Goal: Task Accomplishment & Management: Manage account settings

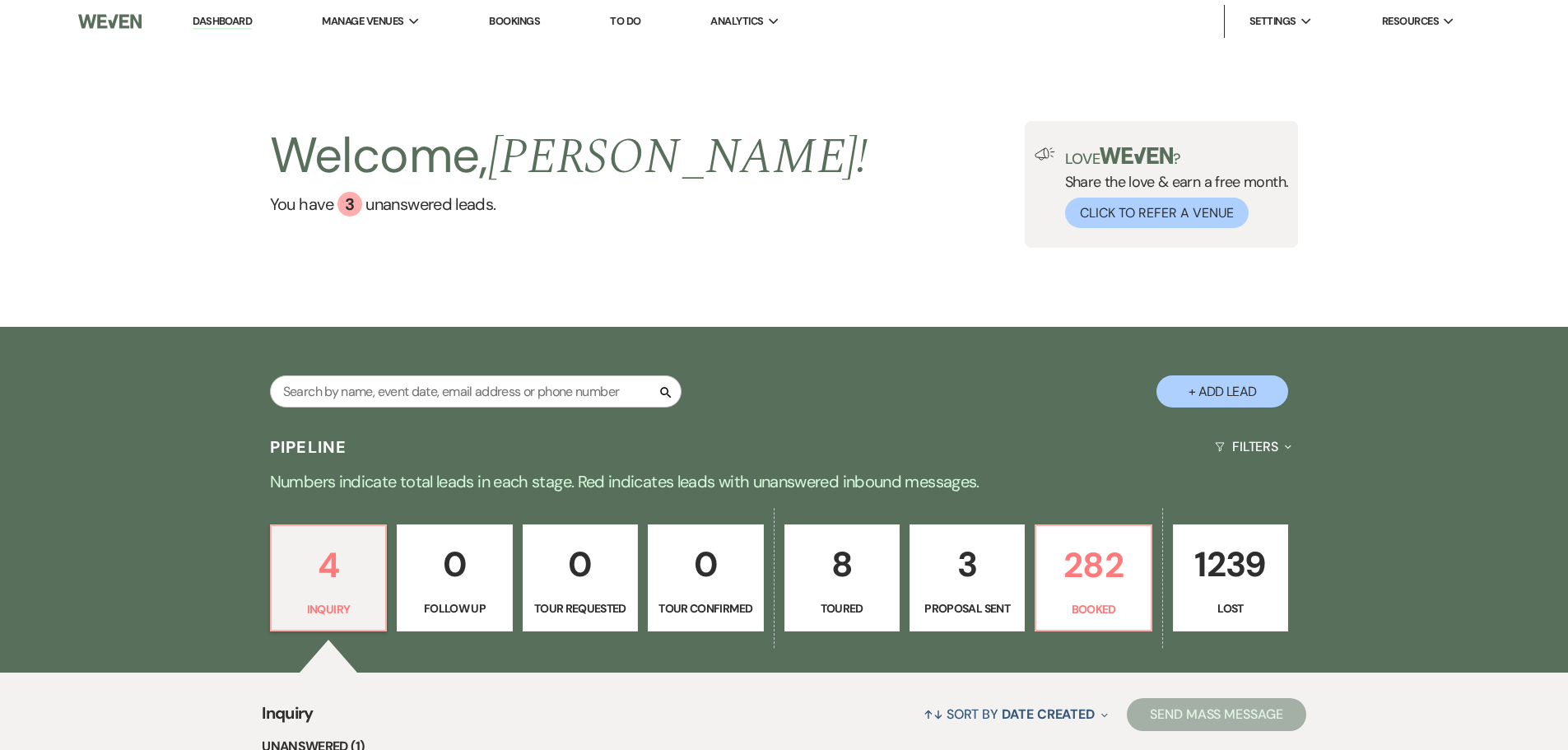
click at [845, 582] on p "8" at bounding box center [842, 564] width 94 height 55
select select "5"
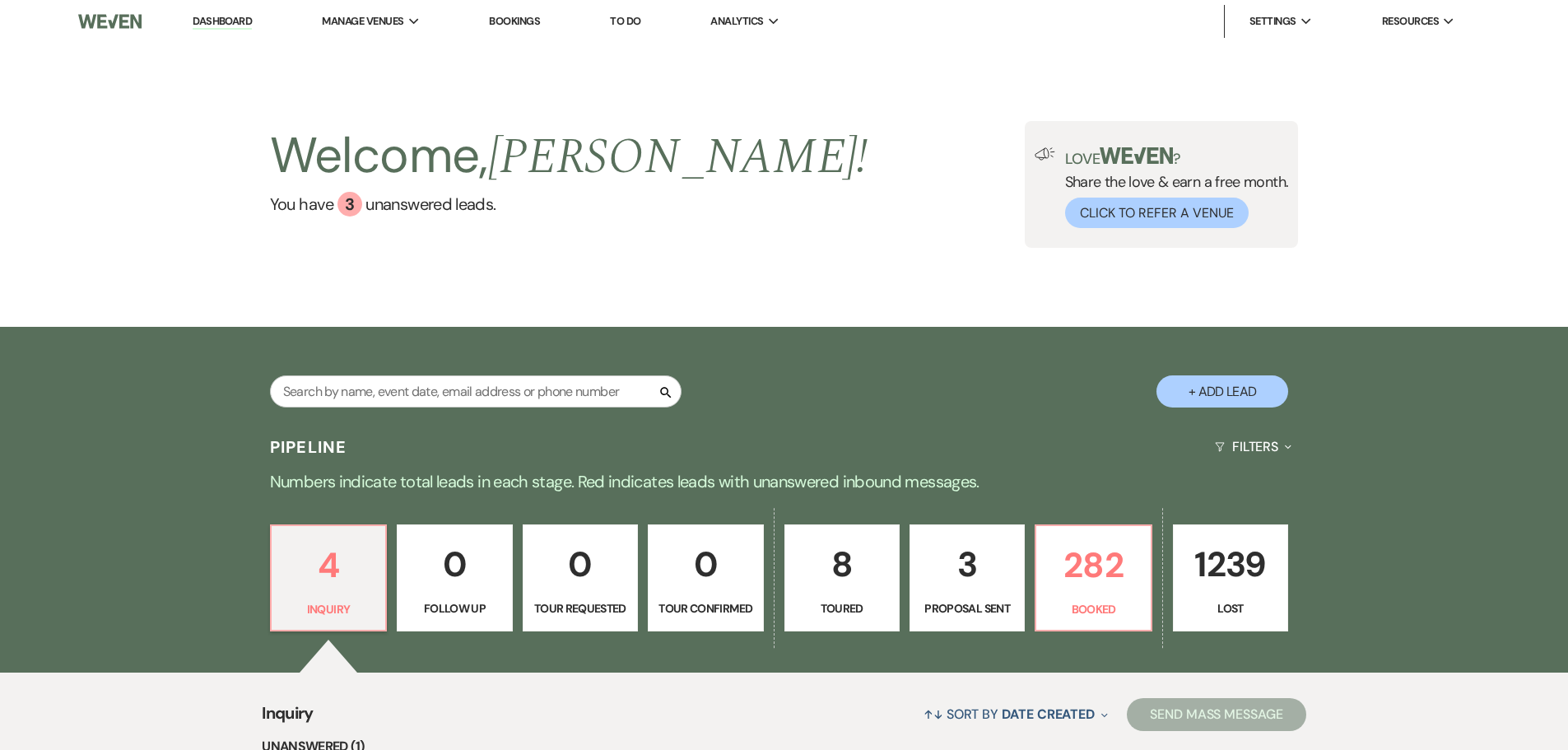
select select "5"
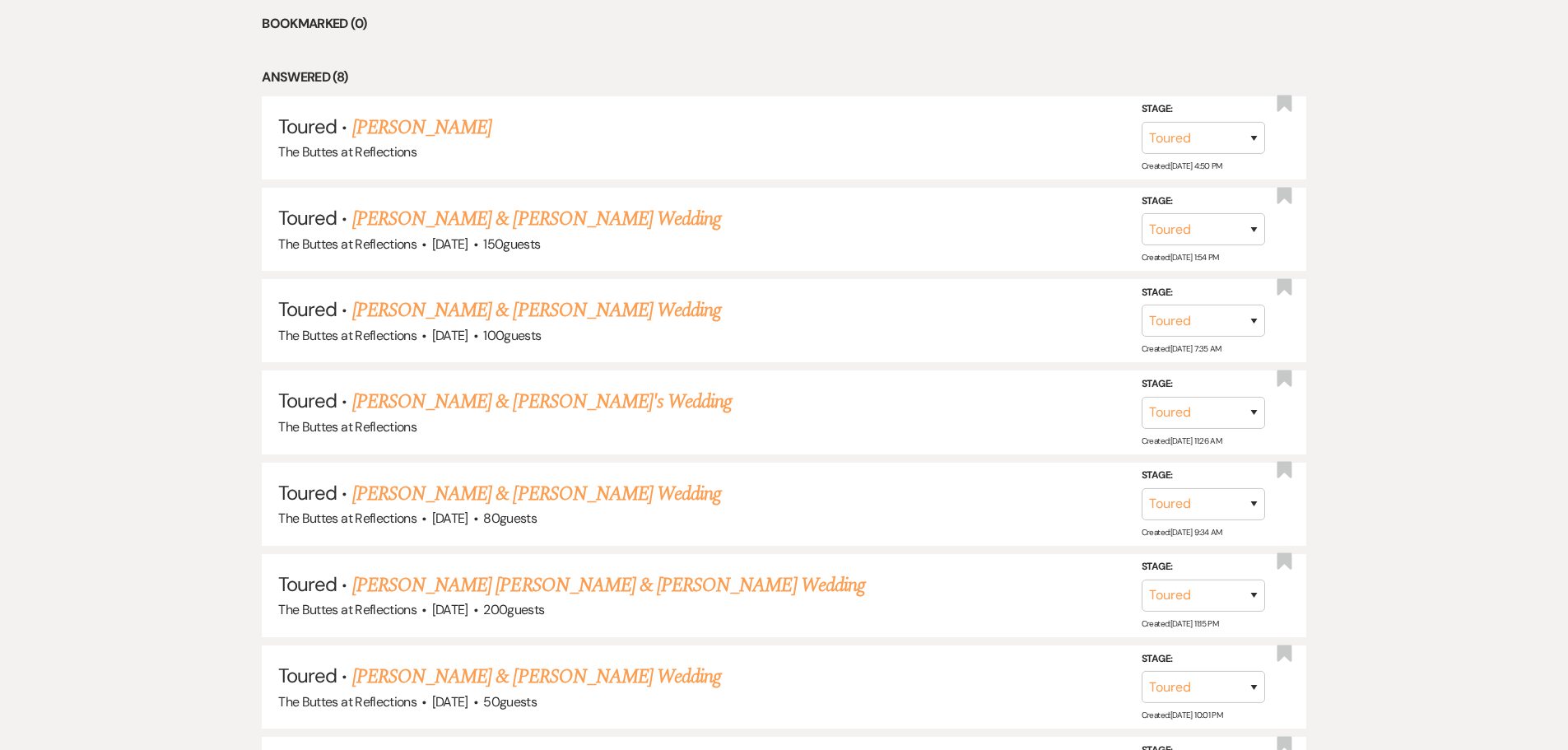
scroll to position [981, 0]
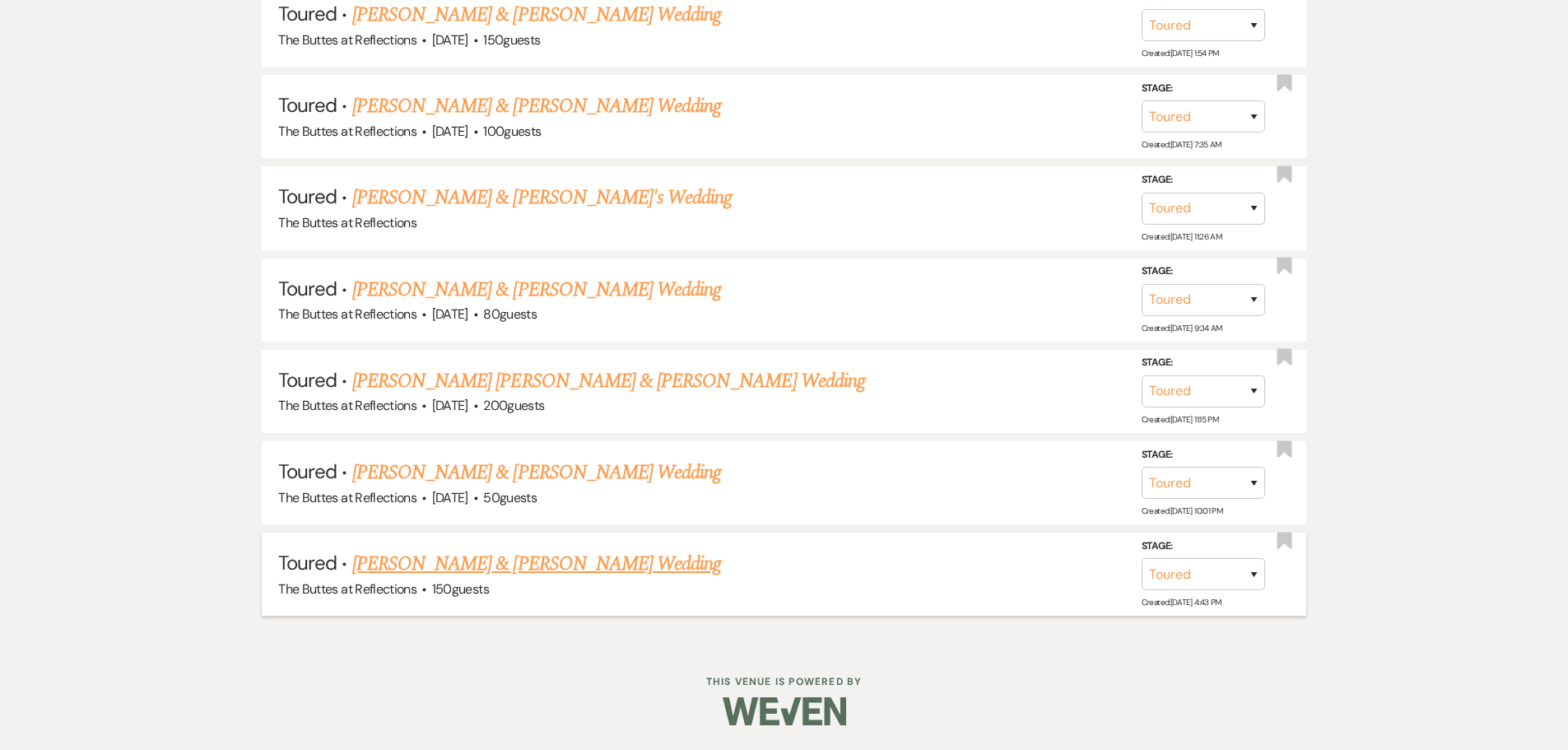
click at [490, 573] on link "[PERSON_NAME] & [PERSON_NAME] Wedding" at bounding box center [537, 564] width 369 height 30
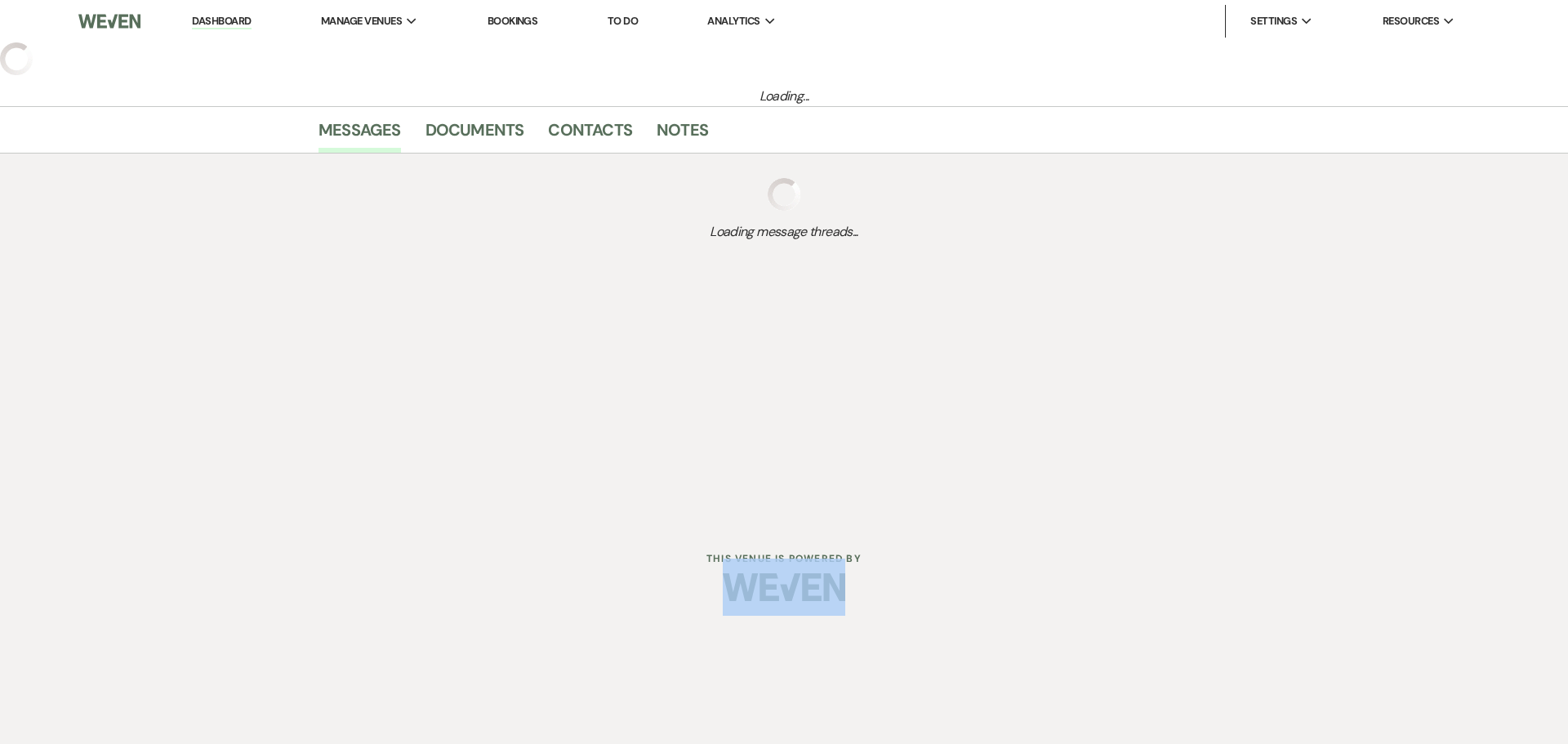
select select "5"
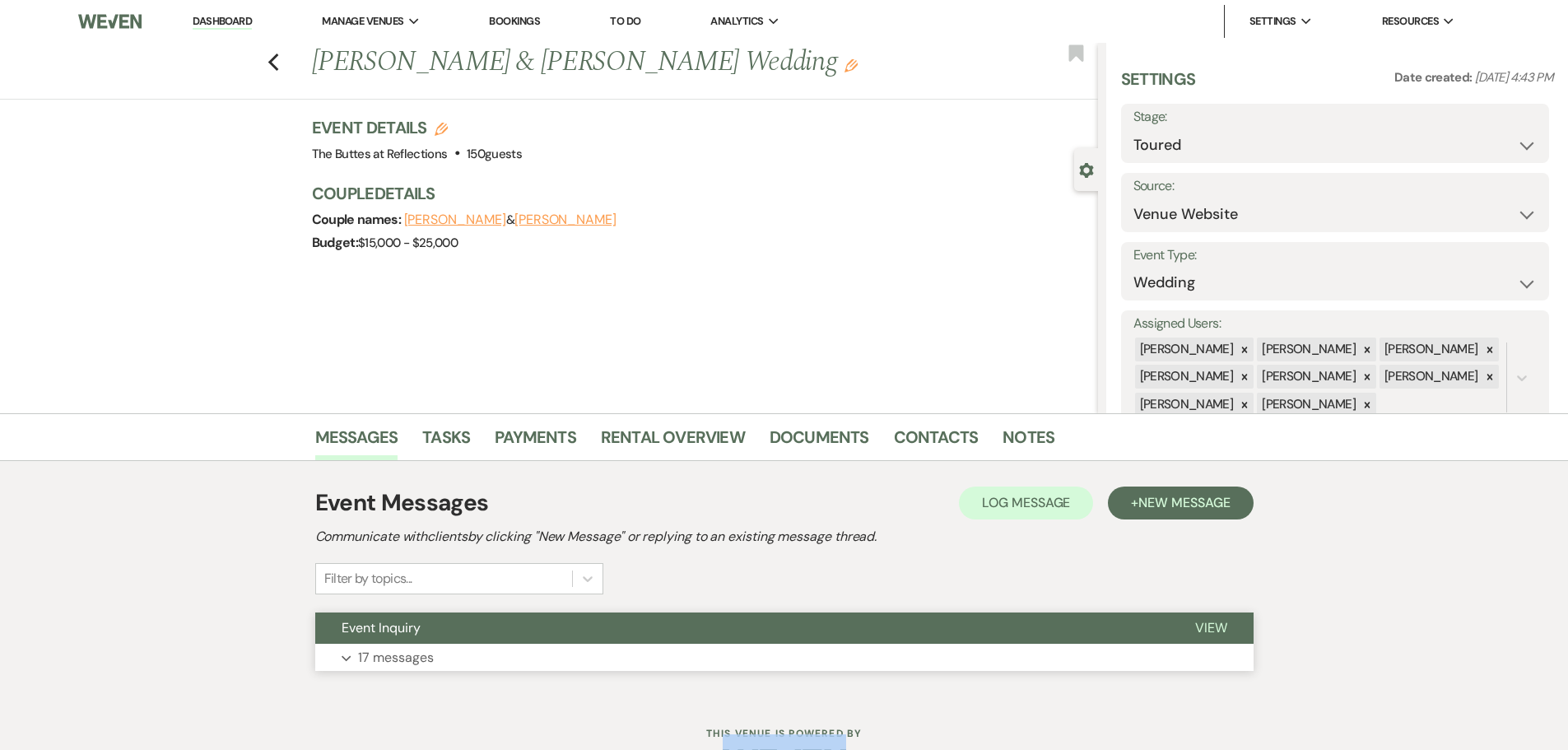
click at [371, 657] on p "17 messages" at bounding box center [396, 657] width 76 height 21
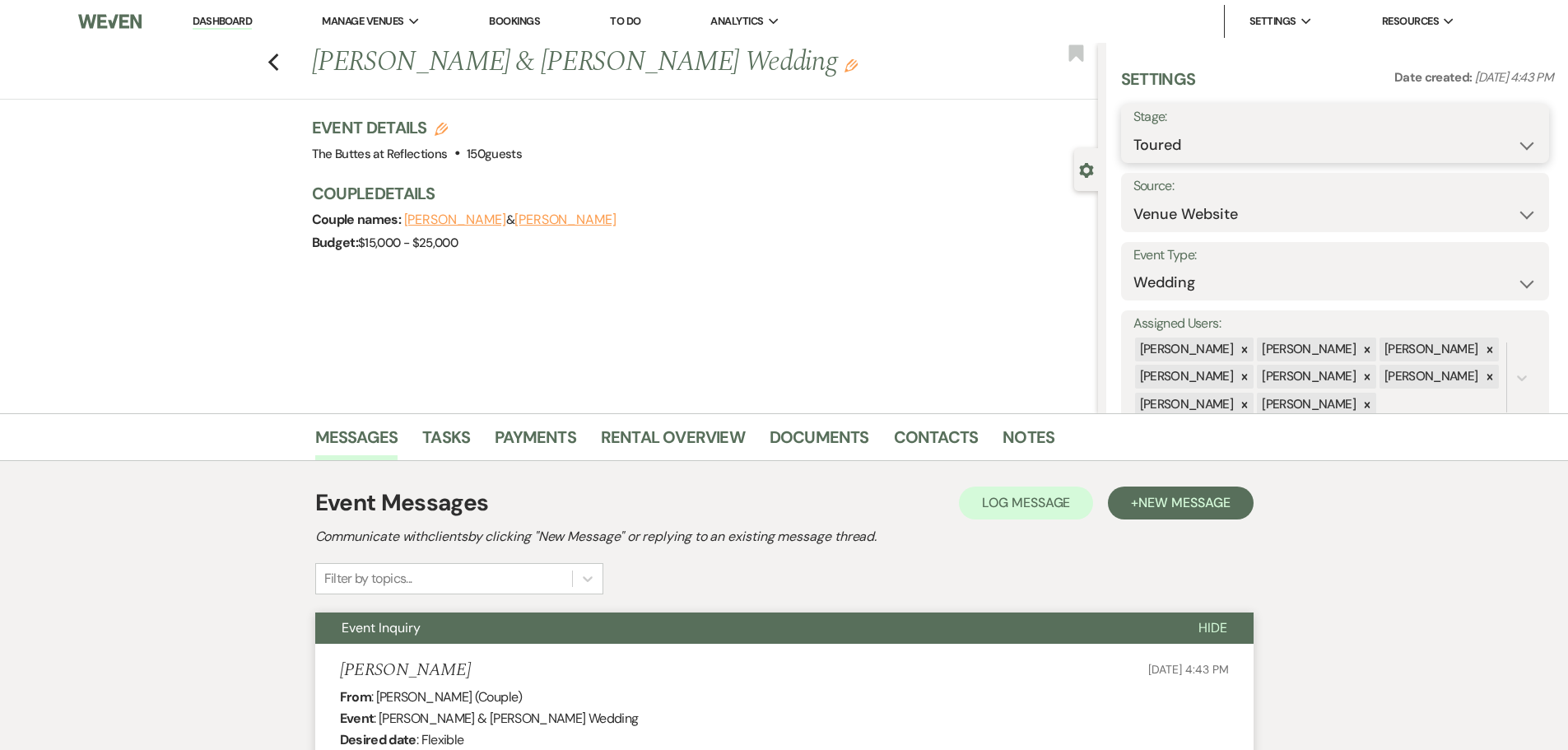
click at [1521, 143] on select "Inquiry Follow Up Tour Requested Tour Confirmed Toured Proposal Sent Booked Lost" at bounding box center [1334, 145] width 403 height 32
select select "8"
click at [1133, 129] on select "Inquiry Follow Up Tour Requested Tour Confirmed Toured Proposal Sent Booked Lost" at bounding box center [1334, 145] width 403 height 32
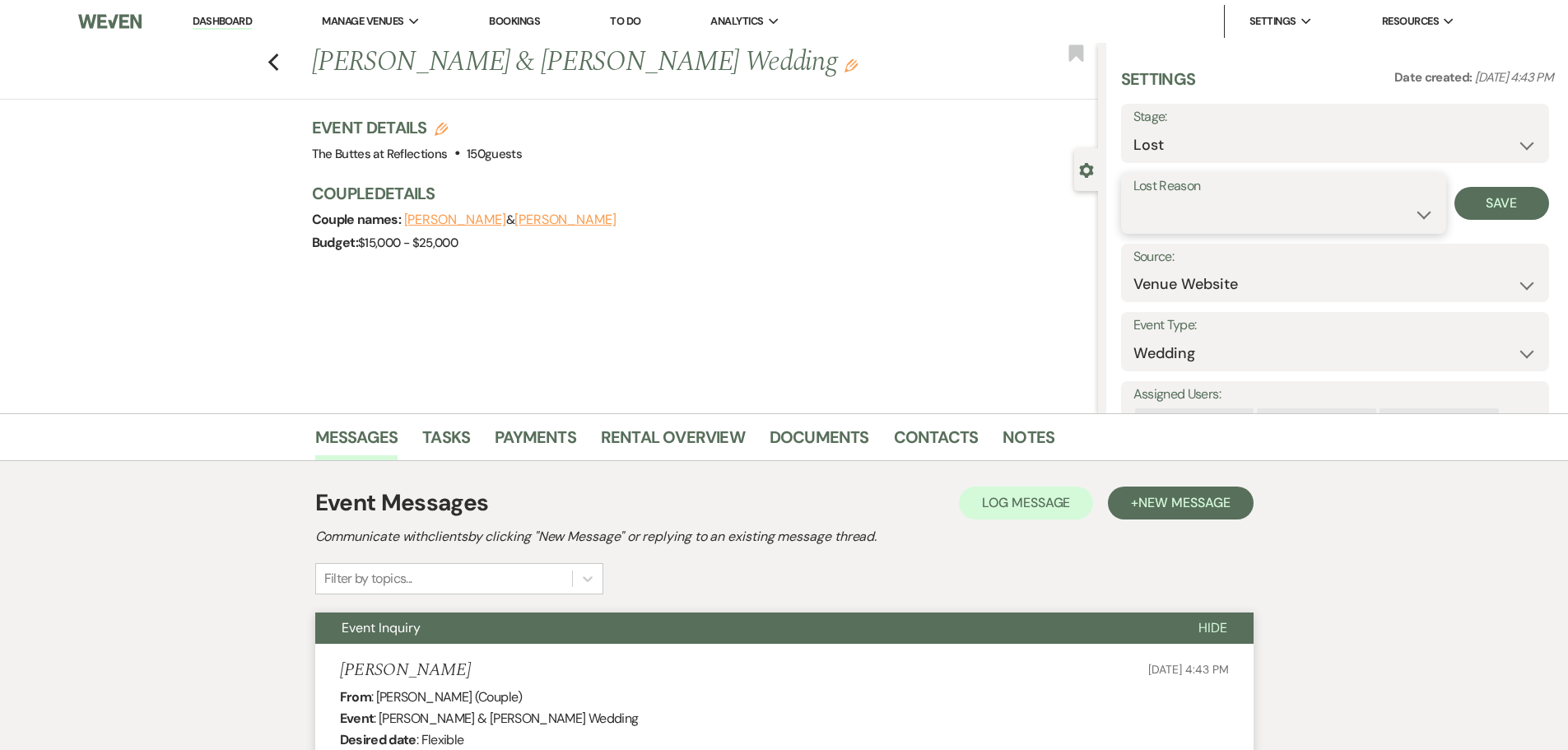
click at [1421, 218] on select "Booked Elsewhere Budget Date Unavailable No Response Not a Good Match Capacity …" at bounding box center [1283, 214] width 300 height 32
select select "5"
click at [1133, 198] on select "Booked Elsewhere Budget Date Unavailable No Response Not a Good Match Capacity …" at bounding box center [1283, 214] width 300 height 32
click at [1468, 201] on button "Save" at bounding box center [1502, 204] width 95 height 33
click at [271, 62] on div "Previous [PERSON_NAME] & [PERSON_NAME] Wedding Edit Bookmark" at bounding box center [544, 70] width 1106 height 57
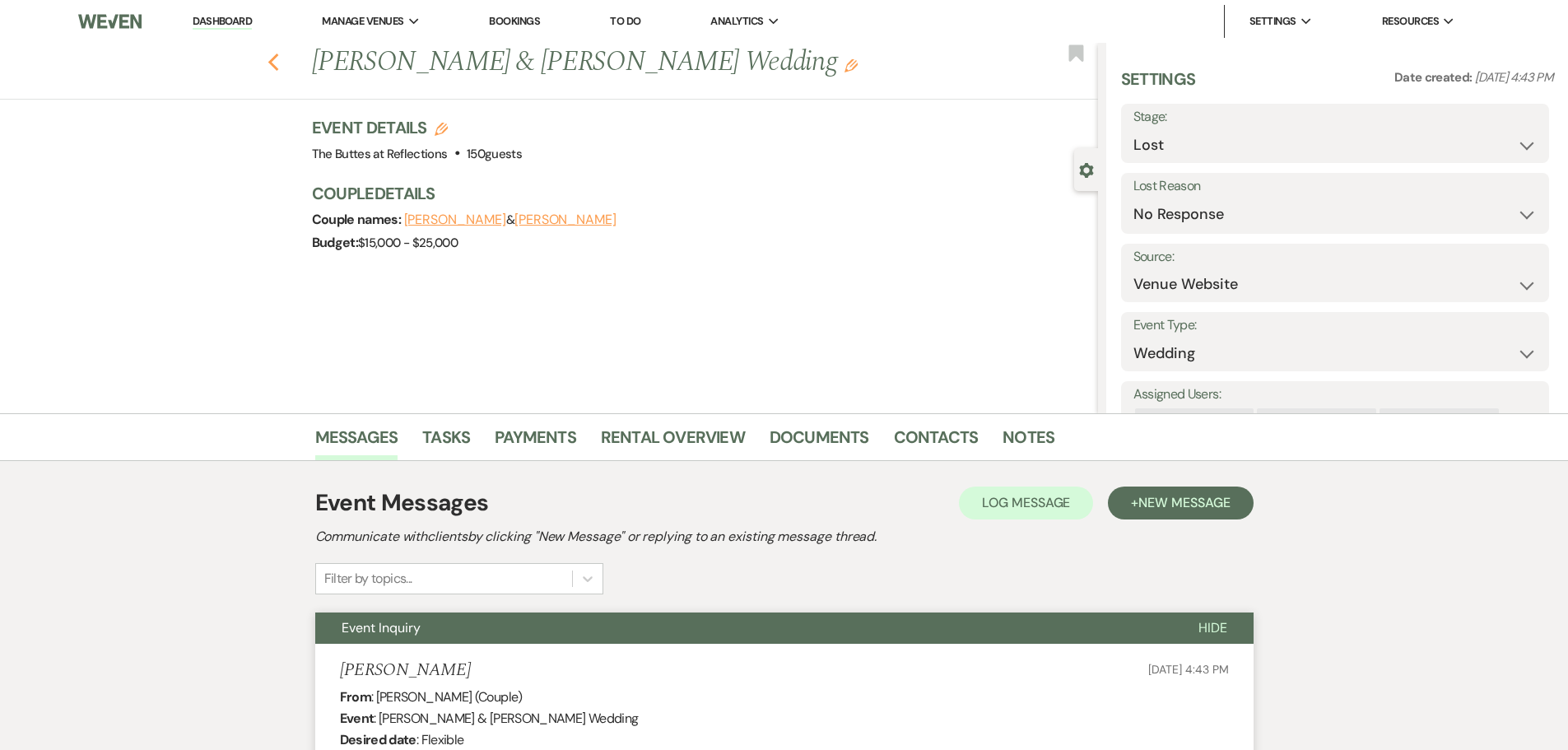
click at [277, 65] on use "button" at bounding box center [274, 63] width 11 height 19
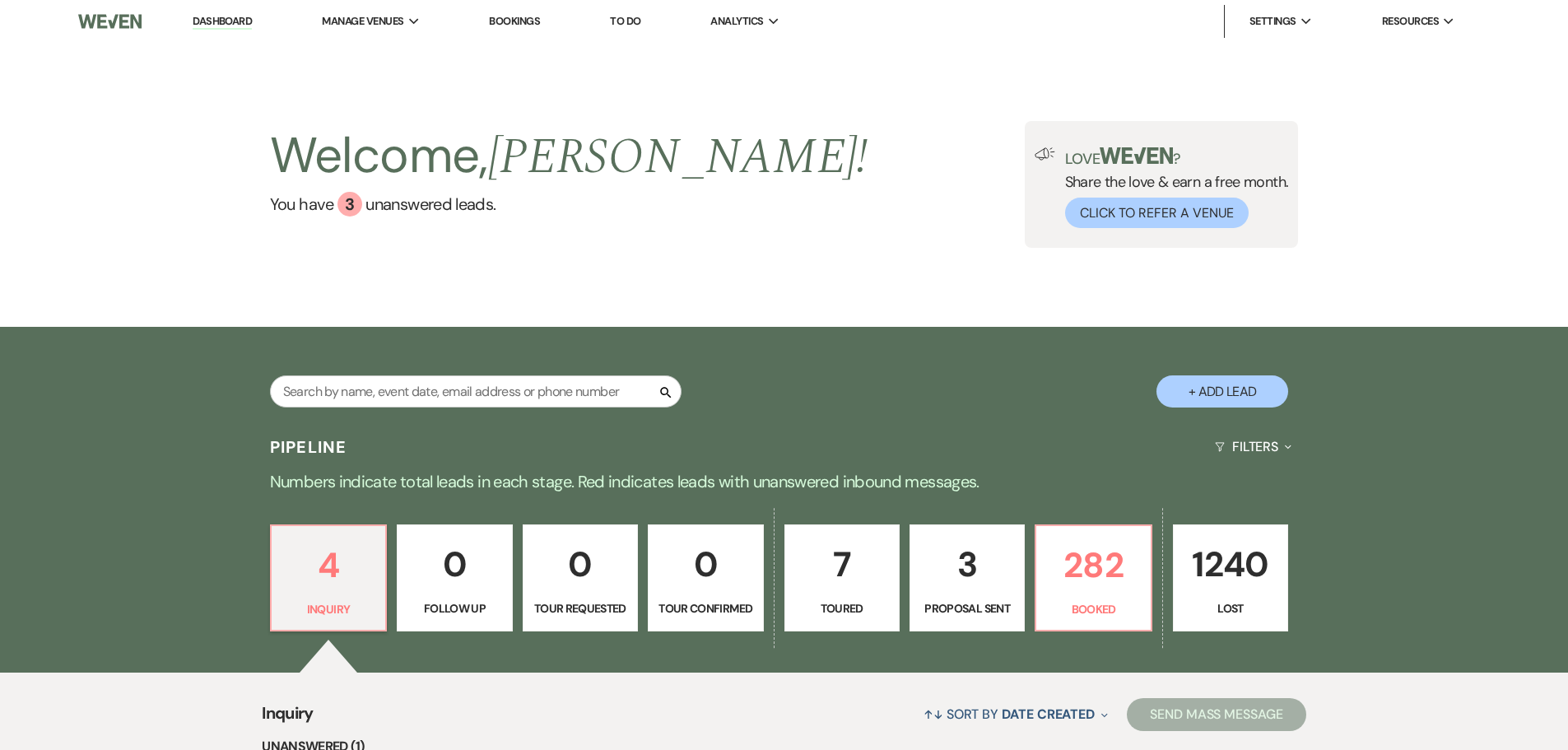
click at [833, 591] on p "7" at bounding box center [842, 564] width 94 height 55
select select "5"
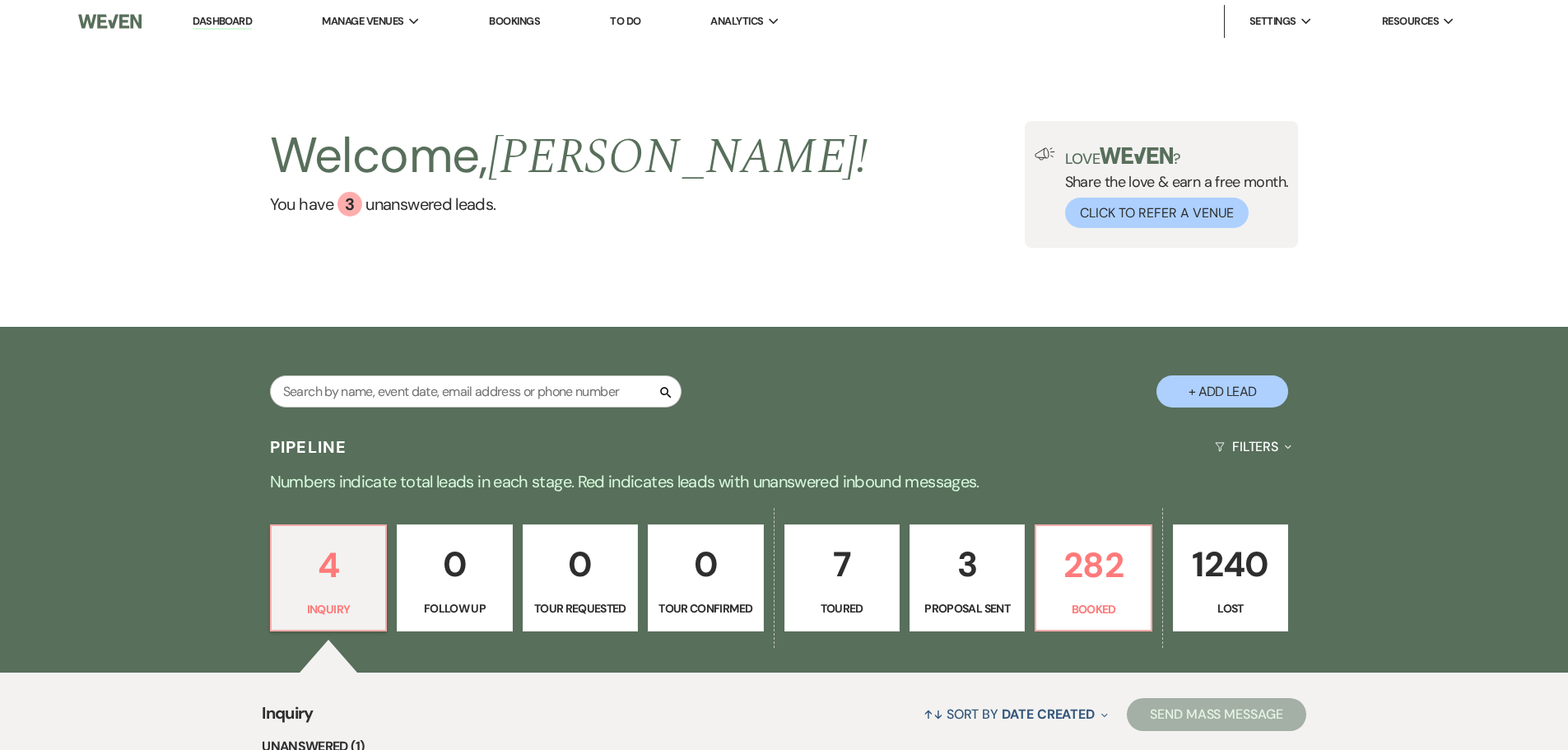
select select "5"
select select "8"
select select "5"
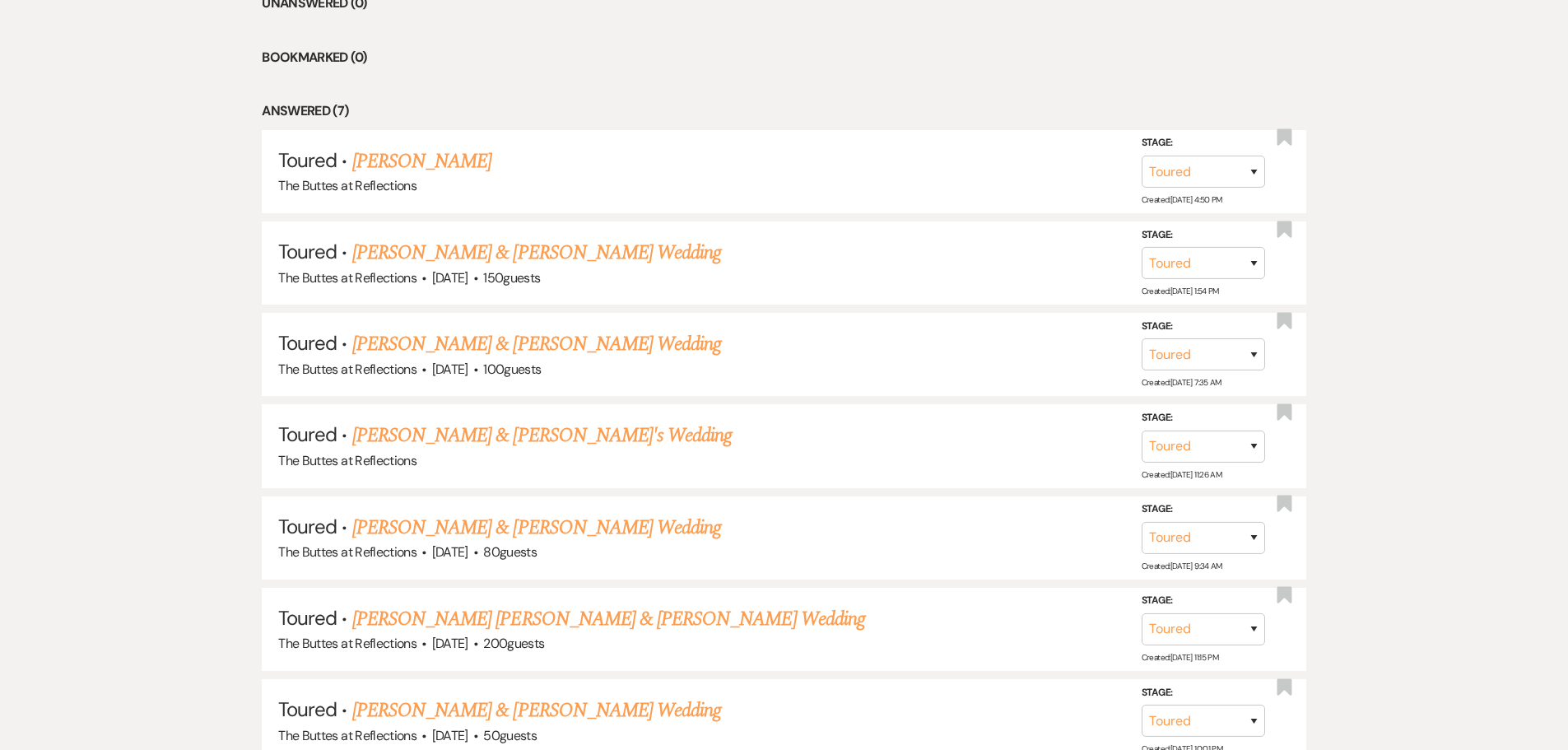
scroll to position [890, 0]
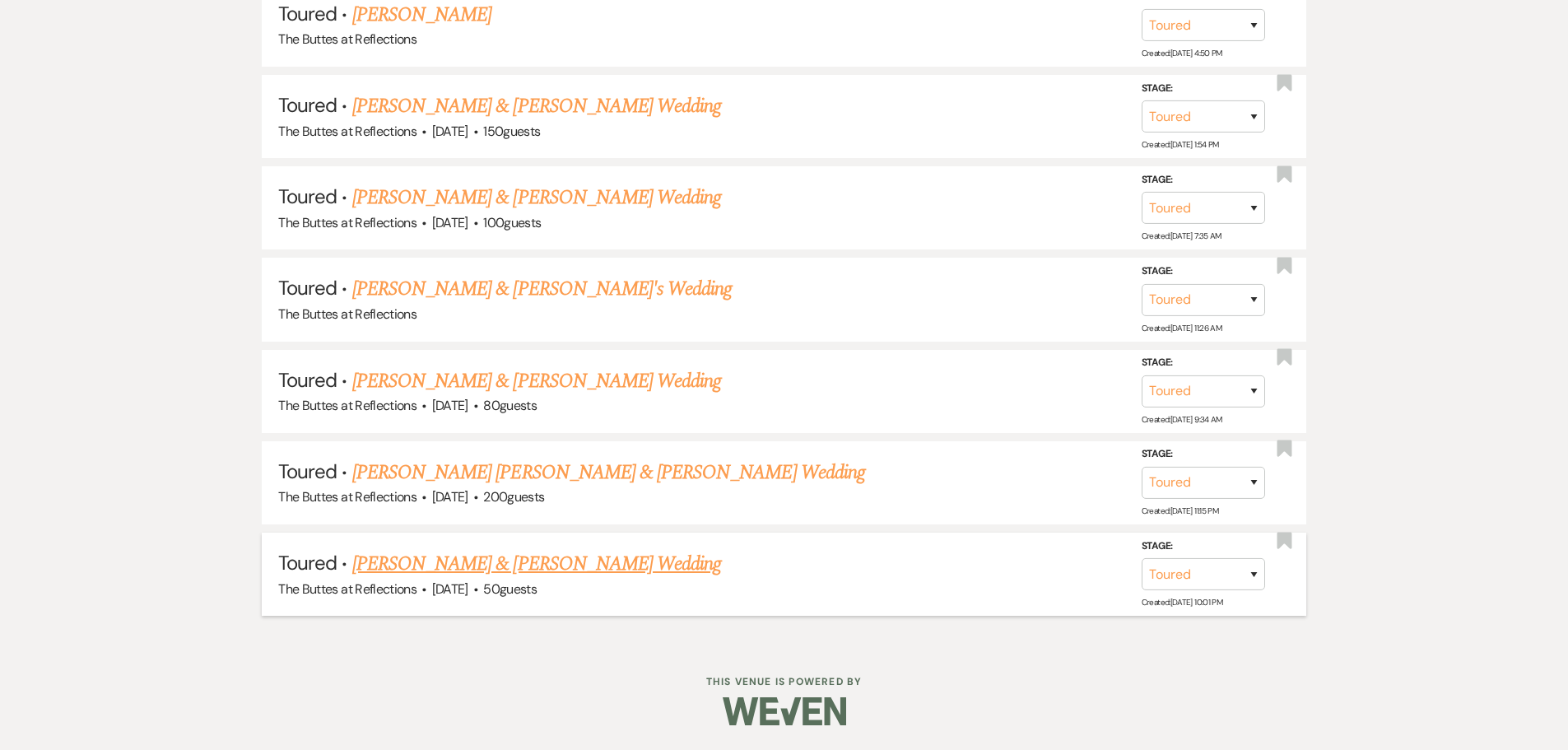
click at [514, 574] on link "[PERSON_NAME] & [PERSON_NAME] Wedding" at bounding box center [537, 564] width 369 height 30
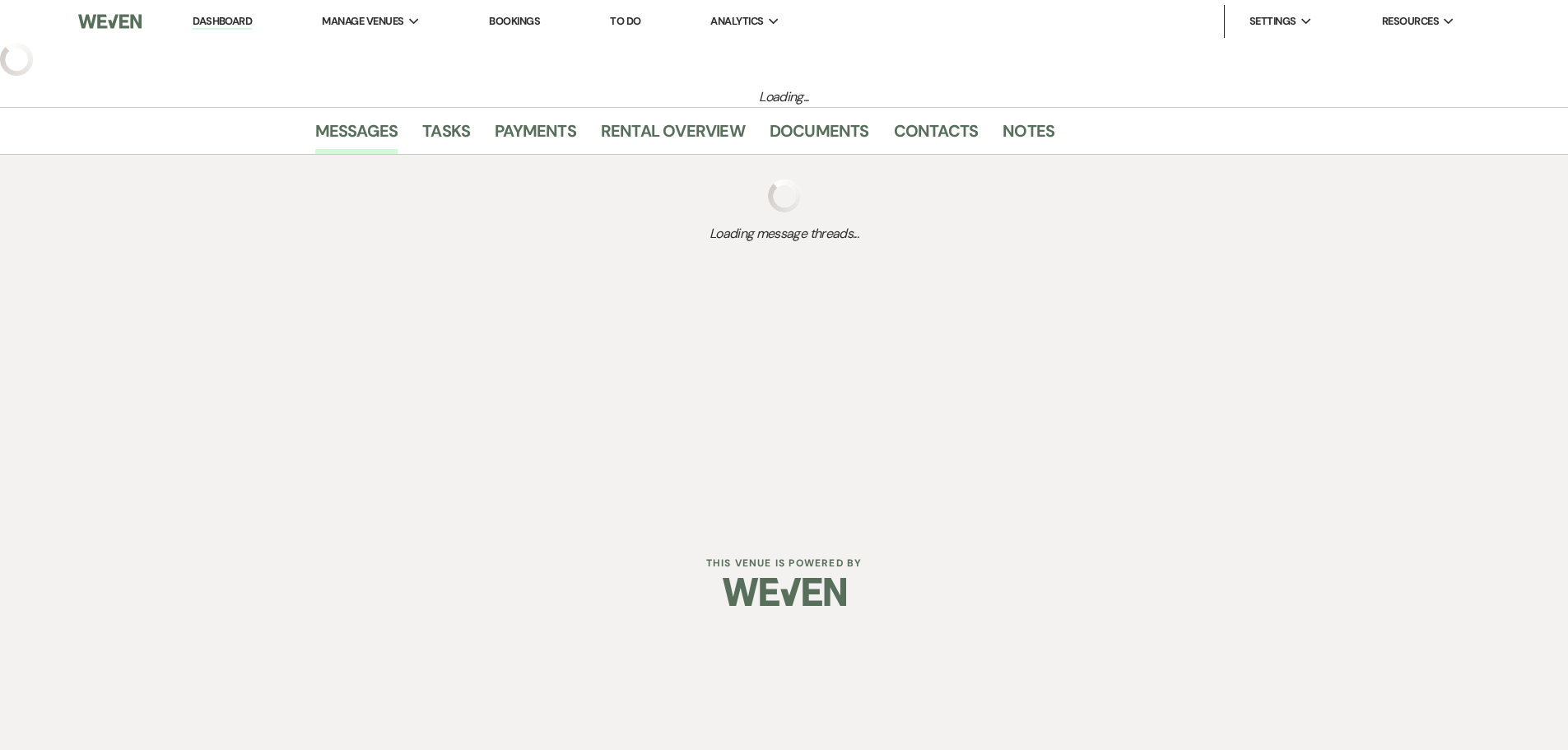
select select "5"
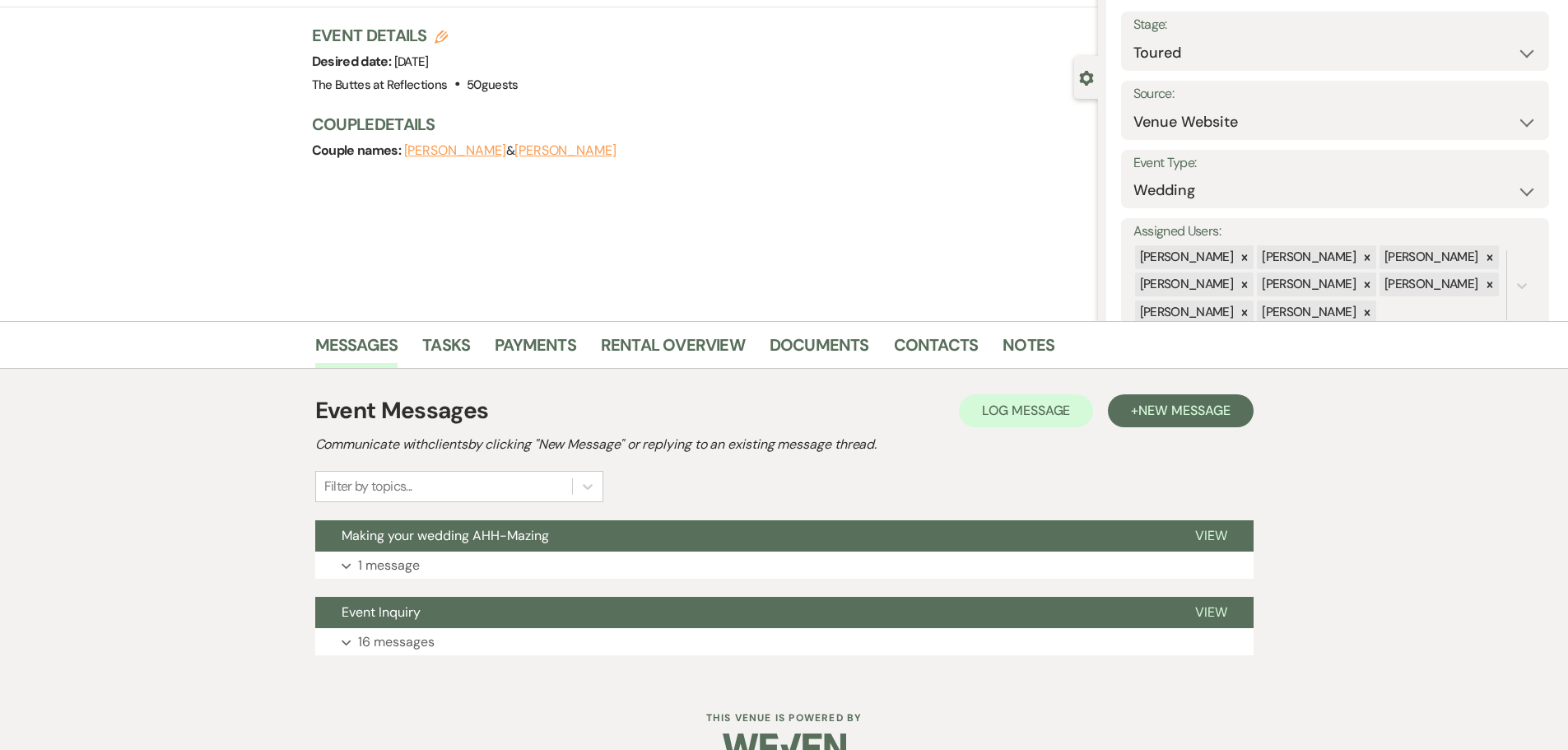
scroll to position [128, 0]
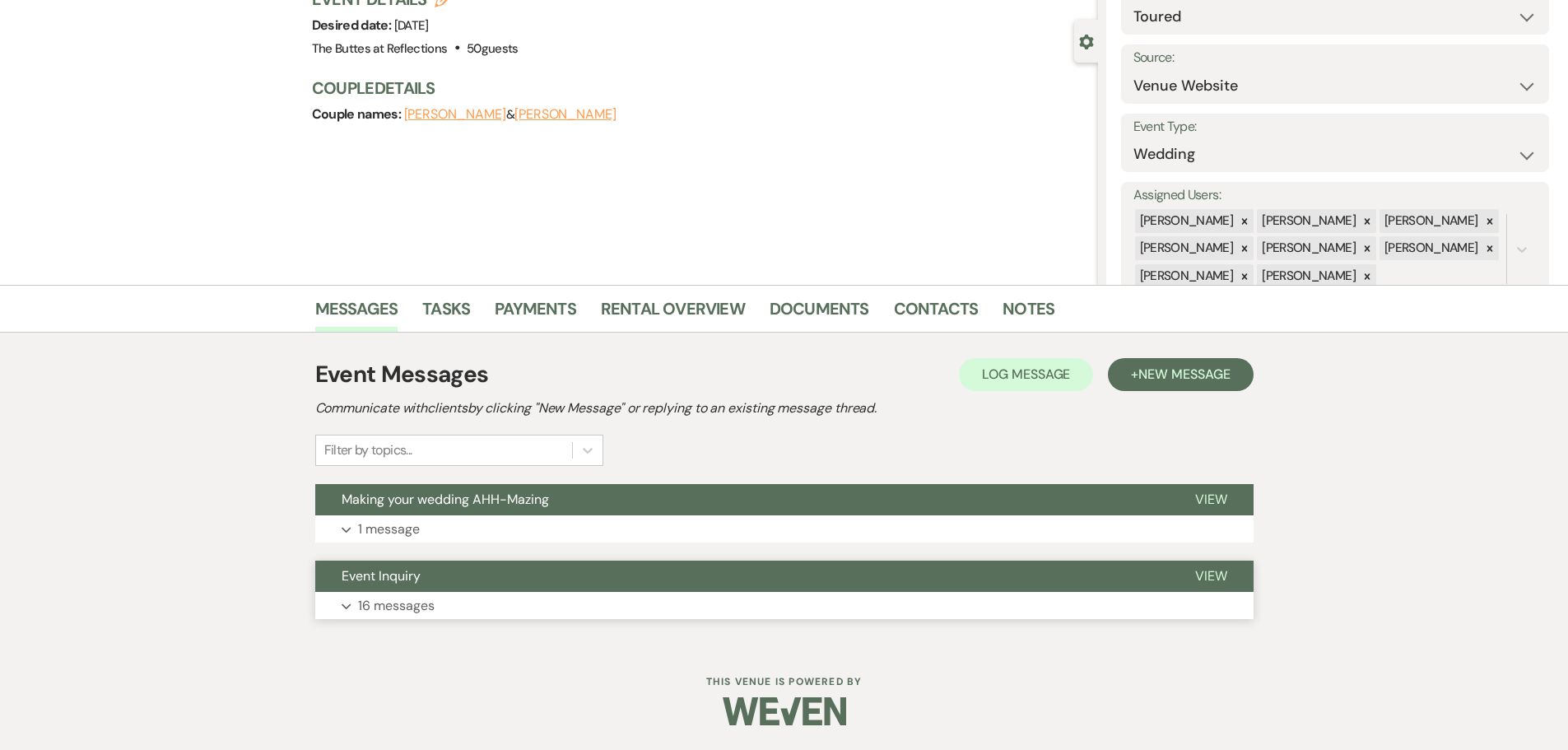
click at [392, 607] on p "16 messages" at bounding box center [396, 605] width 77 height 21
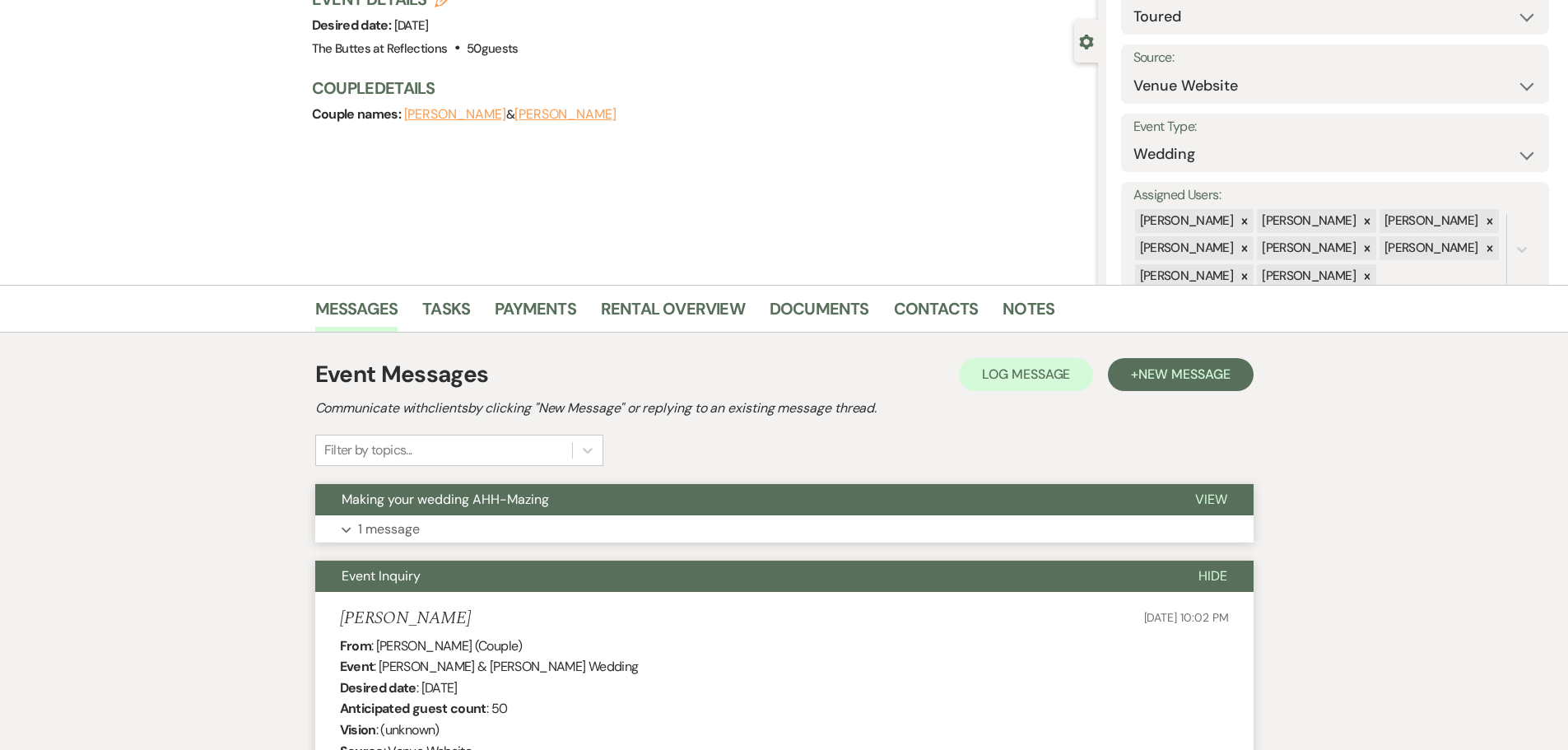
click at [397, 524] on p "1 message" at bounding box center [389, 528] width 62 height 21
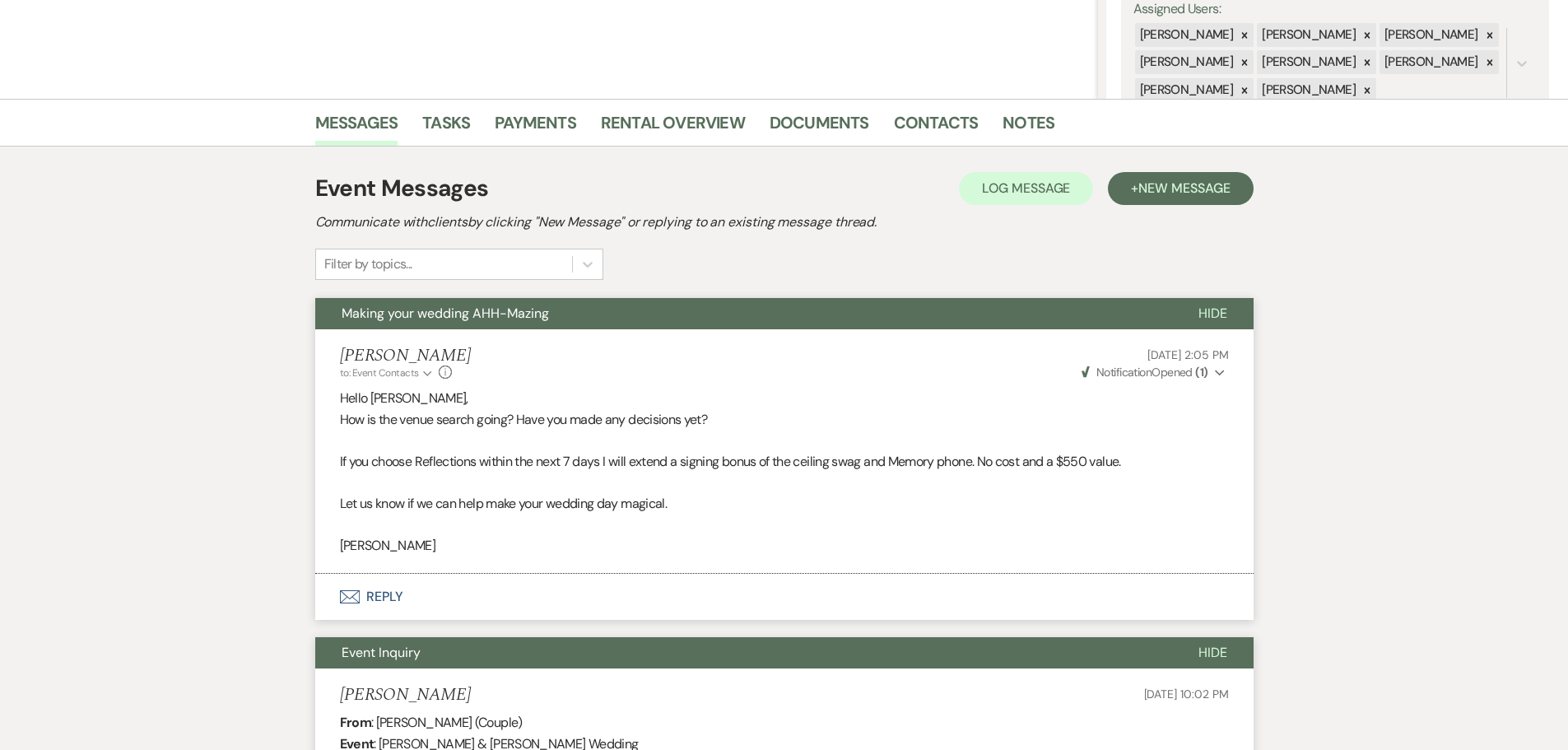
scroll to position [0, 0]
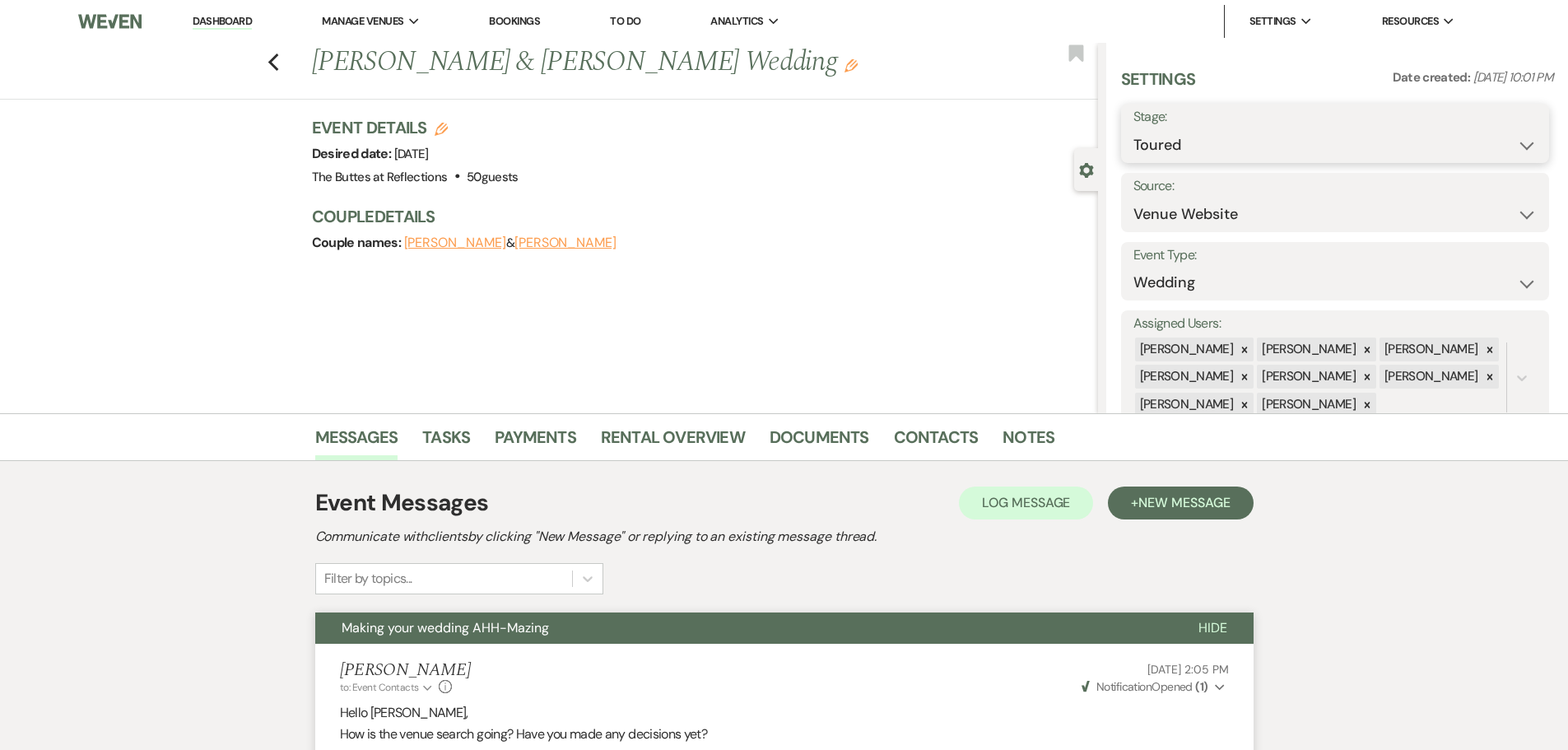
click at [1514, 141] on select "Inquiry Follow Up Tour Requested Tour Confirmed Toured Proposal Sent Booked Lost" at bounding box center [1334, 145] width 403 height 32
select select "8"
click at [1133, 129] on select "Inquiry Follow Up Tour Requested Tour Confirmed Toured Proposal Sent Booked Lost" at bounding box center [1334, 145] width 403 height 32
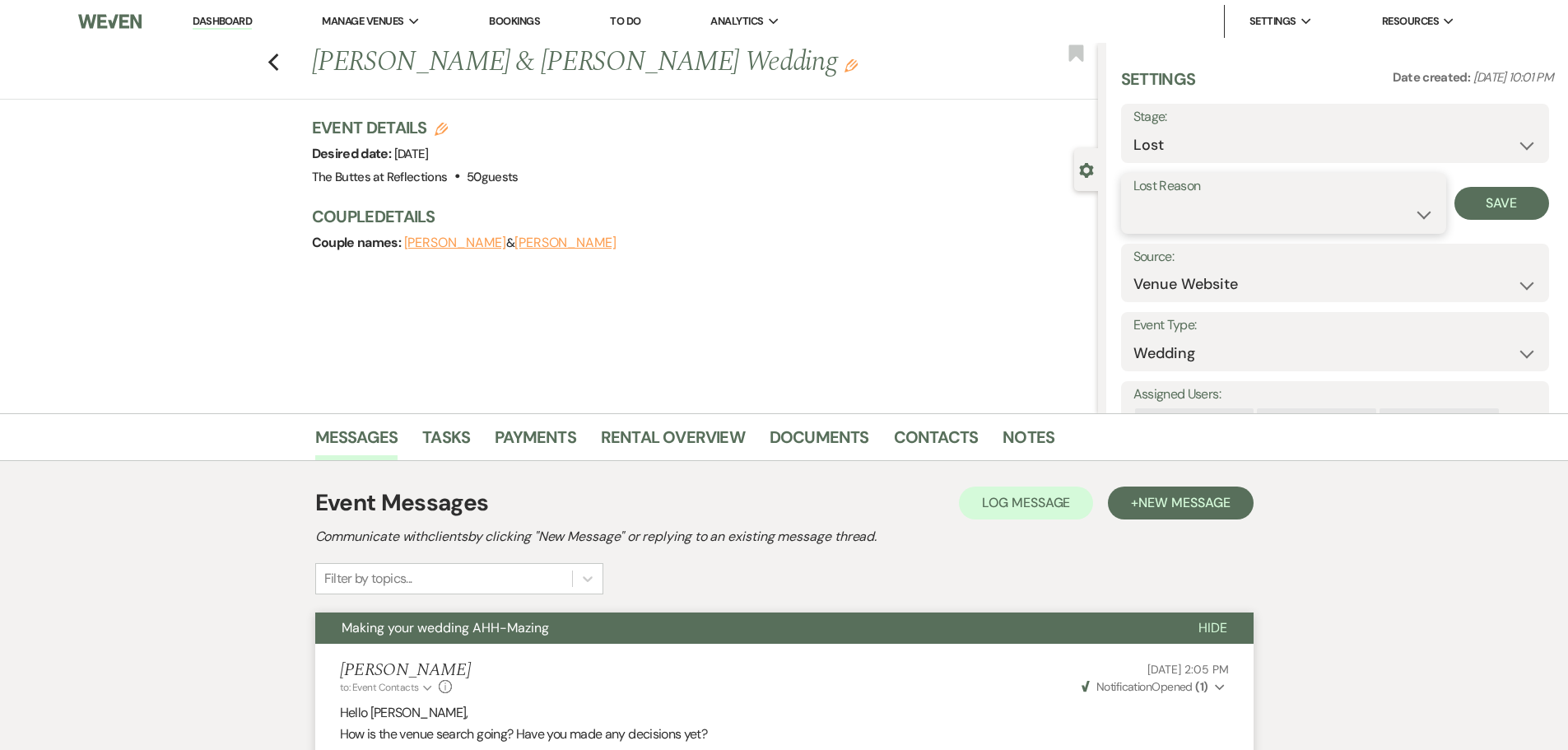
click at [1419, 214] on select "Booked Elsewhere Budget Date Unavailable No Response Not a Good Match Capacity …" at bounding box center [1283, 214] width 300 height 32
select select "5"
click at [1133, 198] on select "Booked Elsewhere Budget Date Unavailable No Response Not a Good Match Capacity …" at bounding box center [1283, 214] width 300 height 32
click at [1473, 209] on button "Save" at bounding box center [1502, 204] width 95 height 33
click at [274, 62] on icon "Previous" at bounding box center [274, 62] width 12 height 19
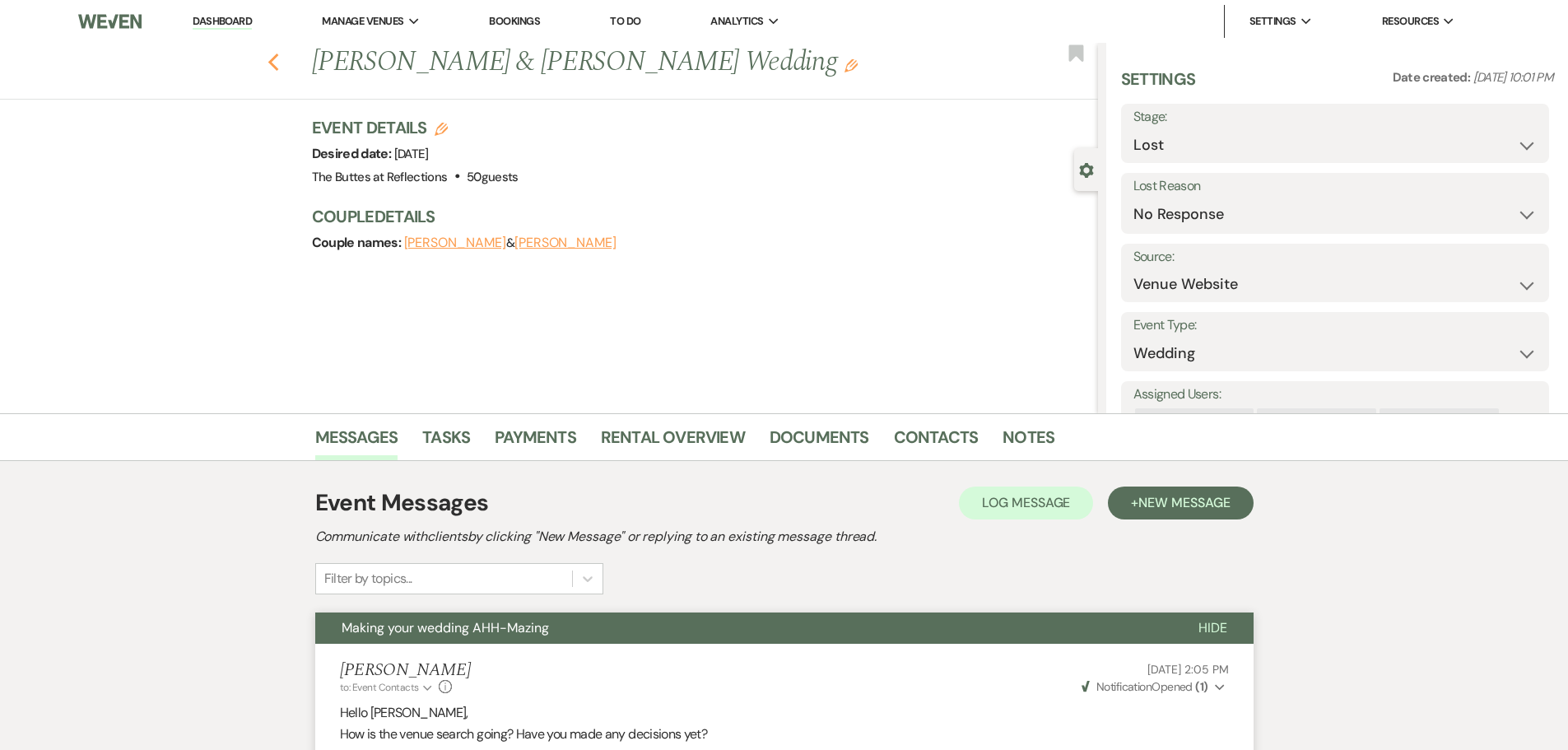
scroll to position [798, 0]
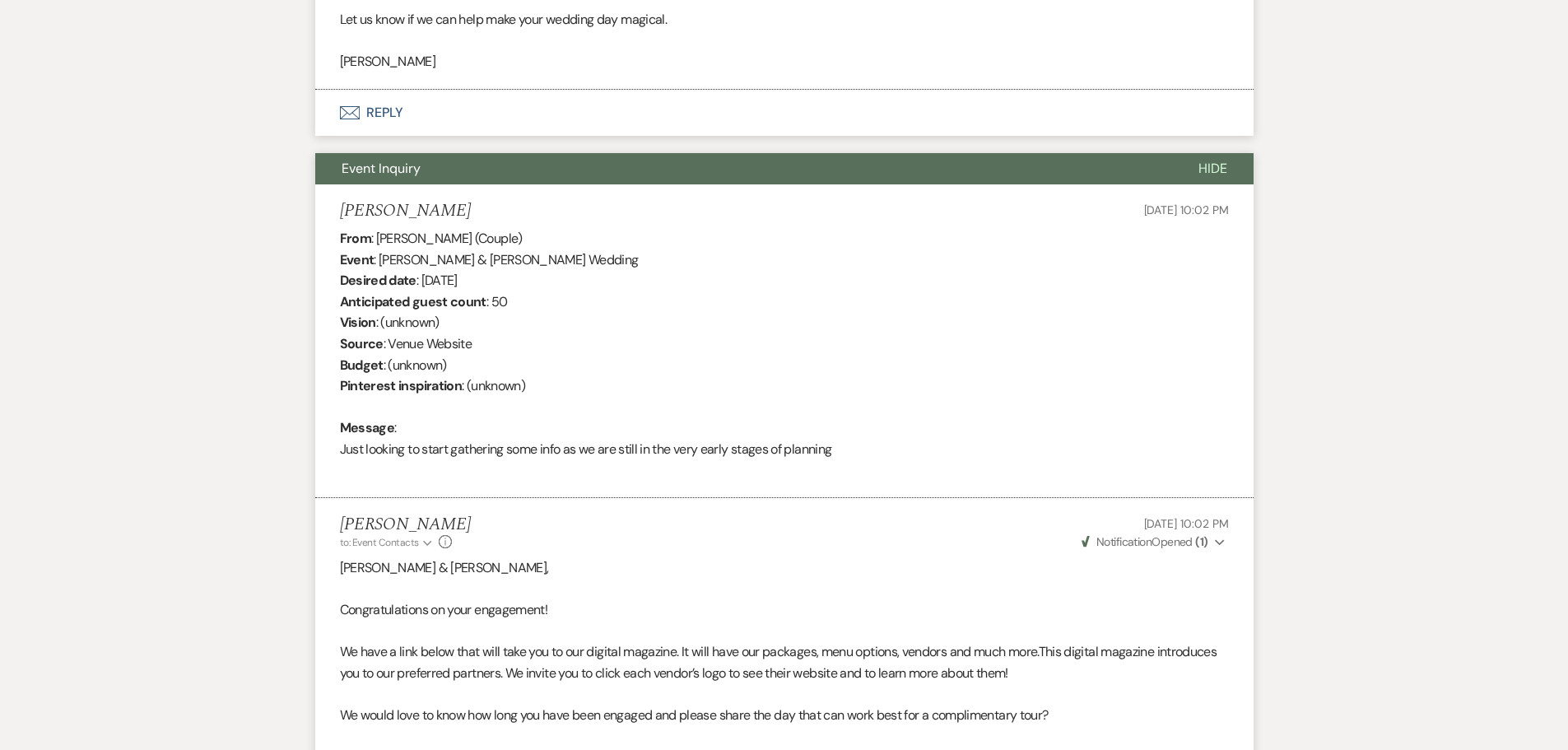
select select "5"
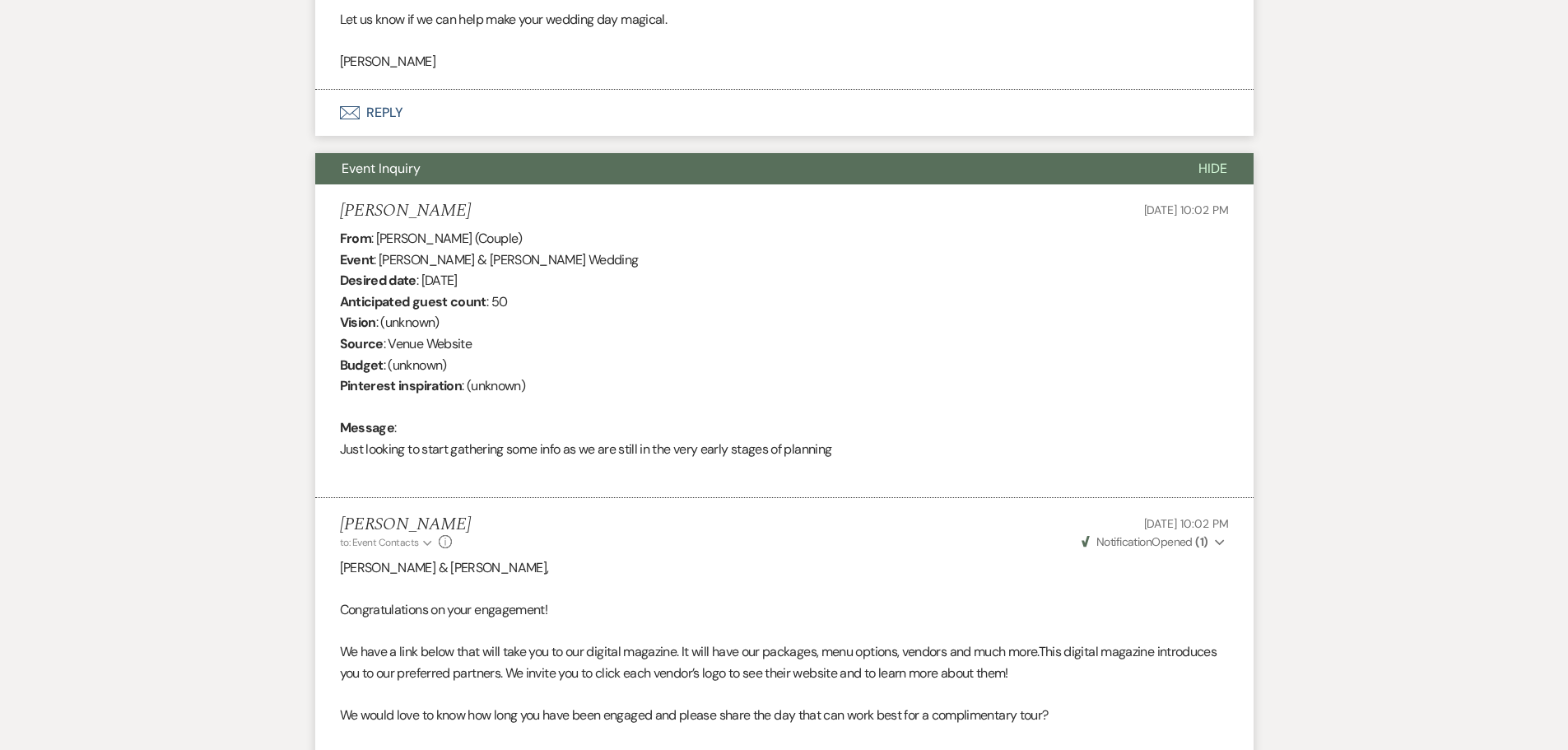
select select "5"
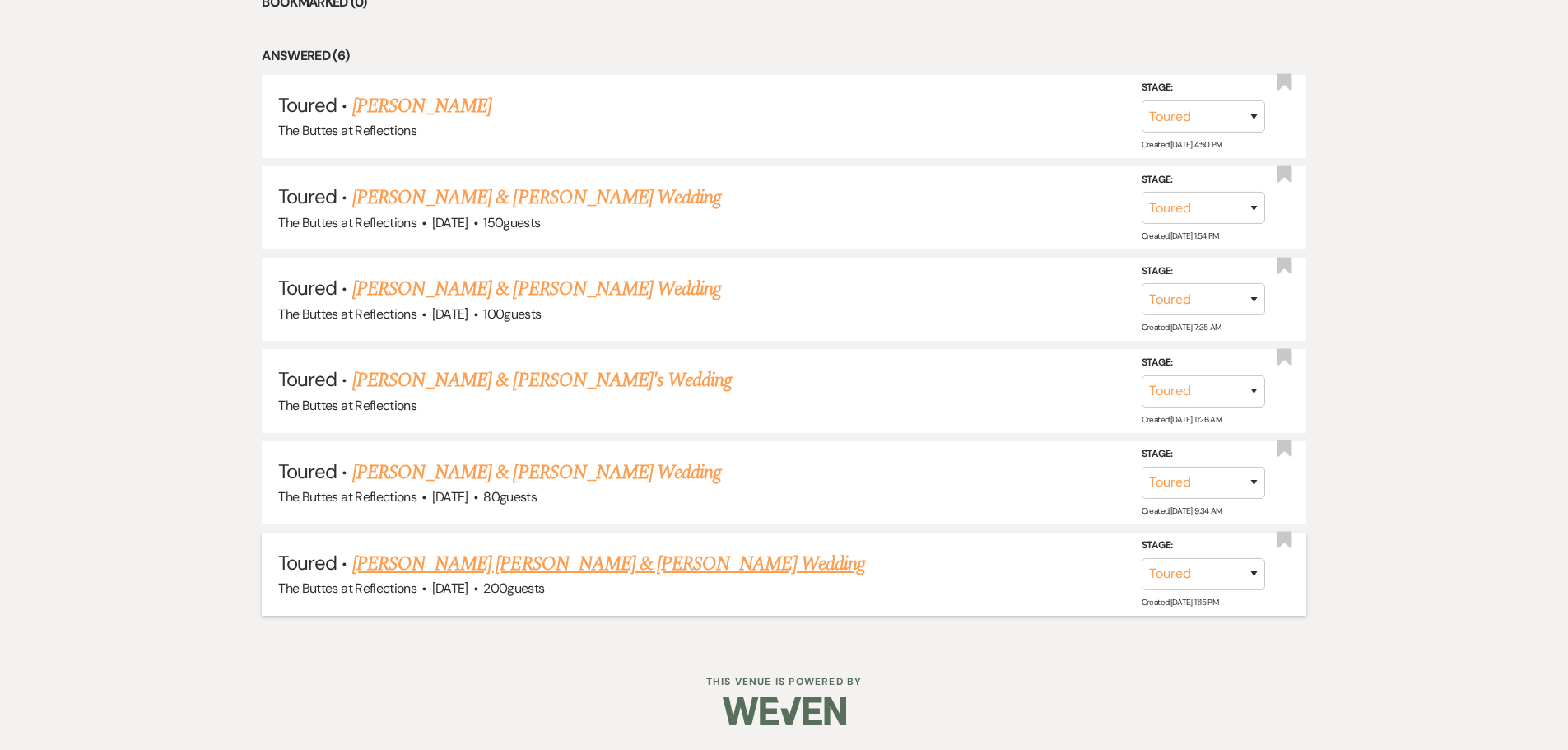
click at [436, 564] on link "[PERSON_NAME] [PERSON_NAME] & [PERSON_NAME] Wedding" at bounding box center [608, 564] width 513 height 30
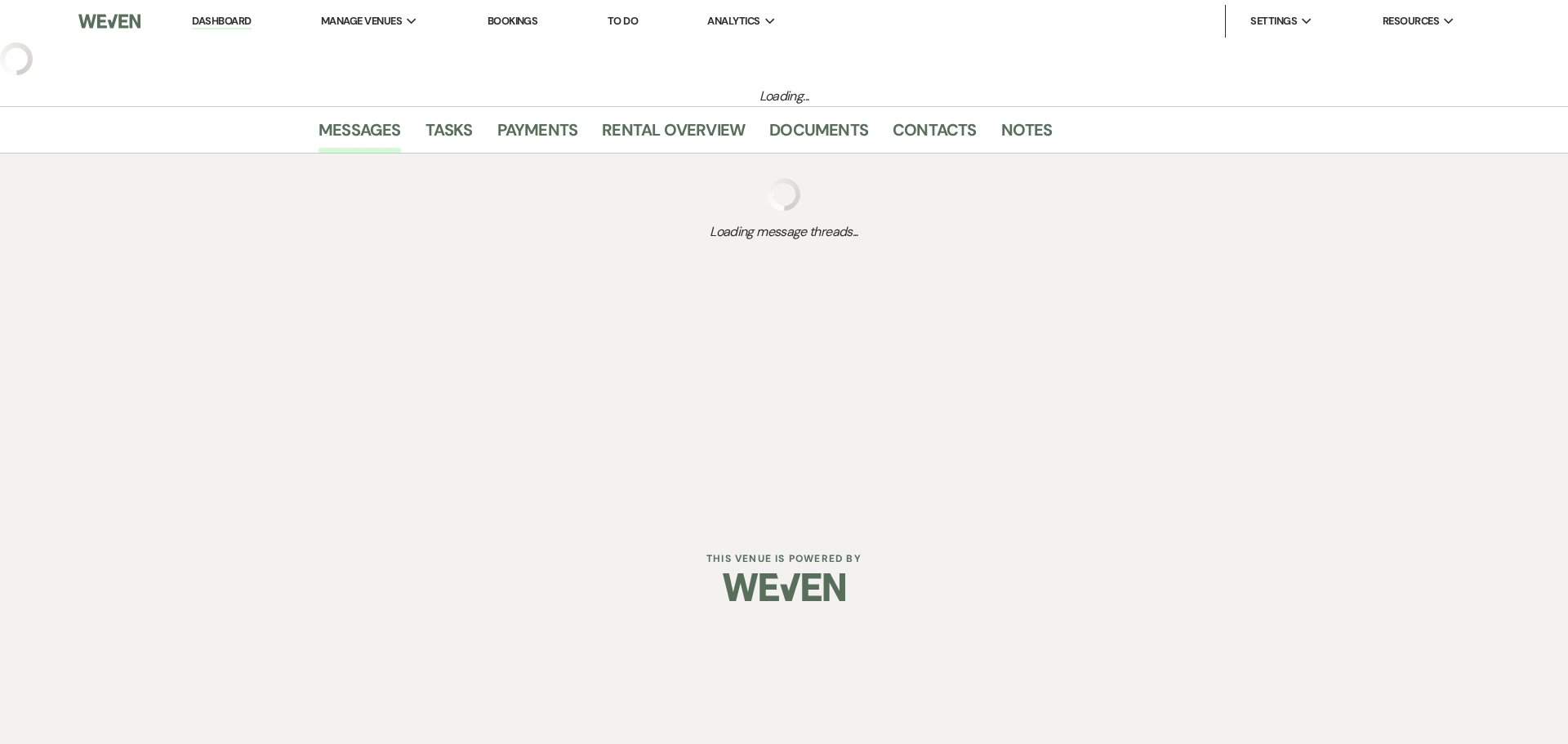
select select "5"
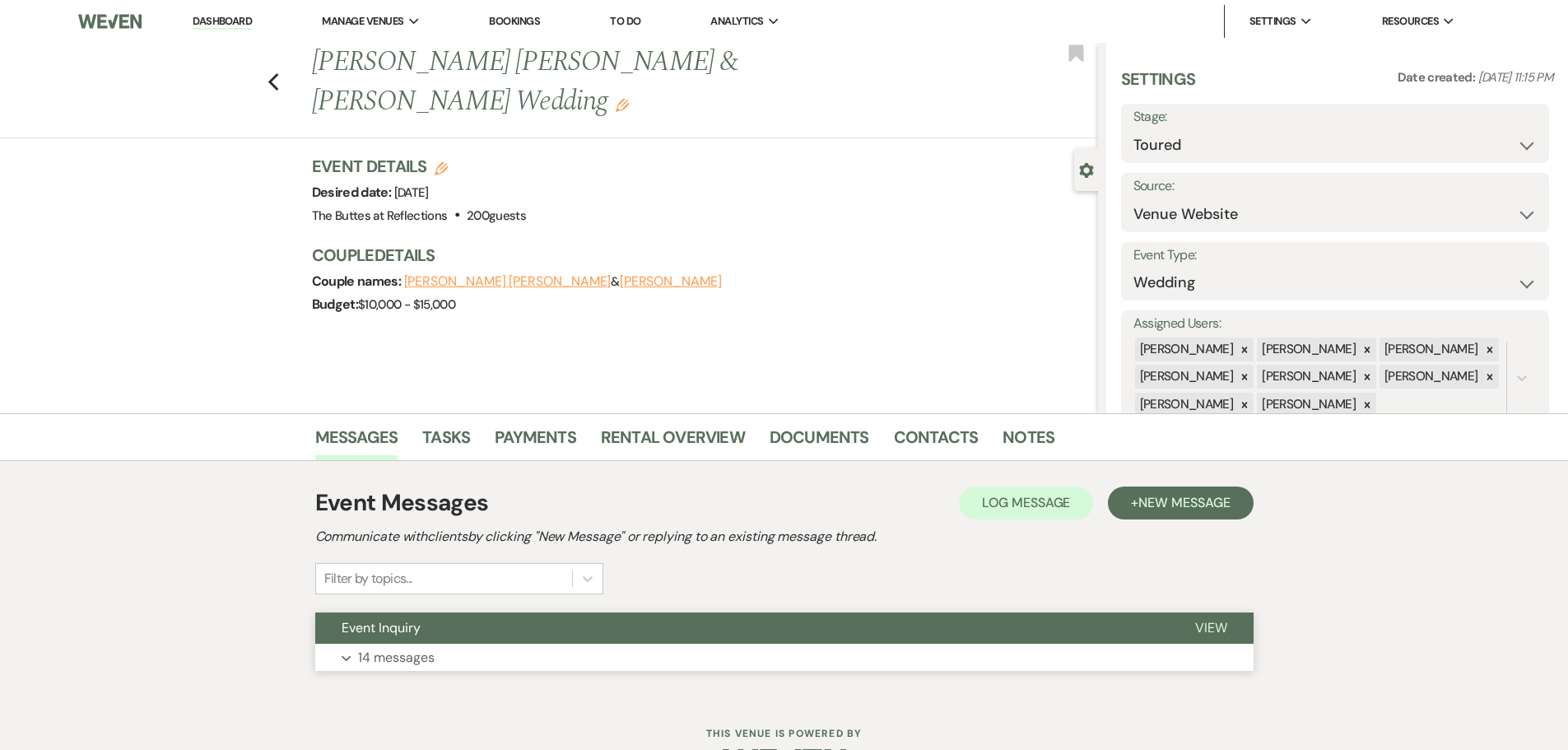
click at [408, 659] on p "14 messages" at bounding box center [396, 657] width 77 height 21
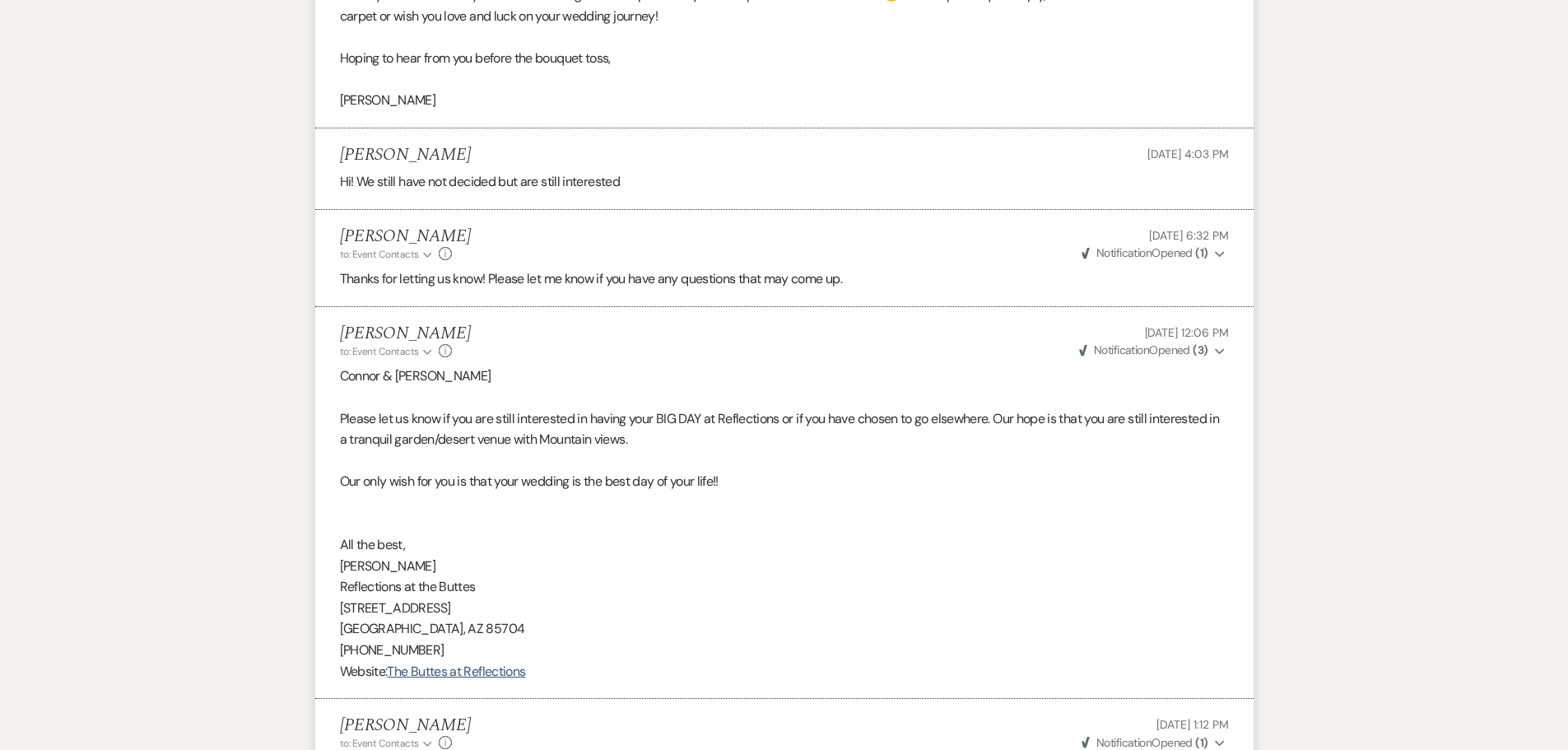
scroll to position [3390, 0]
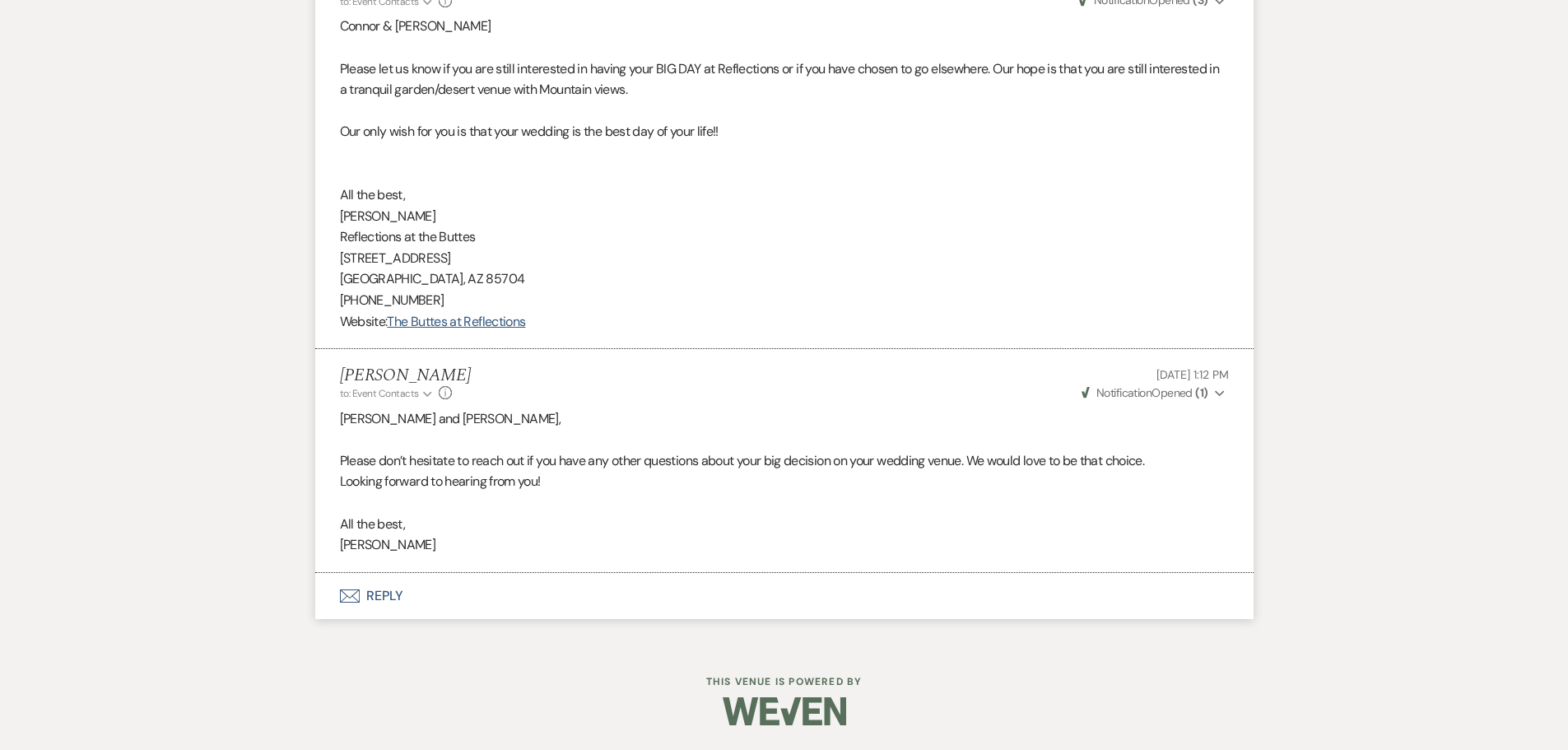
click at [389, 602] on button "Envelope Reply" at bounding box center [784, 596] width 938 height 46
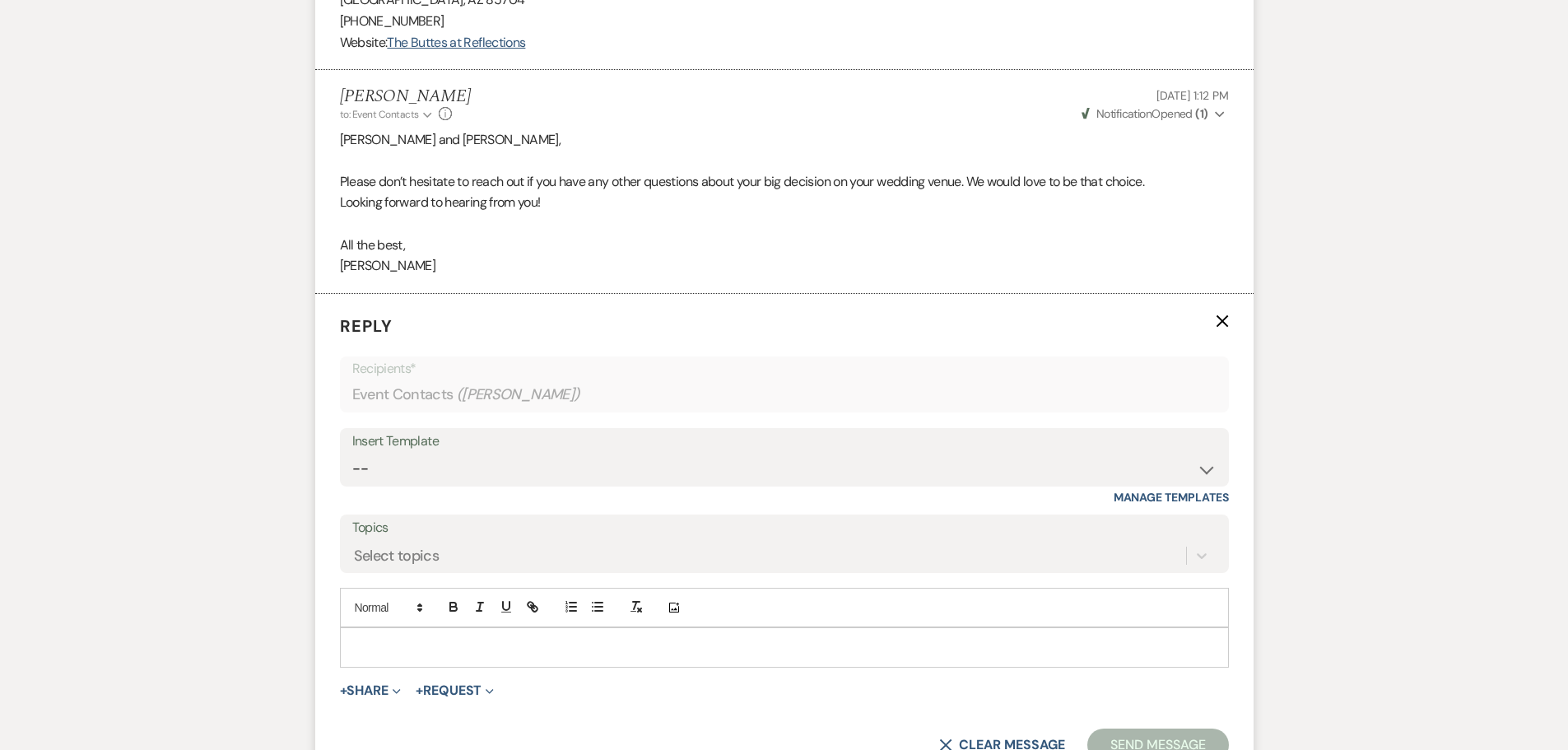
scroll to position [3705, 0]
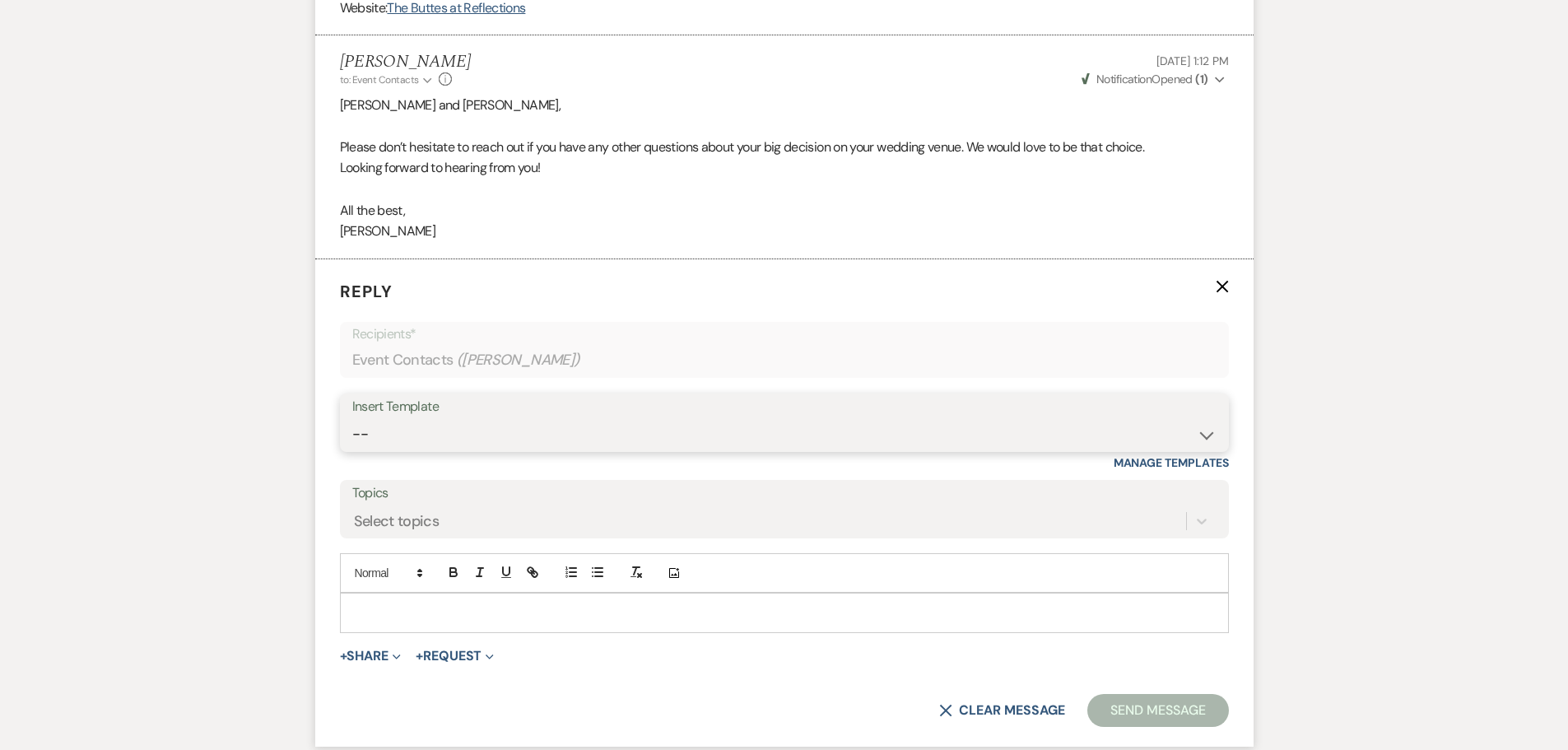
click at [1200, 436] on select "-- Weven Planning Portal Introduction (Booked Events) Follow up - After Tour Re…" at bounding box center [784, 434] width 864 height 32
select select "4016"
click at [352, 418] on select "-- Weven Planning Portal Introduction (Booked Events) Follow up - After Tour Re…" at bounding box center [784, 434] width 864 height 32
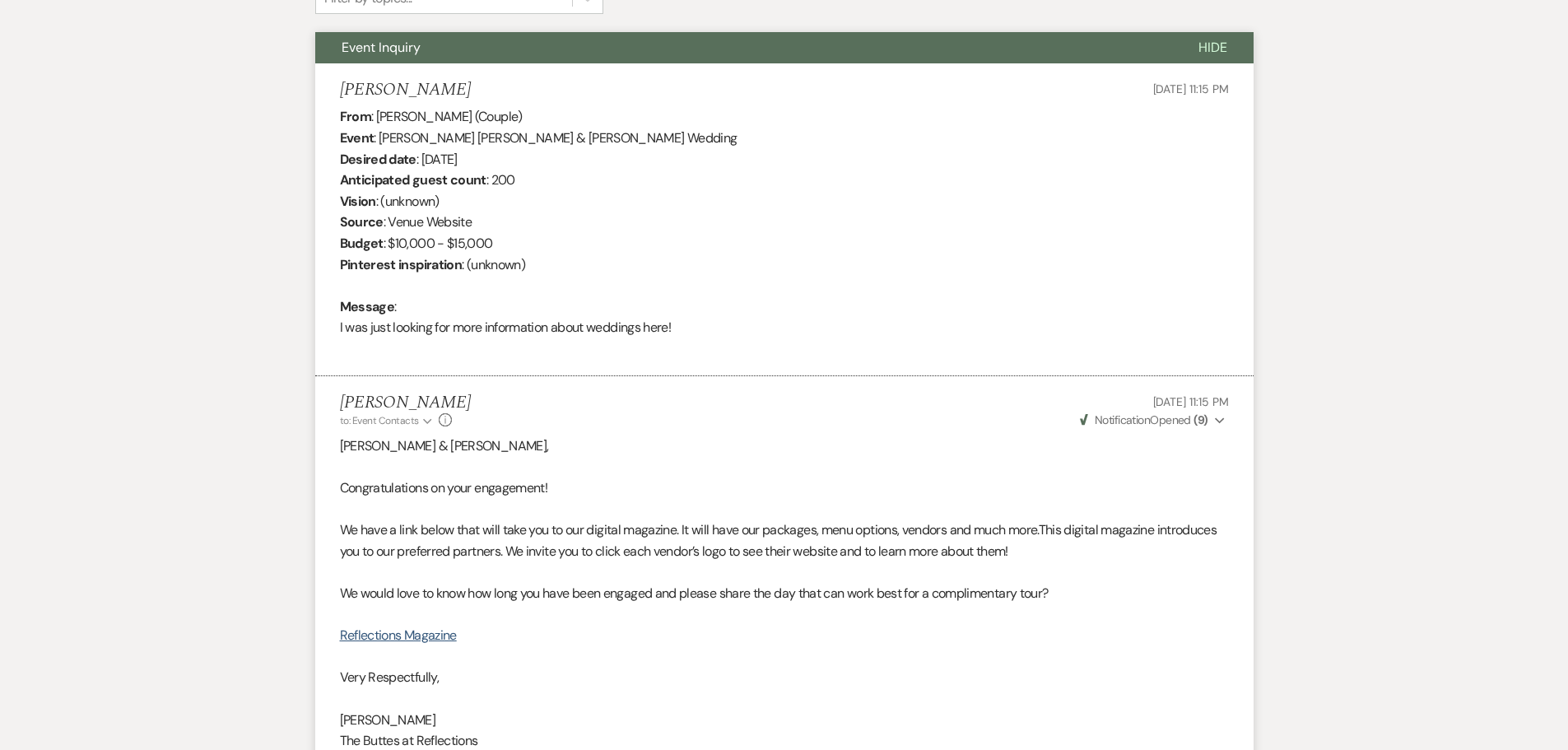
scroll to position [0, 0]
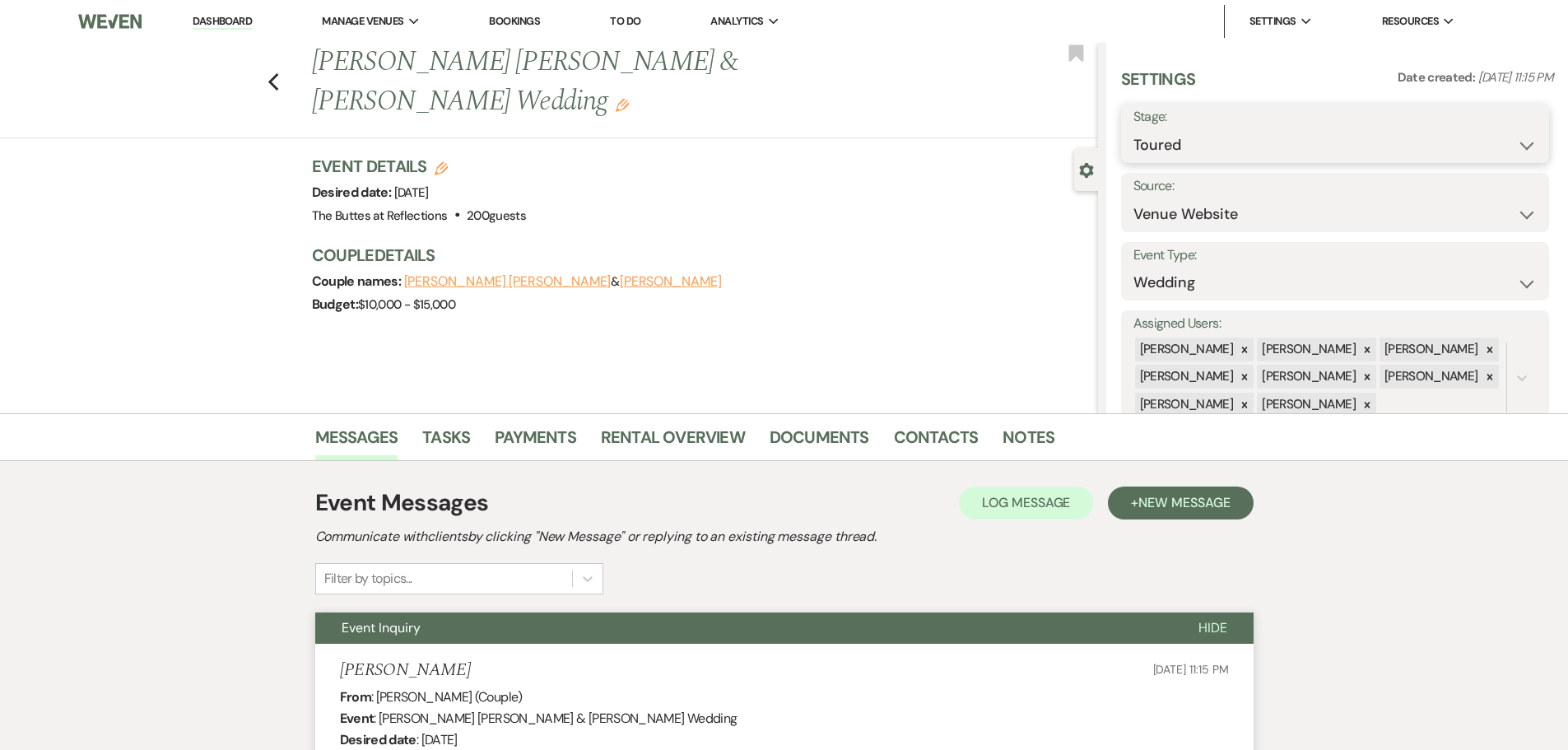
click at [1509, 148] on select "Inquiry Follow Up Tour Requested Tour Confirmed Toured Proposal Sent Booked Lost" at bounding box center [1334, 145] width 403 height 32
select select "8"
click at [1133, 129] on select "Inquiry Follow Up Tour Requested Tour Confirmed Toured Proposal Sent Booked Lost" at bounding box center [1334, 145] width 403 height 32
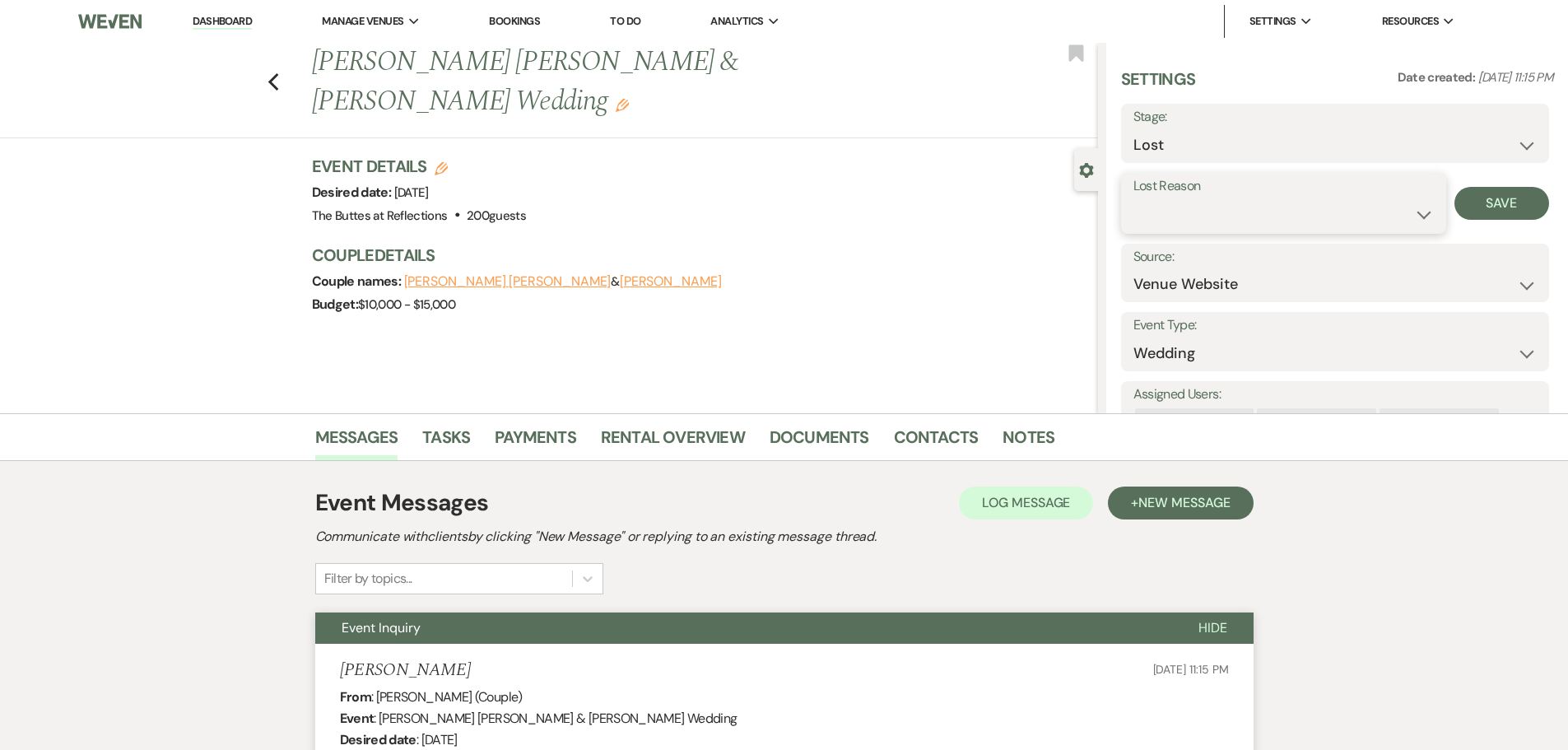
click at [1413, 216] on select "Booked Elsewhere Budget Date Unavailable No Response Not a Good Match Capacity …" at bounding box center [1283, 214] width 300 height 32
select select "5"
click at [1133, 198] on select "Booked Elsewhere Budget Date Unavailable No Response Not a Good Match Capacity …" at bounding box center [1283, 214] width 300 height 32
click at [1512, 203] on button "Save" at bounding box center [1502, 204] width 95 height 33
click at [278, 73] on use "button" at bounding box center [274, 83] width 11 height 19
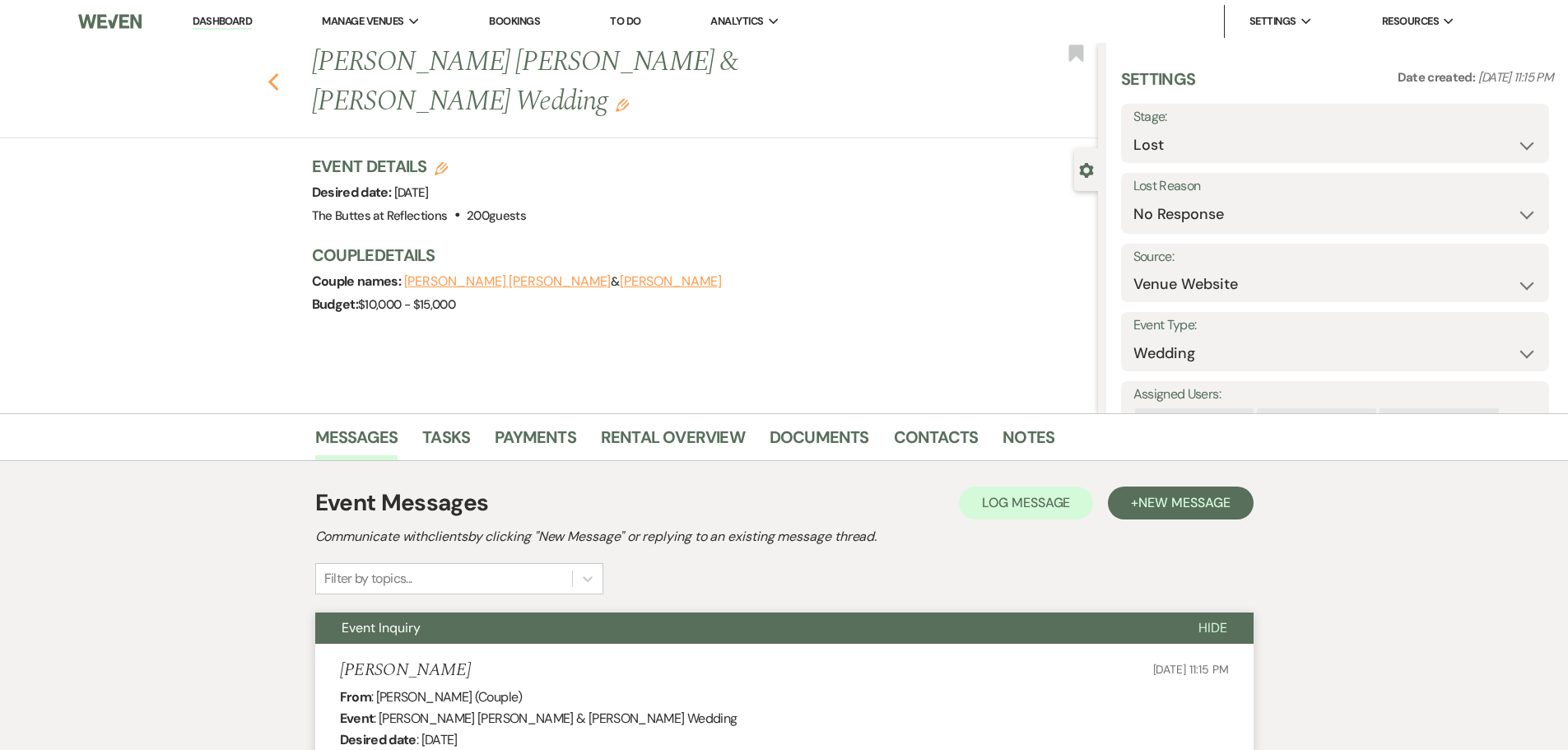
select select "5"
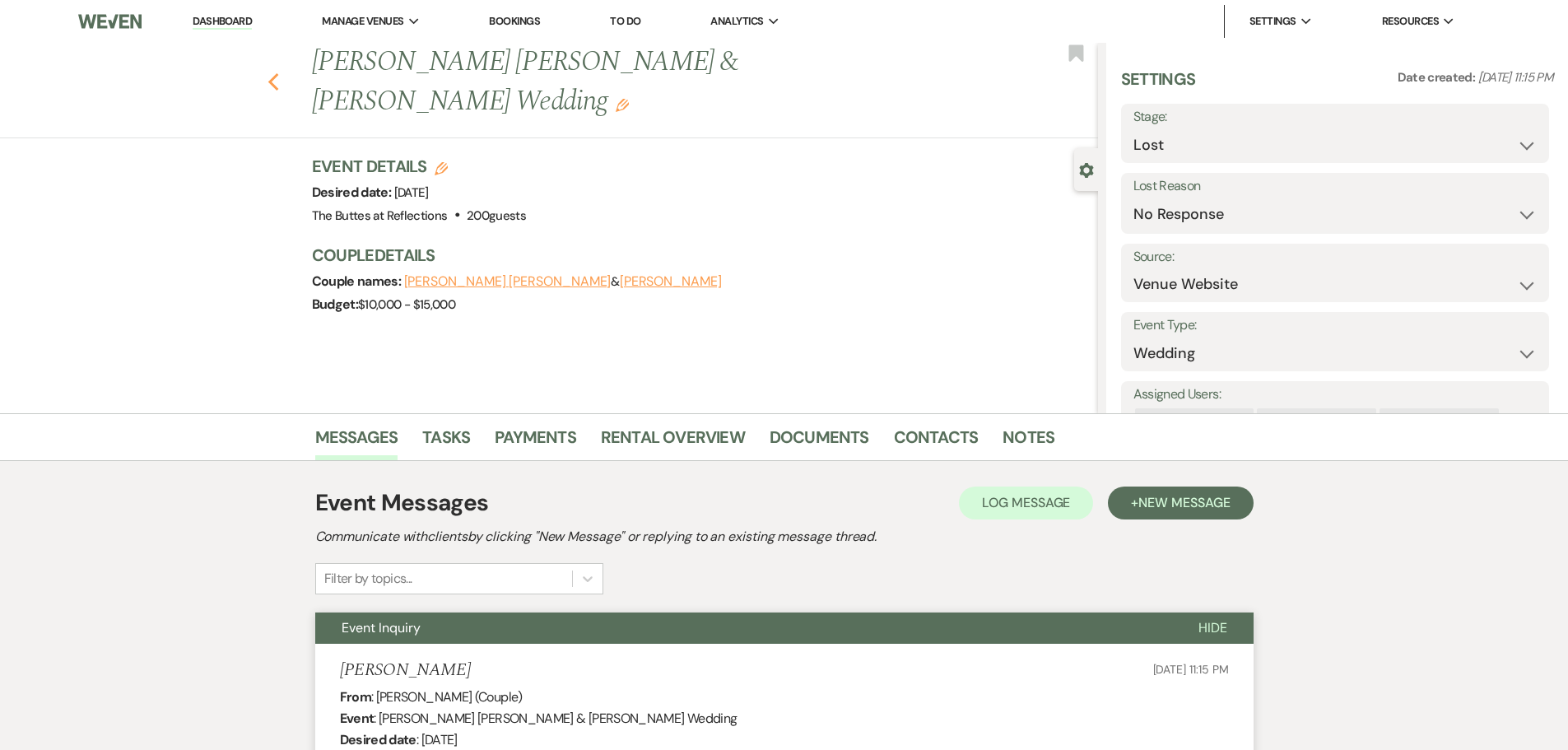
select select "8"
select select "5"
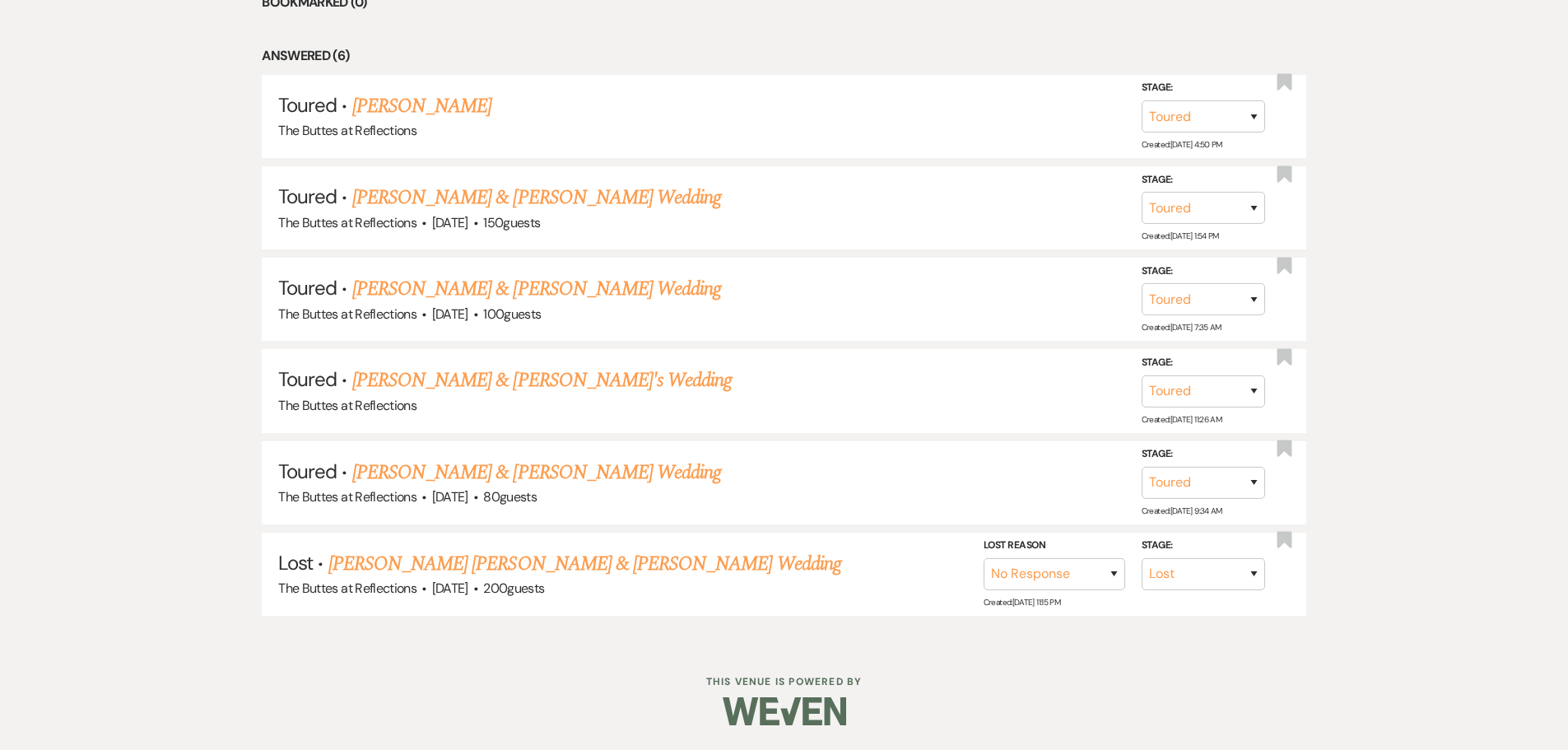
scroll to position [707, 0]
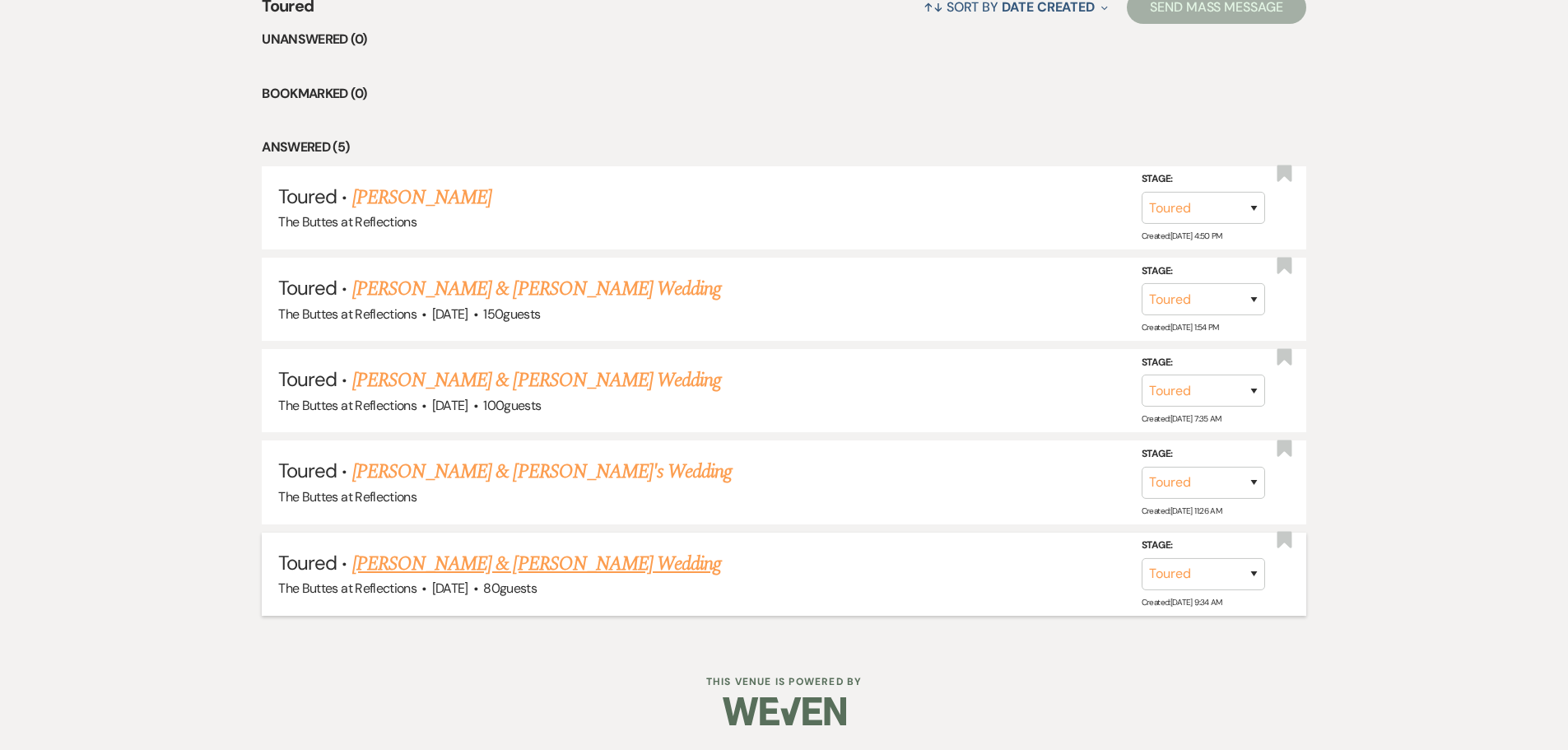
click at [453, 568] on link "[PERSON_NAME] & [PERSON_NAME] Wedding" at bounding box center [537, 564] width 369 height 30
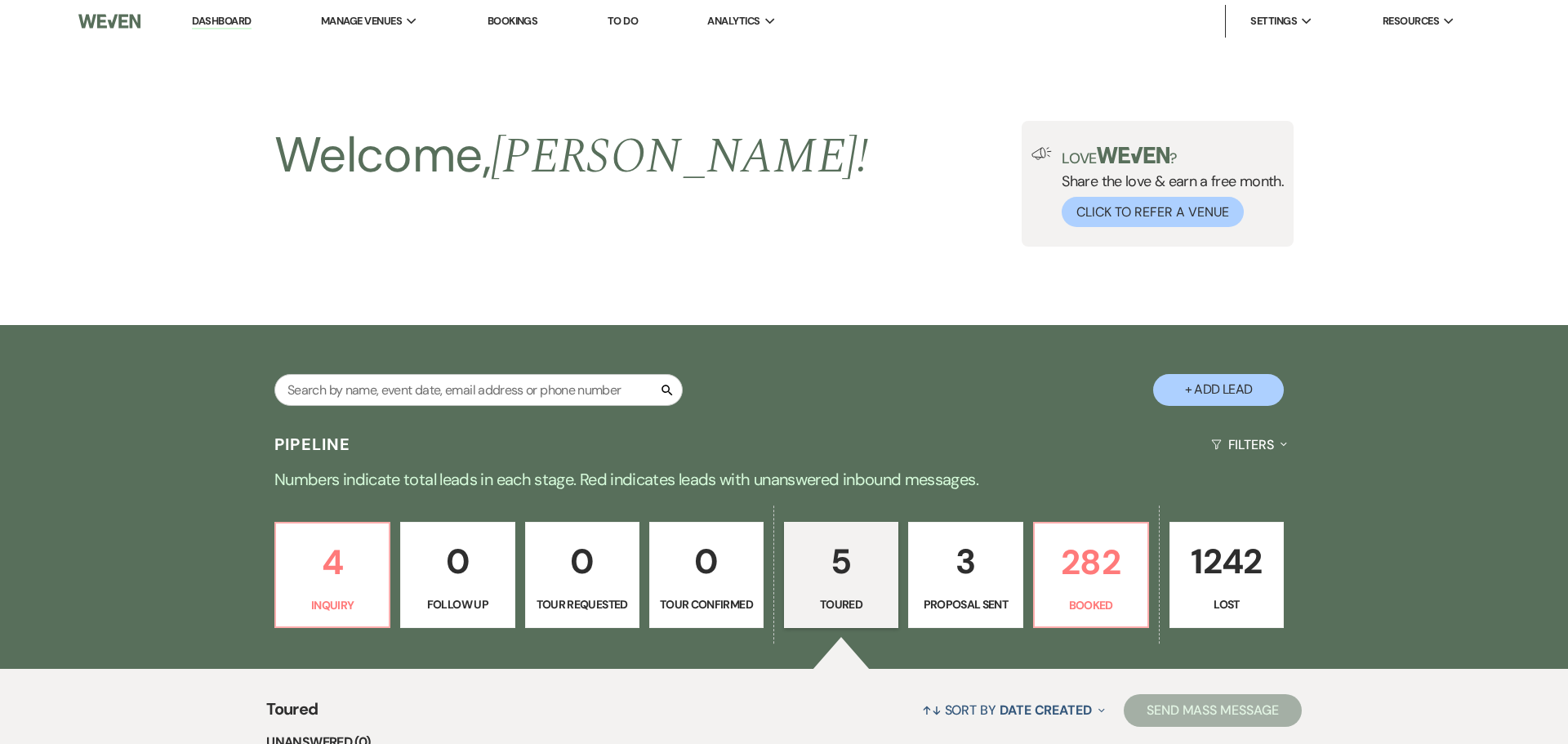
select select "5"
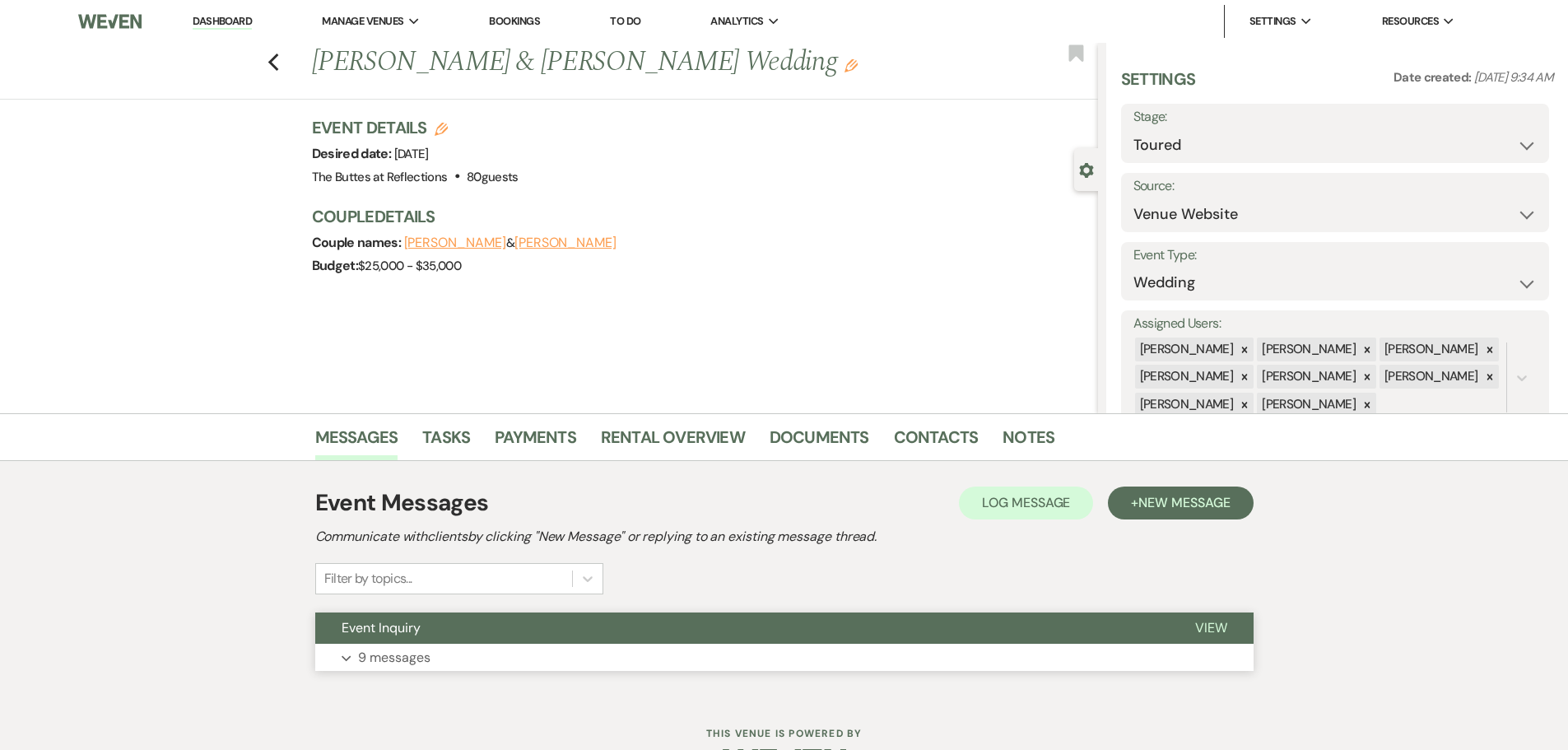
click at [406, 664] on p "9 messages" at bounding box center [394, 657] width 72 height 21
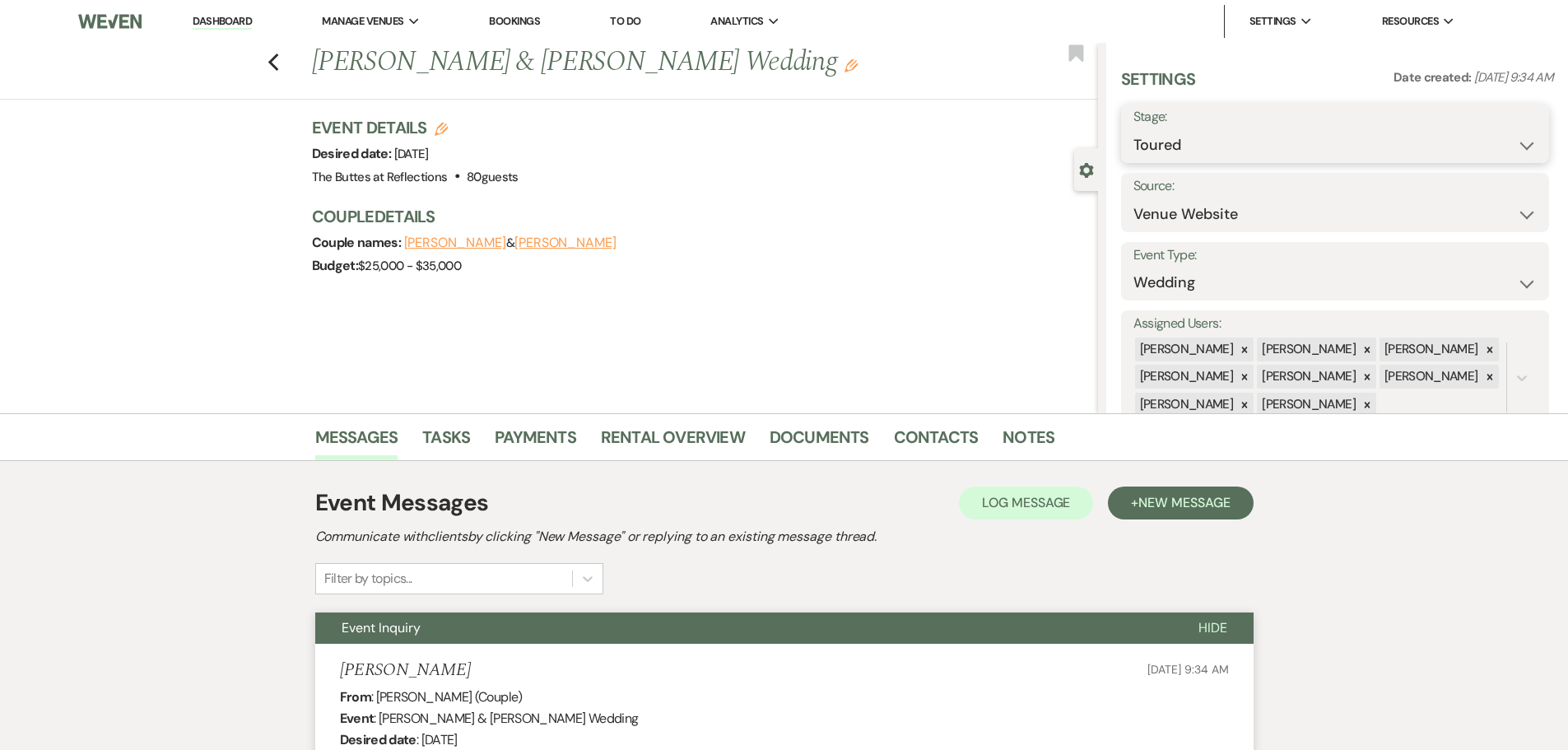
click at [1511, 141] on select "Inquiry Follow Up Tour Requested Tour Confirmed Toured Proposal Sent Booked Lost" at bounding box center [1334, 145] width 403 height 32
select select "8"
click at [1133, 129] on select "Inquiry Follow Up Tour Requested Tour Confirmed Toured Proposal Sent Booked Lost" at bounding box center [1334, 145] width 403 height 32
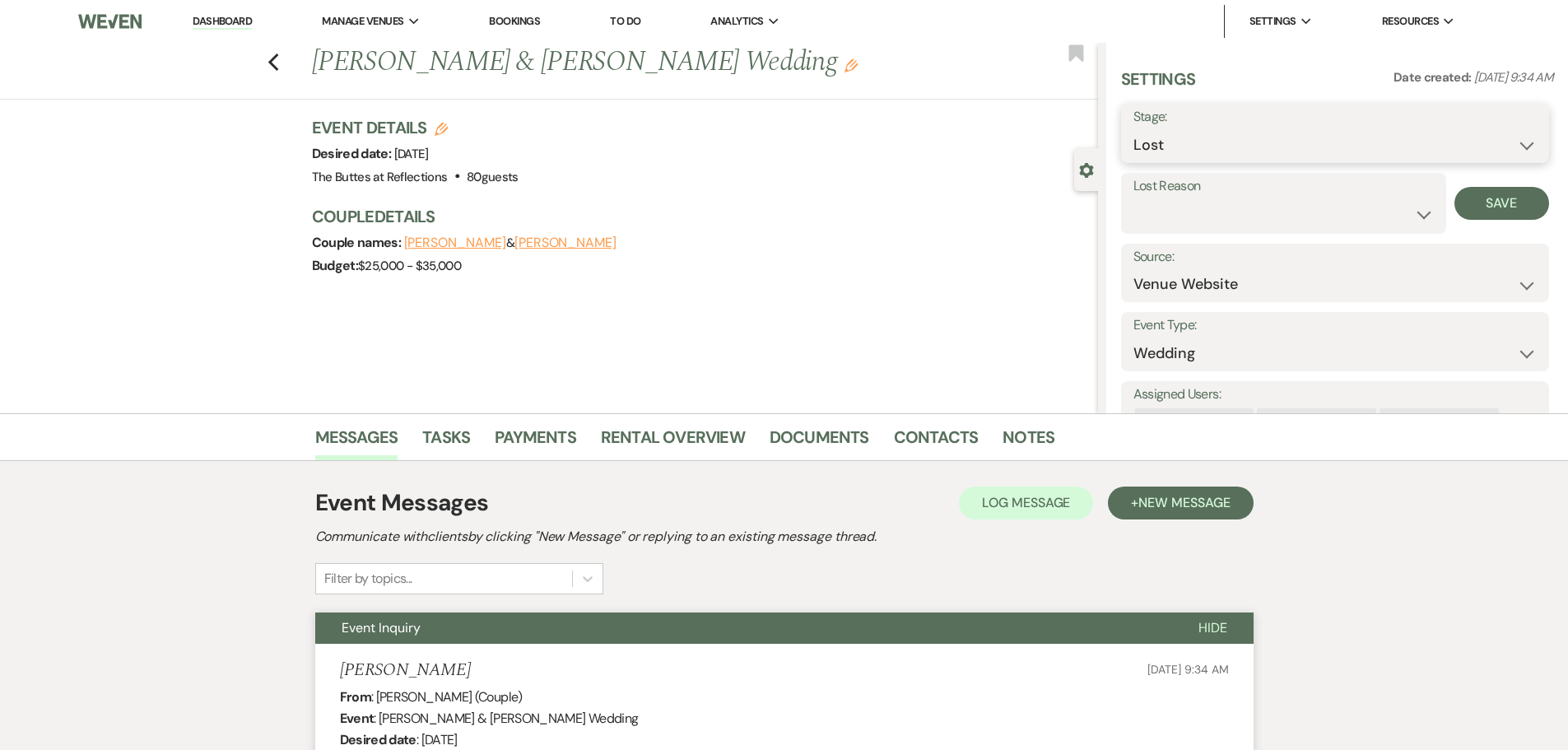
click at [1523, 145] on select "Inquiry Follow Up Tour Requested Tour Confirmed Toured Proposal Sent Booked Lost" at bounding box center [1334, 145] width 403 height 32
click at [1133, 129] on select "Inquiry Follow Up Tour Requested Tour Confirmed Toured Proposal Sent Booked Lost" at bounding box center [1334, 145] width 403 height 32
click at [1408, 215] on select "Booked Elsewhere Budget Date Unavailable No Response Not a Good Match Capacity …" at bounding box center [1283, 214] width 300 height 32
select select "5"
click at [1133, 198] on select "Booked Elsewhere Budget Date Unavailable No Response Not a Good Match Capacity …" at bounding box center [1283, 214] width 300 height 32
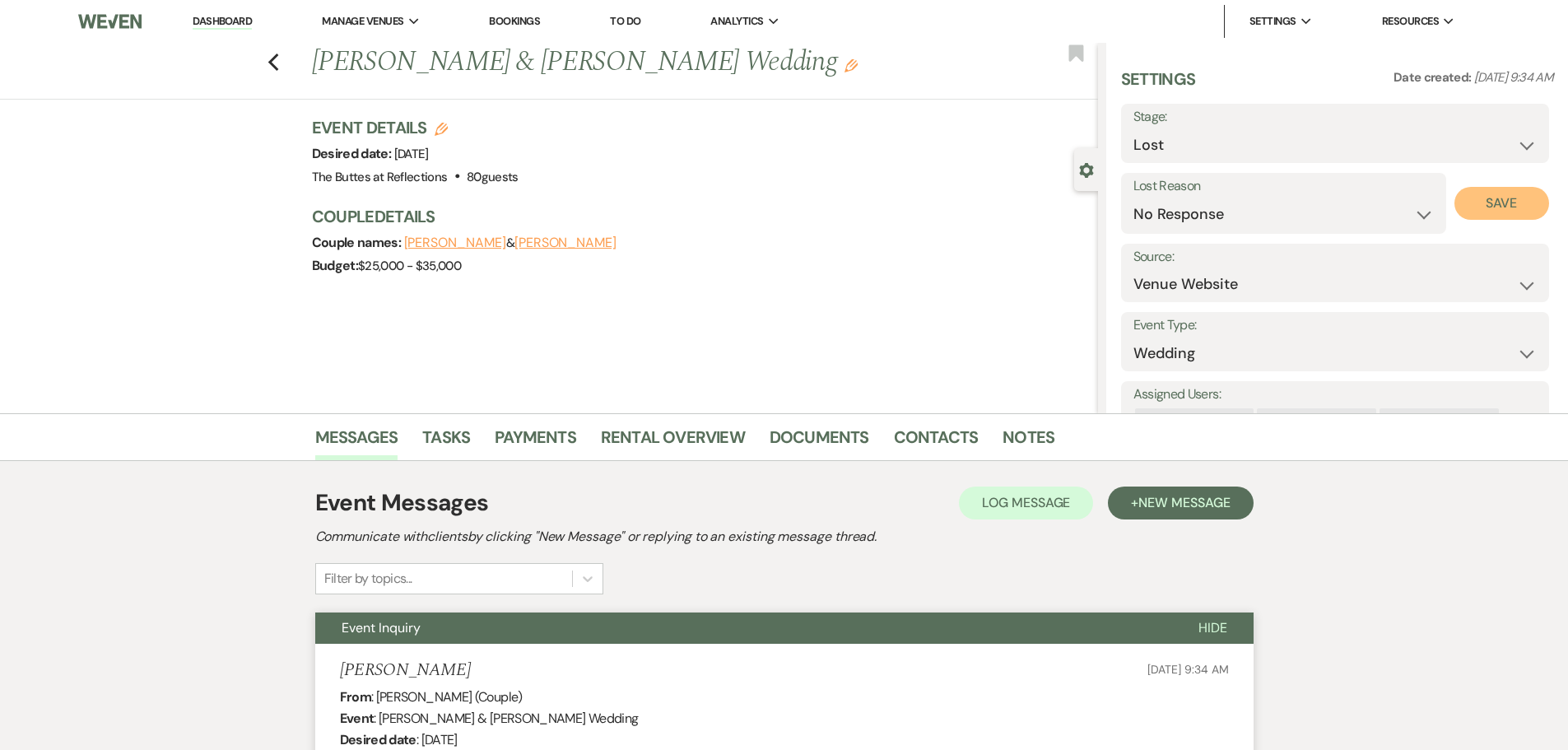
click at [1513, 197] on button "Save" at bounding box center [1502, 204] width 95 height 33
click at [280, 63] on icon "Previous" at bounding box center [274, 62] width 12 height 19
select select "5"
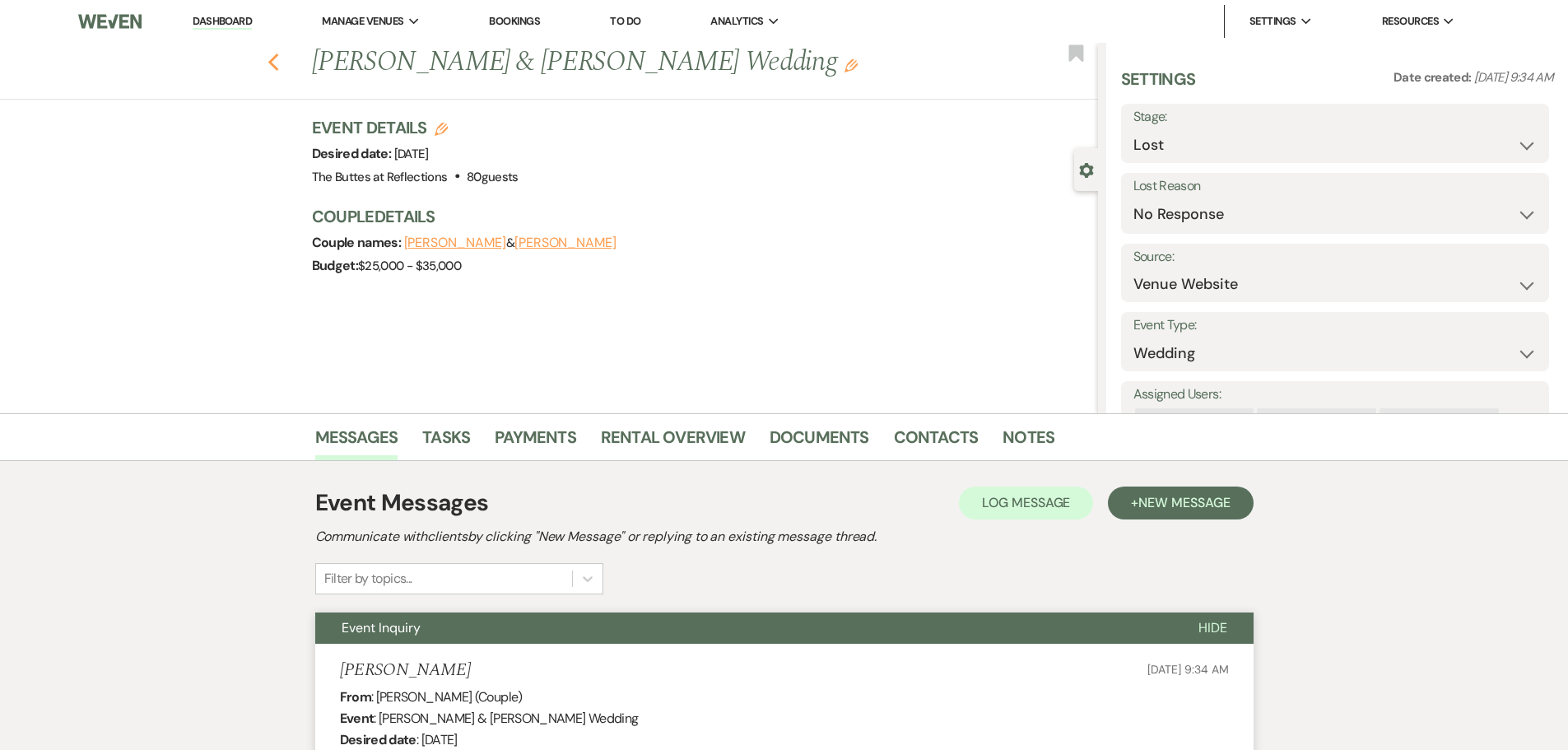
select select "5"
select select "8"
select select "5"
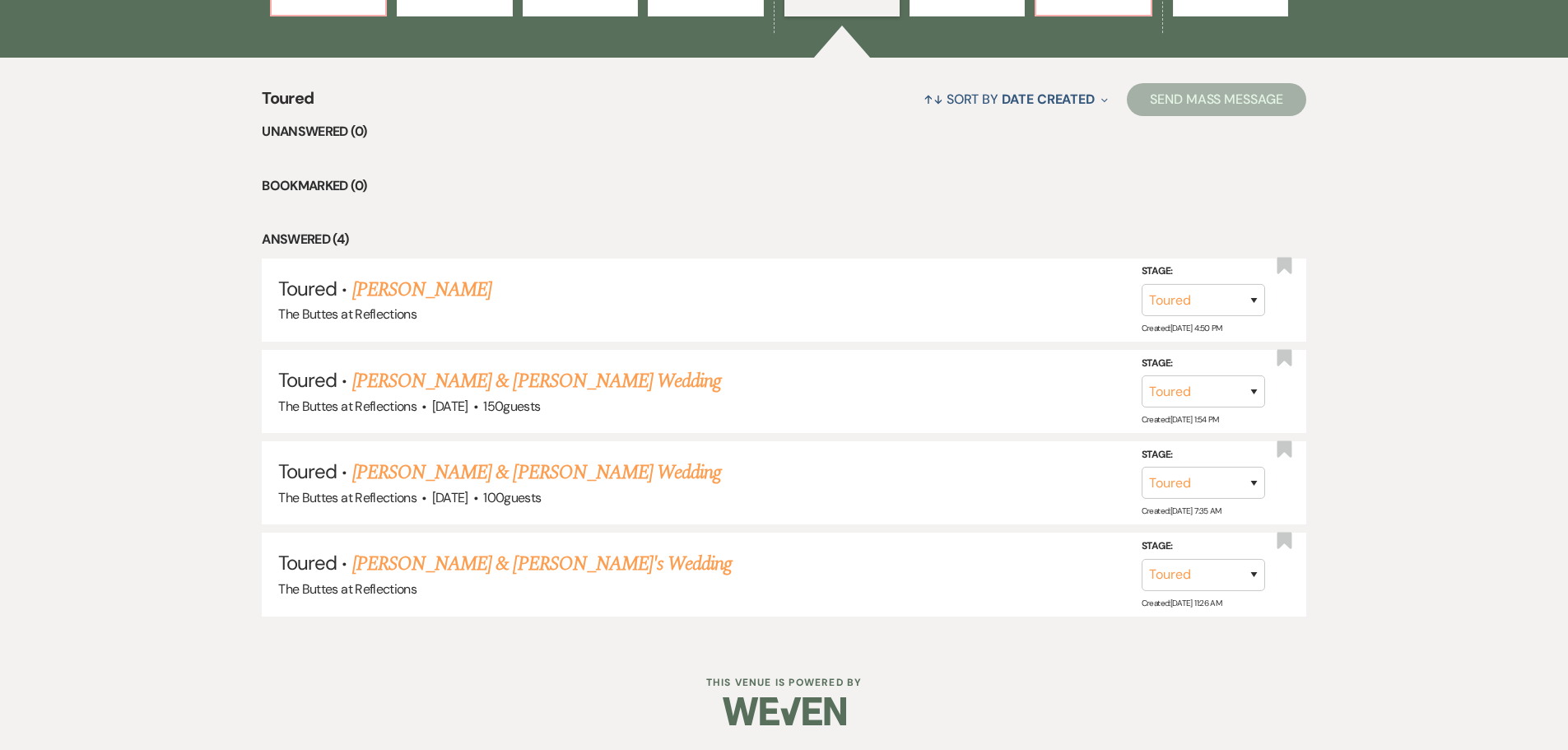
scroll to position [615, 0]
click at [434, 571] on link "[PERSON_NAME] & [PERSON_NAME]'s Wedding" at bounding box center [542, 564] width 380 height 30
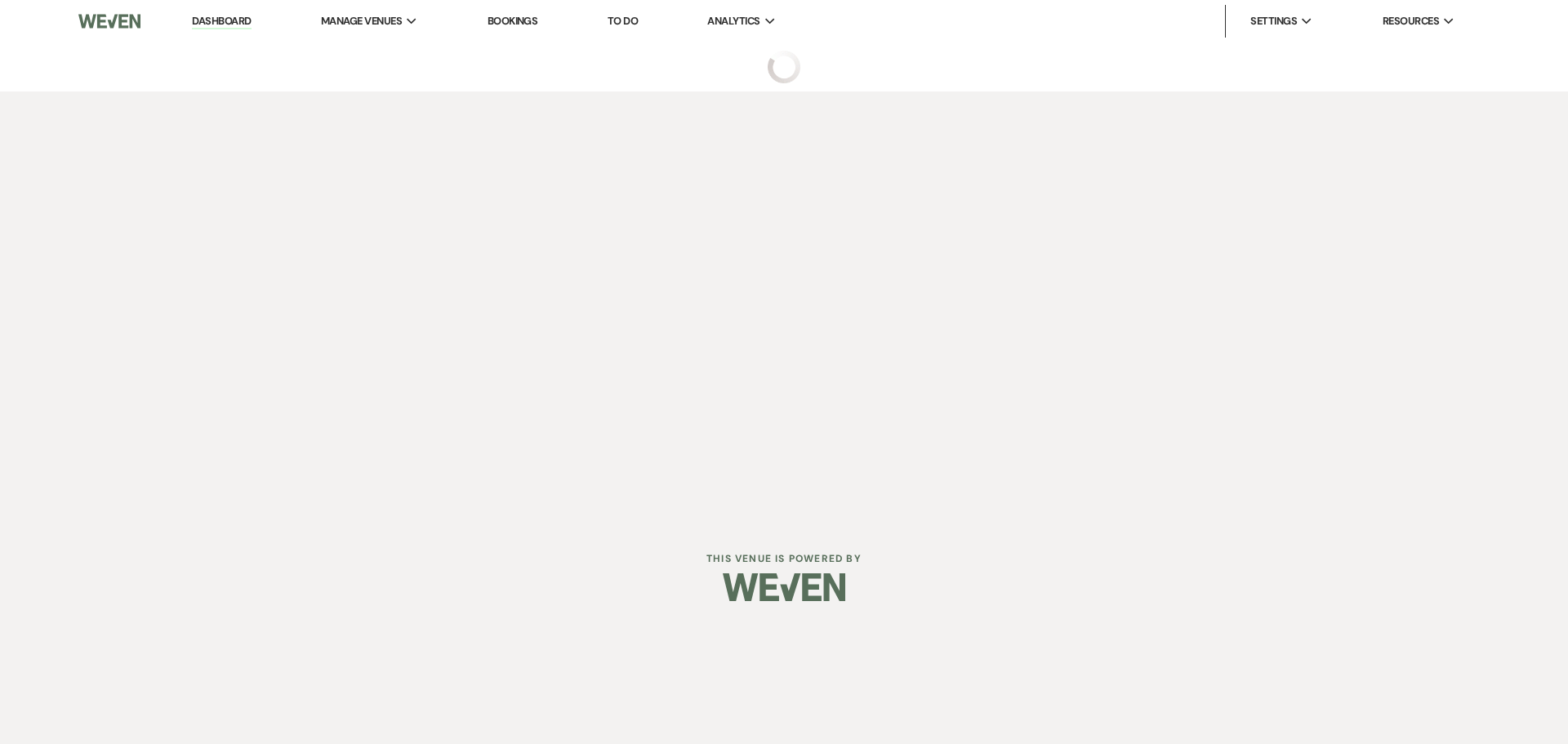
select select "5"
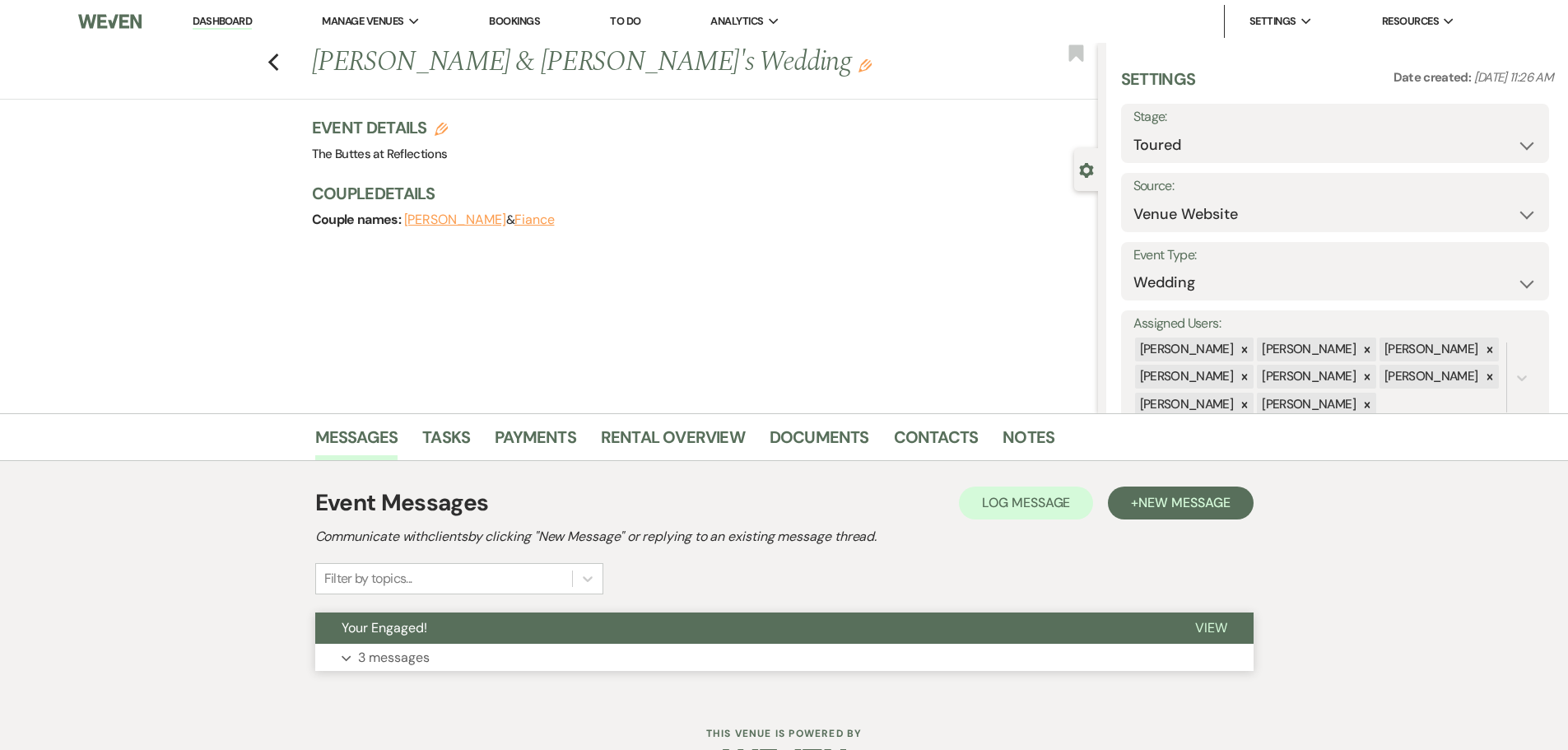
click at [405, 663] on p "3 messages" at bounding box center [393, 657] width 71 height 21
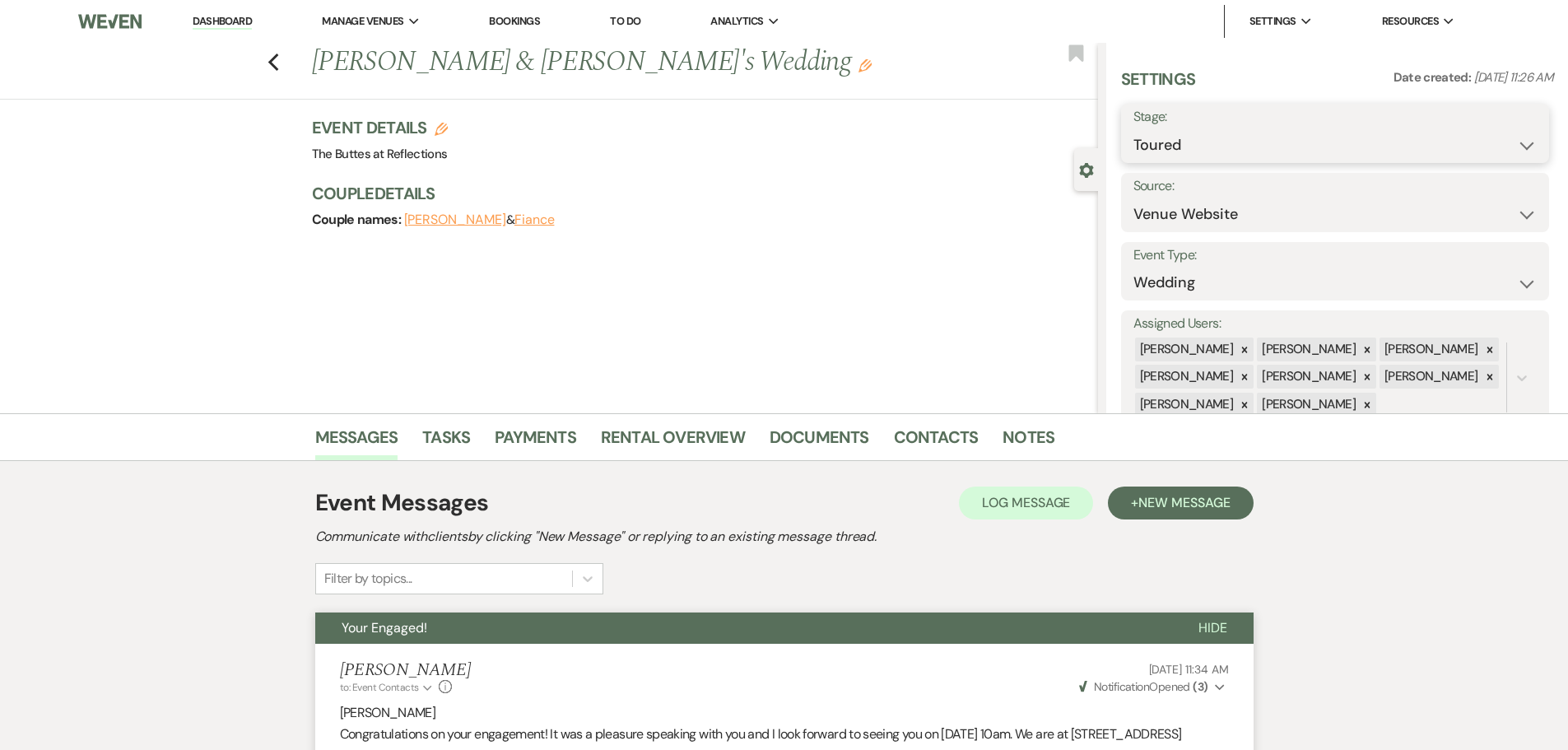
click at [1520, 145] on select "Inquiry Follow Up Tour Requested Tour Confirmed Toured Proposal Sent Booked Lost" at bounding box center [1334, 145] width 403 height 32
select select "8"
click at [1133, 129] on select "Inquiry Follow Up Tour Requested Tour Confirmed Toured Proposal Sent Booked Lost" at bounding box center [1334, 145] width 403 height 32
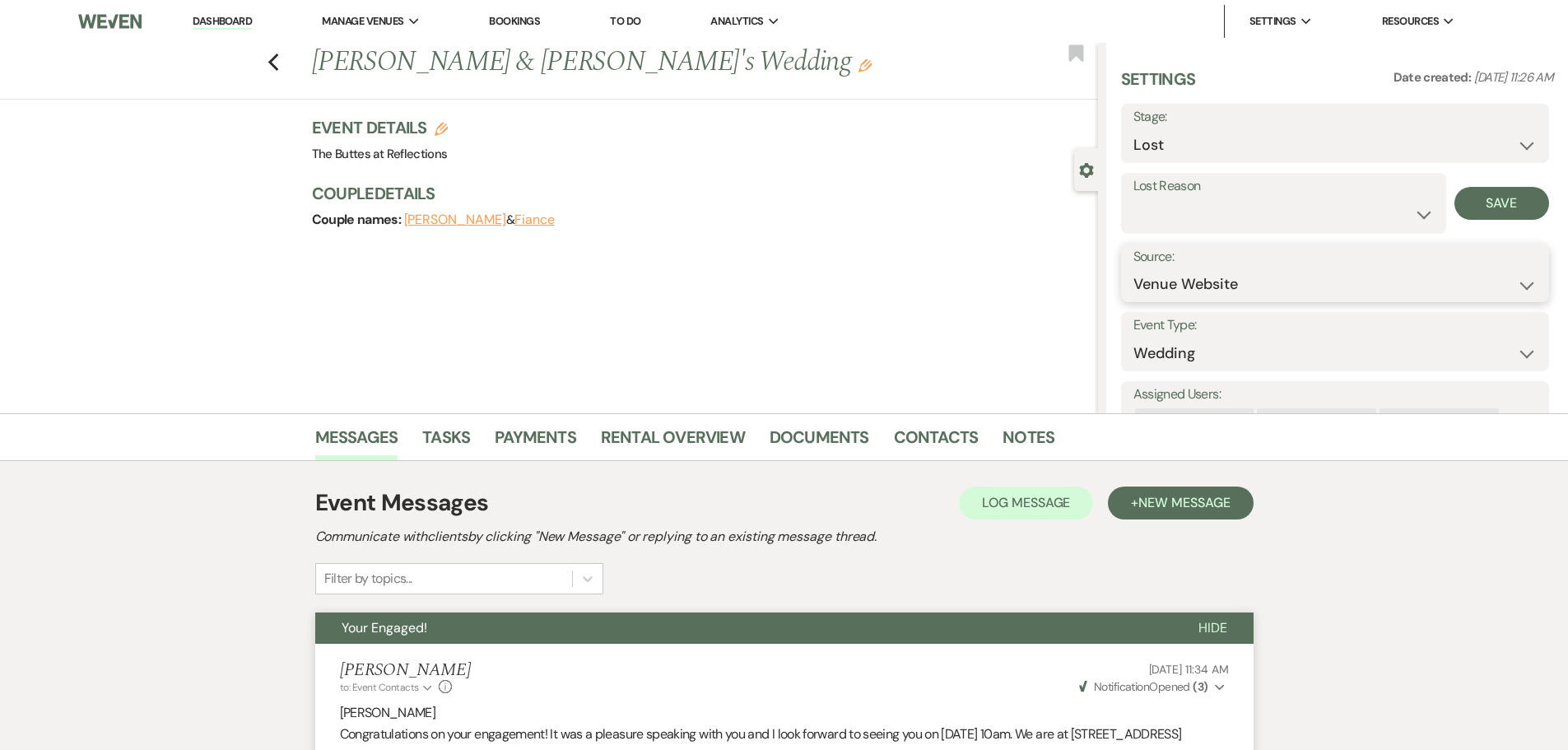
click at [1513, 278] on select "Weven Venue Website Instagram Facebook Pinterest Google The Knot Wedding Wire H…" at bounding box center [1334, 284] width 403 height 32
click at [1420, 217] on select "Booked Elsewhere Budget Date Unavailable No Response Not a Good Match Capacity …" at bounding box center [1283, 214] width 300 height 32
select select "5"
click at [1133, 198] on select "Booked Elsewhere Budget Date Unavailable No Response Not a Good Match Capacity …" at bounding box center [1283, 214] width 300 height 32
click at [1500, 211] on button "Save" at bounding box center [1502, 204] width 95 height 33
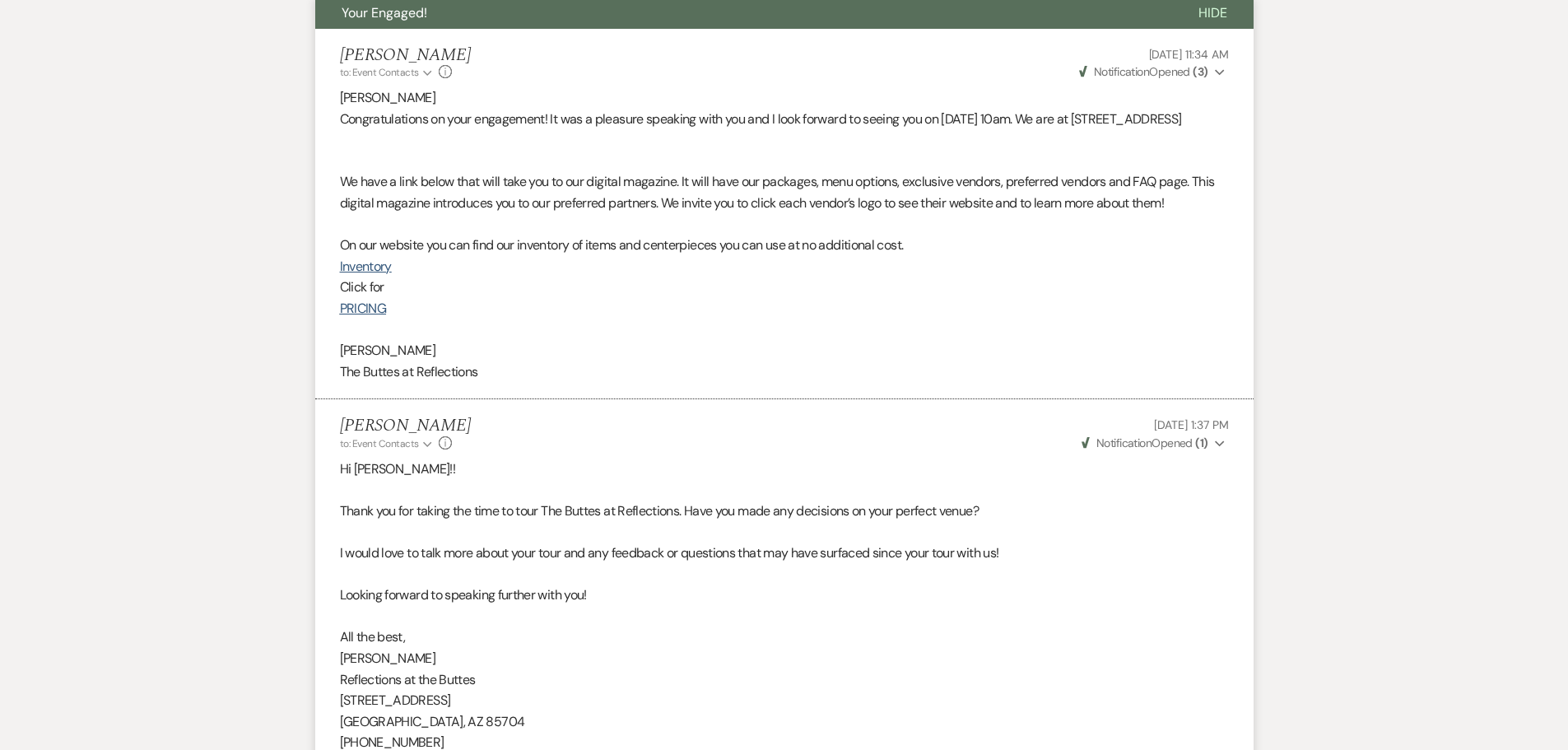
select select "5"
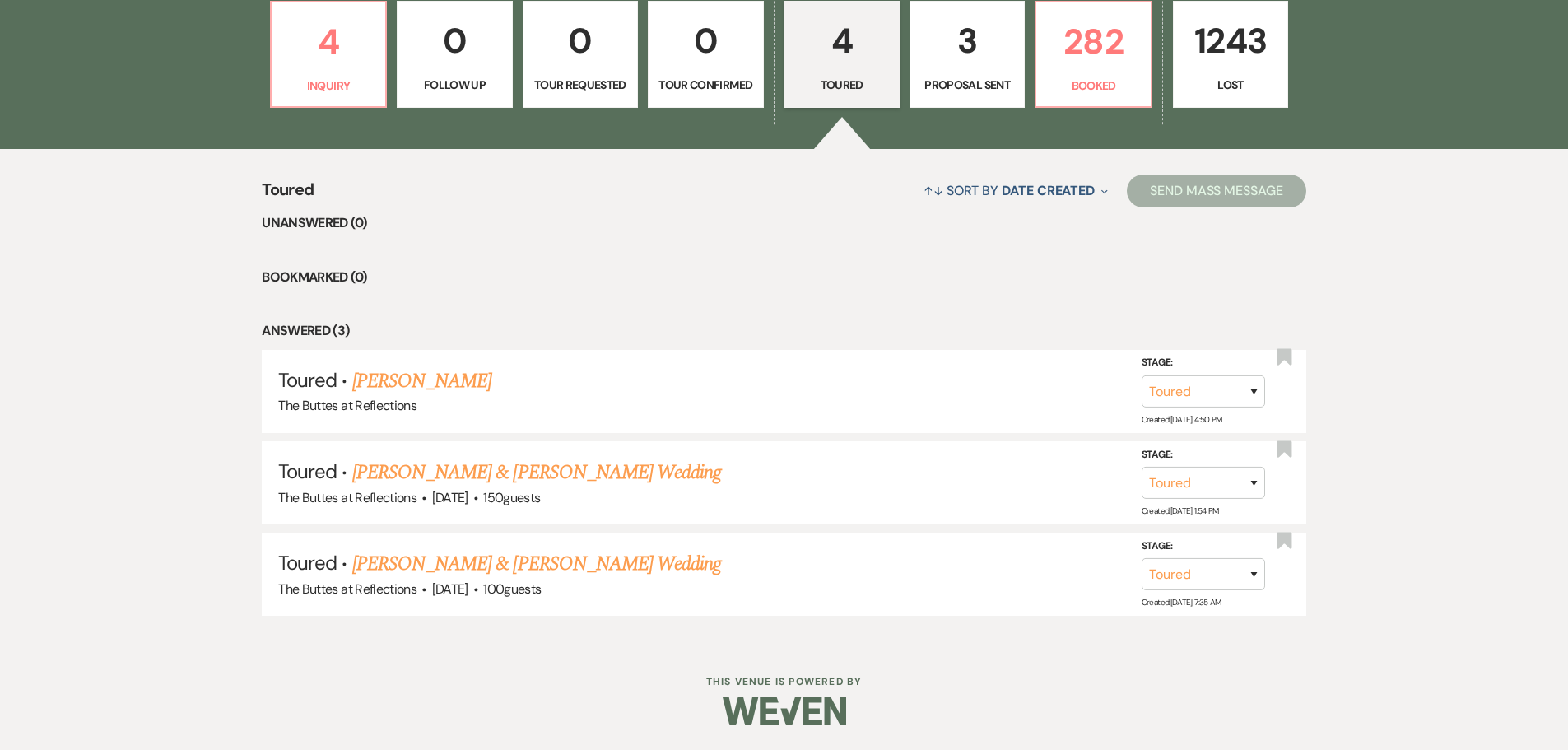
scroll to position [524, 0]
click at [448, 568] on link "[PERSON_NAME] & [PERSON_NAME] Wedding" at bounding box center [537, 564] width 369 height 30
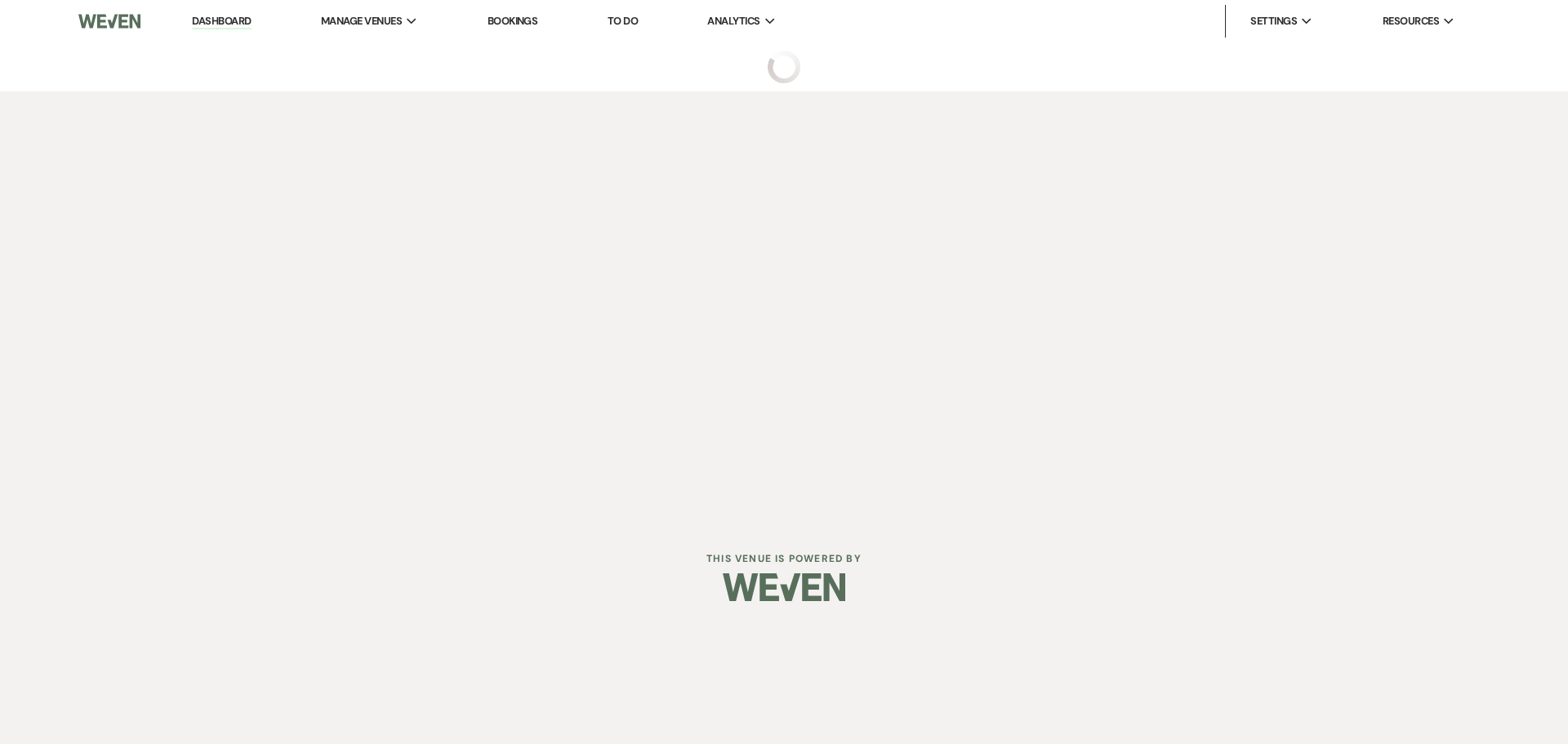
select select "5"
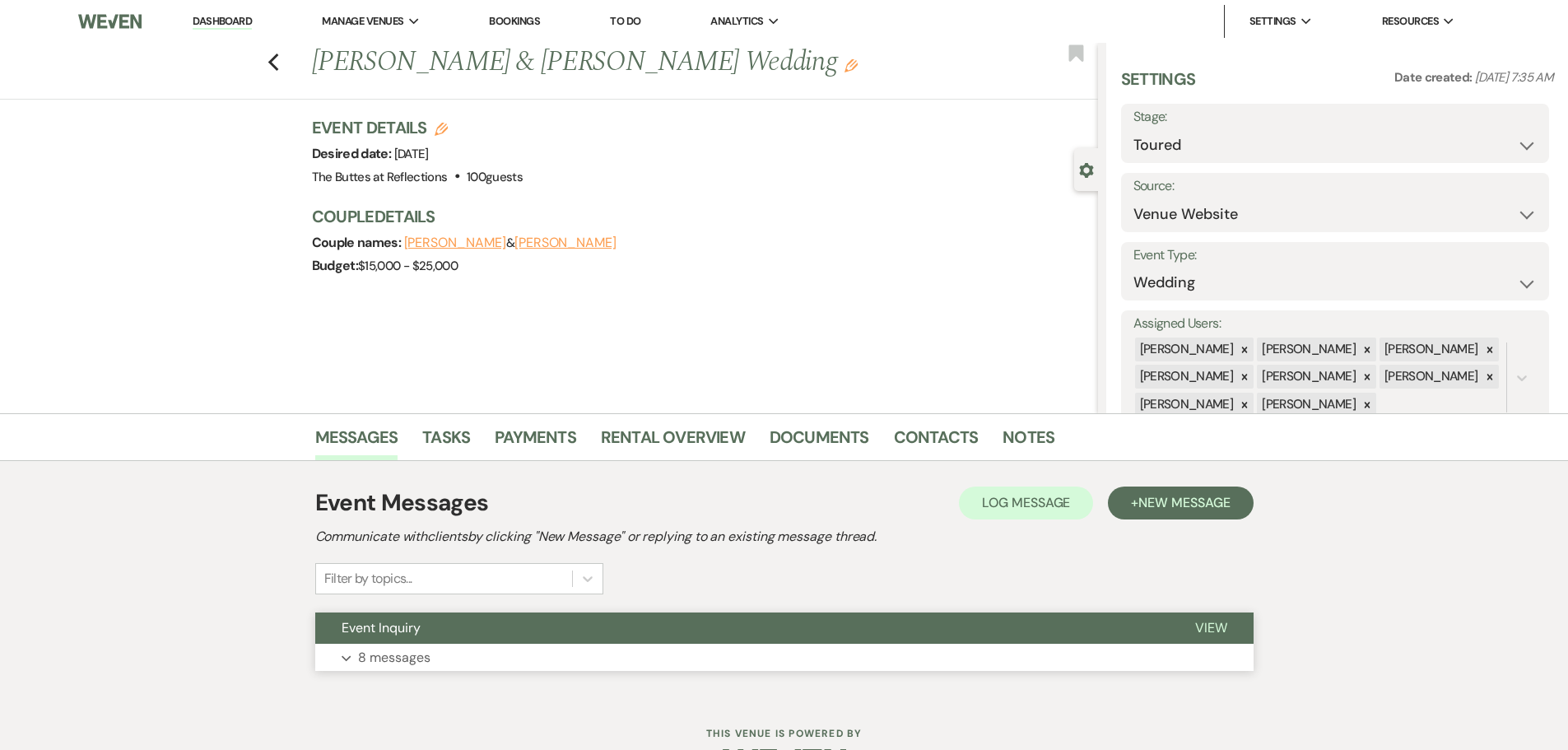
click at [386, 666] on p "8 messages" at bounding box center [394, 657] width 72 height 21
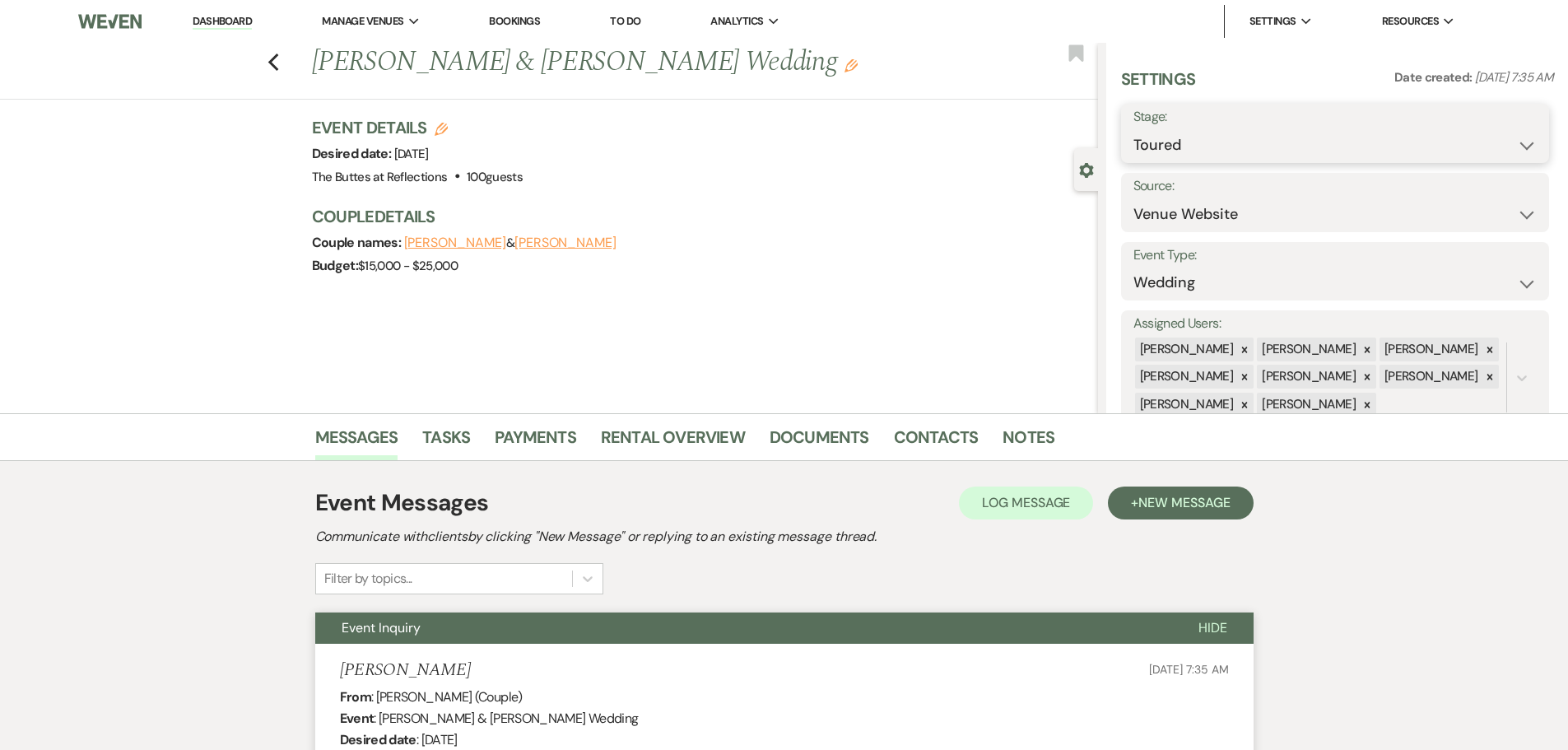
click at [1519, 150] on select "Inquiry Follow Up Tour Requested Tour Confirmed Toured Proposal Sent Booked Lost" at bounding box center [1334, 145] width 403 height 32
select select "8"
click at [1133, 129] on select "Inquiry Follow Up Tour Requested Tour Confirmed Toured Proposal Sent Booked Lost" at bounding box center [1334, 145] width 403 height 32
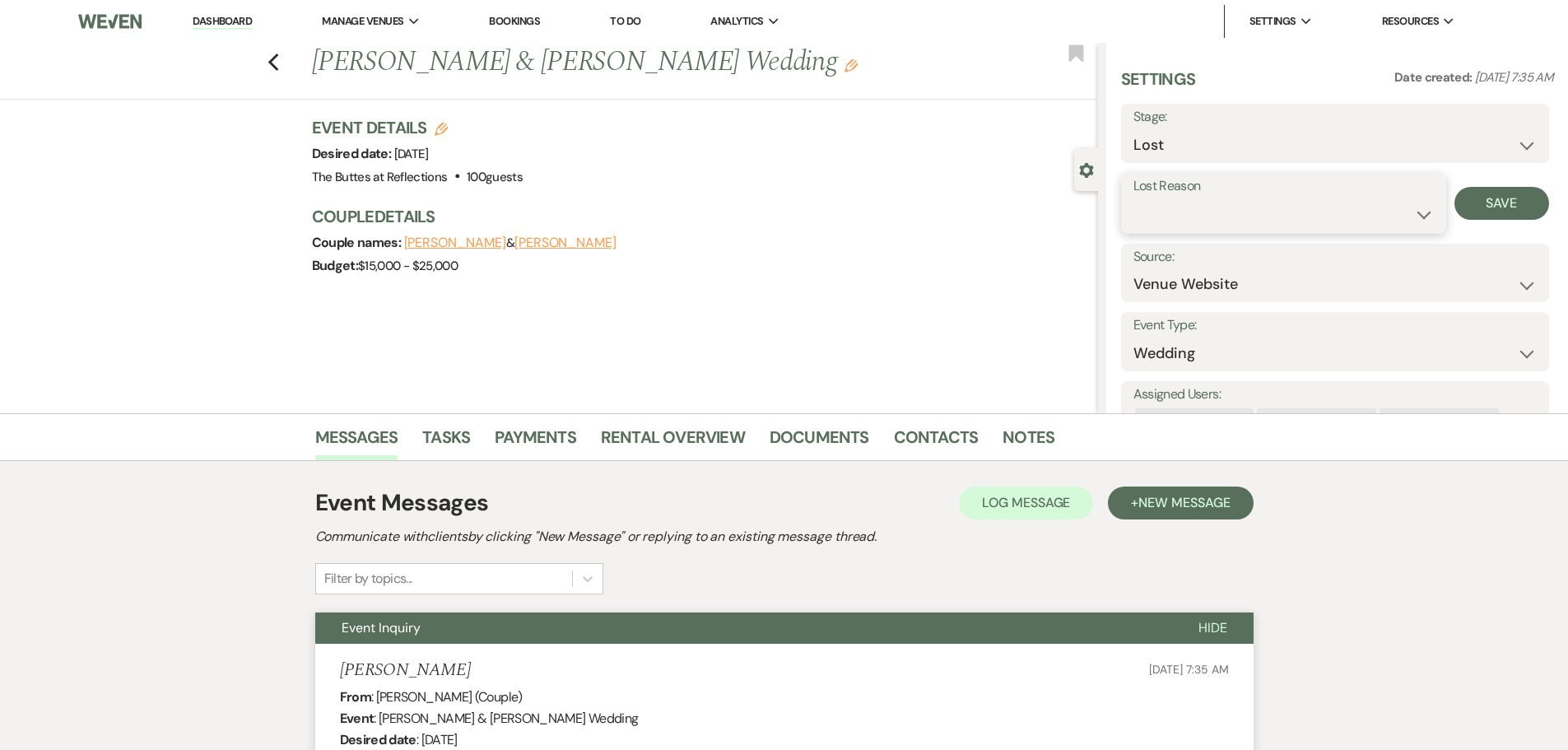
click at [1422, 218] on select "Booked Elsewhere Budget Date Unavailable No Response Not a Good Match Capacity …" at bounding box center [1283, 214] width 300 height 32
select select "5"
click at [1133, 198] on select "Booked Elsewhere Budget Date Unavailable No Response Not a Good Match Capacity …" at bounding box center [1283, 214] width 300 height 32
click at [1492, 211] on button "Save" at bounding box center [1502, 204] width 95 height 33
click at [274, 62] on use "button" at bounding box center [274, 63] width 11 height 19
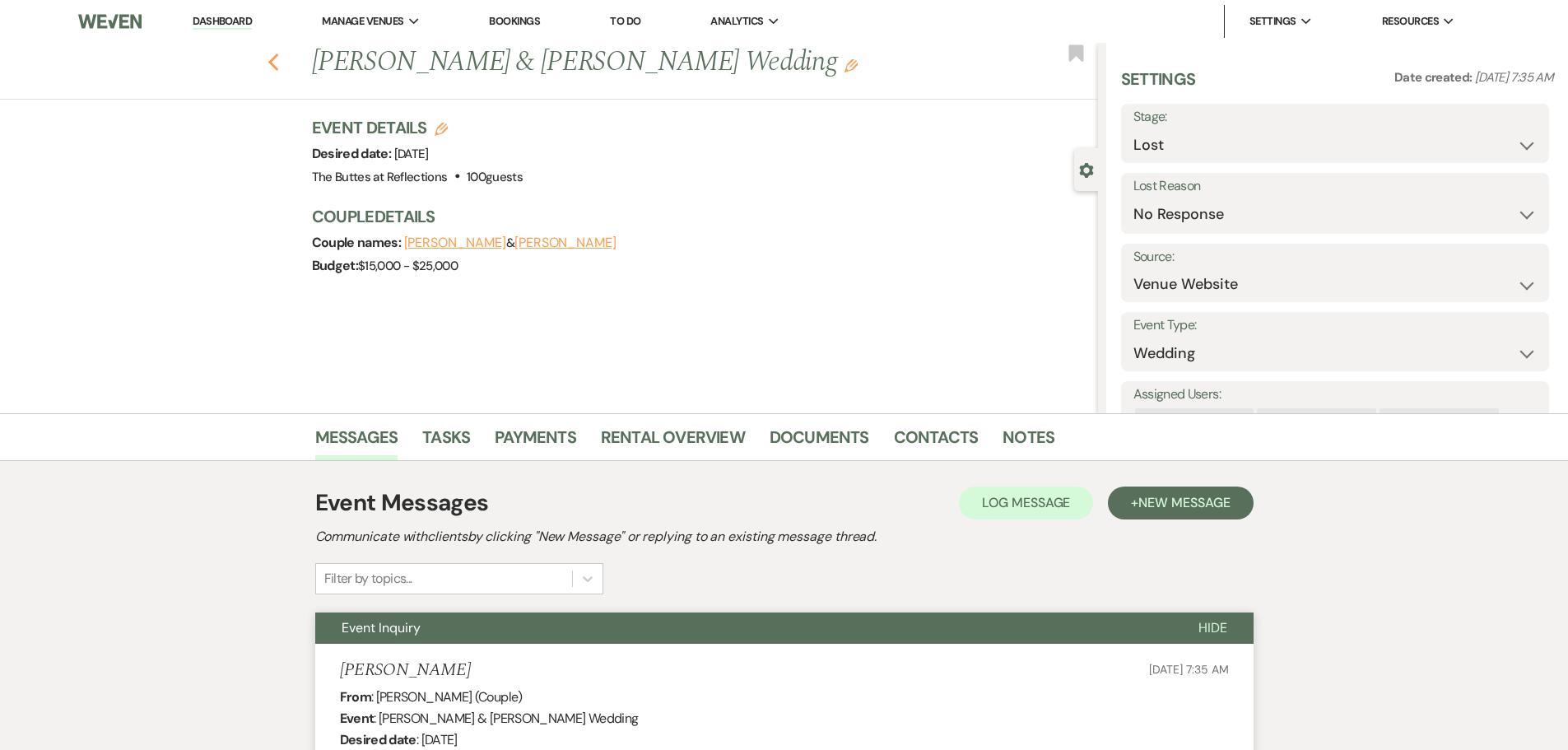
scroll to position [432, 0]
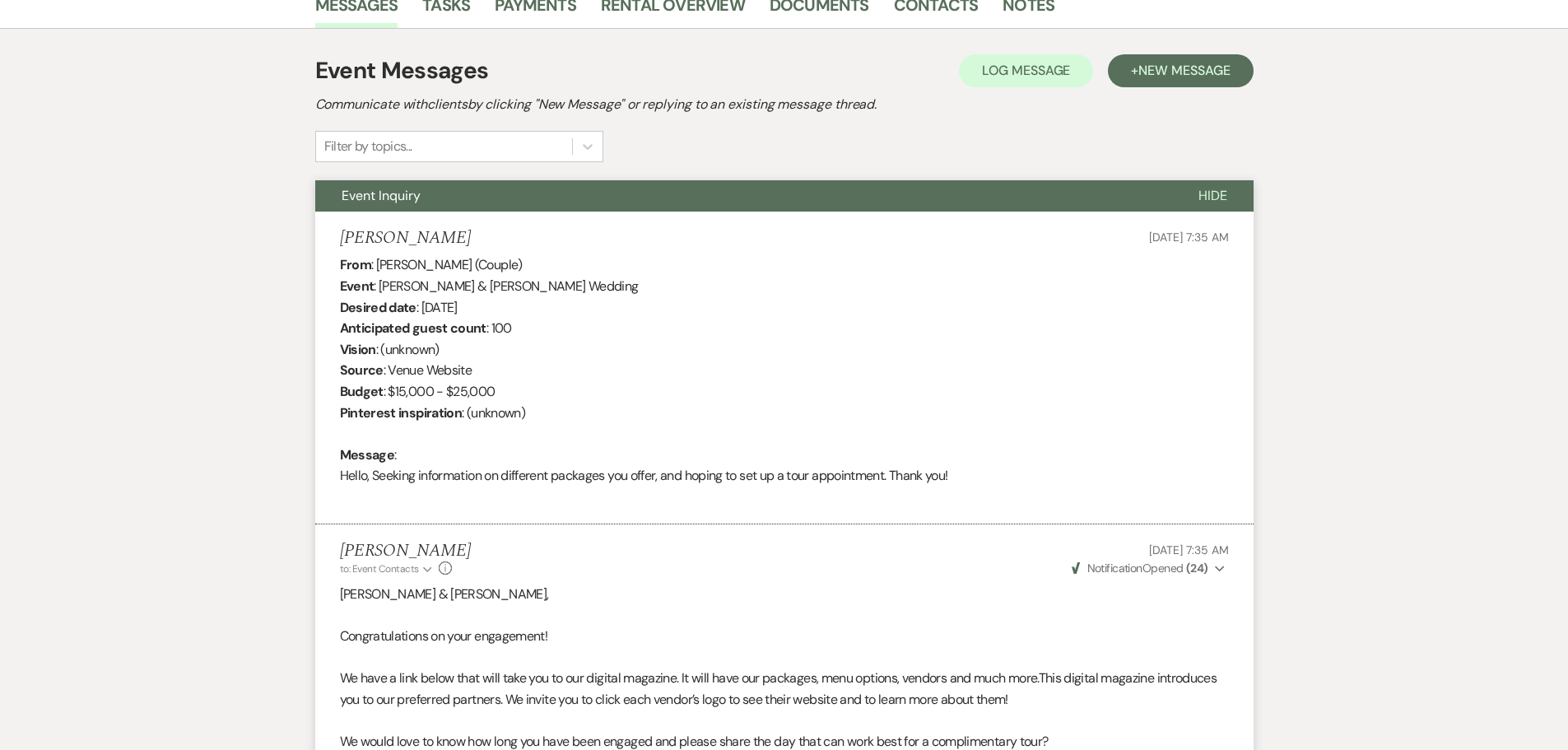
select select "5"
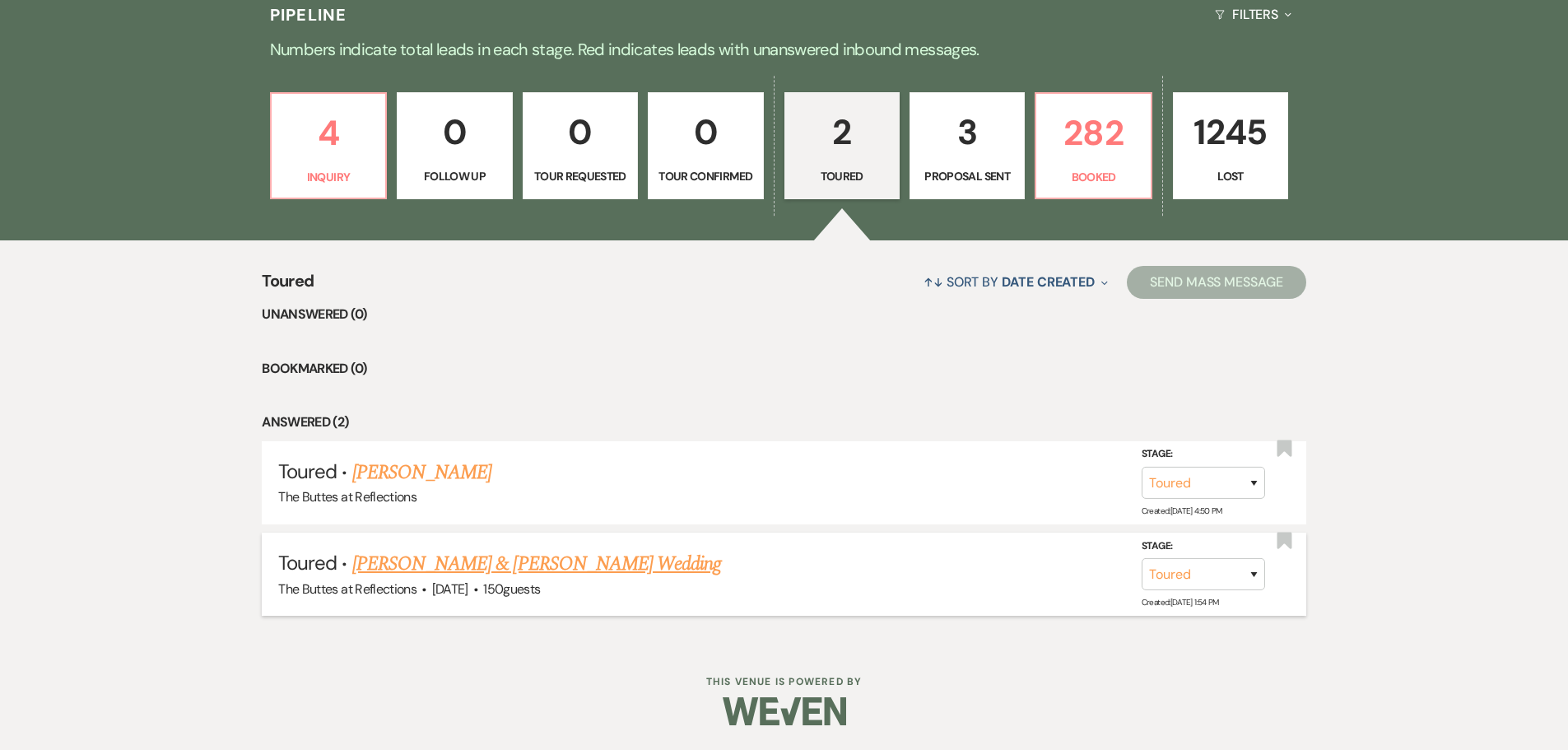
click at [485, 566] on link "[PERSON_NAME] & [PERSON_NAME] Wedding" at bounding box center [537, 564] width 369 height 30
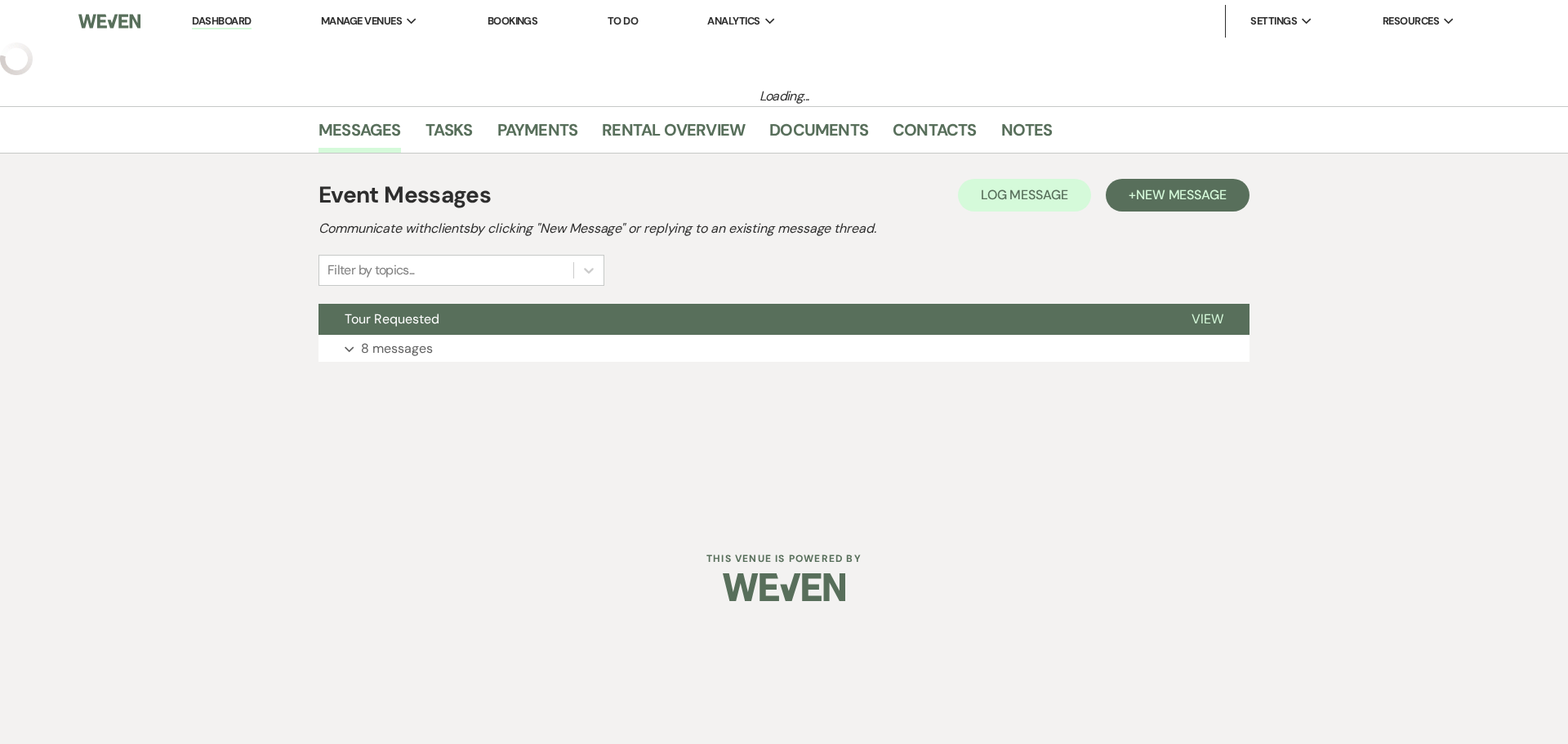
select select "5"
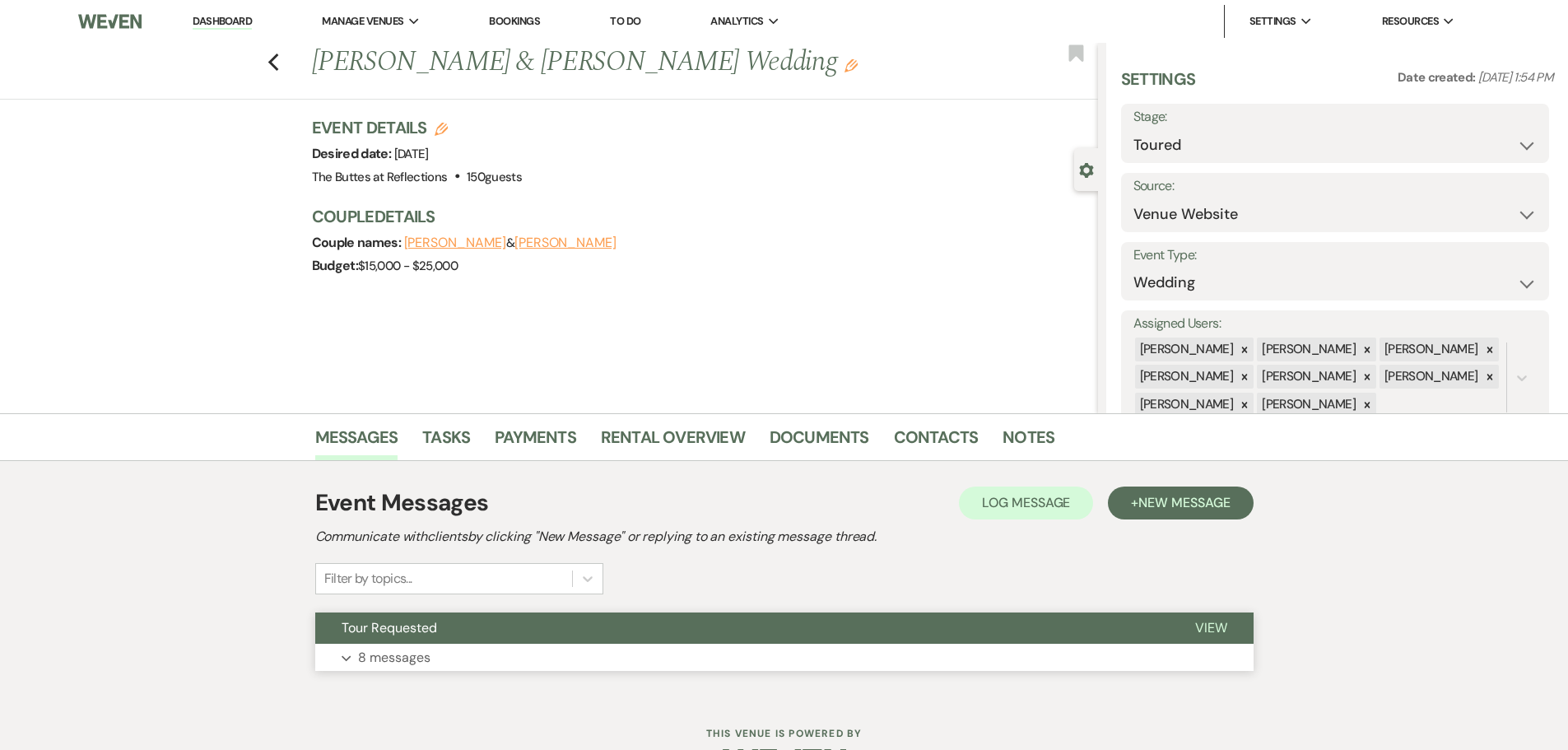
click at [426, 657] on p "8 messages" at bounding box center [394, 657] width 72 height 21
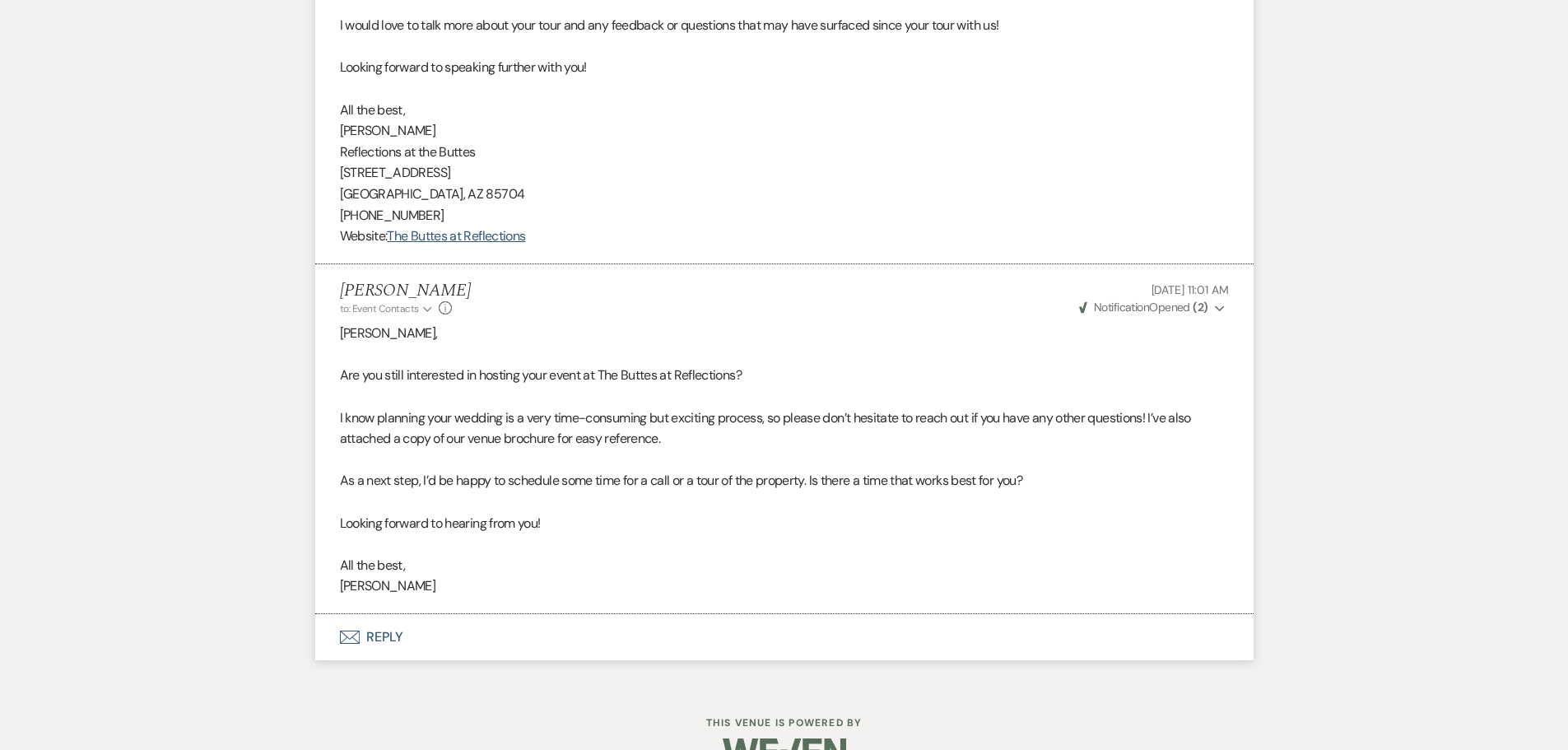
scroll to position [1629, 0]
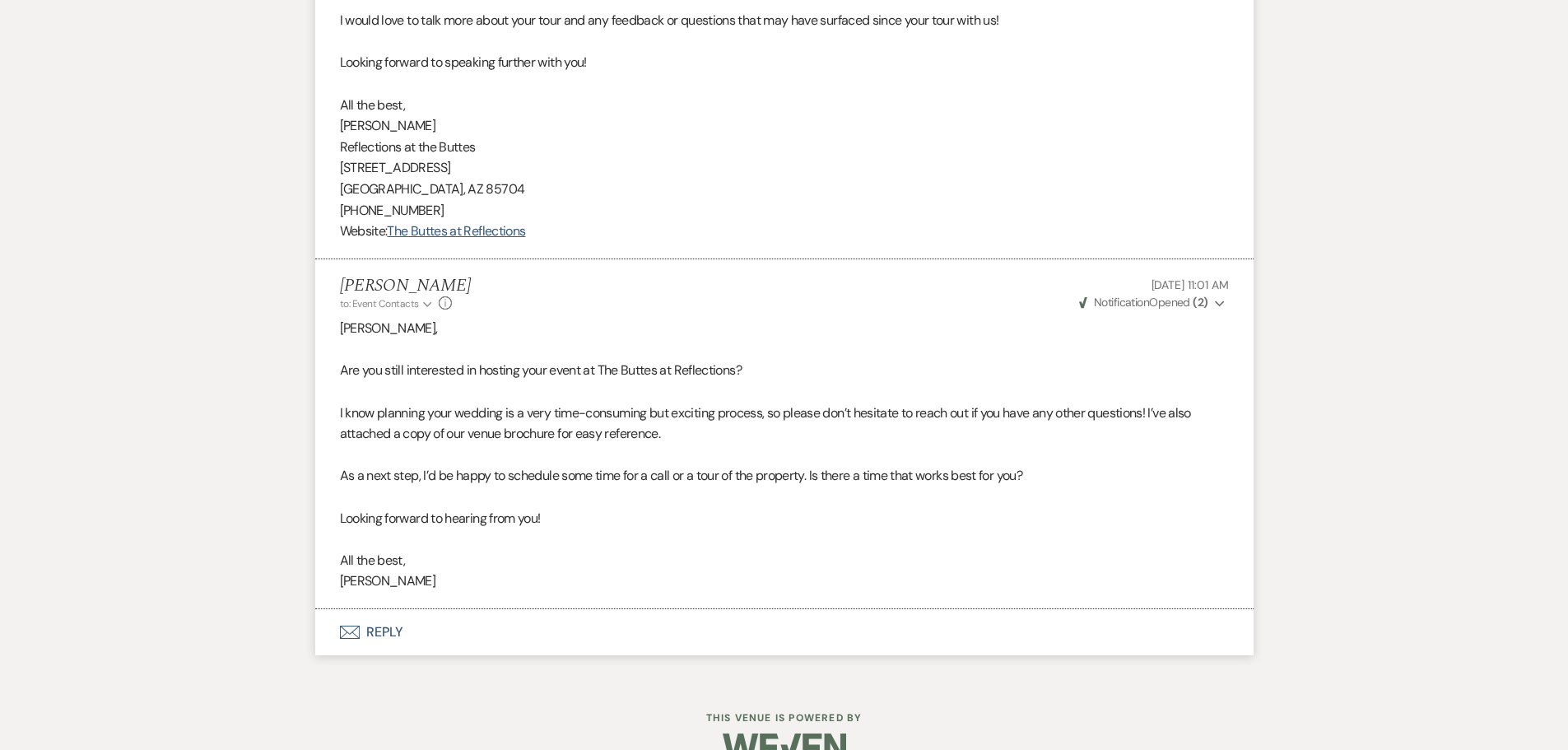
click at [370, 628] on button "Envelope Reply" at bounding box center [784, 632] width 938 height 46
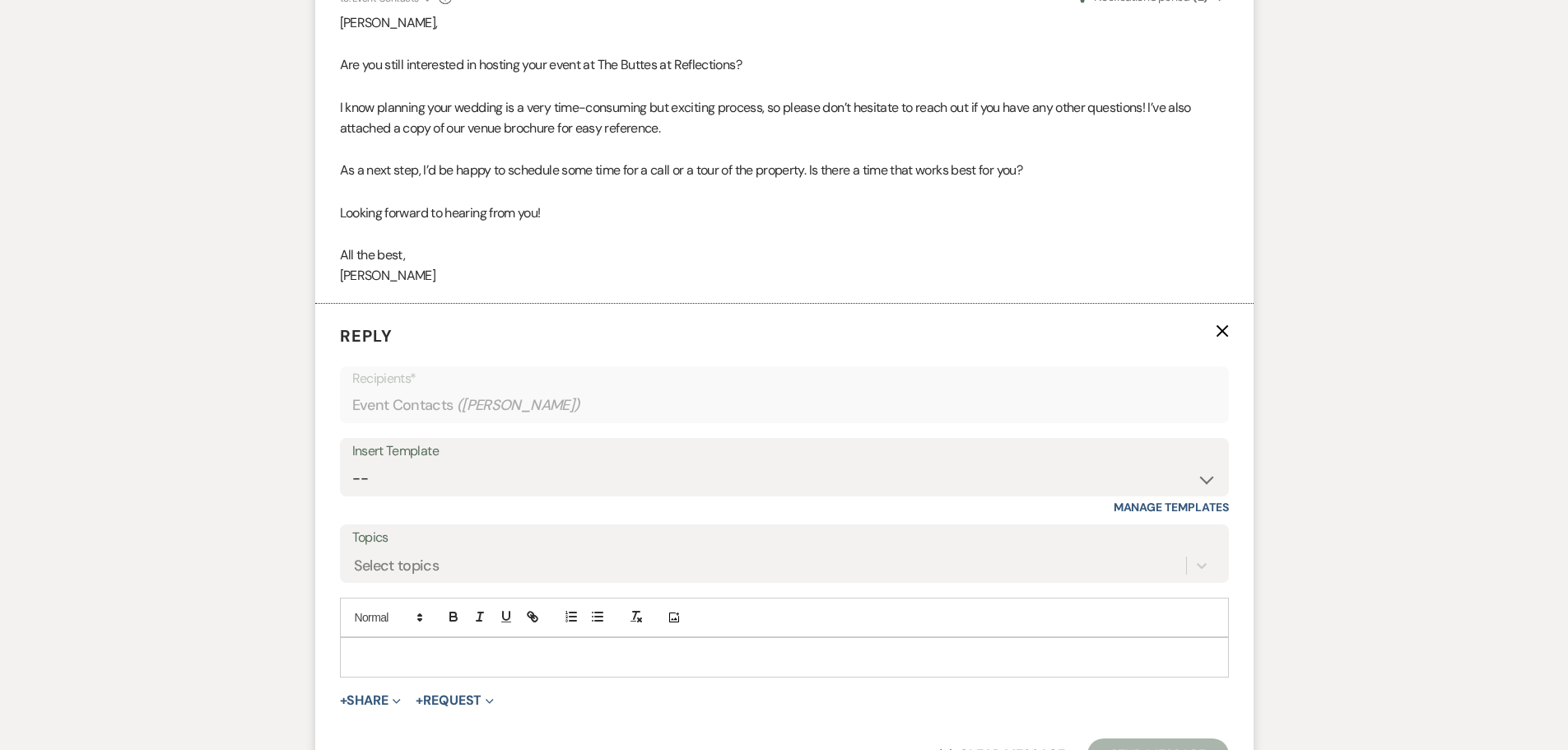
scroll to position [2107, 0]
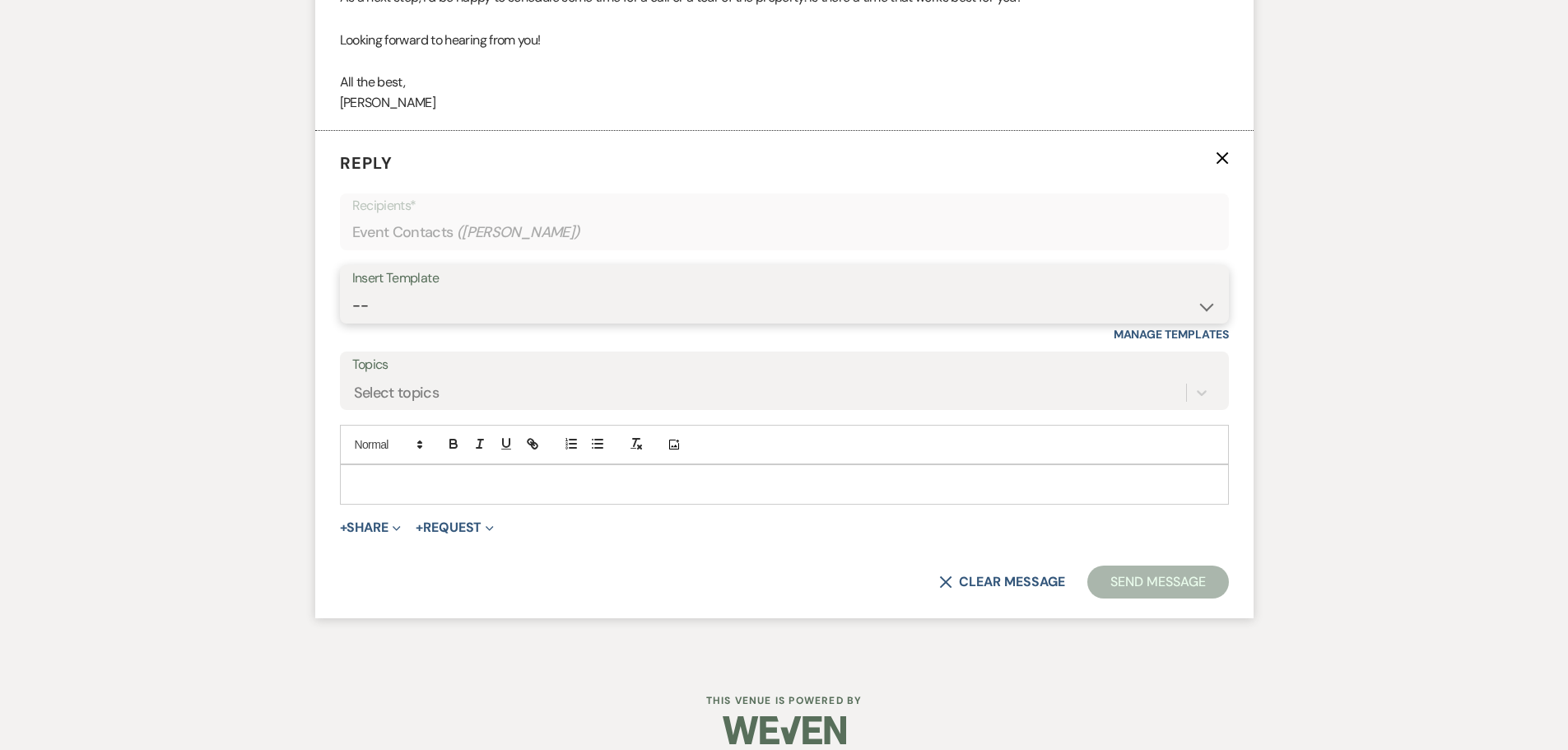
click at [1203, 309] on select "-- Weven Planning Portal Introduction (Booked Events) Follow up - After Tour Re…" at bounding box center [784, 305] width 864 height 32
click at [352, 289] on select "-- Weven Planning Portal Introduction (Booked Events) Follow up - After Tour Re…" at bounding box center [784, 305] width 864 height 32
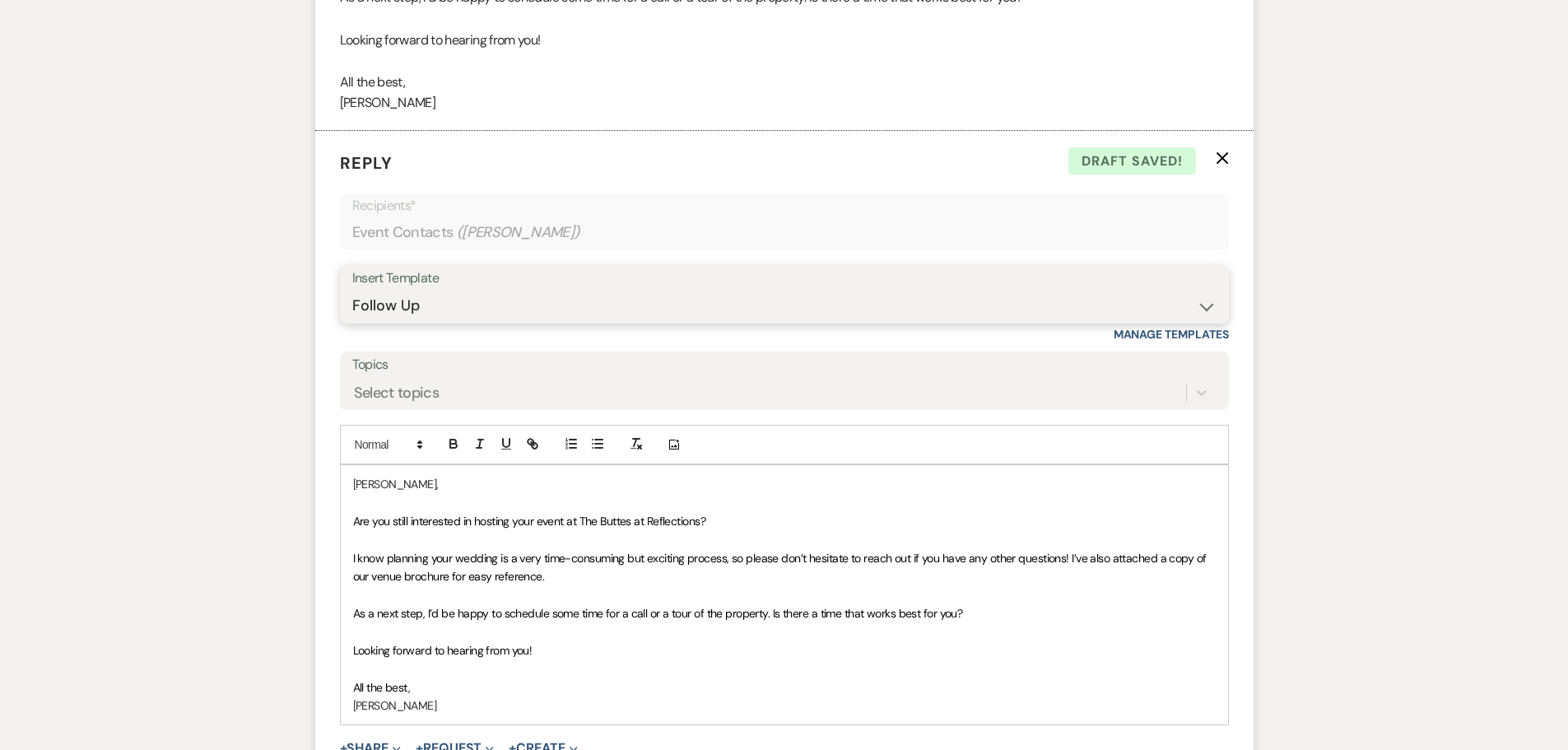
click at [1205, 307] on select "-- Weven Planning Portal Introduction (Booked Events) Follow up - After Tour Re…" at bounding box center [784, 305] width 864 height 32
select select "2123"
click at [352, 289] on select "-- Weven Planning Portal Introduction (Booked Events) Follow up - After Tour Re…" at bounding box center [784, 305] width 864 height 32
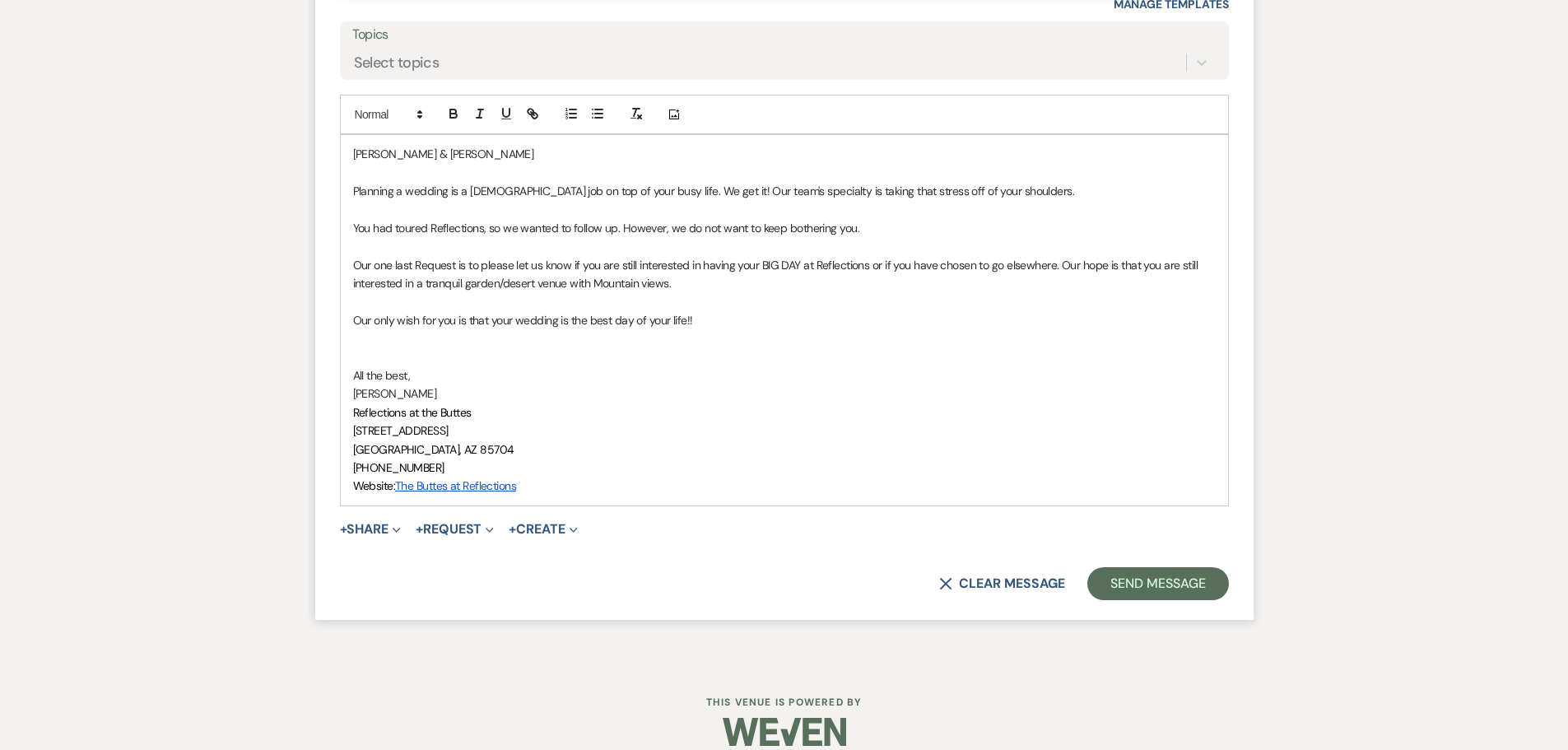
scroll to position [2458, 0]
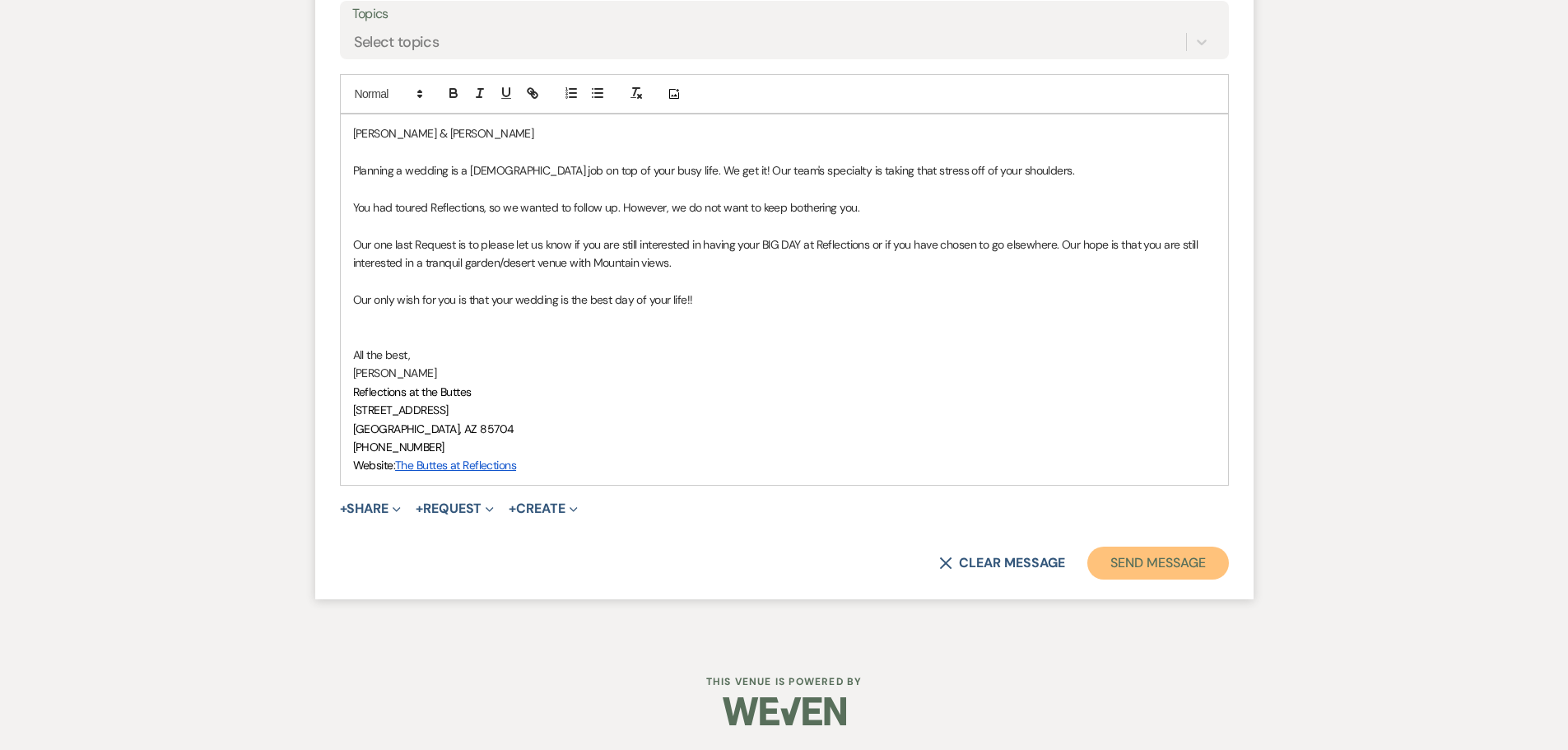
click at [1169, 555] on button "Send Message" at bounding box center [1158, 563] width 141 height 33
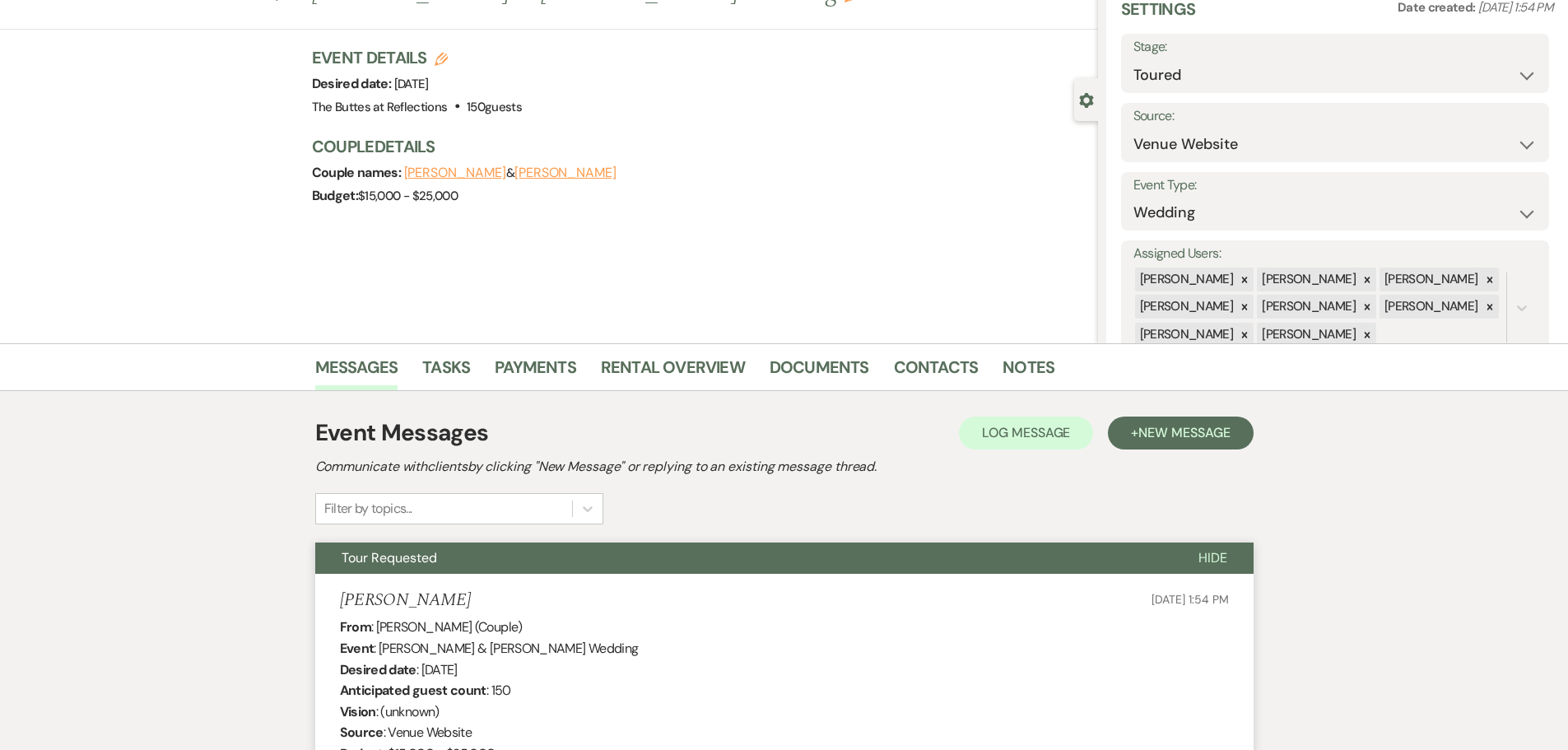
scroll to position [0, 0]
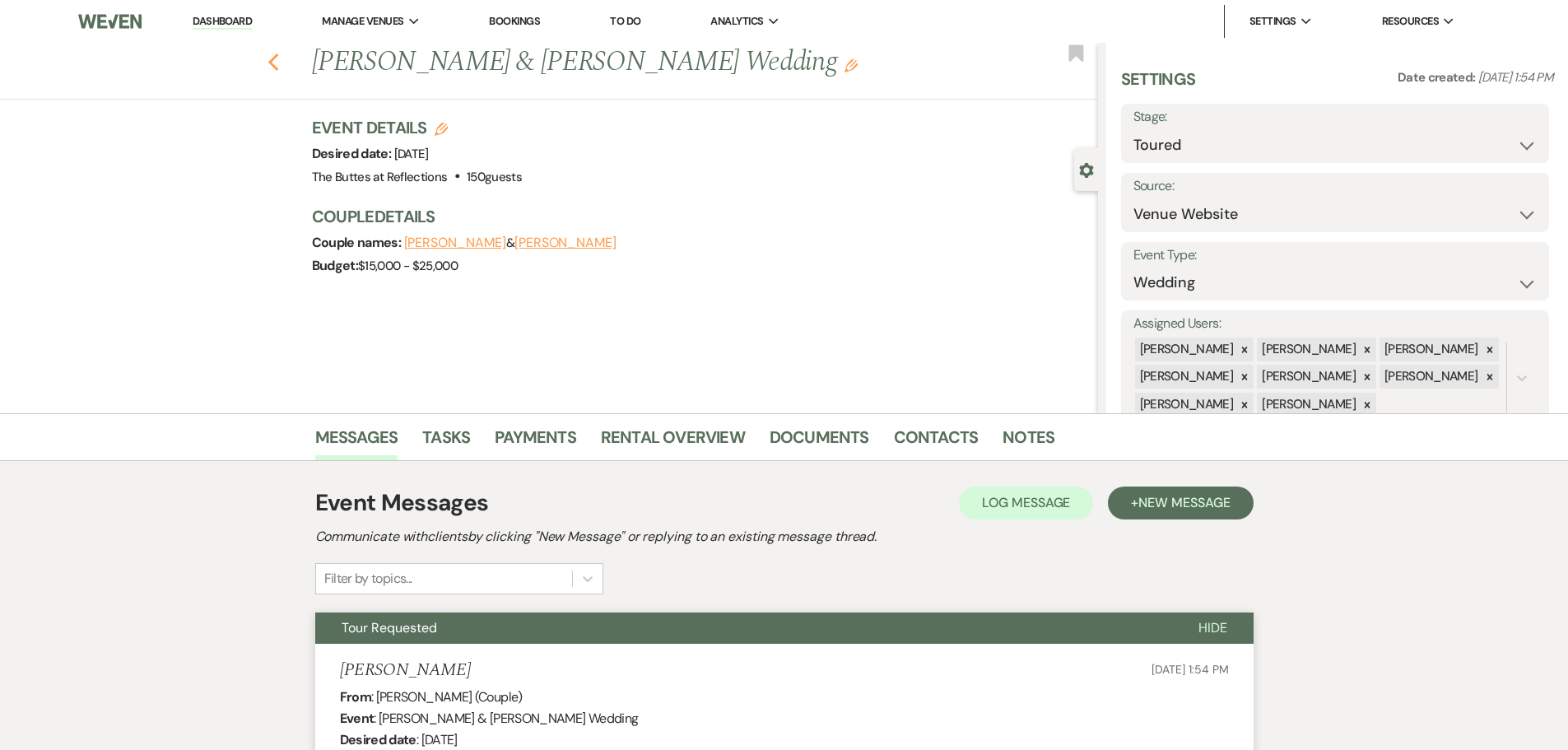
click at [280, 63] on icon "Previous" at bounding box center [274, 62] width 12 height 19
select select "5"
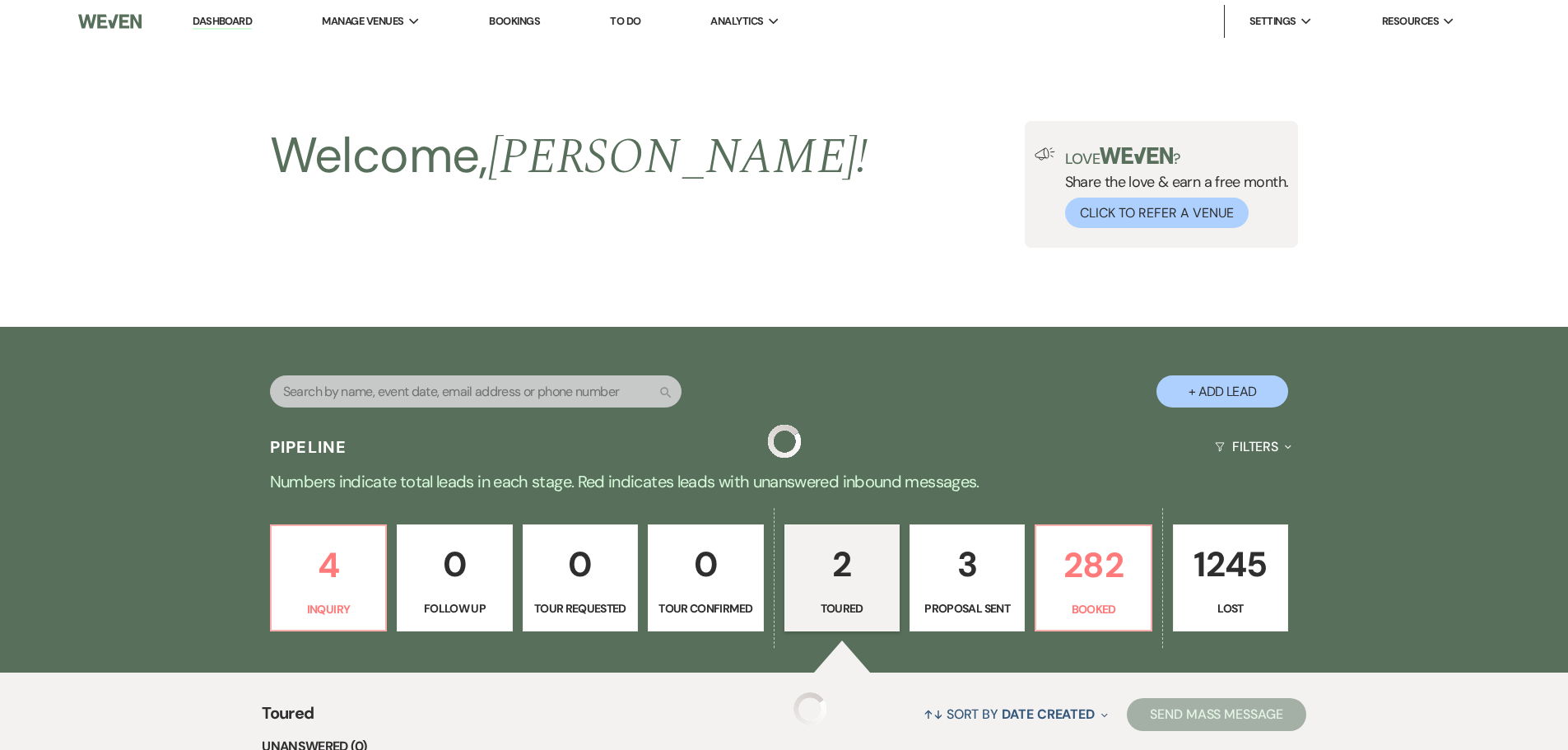
scroll to position [432, 0]
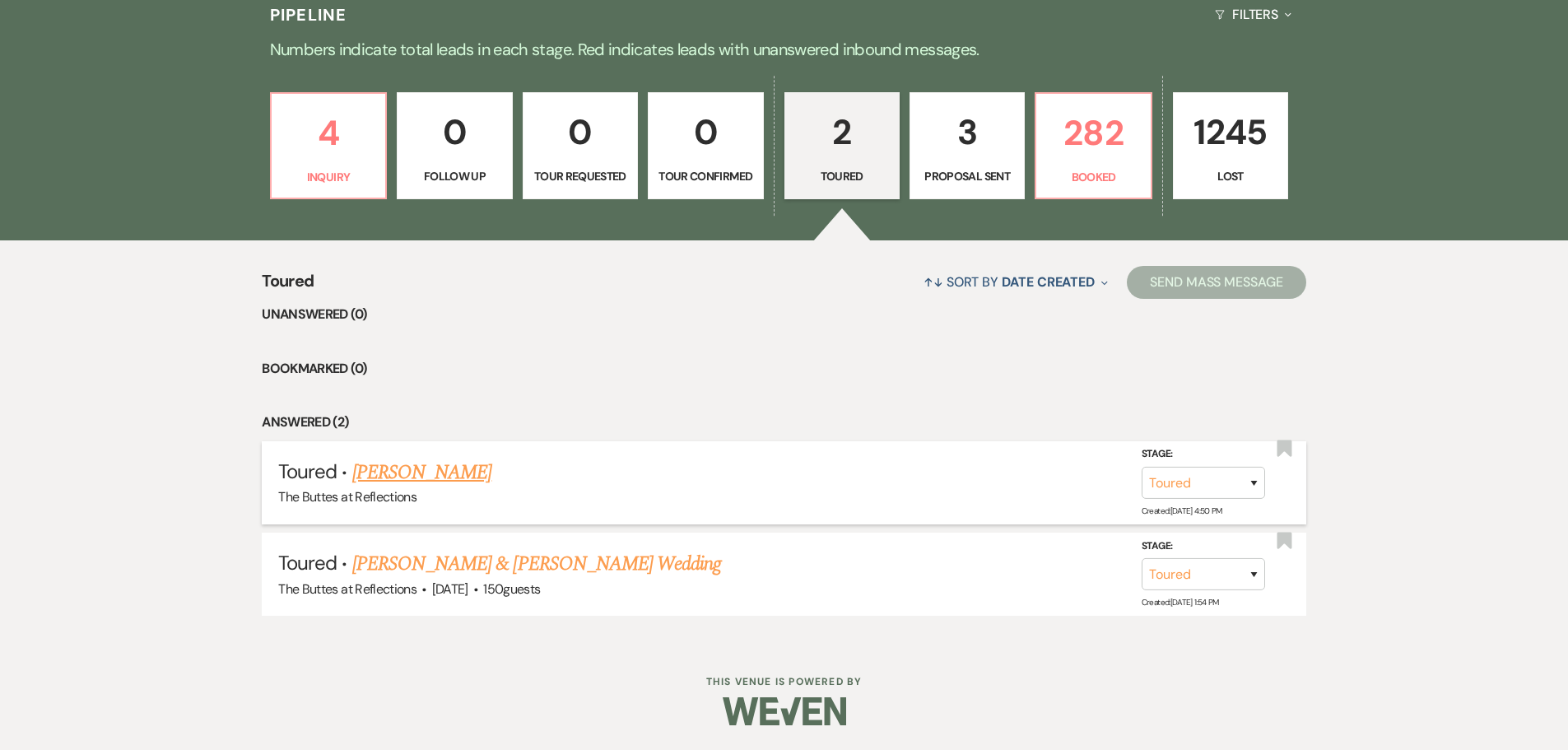
click at [439, 475] on link "[PERSON_NAME]" at bounding box center [422, 473] width 140 height 30
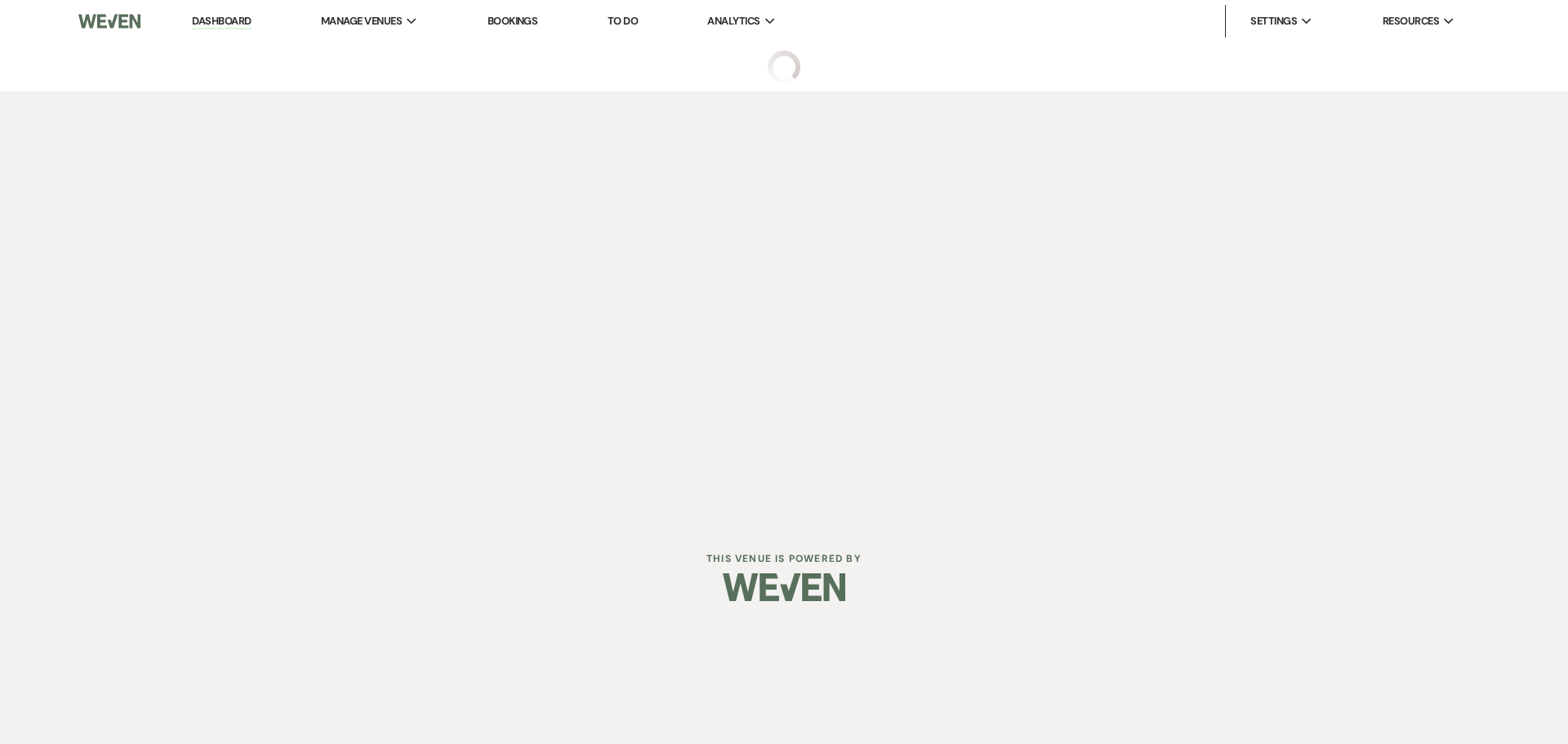
select select "5"
select select "20"
select select "15"
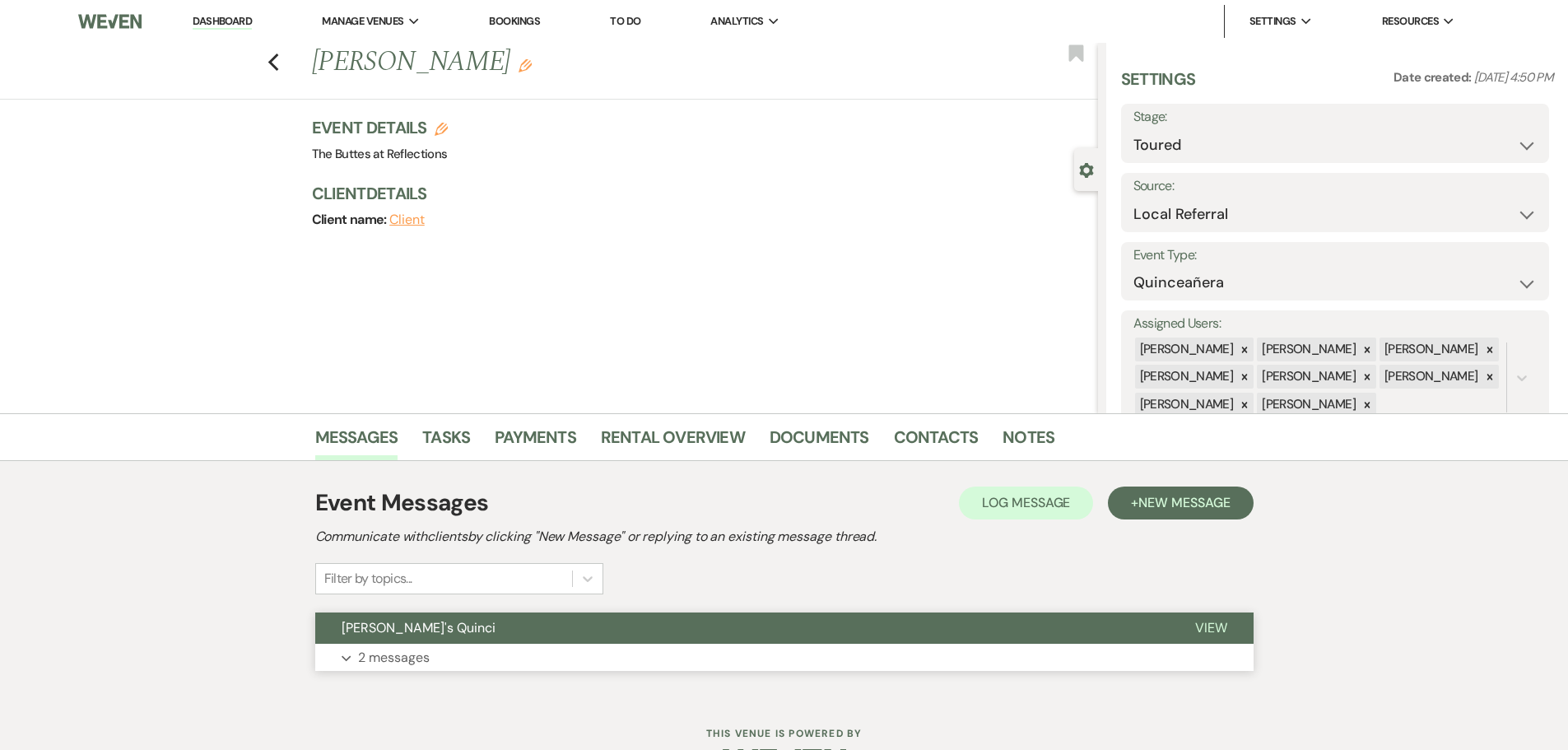
click at [407, 662] on p "2 messages" at bounding box center [393, 657] width 71 height 21
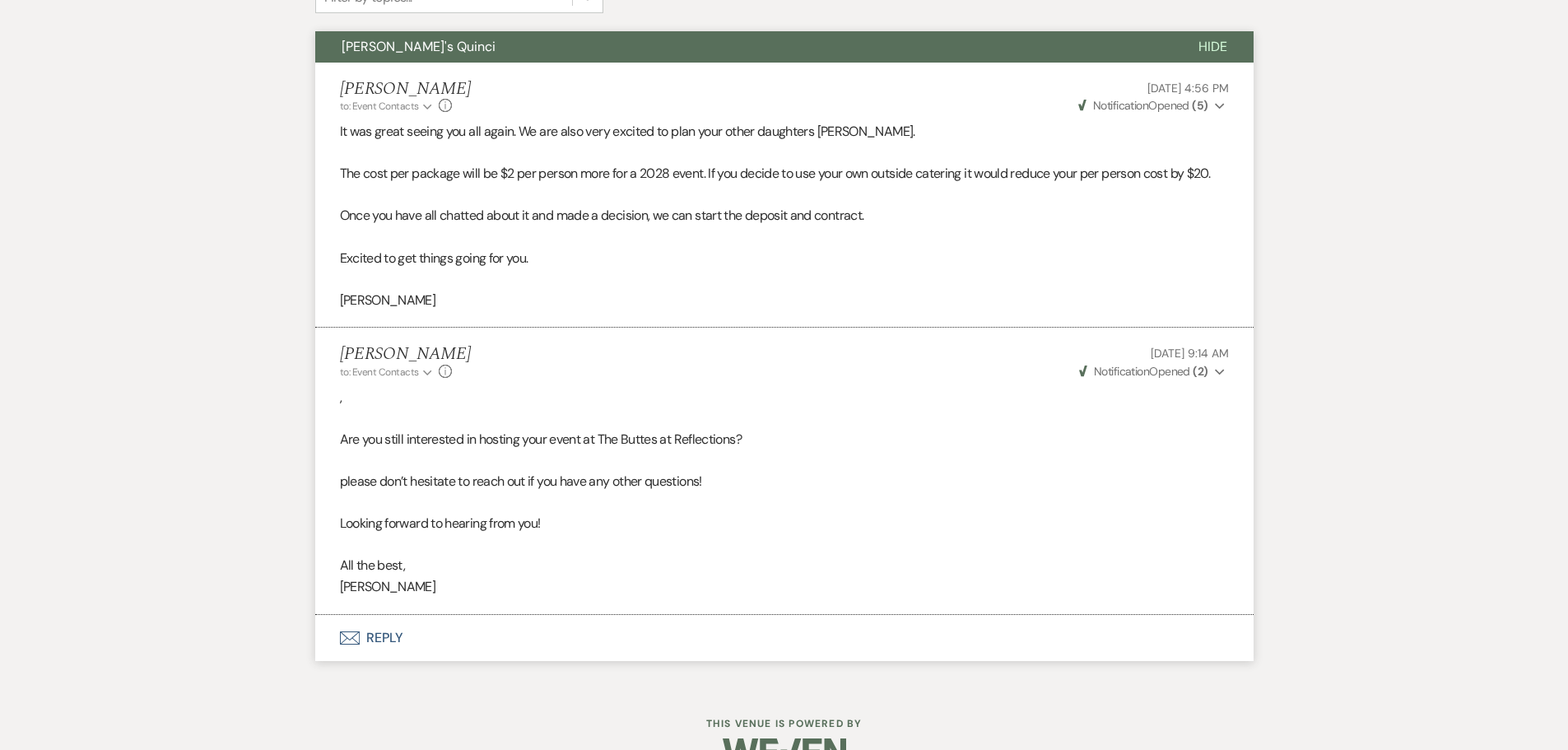
scroll to position [622, 0]
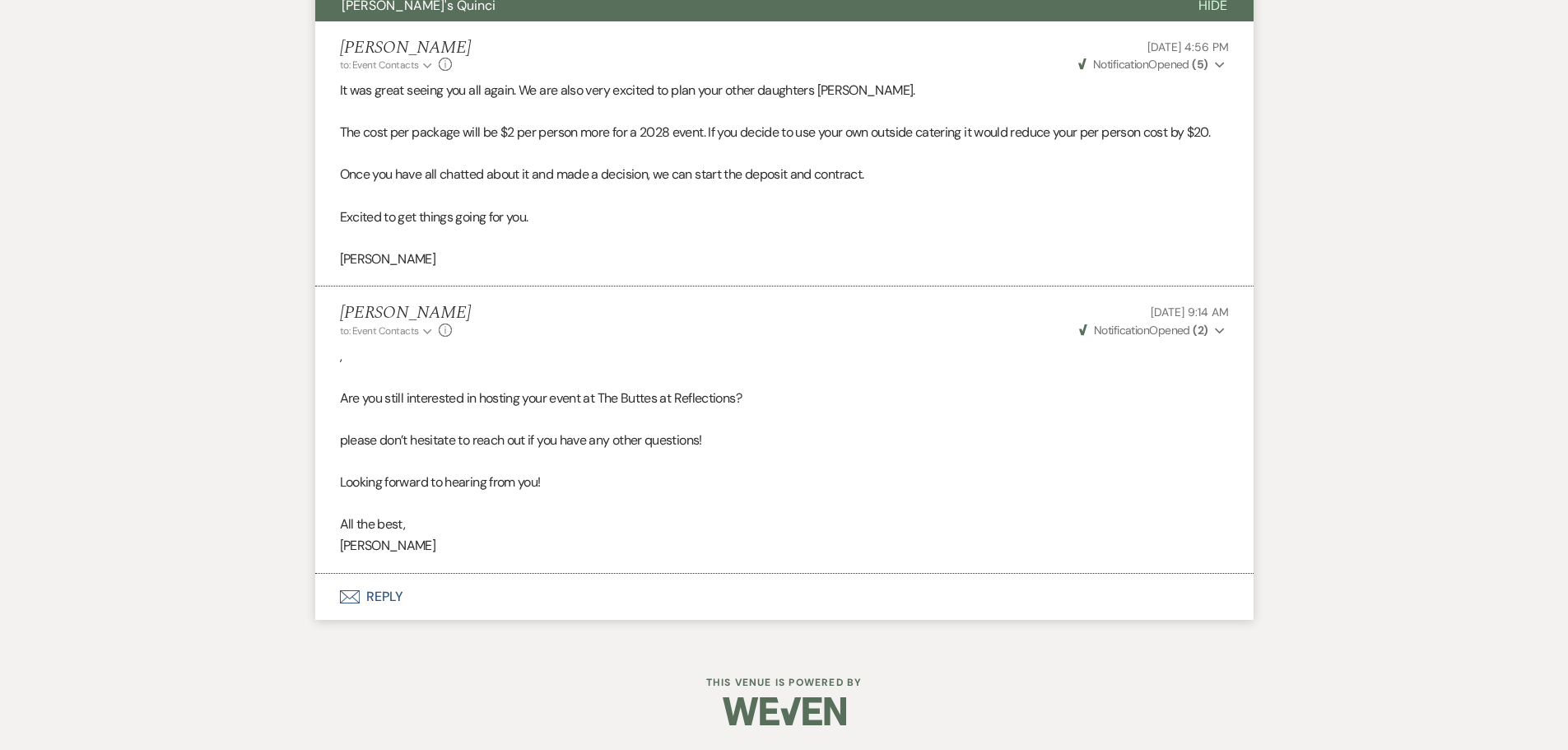
click at [376, 602] on button "Envelope Reply" at bounding box center [784, 597] width 938 height 46
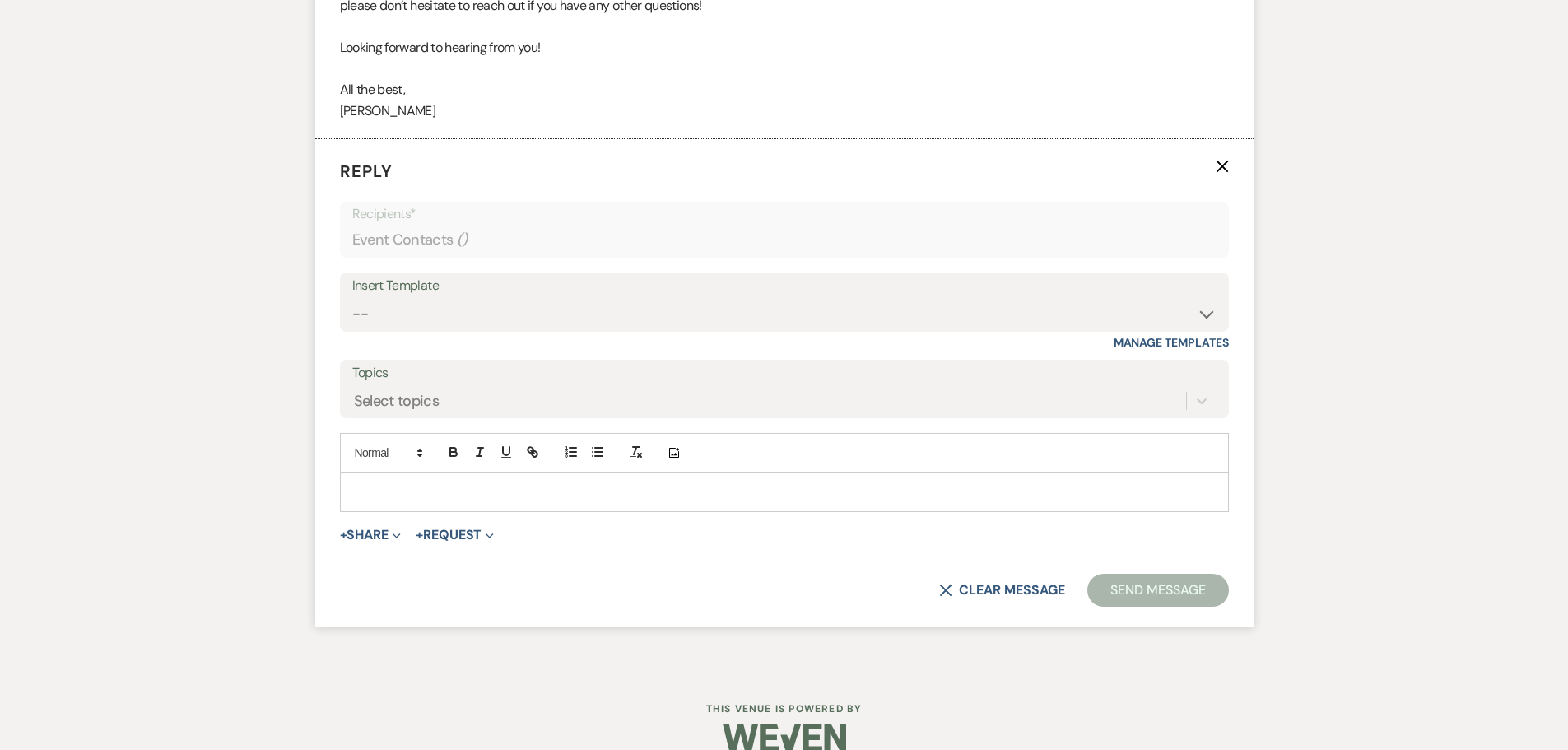
scroll to position [1065, 0]
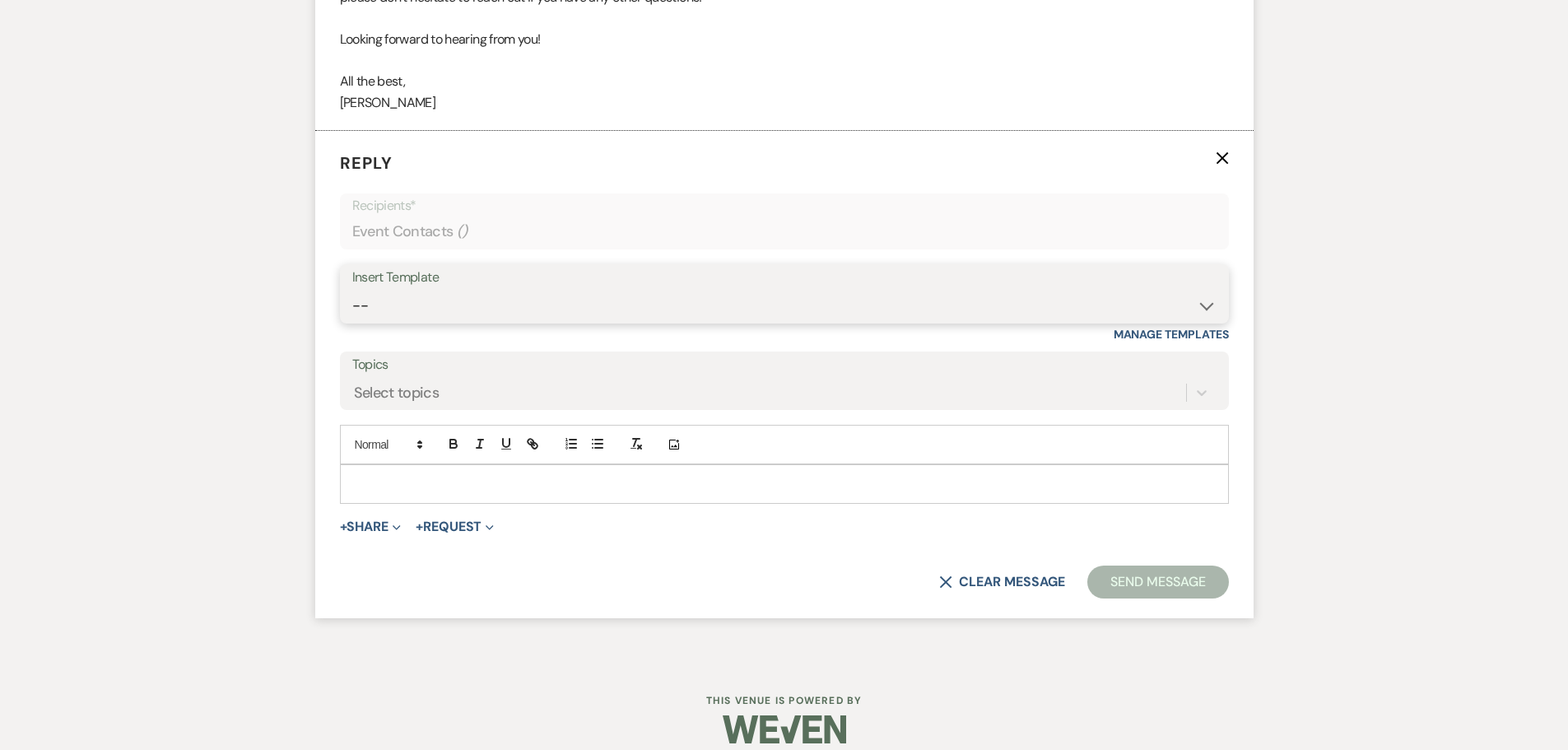
click at [1202, 309] on select "-- Weven Planning Portal Introduction (Booked Events) Follow up - After Tour Re…" at bounding box center [784, 305] width 864 height 32
select select "5946"
click at [352, 289] on select "-- Weven Planning Portal Introduction (Booked Events) Follow up - After Tour Re…" at bounding box center [784, 305] width 864 height 32
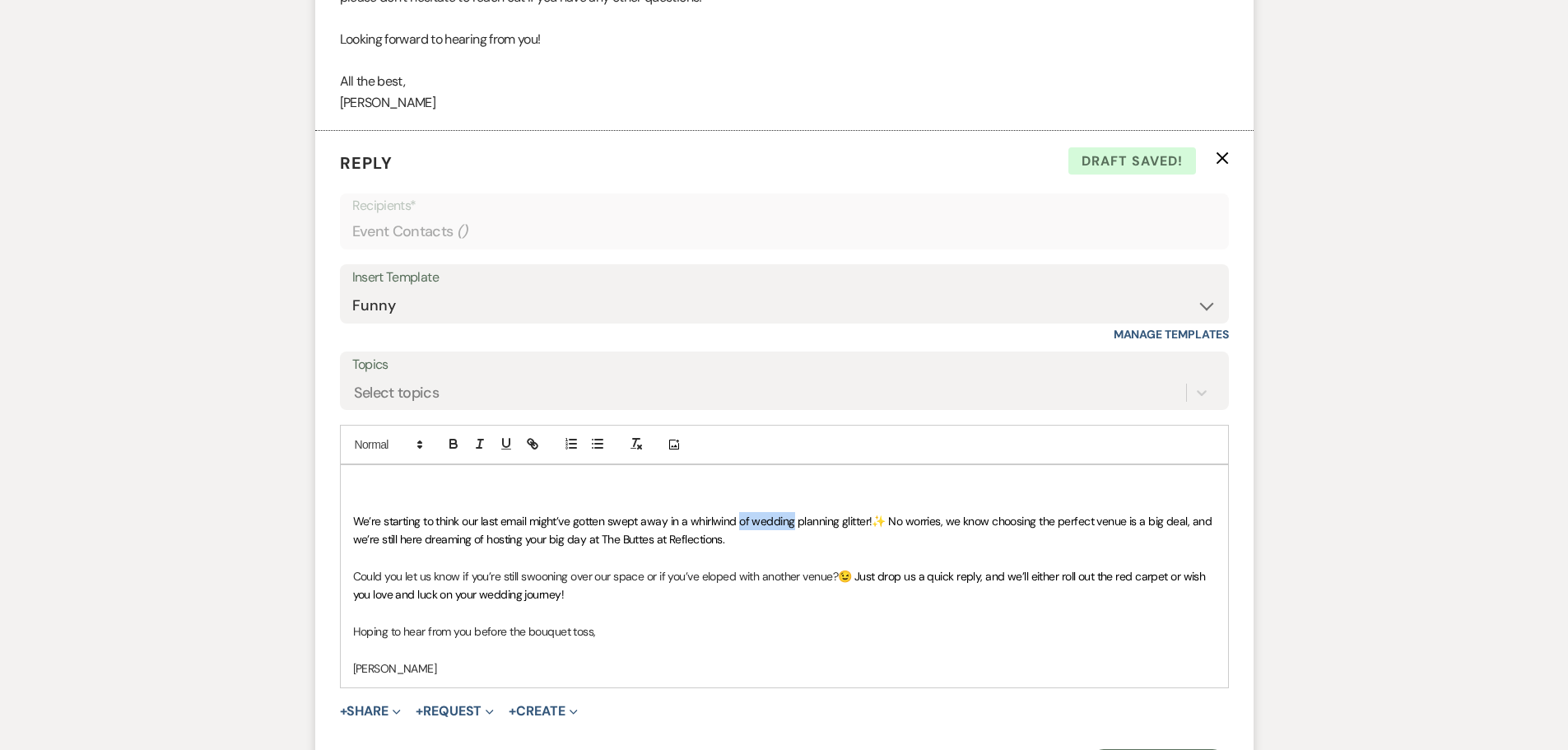
drag, startPoint x: 742, startPoint y: 524, endPoint x: 792, endPoint y: 528, distance: 50.2
click at [792, 528] on p "We’re starting to think our last email might’ve gotten swept away in a whirlwin…" at bounding box center [784, 530] width 862 height 37
drag, startPoint x: 480, startPoint y: 595, endPoint x: 519, endPoint y: 604, distance: 40.0
click at [519, 604] on p "Could you let us know if you’re still swooning over our space or if you’ve elop…" at bounding box center [784, 586] width 862 height 37
drag, startPoint x: 473, startPoint y: 631, endPoint x: 571, endPoint y: 654, distance: 100.7
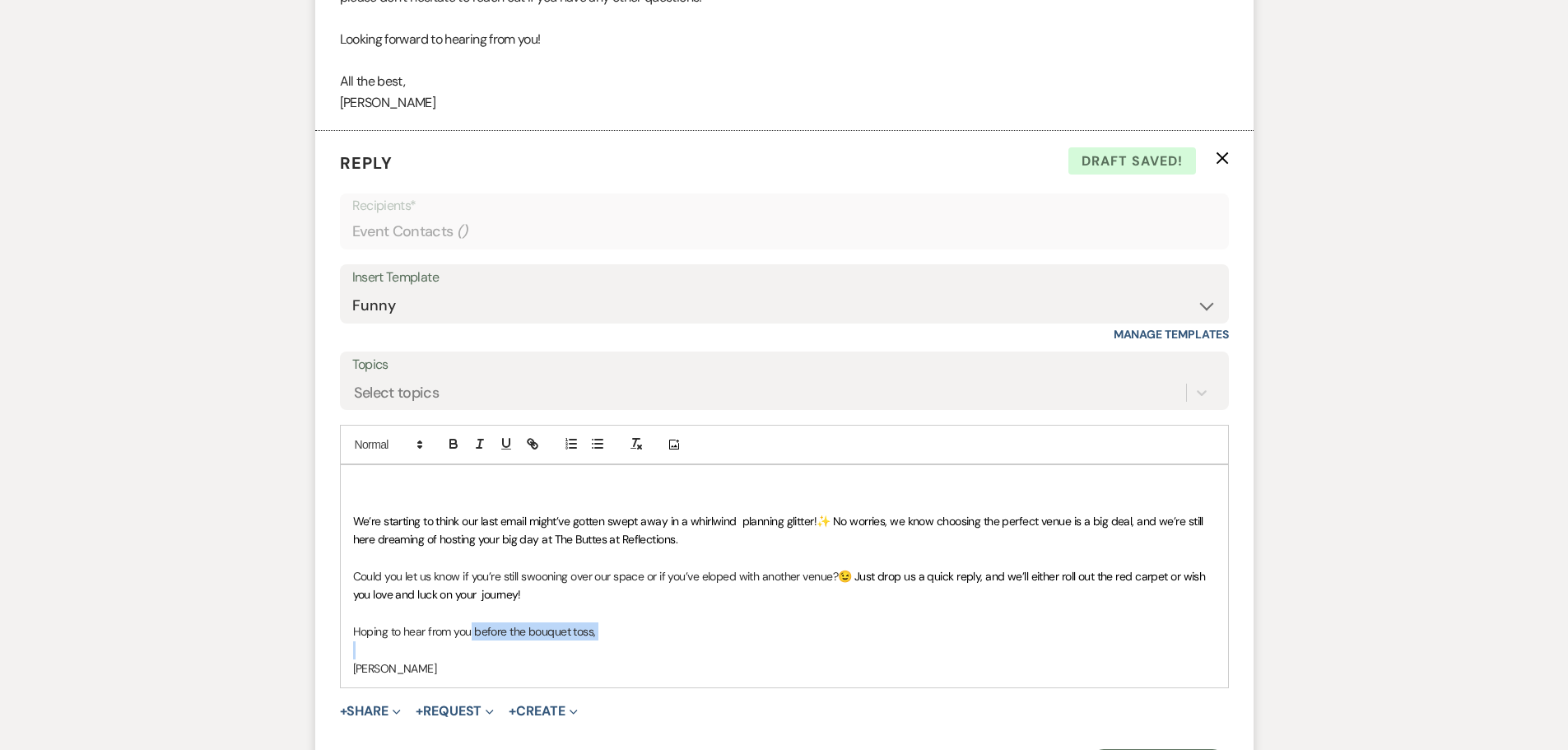
click at [571, 654] on div "We’re starting to think our last email might’ve gotten swept away in a whirlwin…" at bounding box center [784, 577] width 887 height 222
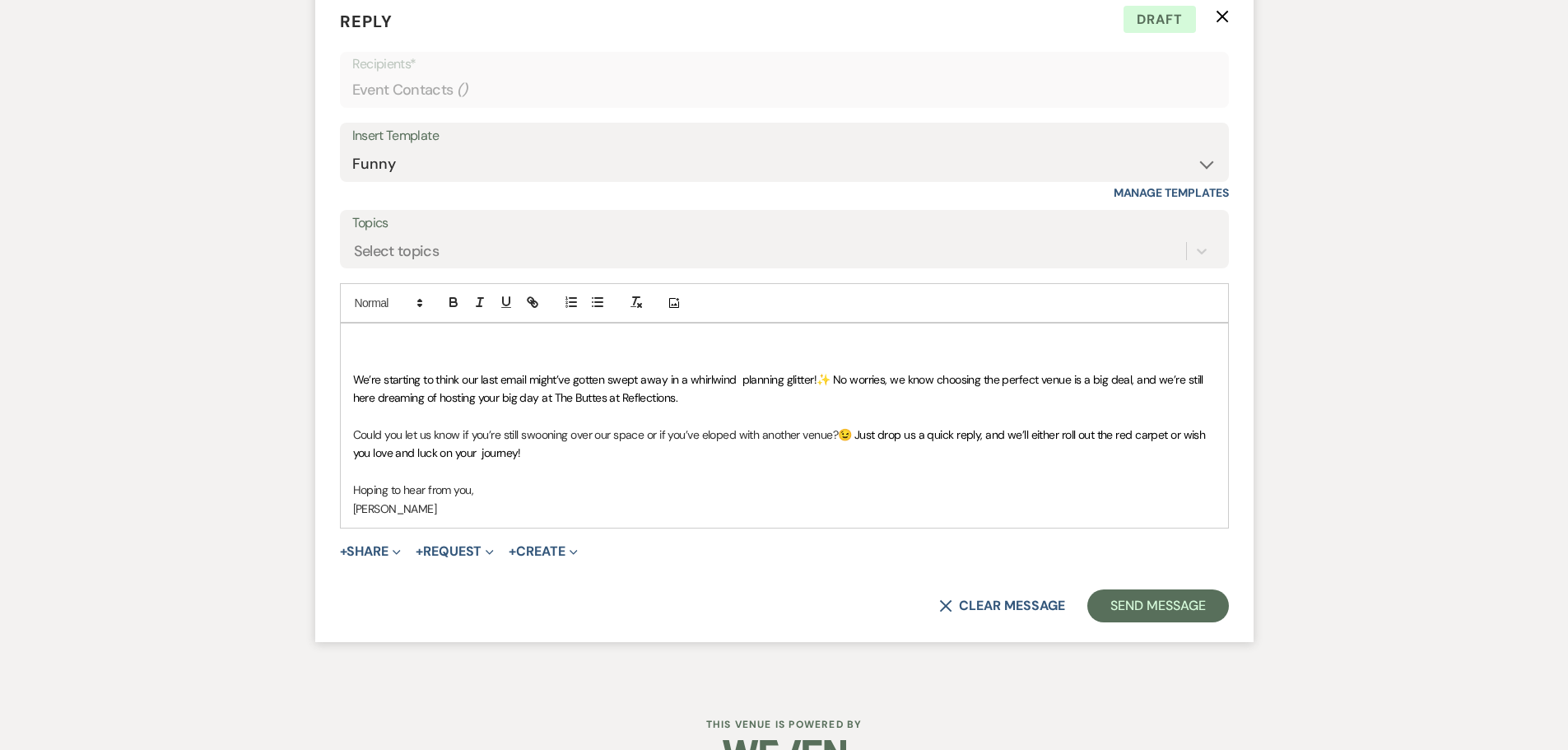
scroll to position [1250, 0]
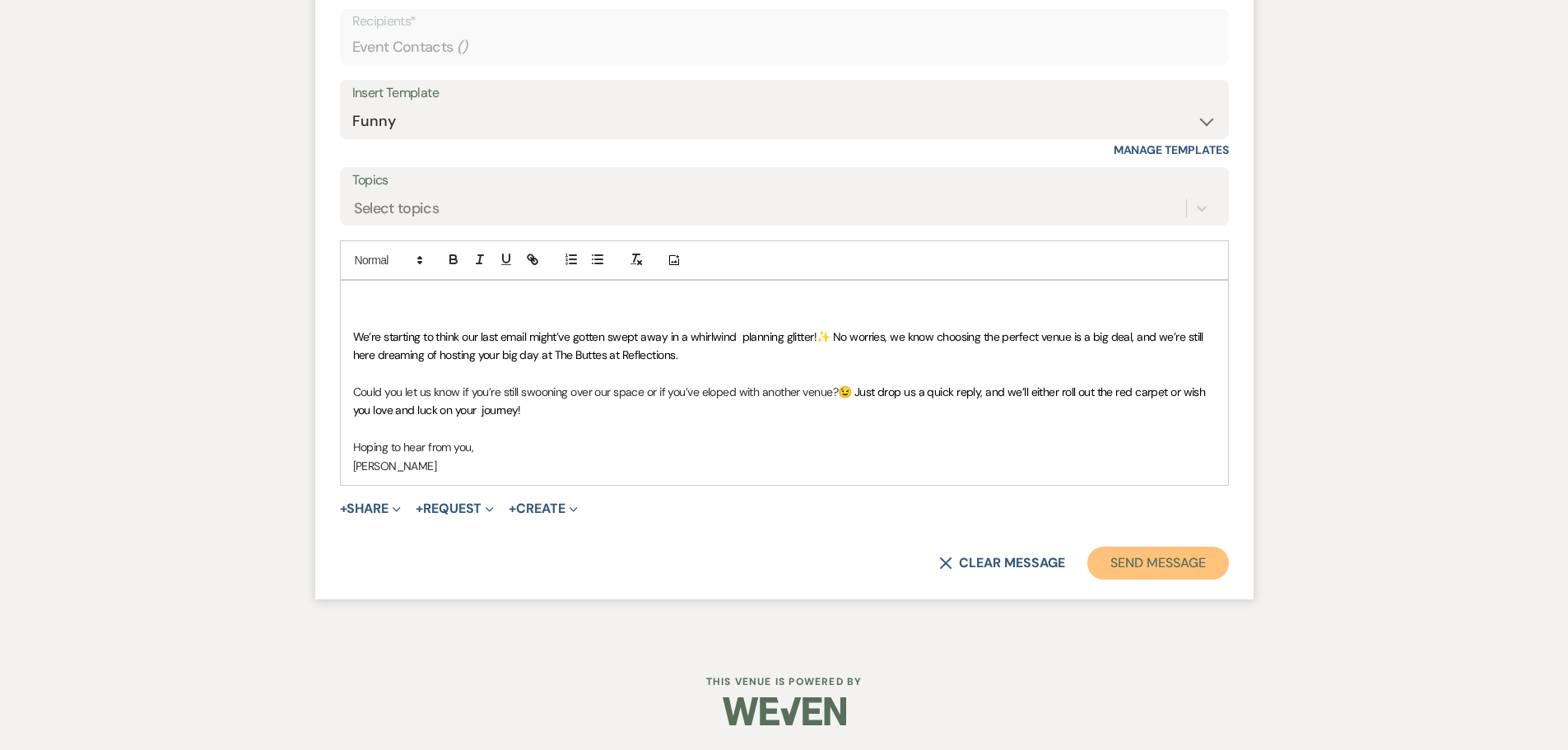
click at [1182, 562] on button "Send Message" at bounding box center [1158, 563] width 141 height 33
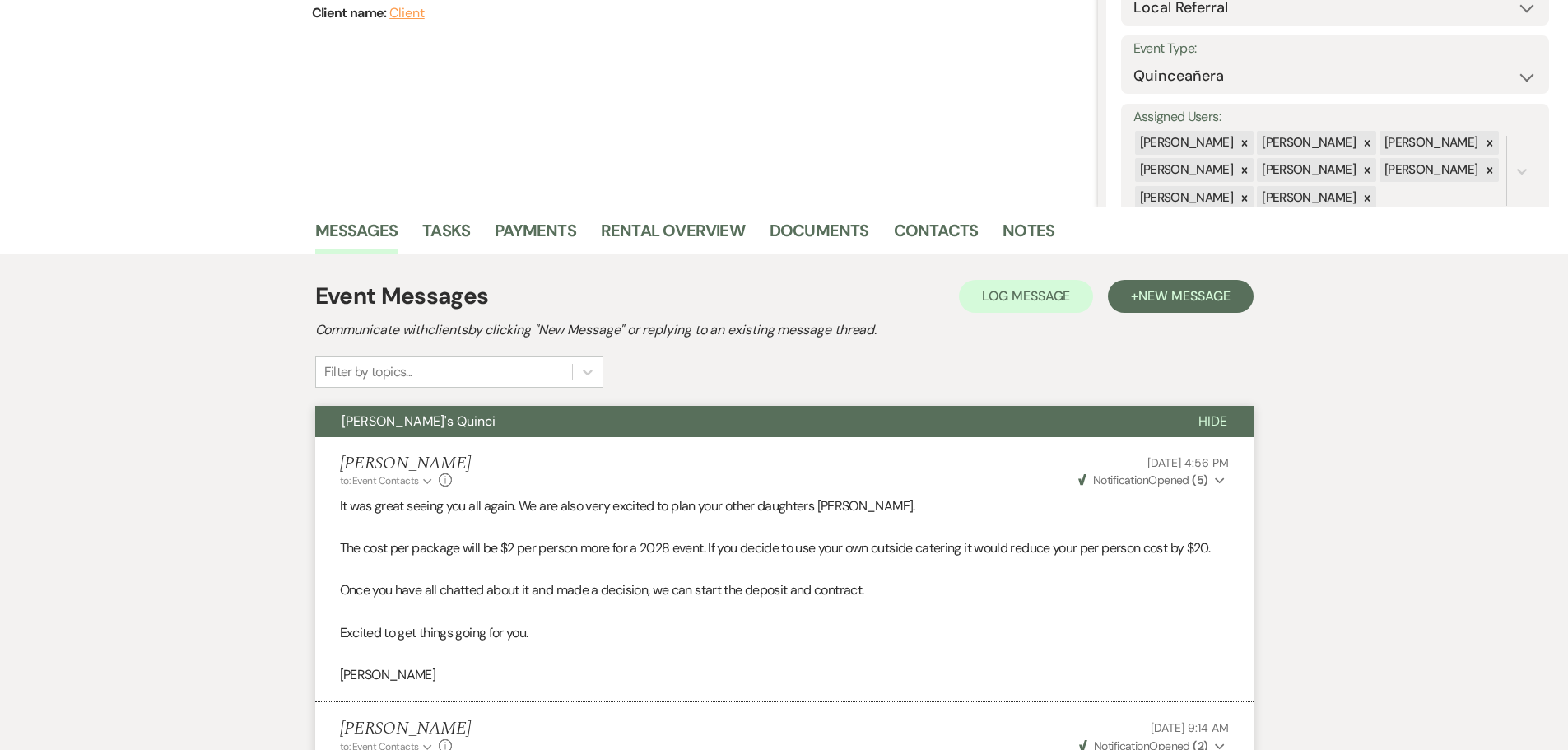
scroll to position [0, 0]
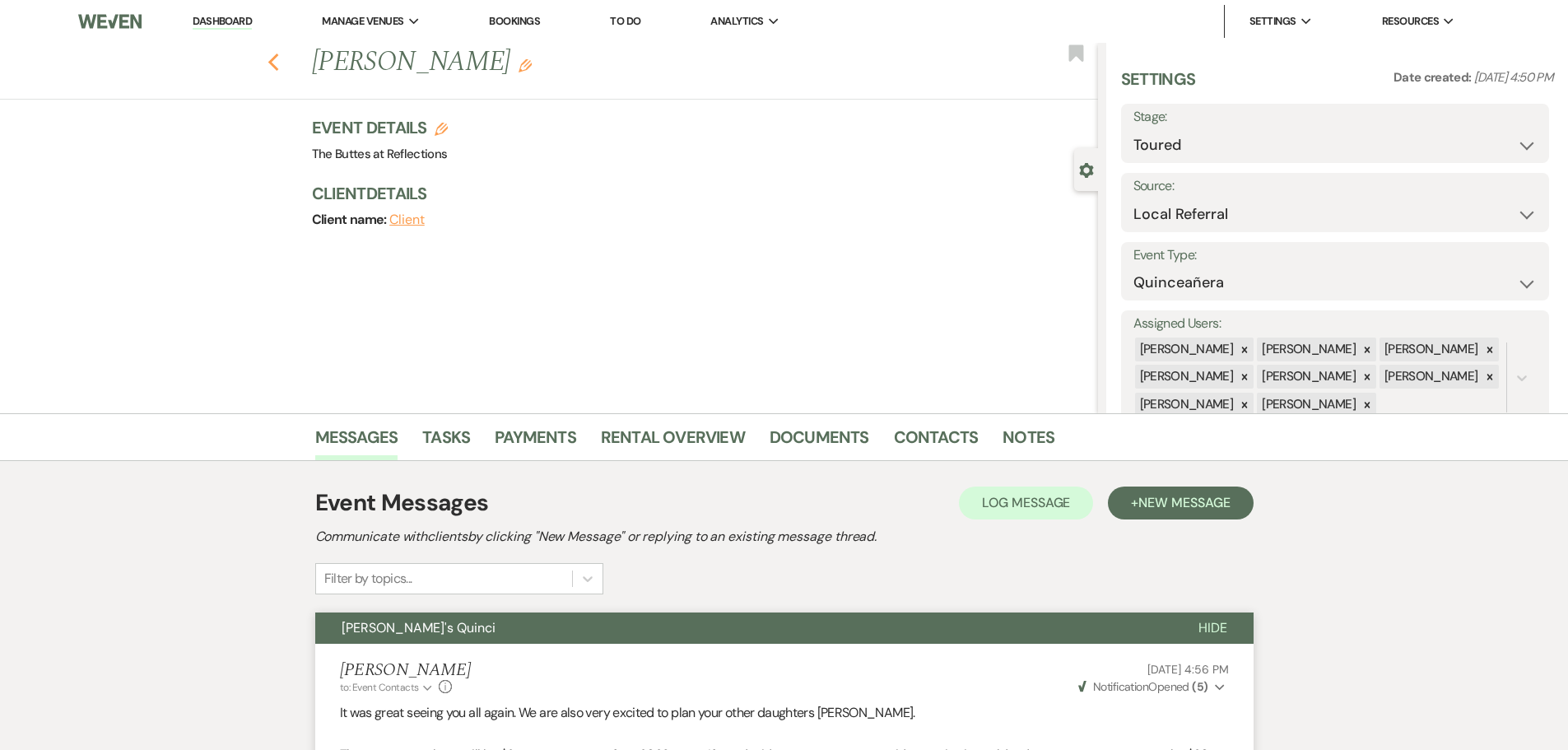
click at [275, 69] on icon "Previous" at bounding box center [274, 62] width 12 height 19
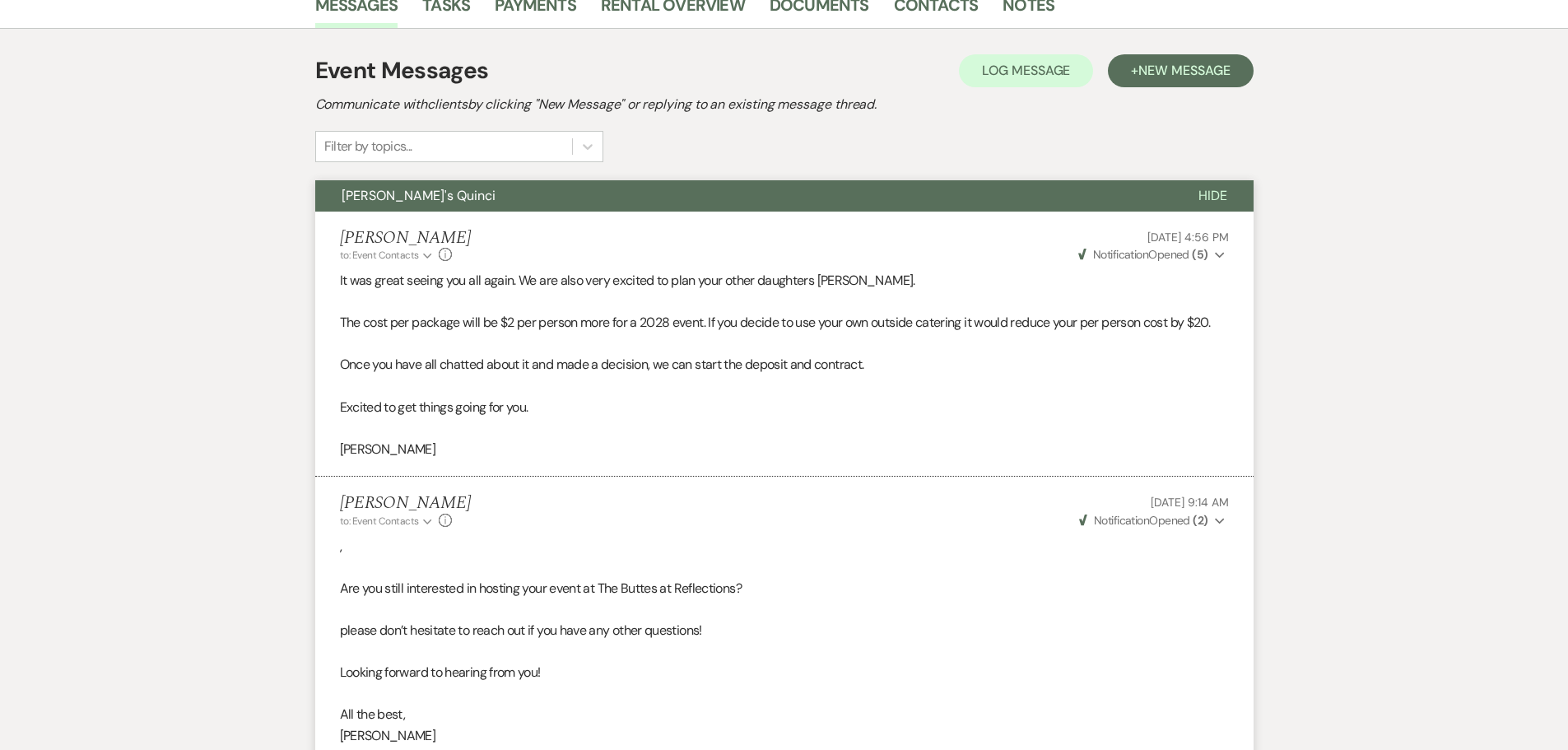
select select "5"
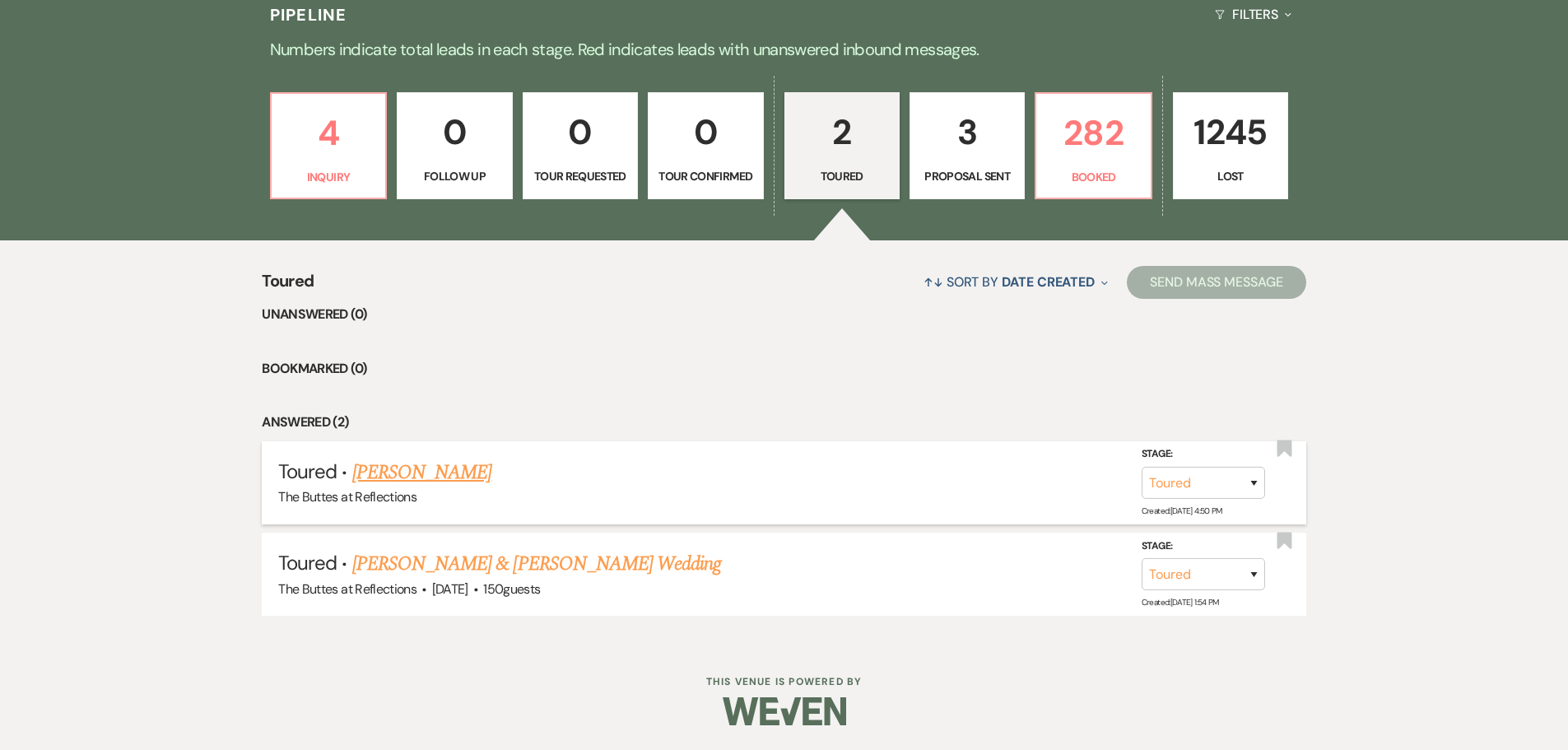
click at [473, 477] on link "[PERSON_NAME]" at bounding box center [422, 473] width 140 height 30
select select "5"
select select "20"
select select "15"
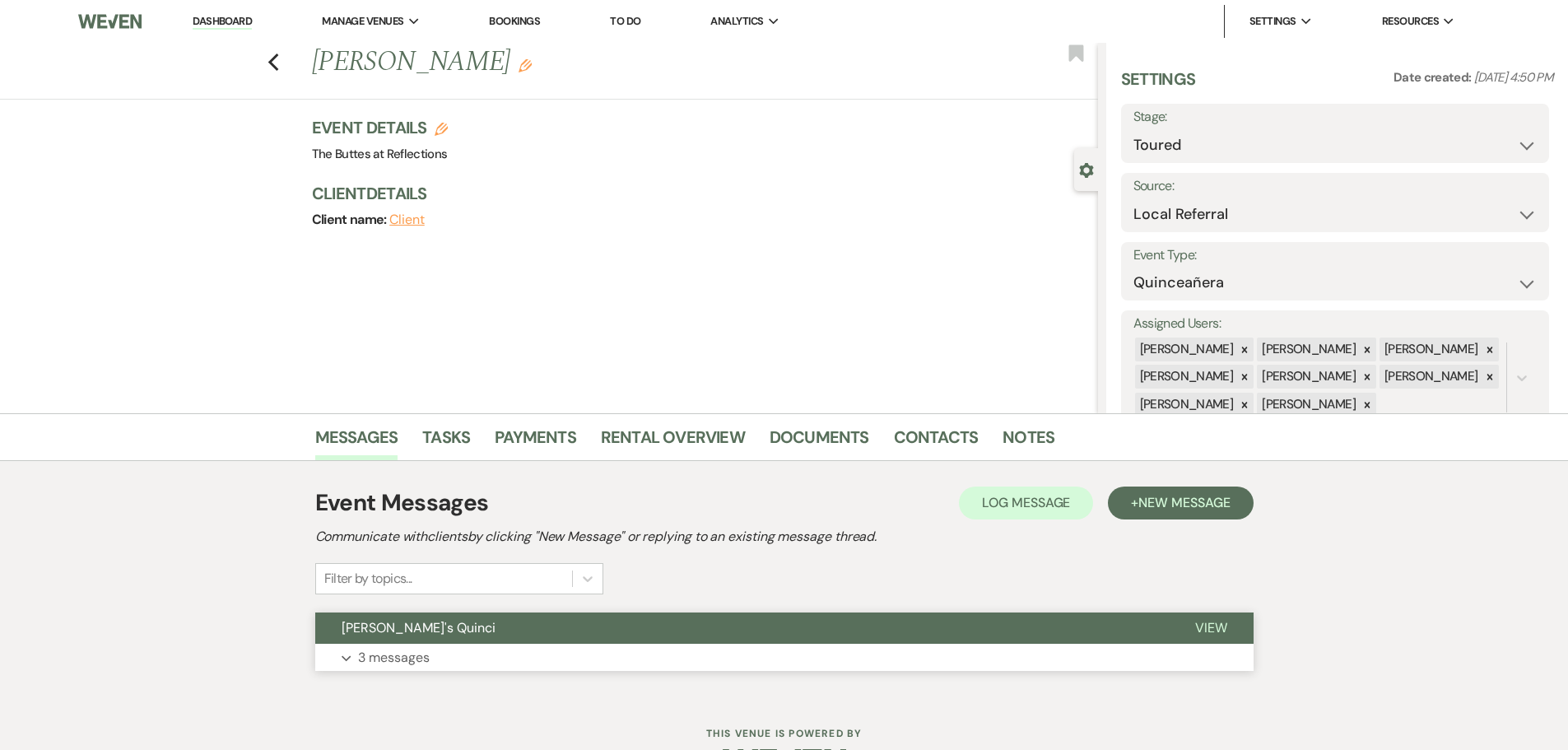
click at [360, 663] on p "3 messages" at bounding box center [393, 657] width 71 height 21
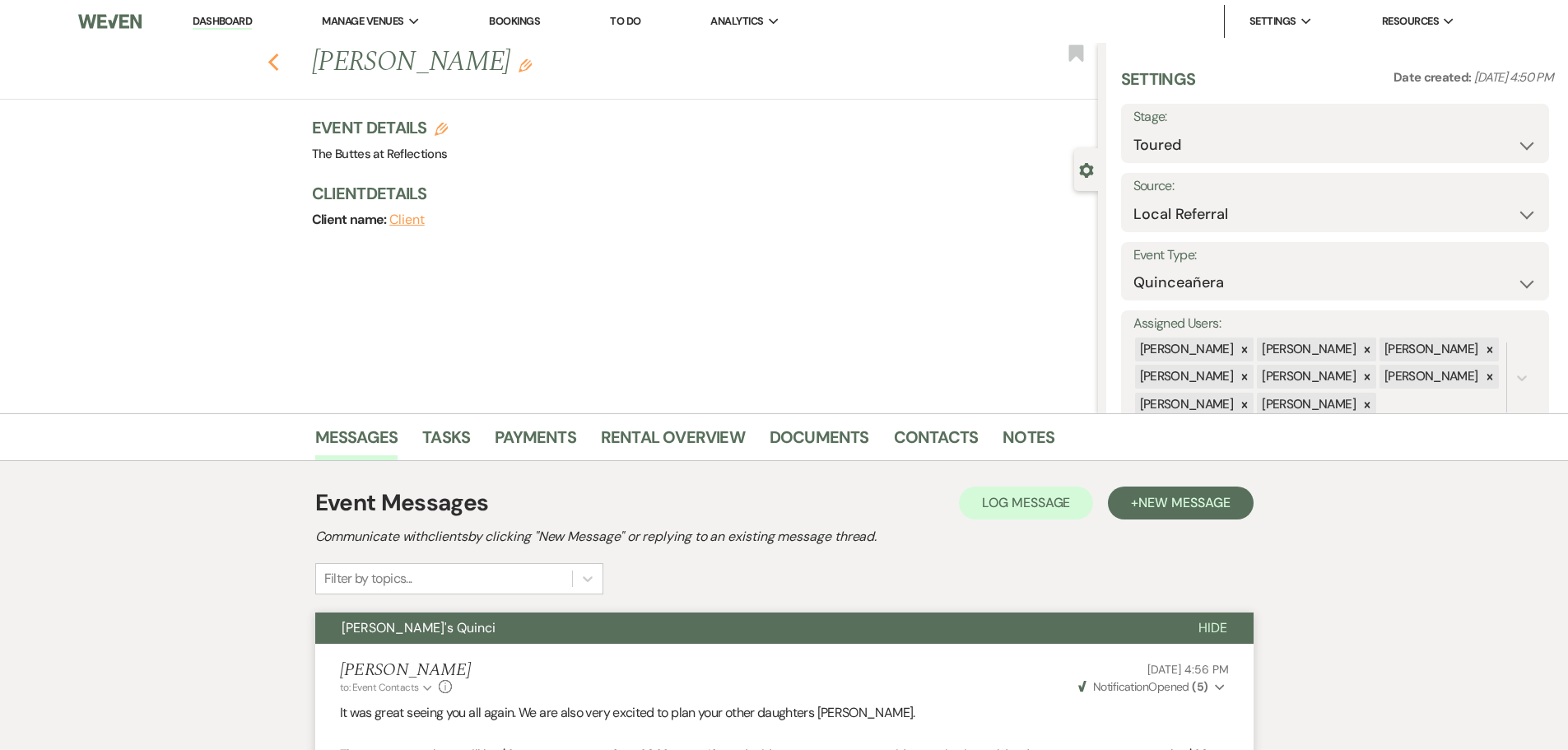
click at [278, 64] on use "button" at bounding box center [274, 63] width 11 height 19
select select "5"
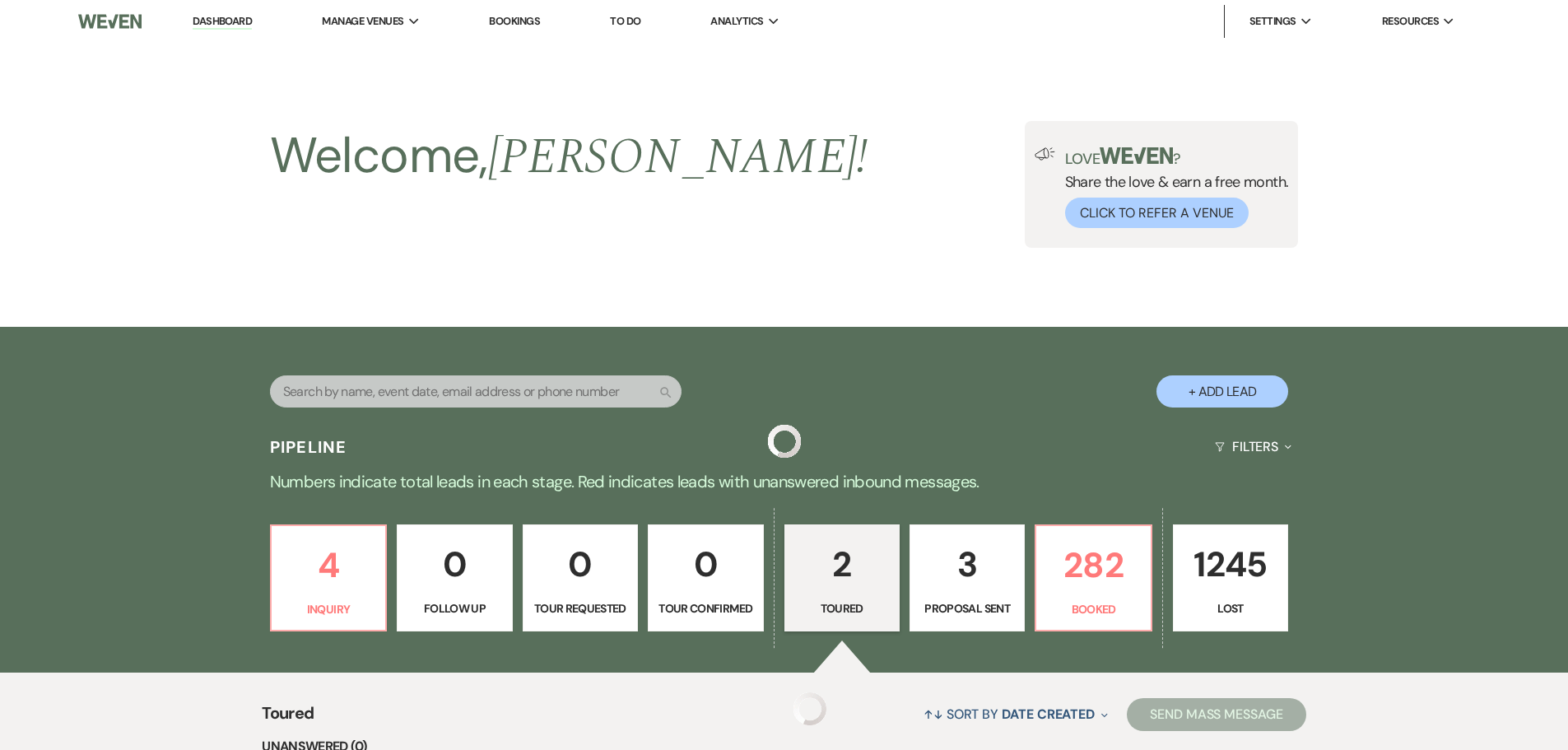
scroll to position [432, 0]
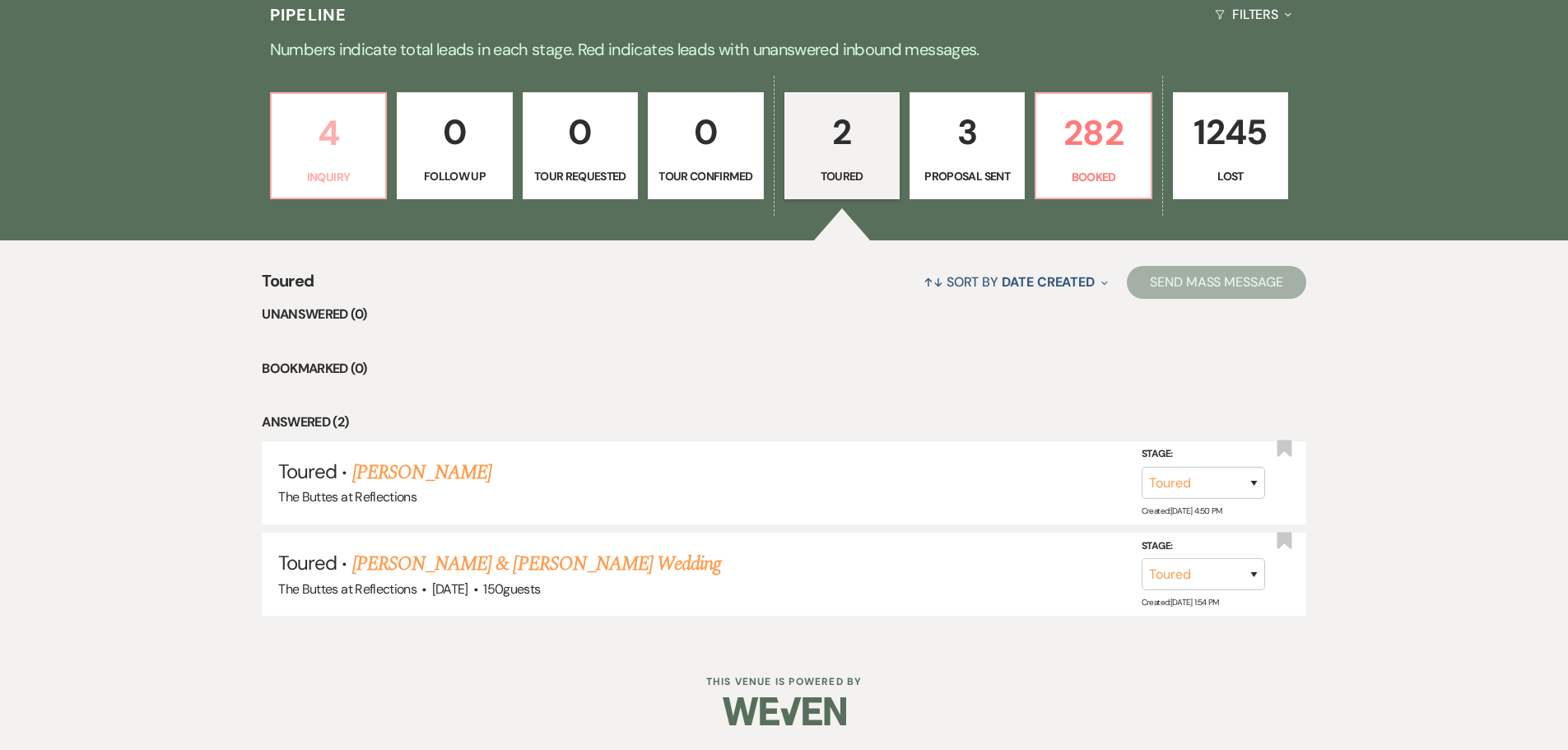
click at [312, 159] on p "4" at bounding box center [328, 133] width 94 height 55
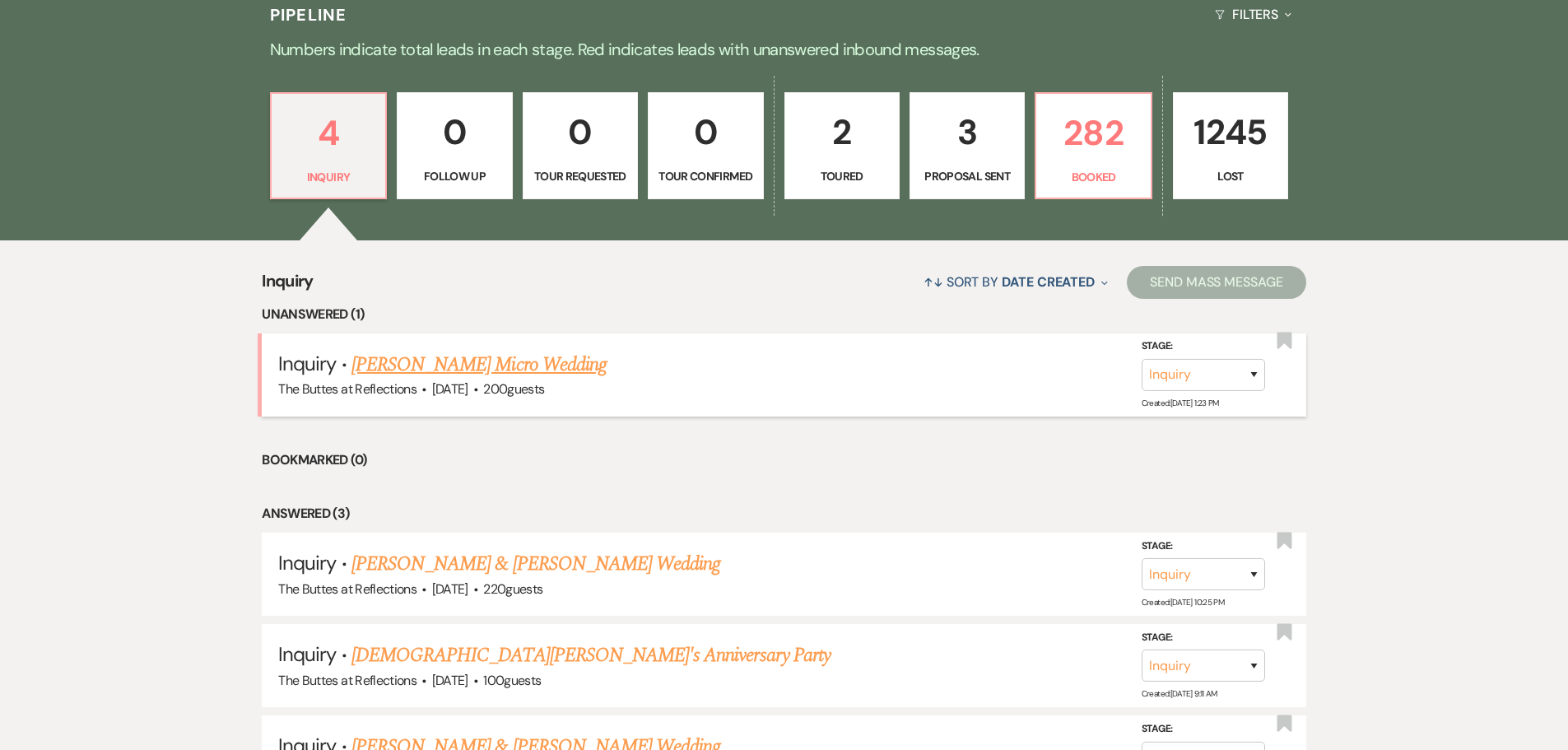
click at [443, 365] on link "[PERSON_NAME] Micro Wedding" at bounding box center [478, 364] width 255 height 30
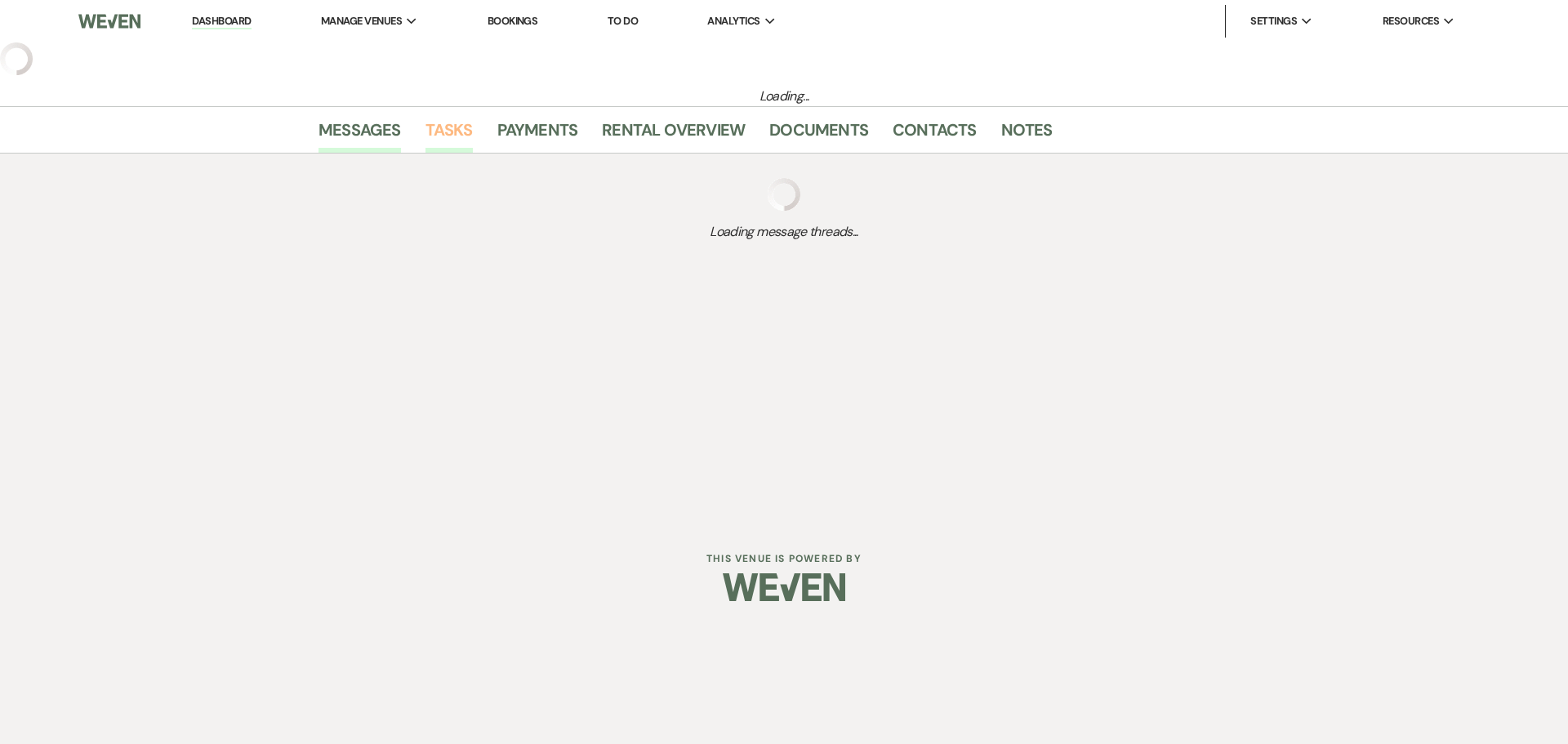
select select "5"
select select "16"
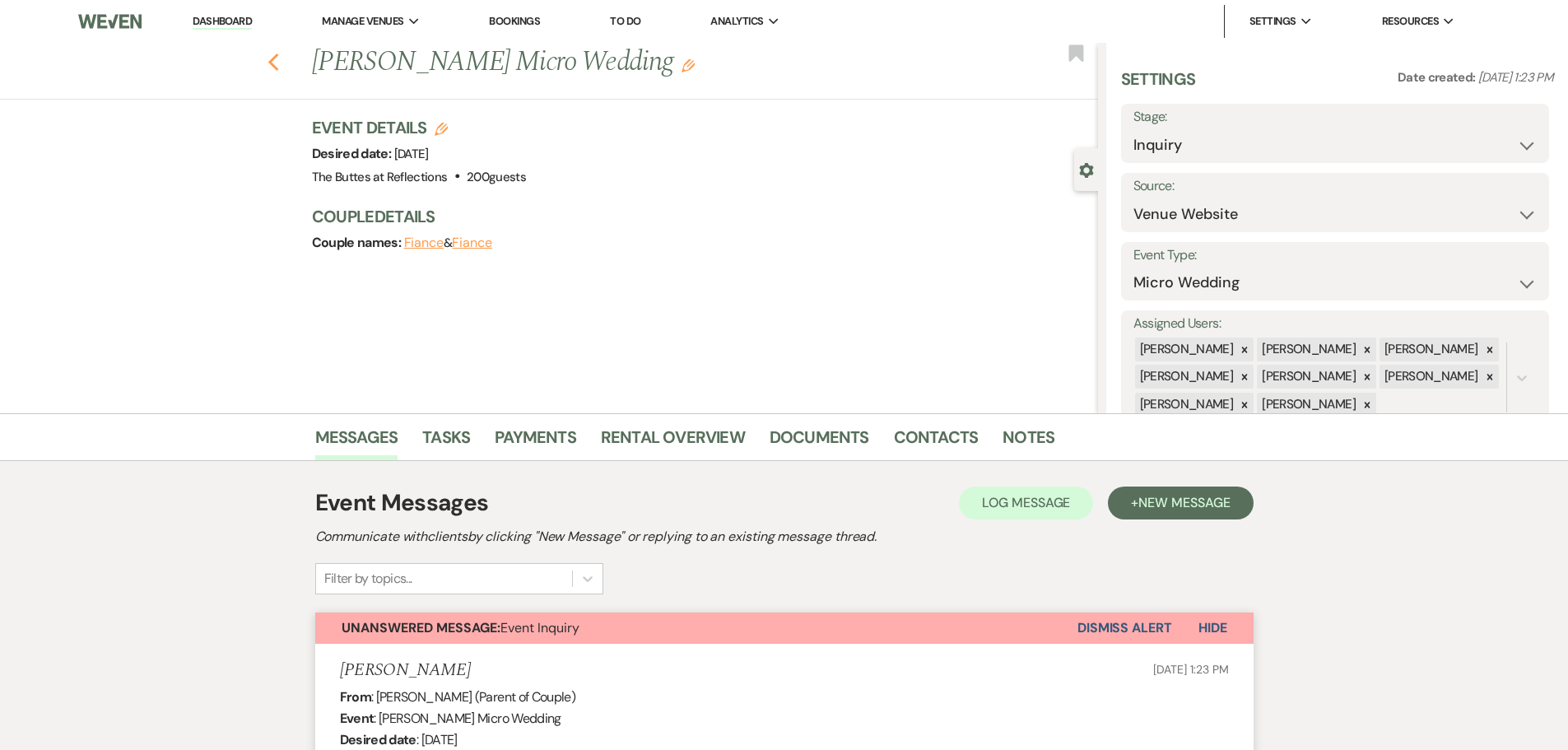
click at [276, 59] on icon "Previous" at bounding box center [274, 62] width 12 height 19
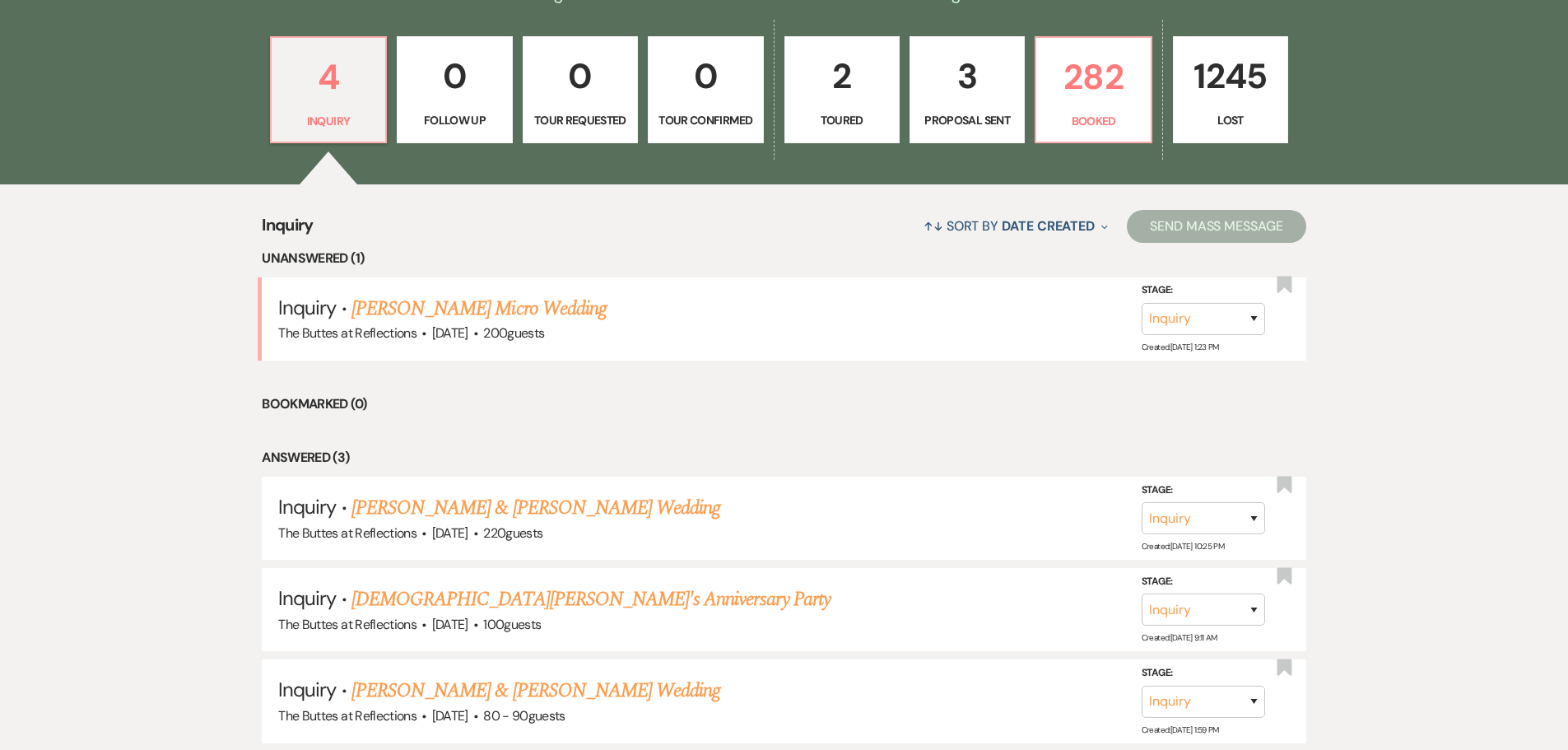
scroll to position [615, 0]
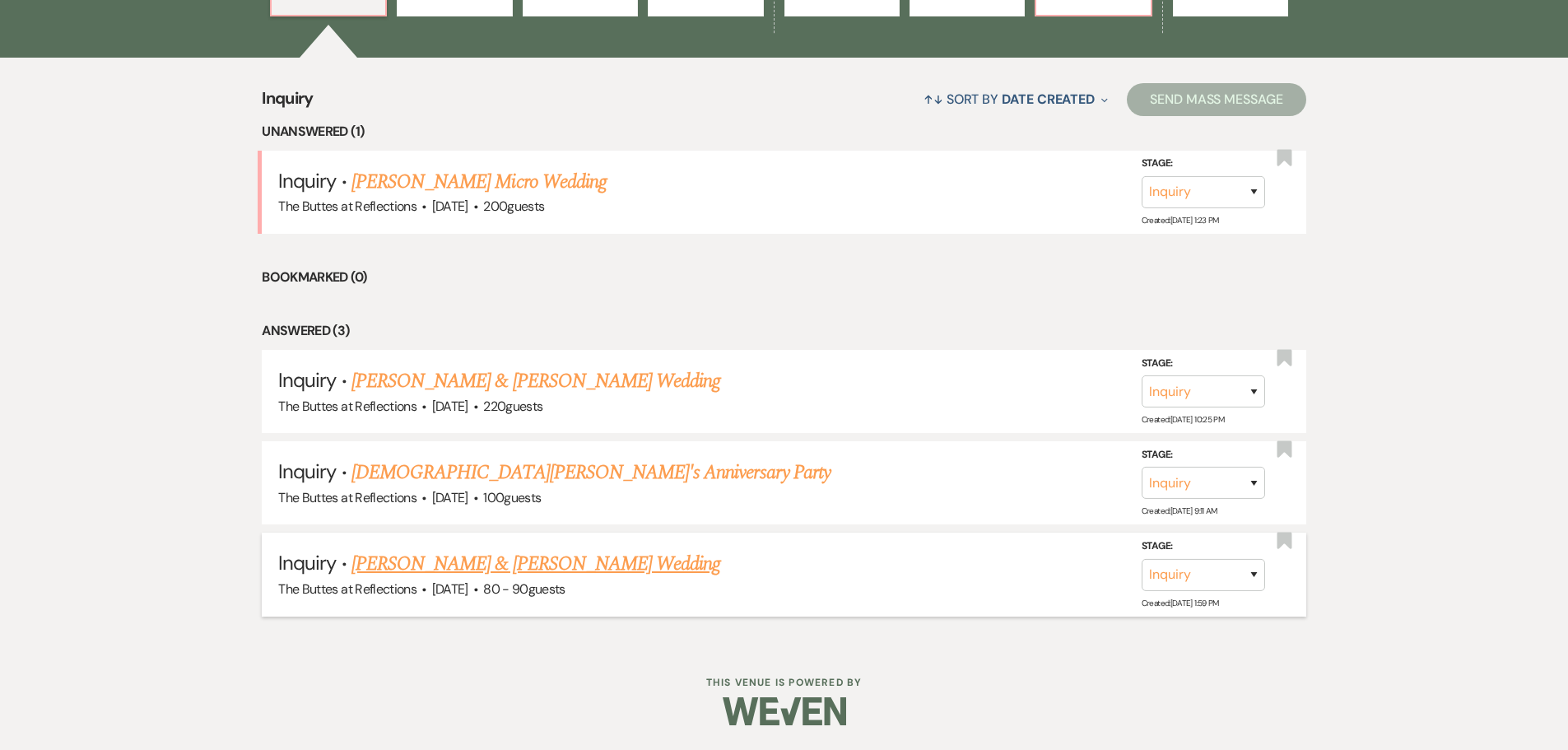
click at [460, 571] on link "[PERSON_NAME] & [PERSON_NAME] Wedding" at bounding box center [536, 564] width 369 height 30
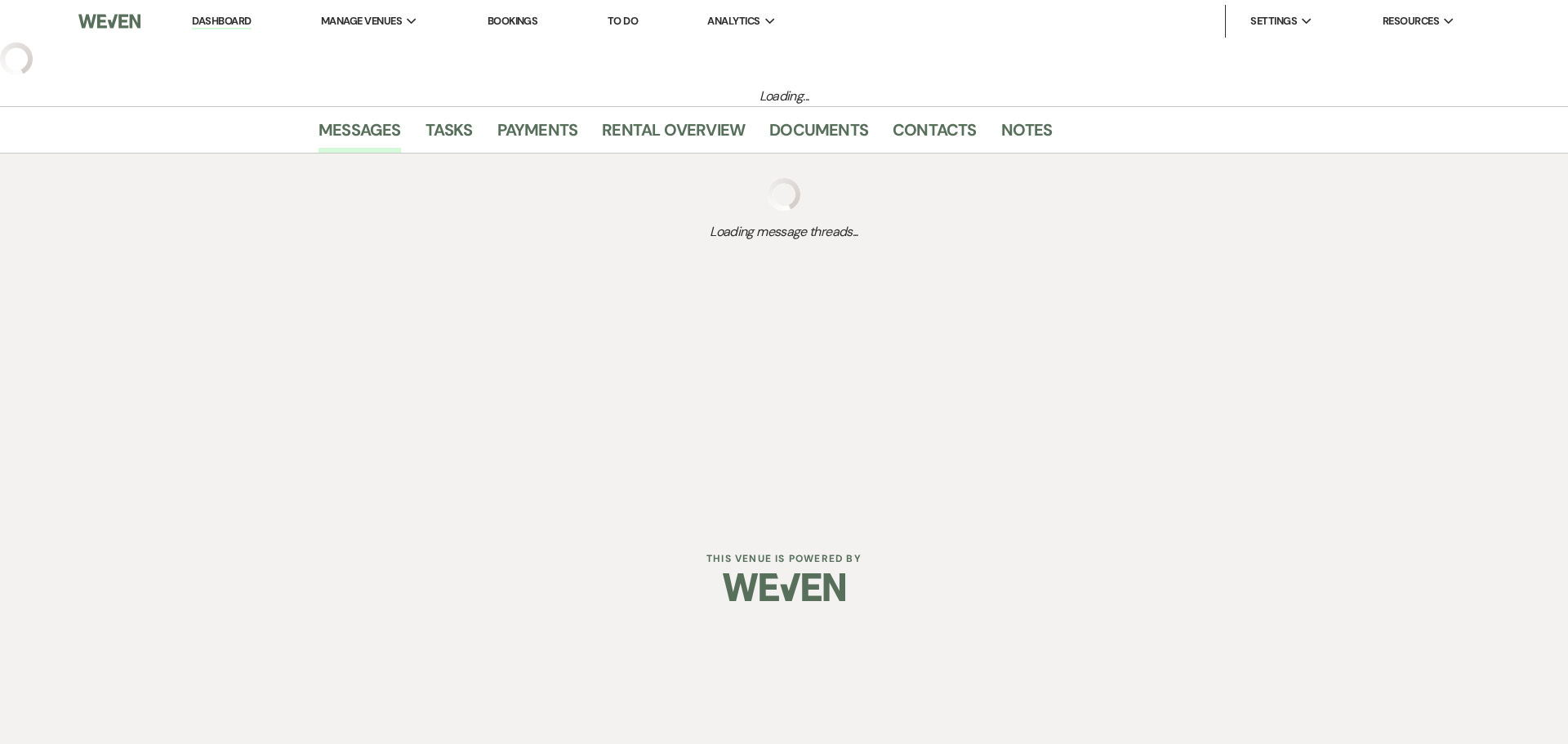
select select "6"
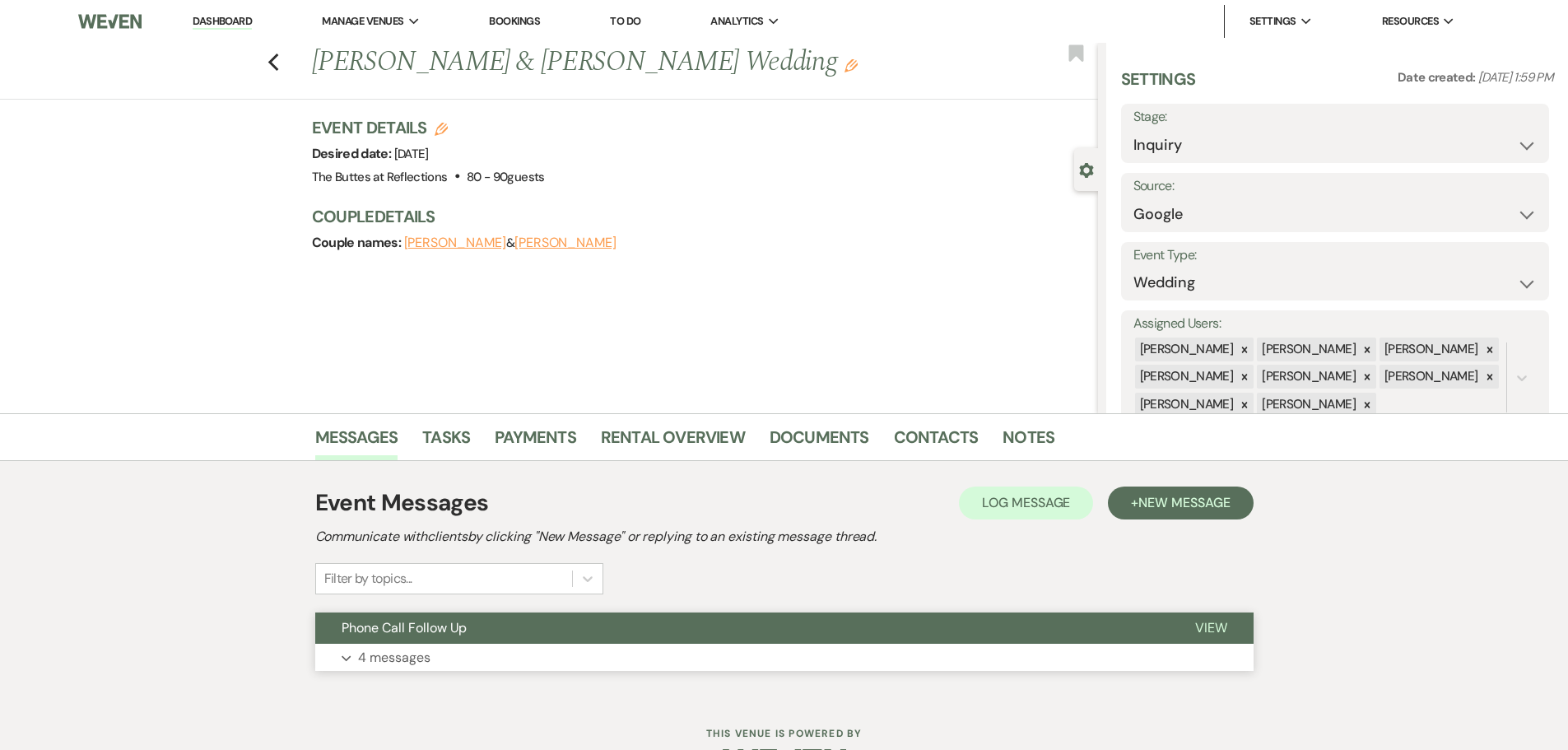
click at [416, 659] on p "4 messages" at bounding box center [394, 657] width 72 height 21
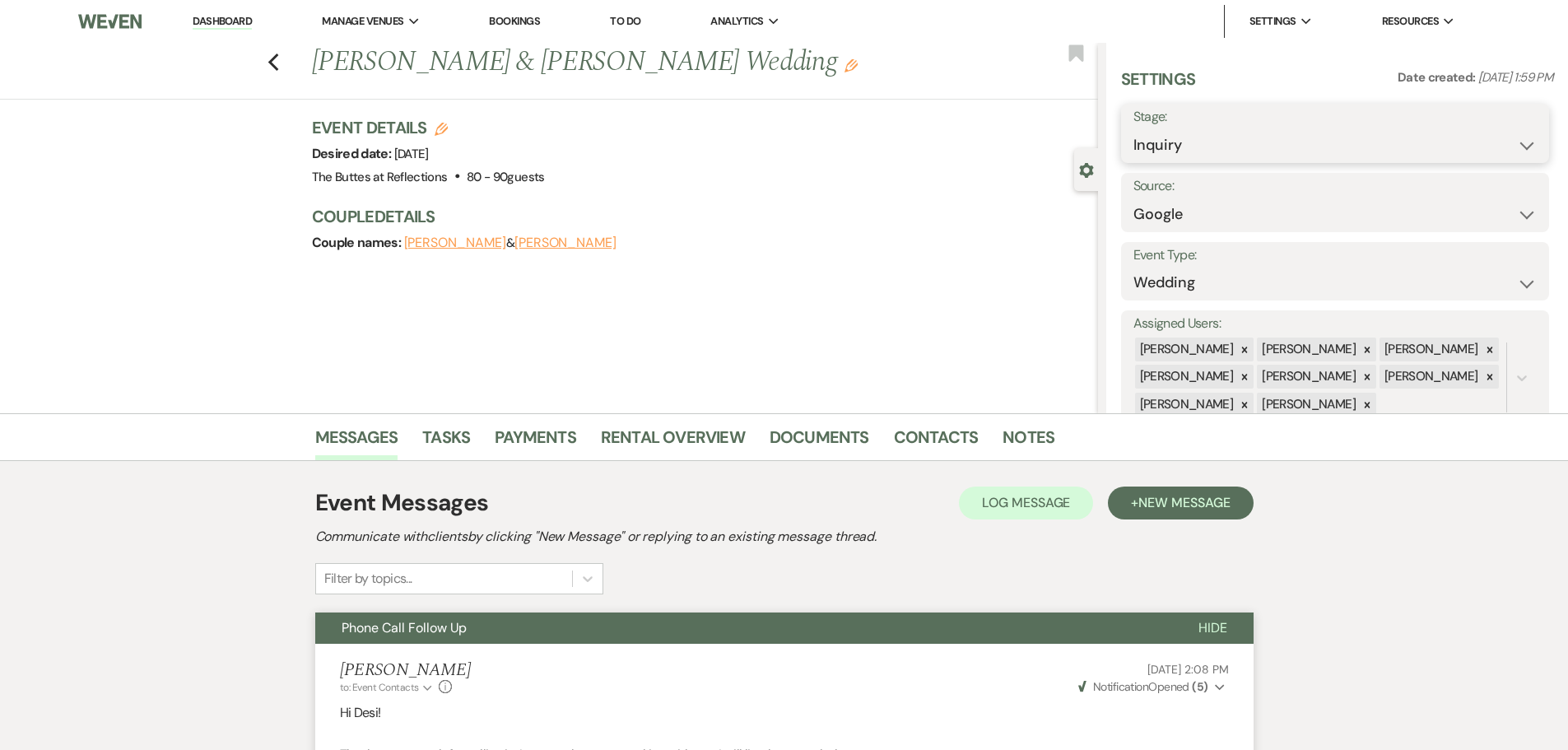
click at [1520, 146] on select "Inquiry Follow Up Tour Requested Tour Confirmed Toured Proposal Sent Booked Lost" at bounding box center [1334, 145] width 403 height 32
select select "8"
click at [1133, 129] on select "Inquiry Follow Up Tour Requested Tour Confirmed Toured Proposal Sent Booked Lost" at bounding box center [1334, 145] width 403 height 32
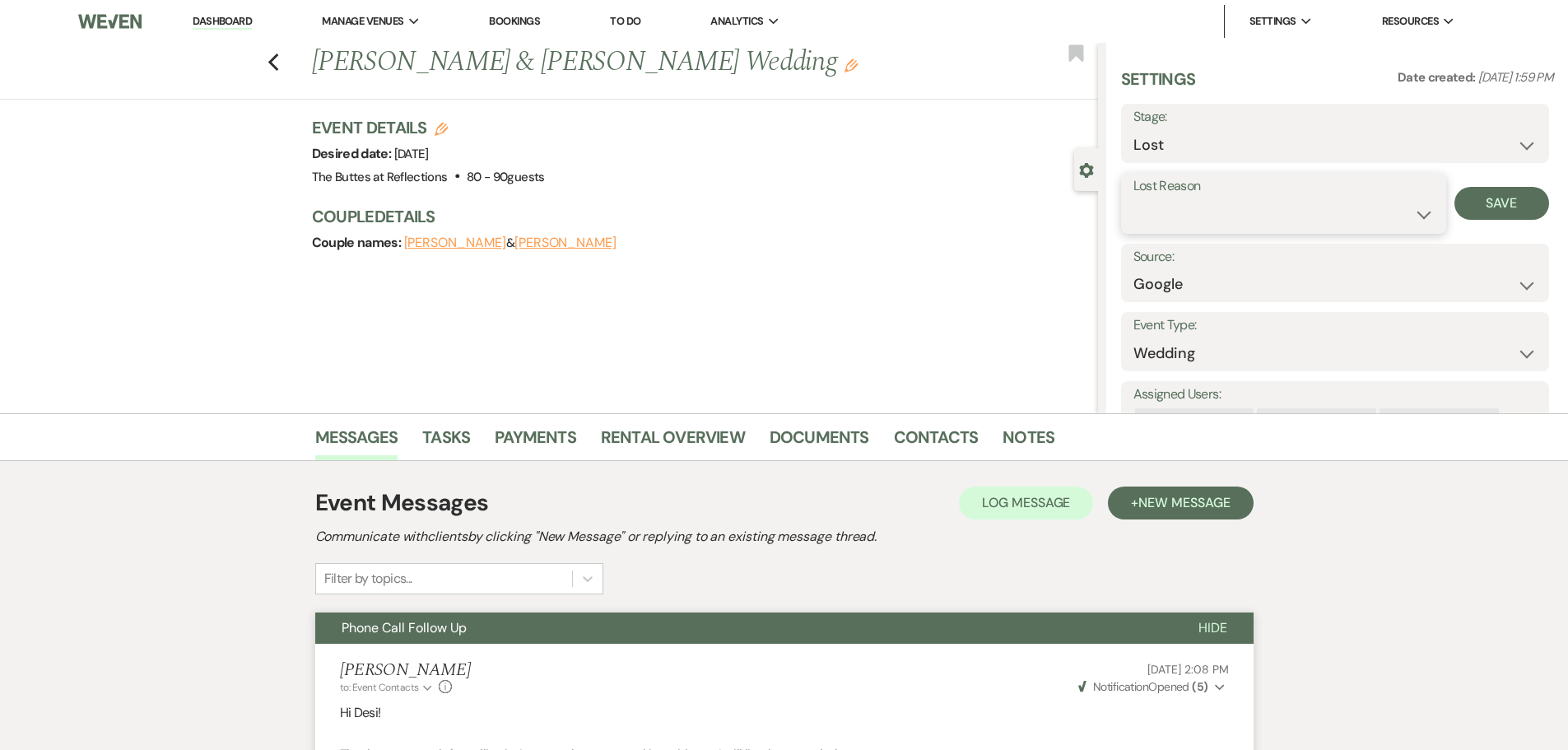
click at [1413, 216] on select "Booked Elsewhere Budget Date Unavailable No Response Not a Good Match Capacity …" at bounding box center [1283, 214] width 300 height 32
select select "5"
click at [1133, 198] on select "Booked Elsewhere Budget Date Unavailable No Response Not a Good Match Capacity …" at bounding box center [1283, 214] width 300 height 32
click at [1473, 203] on button "Save" at bounding box center [1502, 204] width 95 height 33
click at [276, 62] on use "button" at bounding box center [274, 63] width 11 height 19
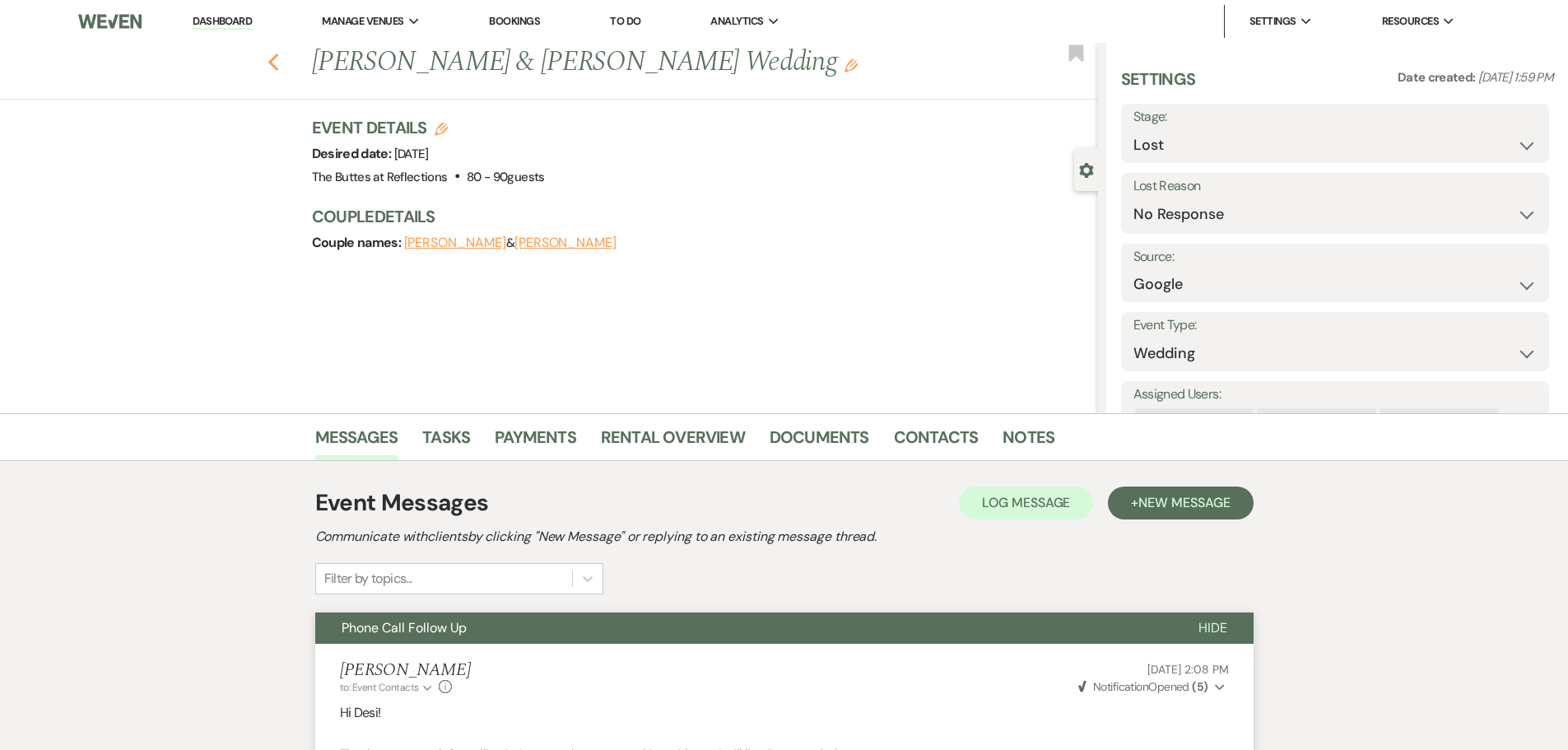
select select "8"
select select "5"
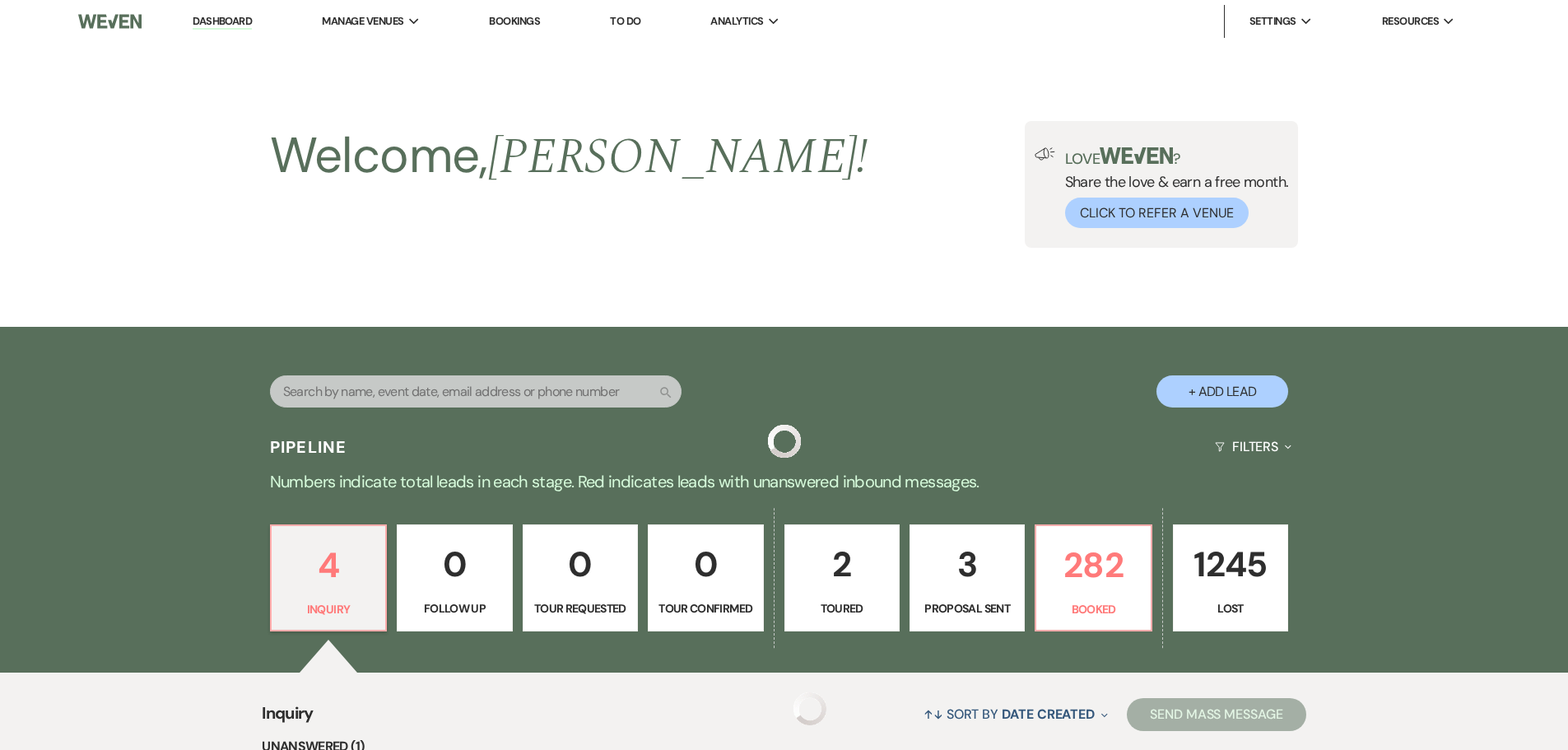
scroll to position [524, 0]
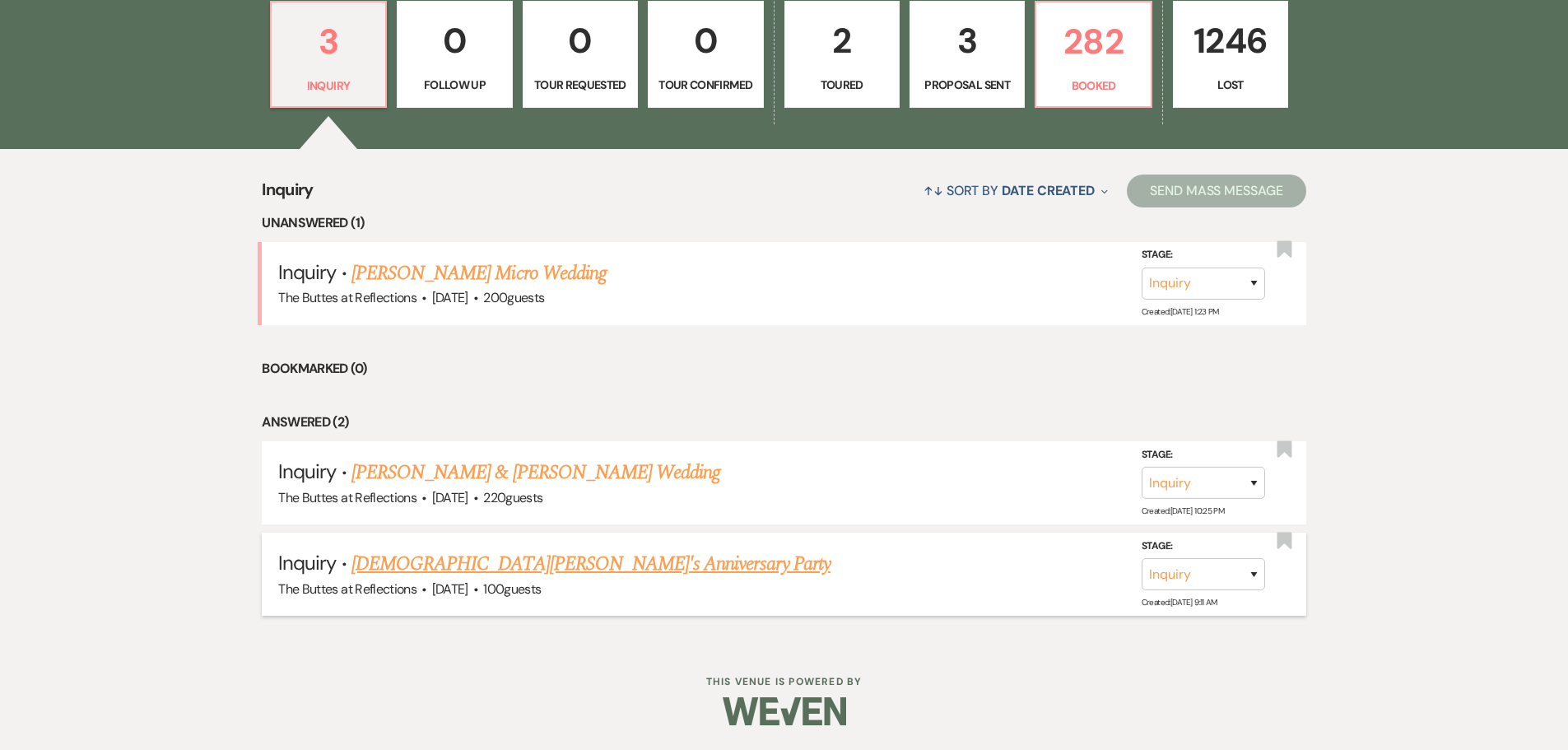
click at [454, 568] on link "[DEMOGRAPHIC_DATA][PERSON_NAME]'s Anniversary Party" at bounding box center [591, 564] width 479 height 30
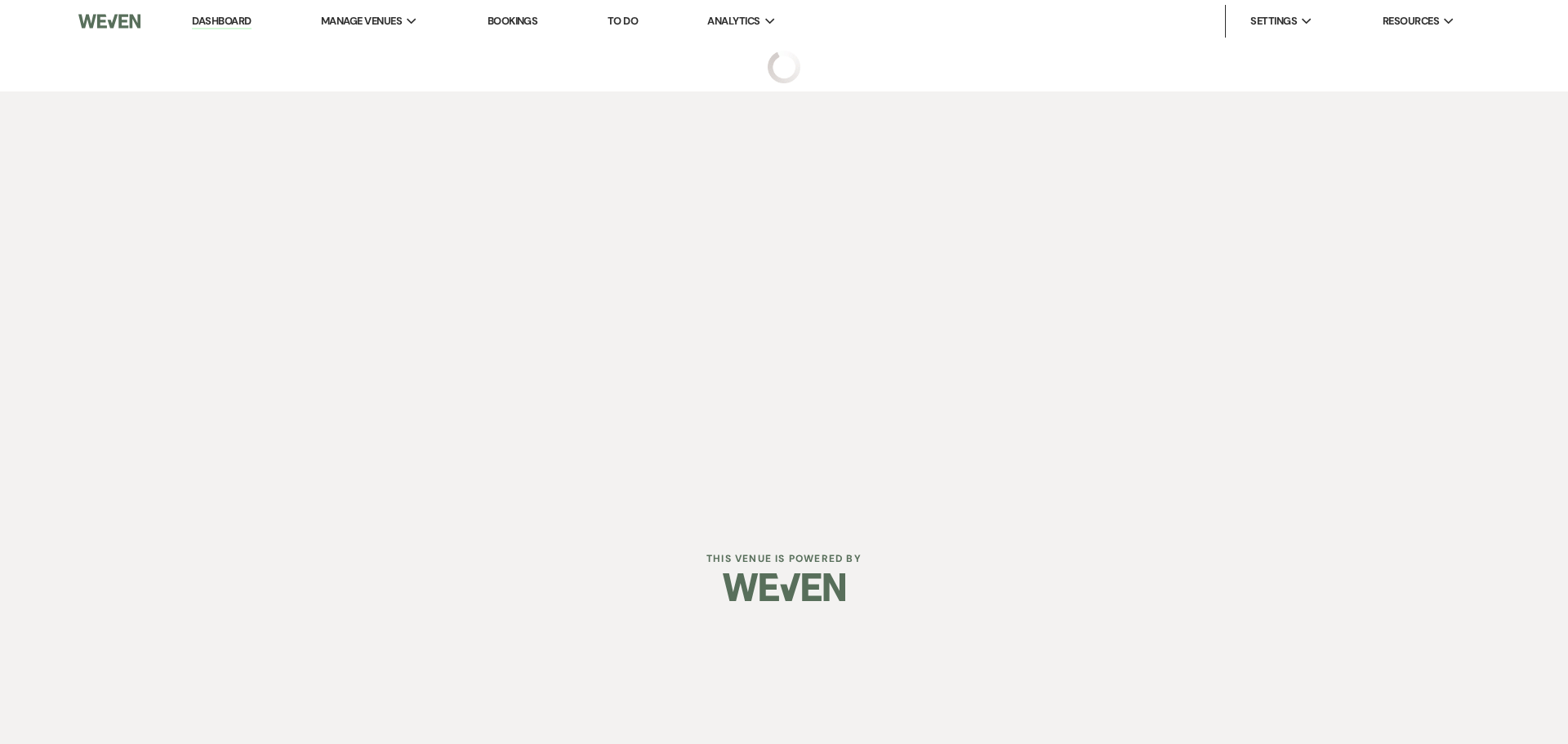
select select "5"
select select "17"
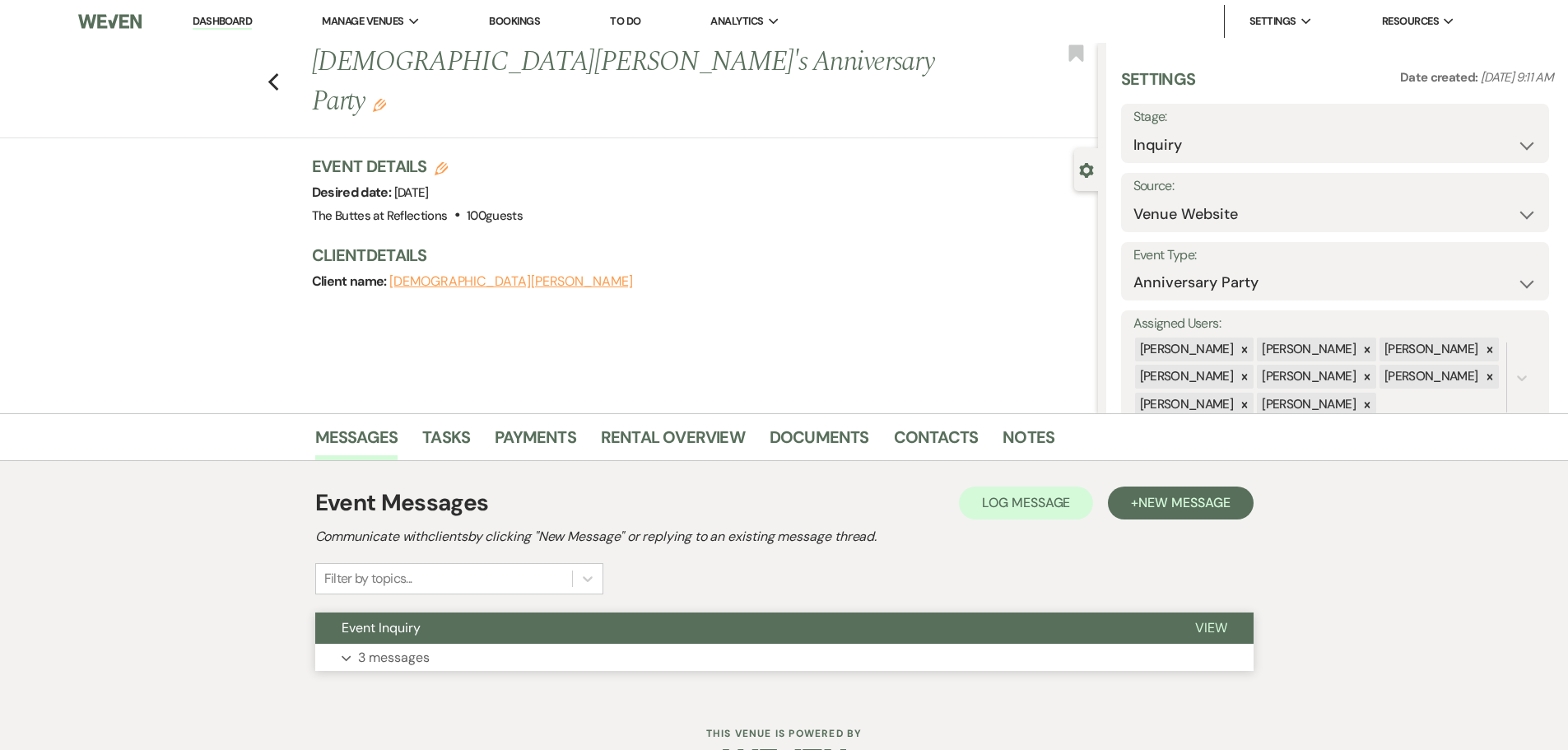
click at [408, 661] on p "3 messages" at bounding box center [393, 657] width 71 height 21
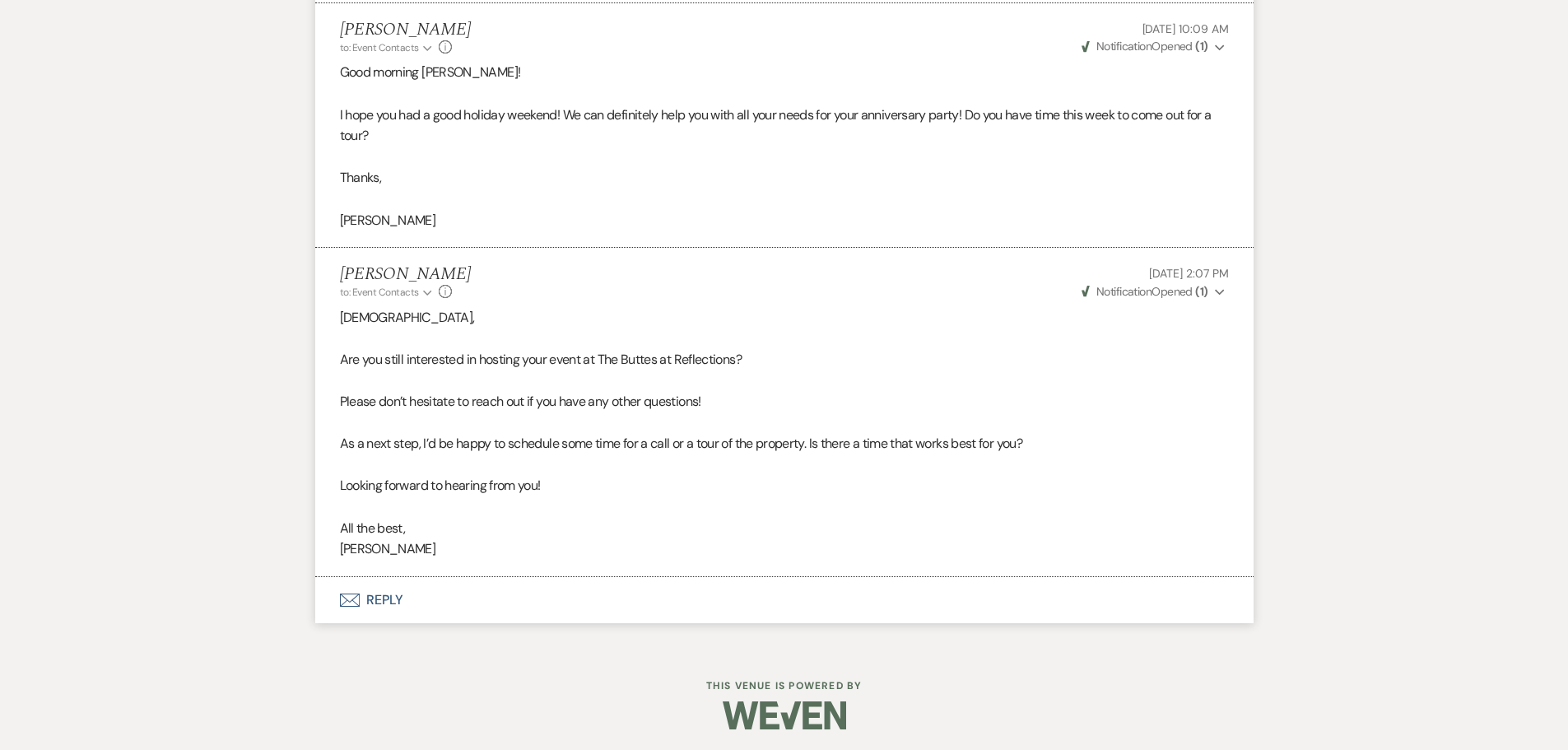
scroll to position [978, 0]
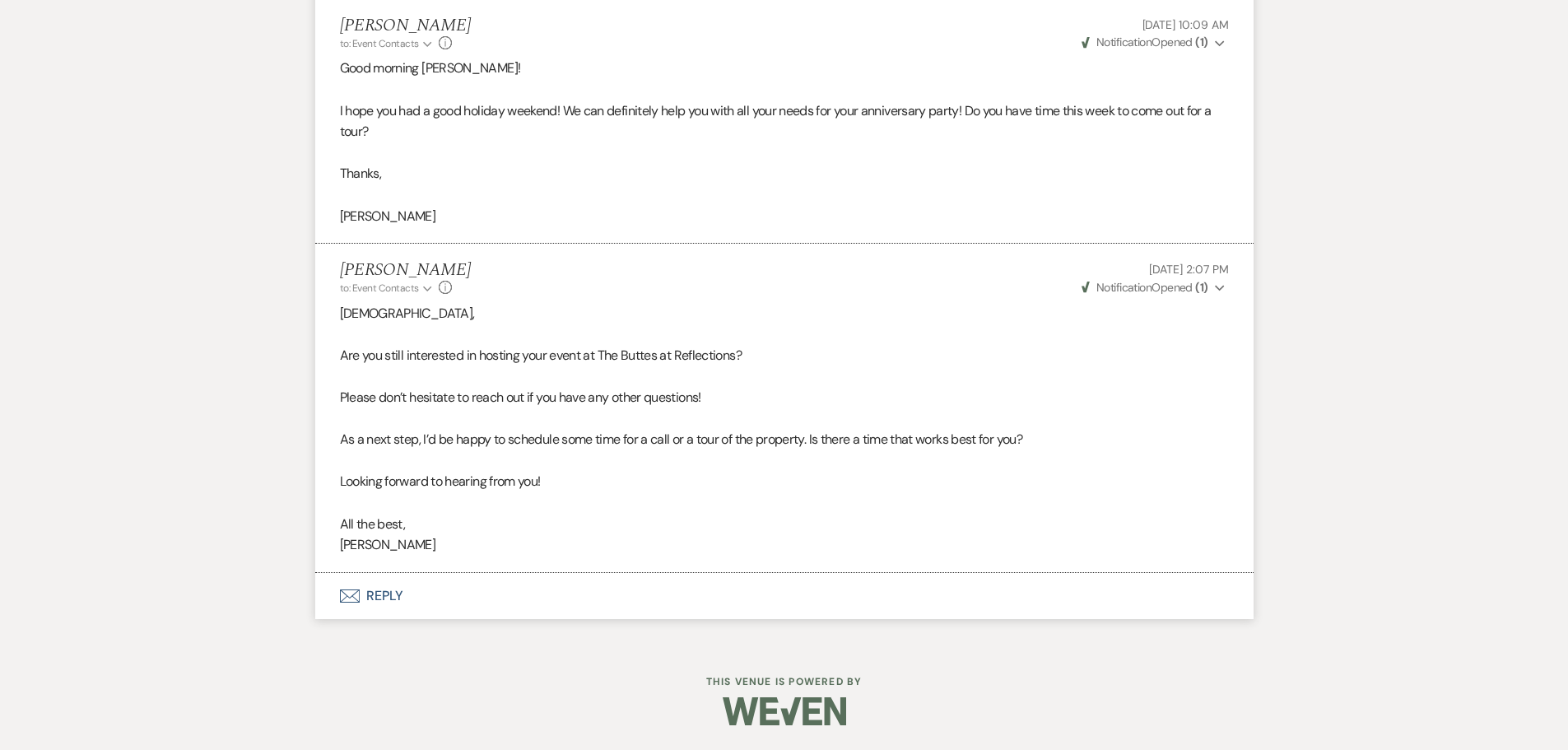
click at [392, 597] on button "Envelope Reply" at bounding box center [784, 596] width 938 height 46
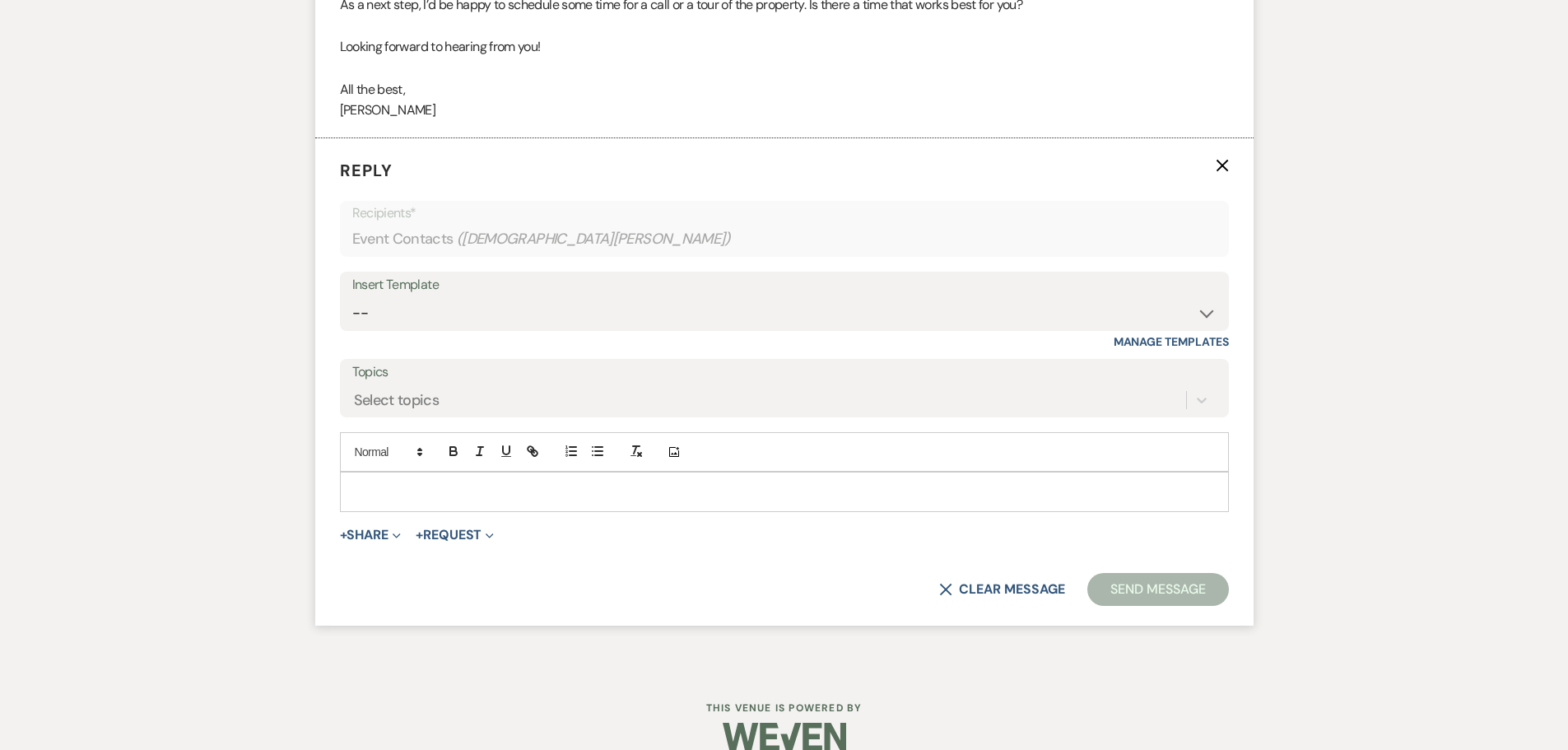
scroll to position [1420, 0]
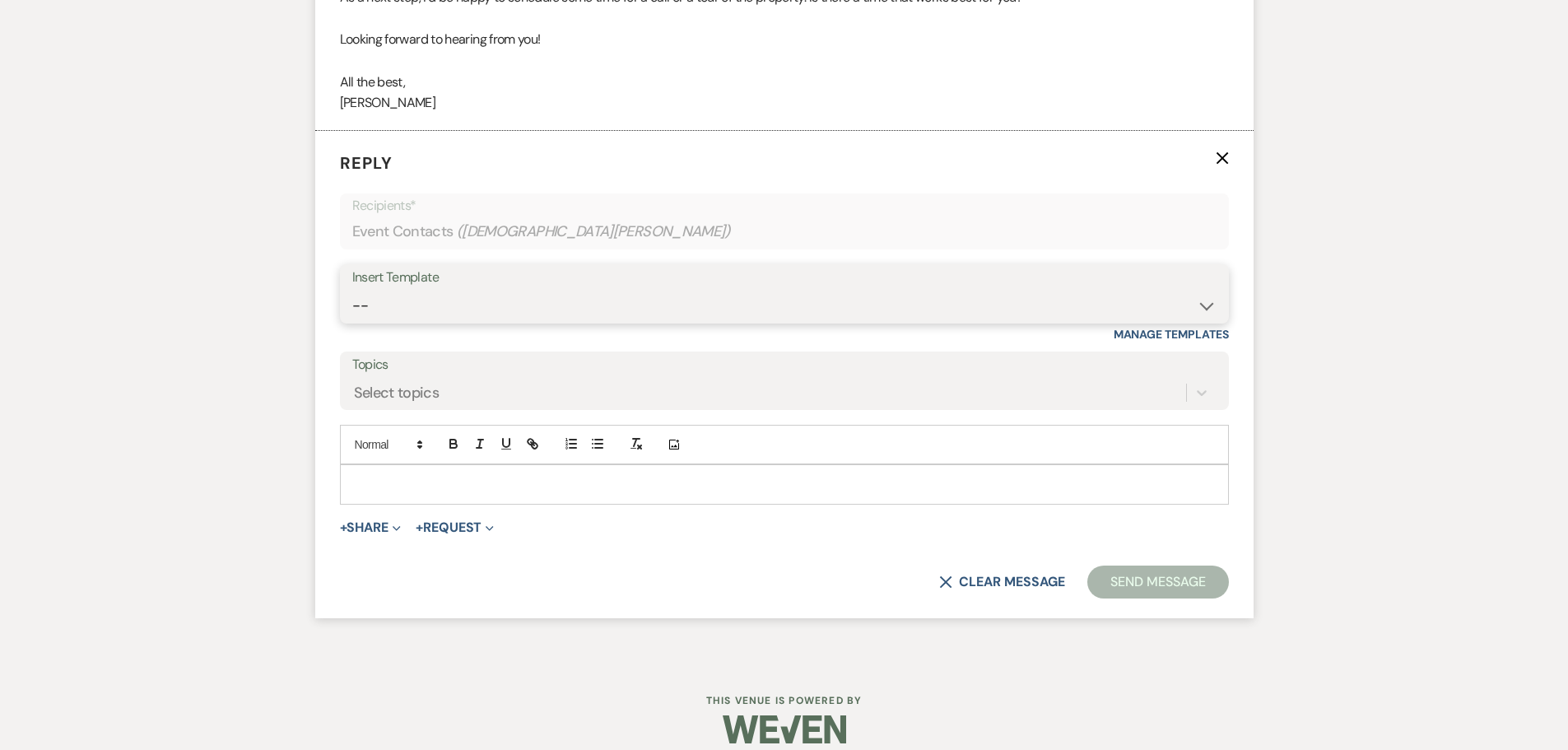
click at [1205, 299] on select "-- Weven Planning Portal Introduction (Booked Events) Follow up - After Tour Re…" at bounding box center [784, 305] width 864 height 32
select select "5627"
click at [352, 289] on select "-- Weven Planning Portal Introduction (Booked Events) Follow up - After Tour Re…" at bounding box center [784, 305] width 864 height 32
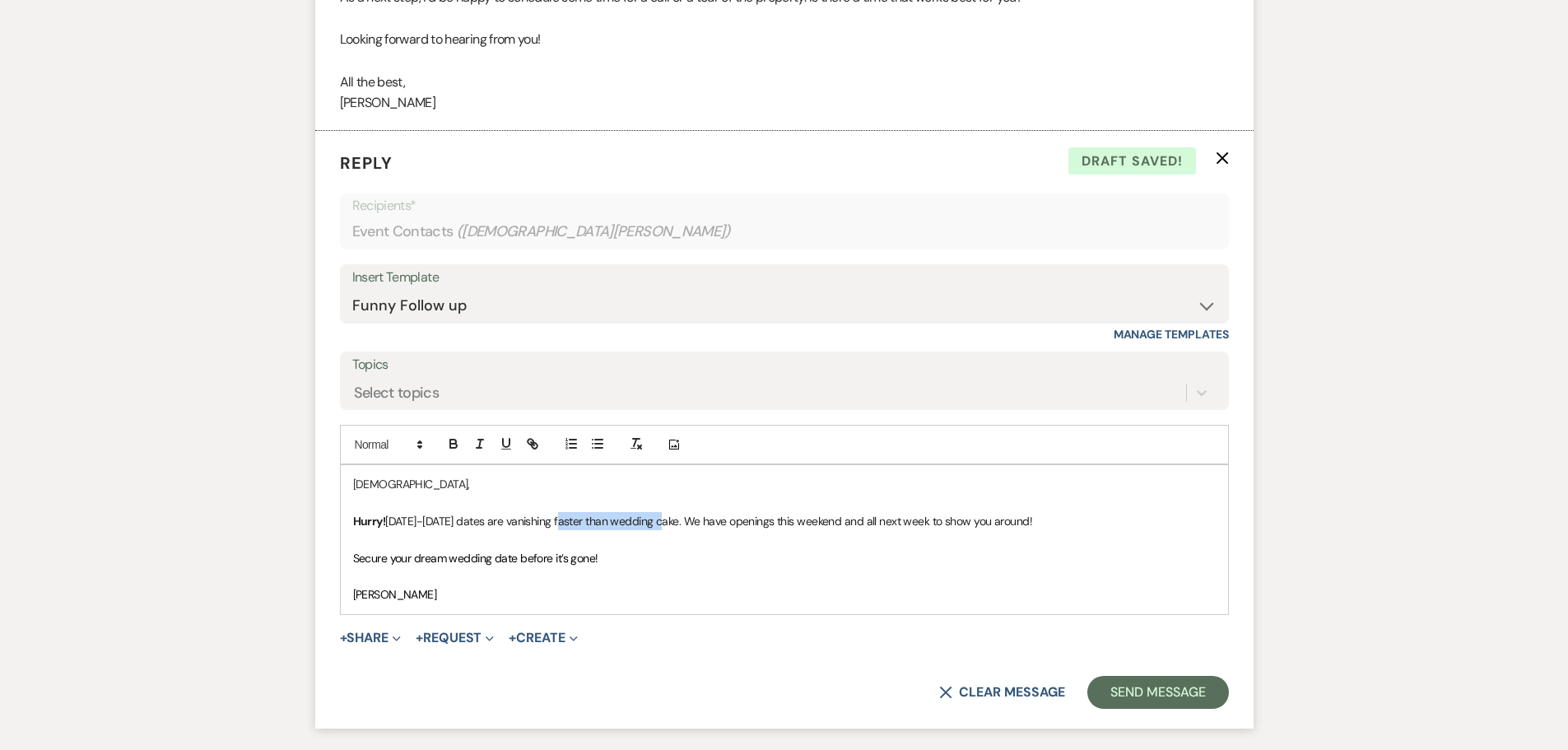
drag, startPoint x: 562, startPoint y: 517, endPoint x: 666, endPoint y: 520, distance: 104.0
click at [666, 520] on span "[DATE]-[DATE] dates are vanishing faster than wedding cake. We have openings th…" at bounding box center [708, 521] width 647 height 15
drag, startPoint x: 448, startPoint y: 560, endPoint x: 491, endPoint y: 567, distance: 43.6
click at [491, 567] on p "Secure your dream wedding date before it’s gone!" at bounding box center [784, 558] width 862 height 19
click at [1193, 703] on button "Send Message" at bounding box center [1158, 693] width 141 height 33
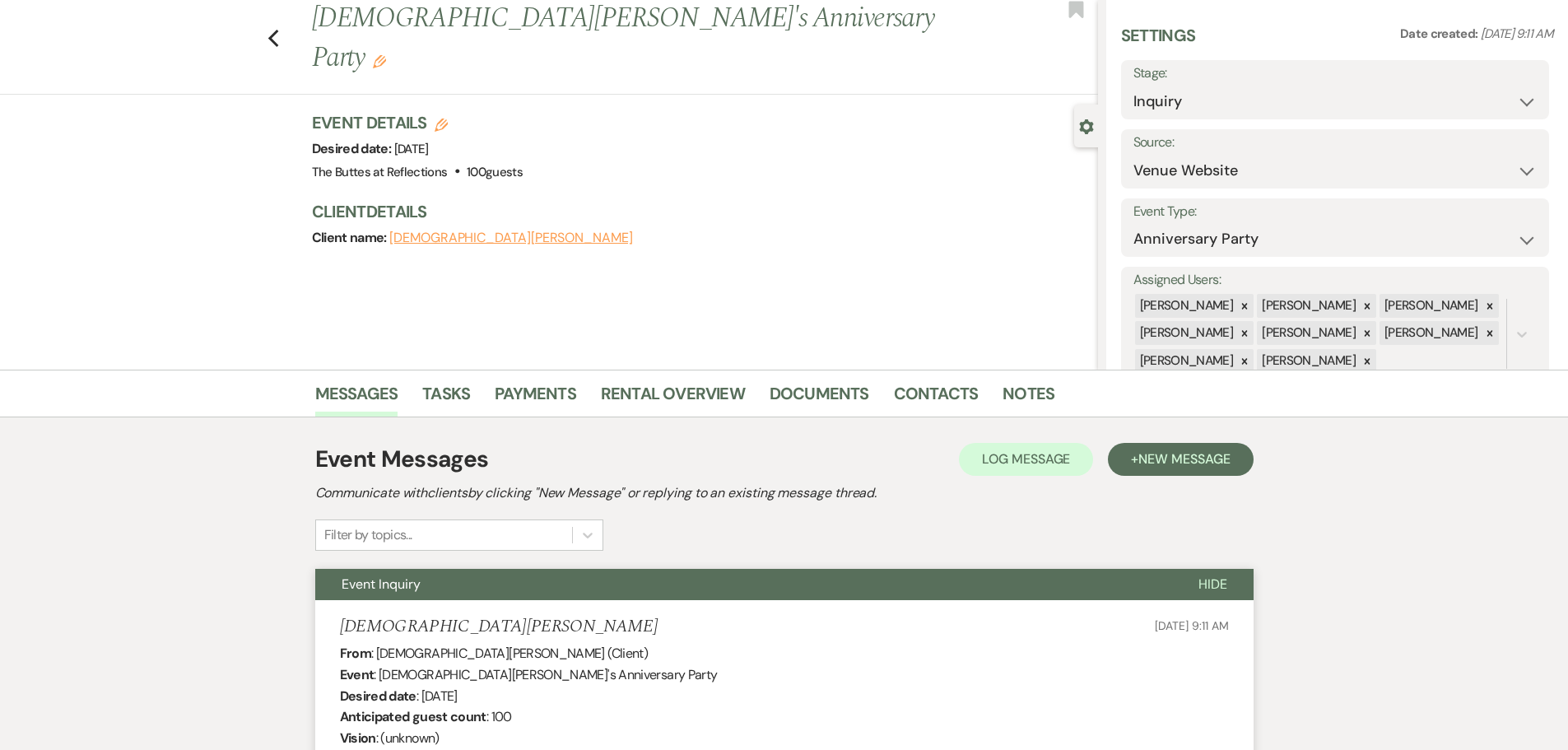
scroll to position [0, 0]
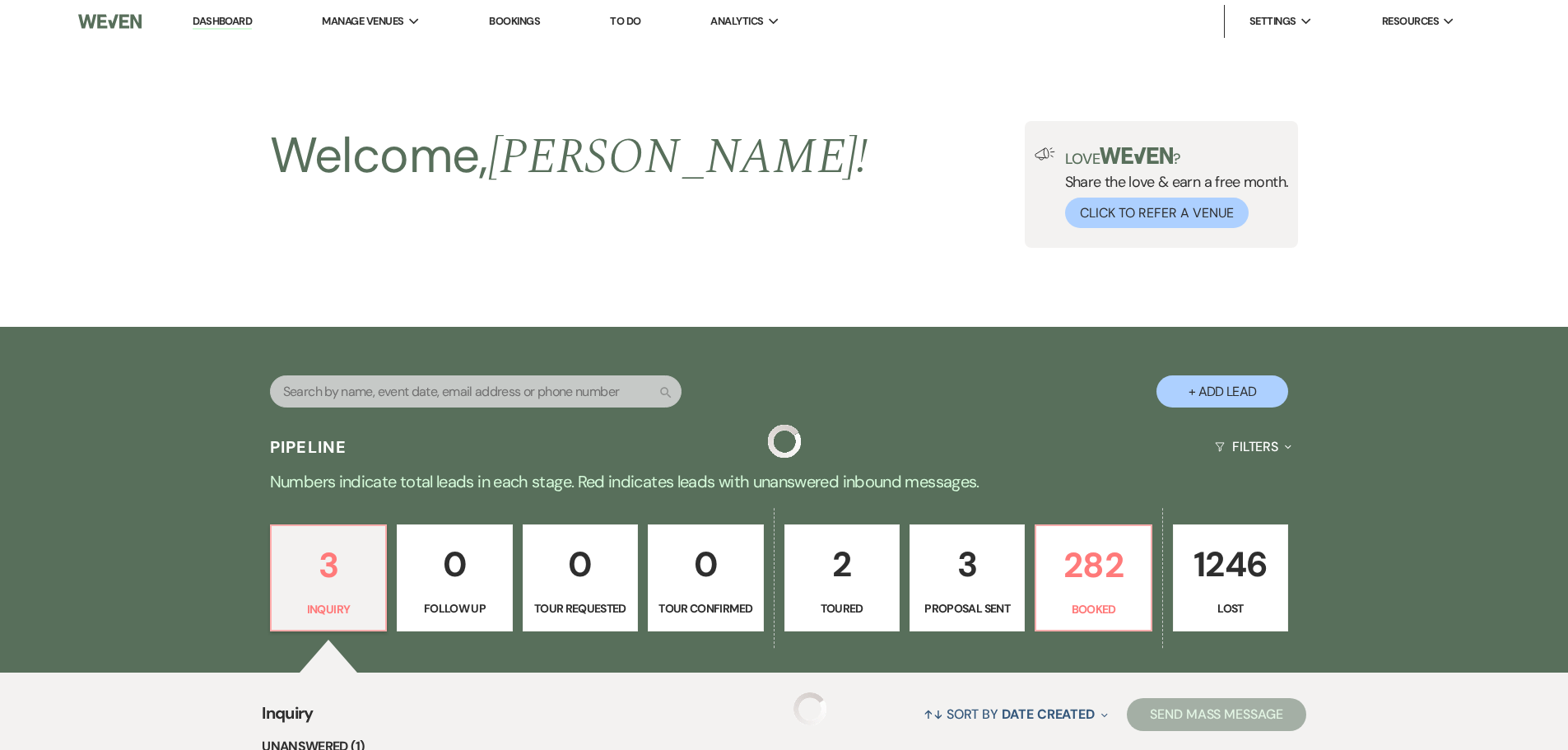
scroll to position [524, 0]
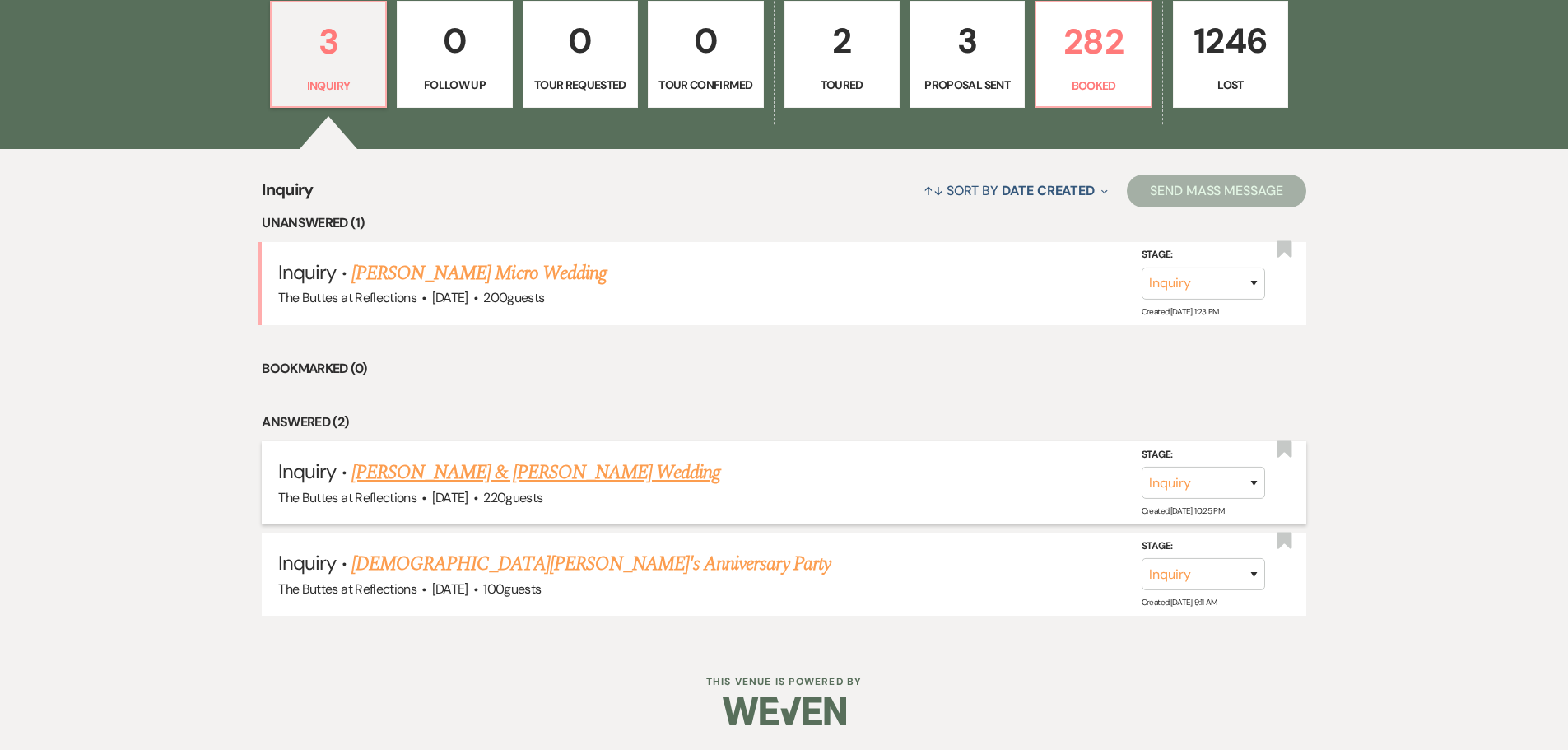
click at [459, 477] on link "[PERSON_NAME] & [PERSON_NAME] Wedding" at bounding box center [536, 473] width 369 height 30
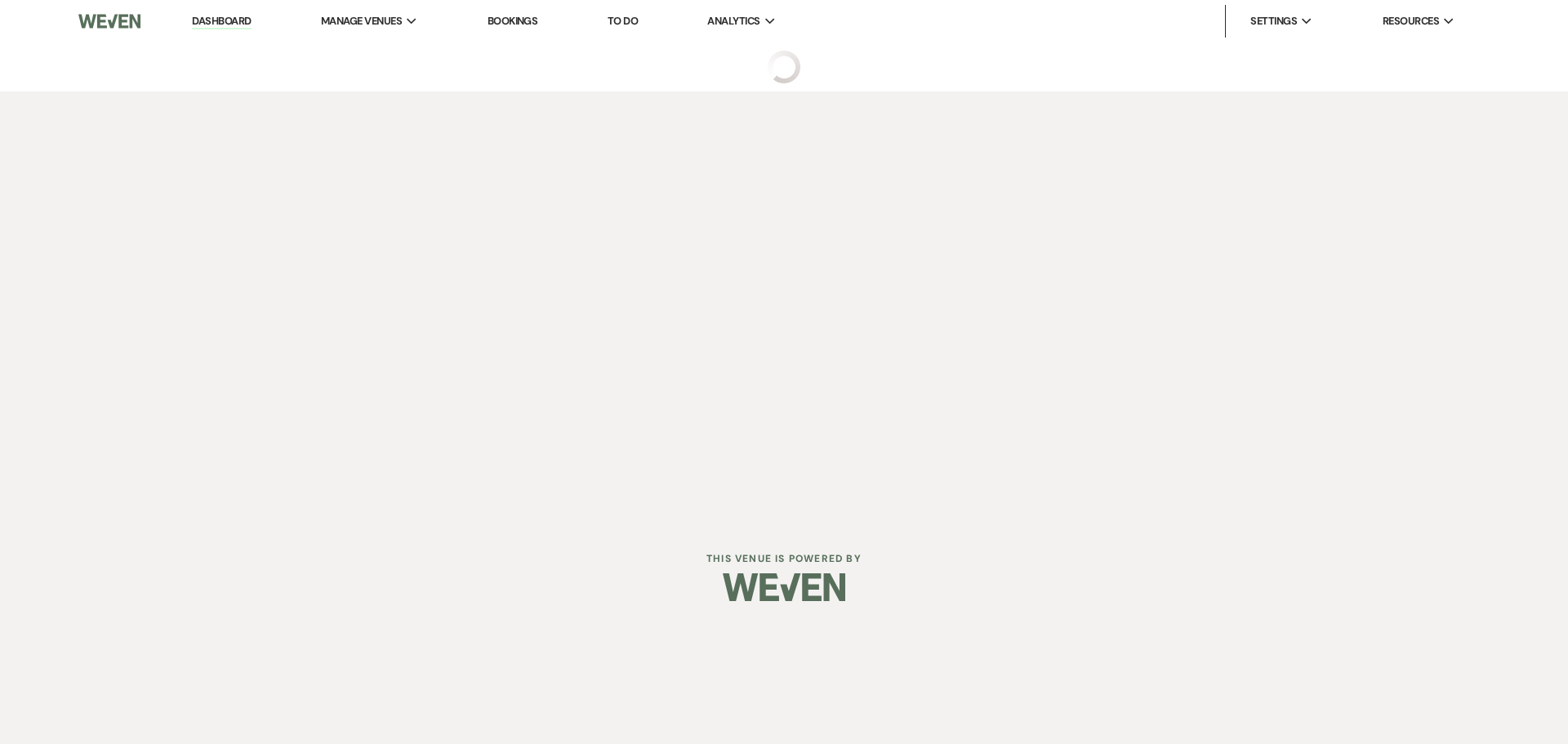
select select "1"
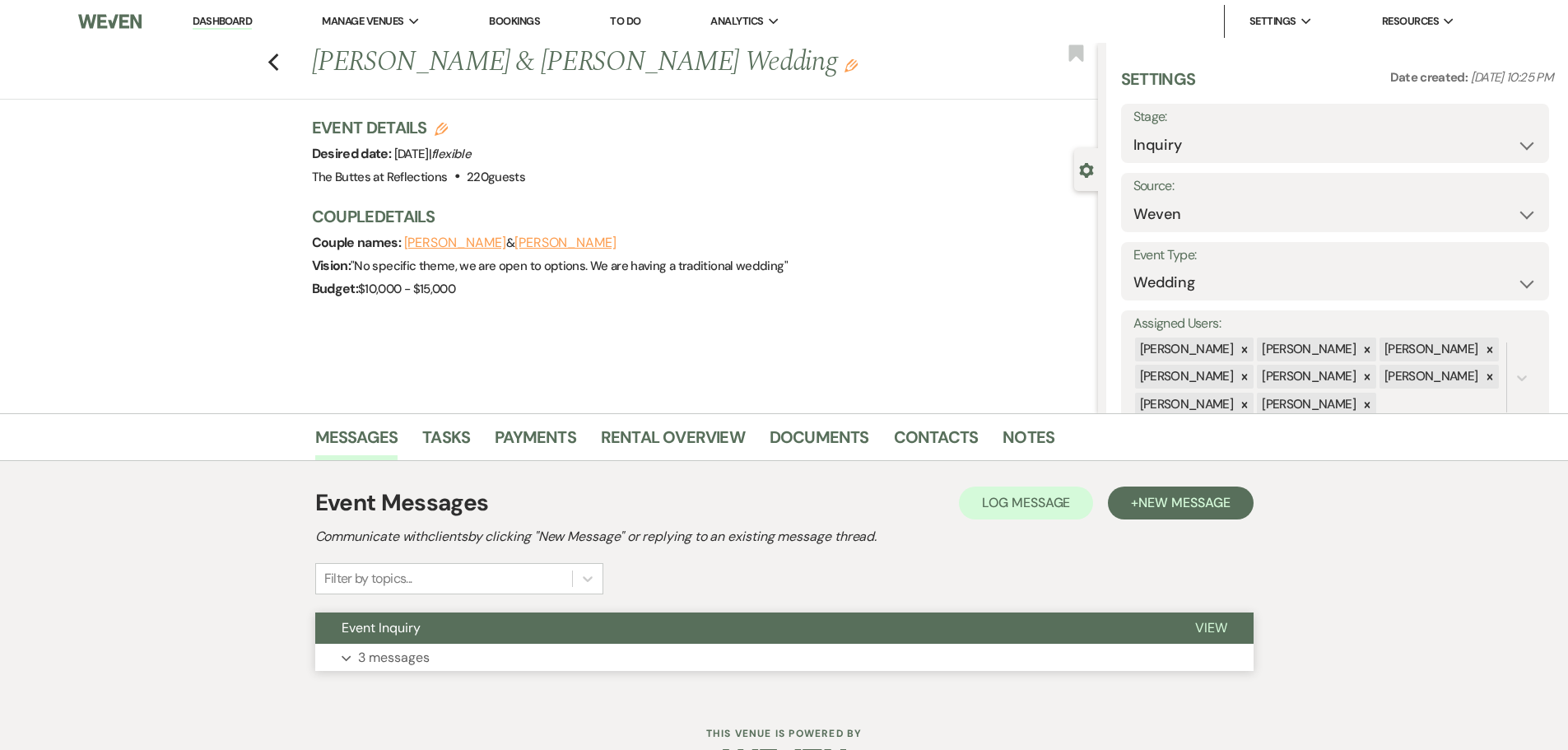
click at [392, 660] on p "3 messages" at bounding box center [393, 657] width 71 height 21
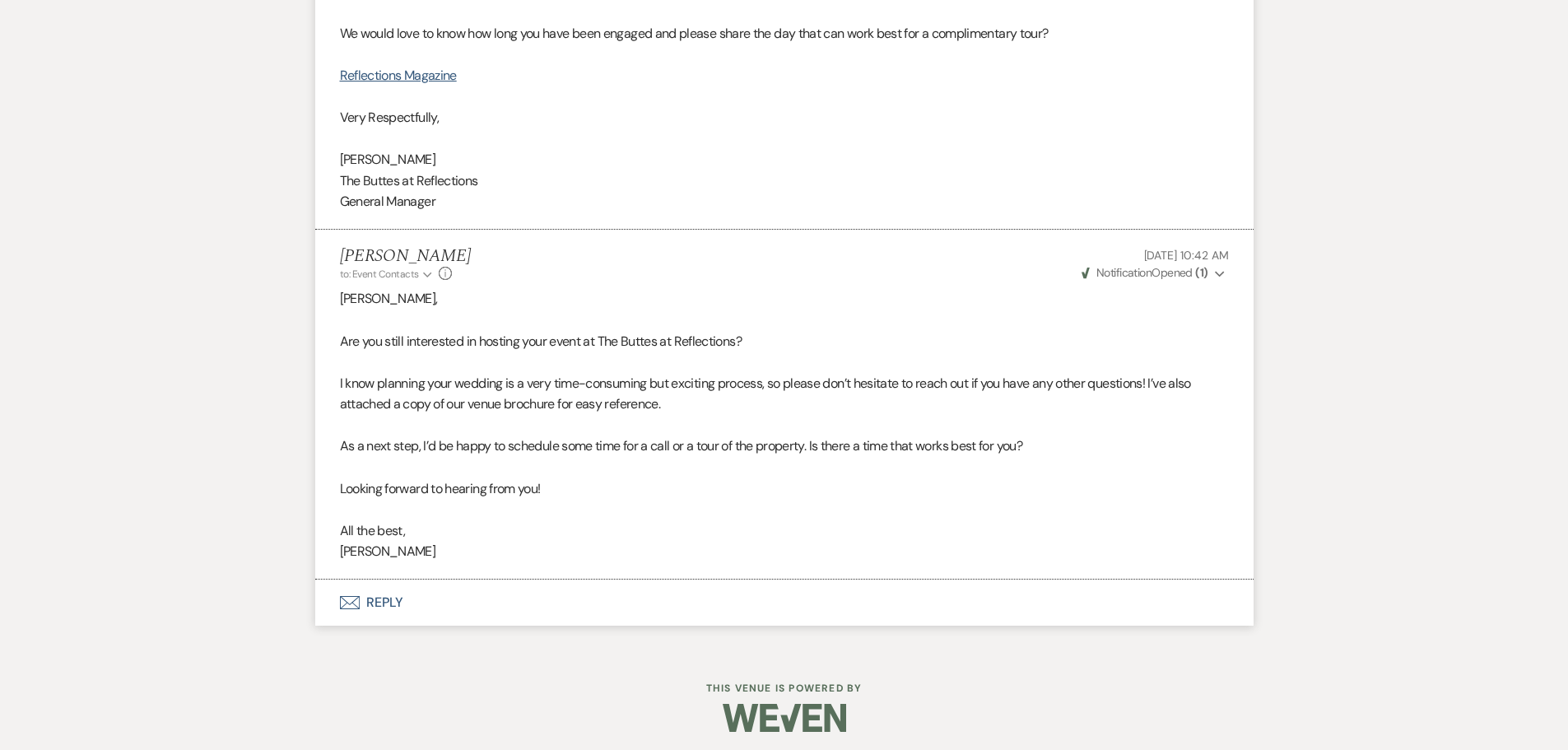
scroll to position [1219, 0]
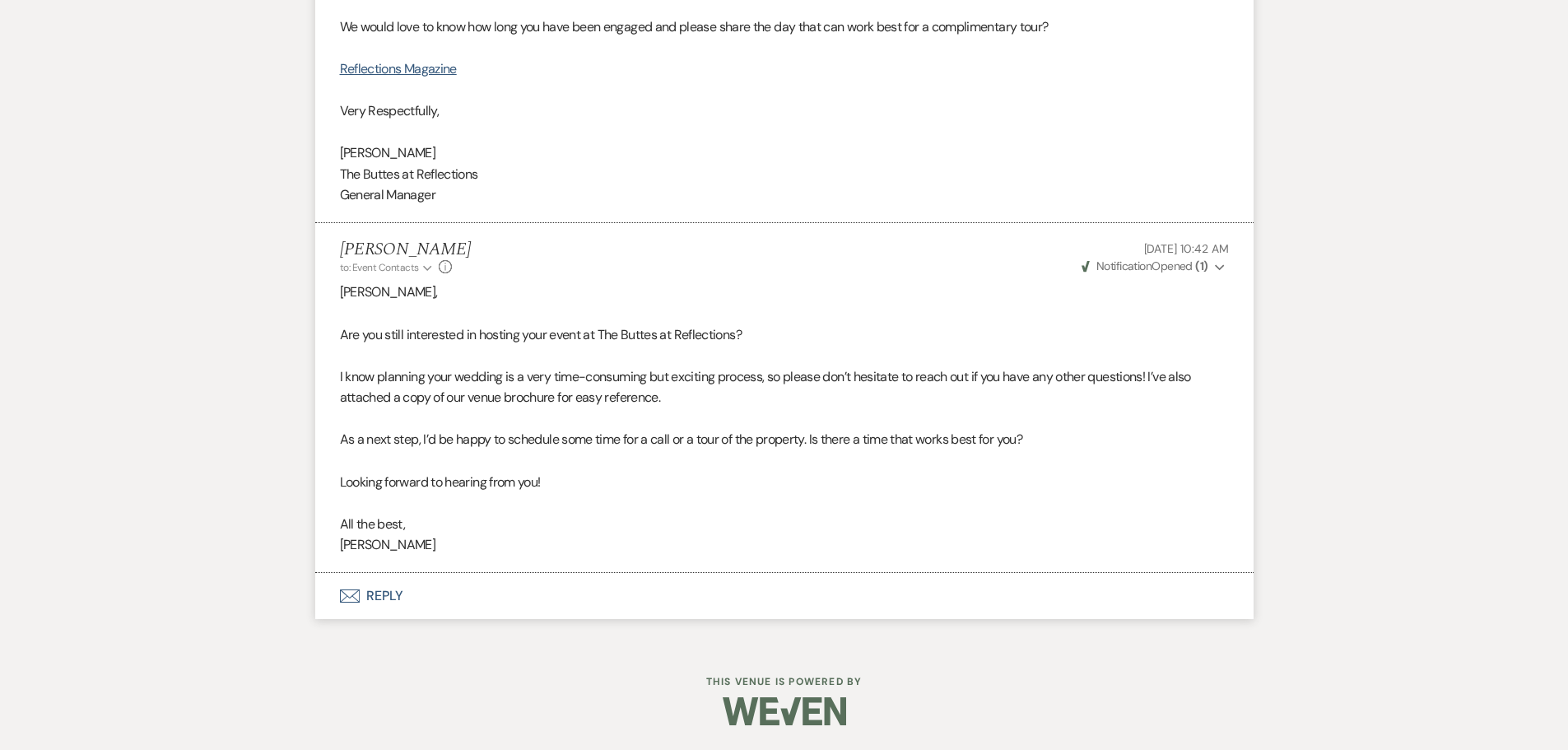
click at [388, 598] on button "Envelope Reply" at bounding box center [784, 596] width 938 height 46
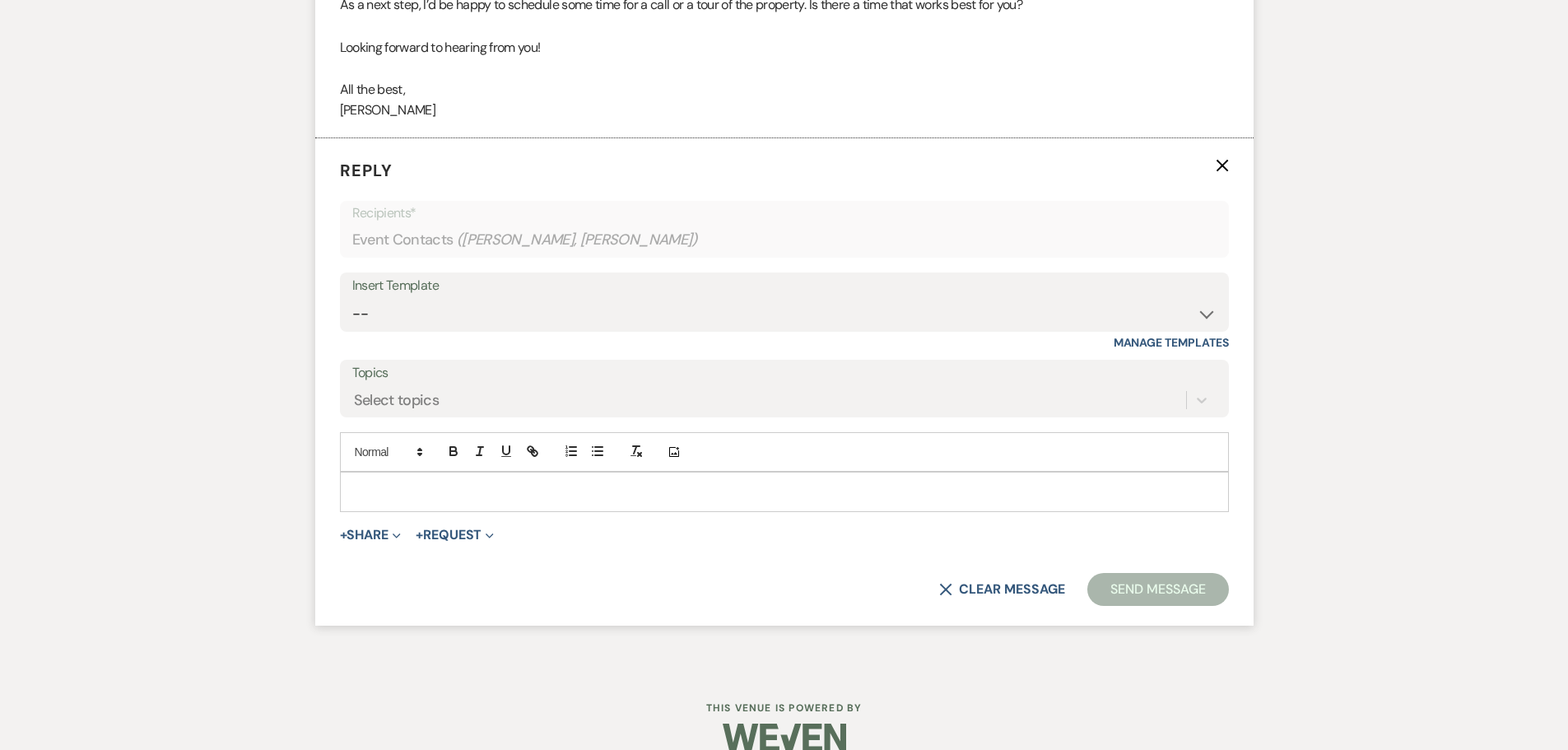
scroll to position [1660, 0]
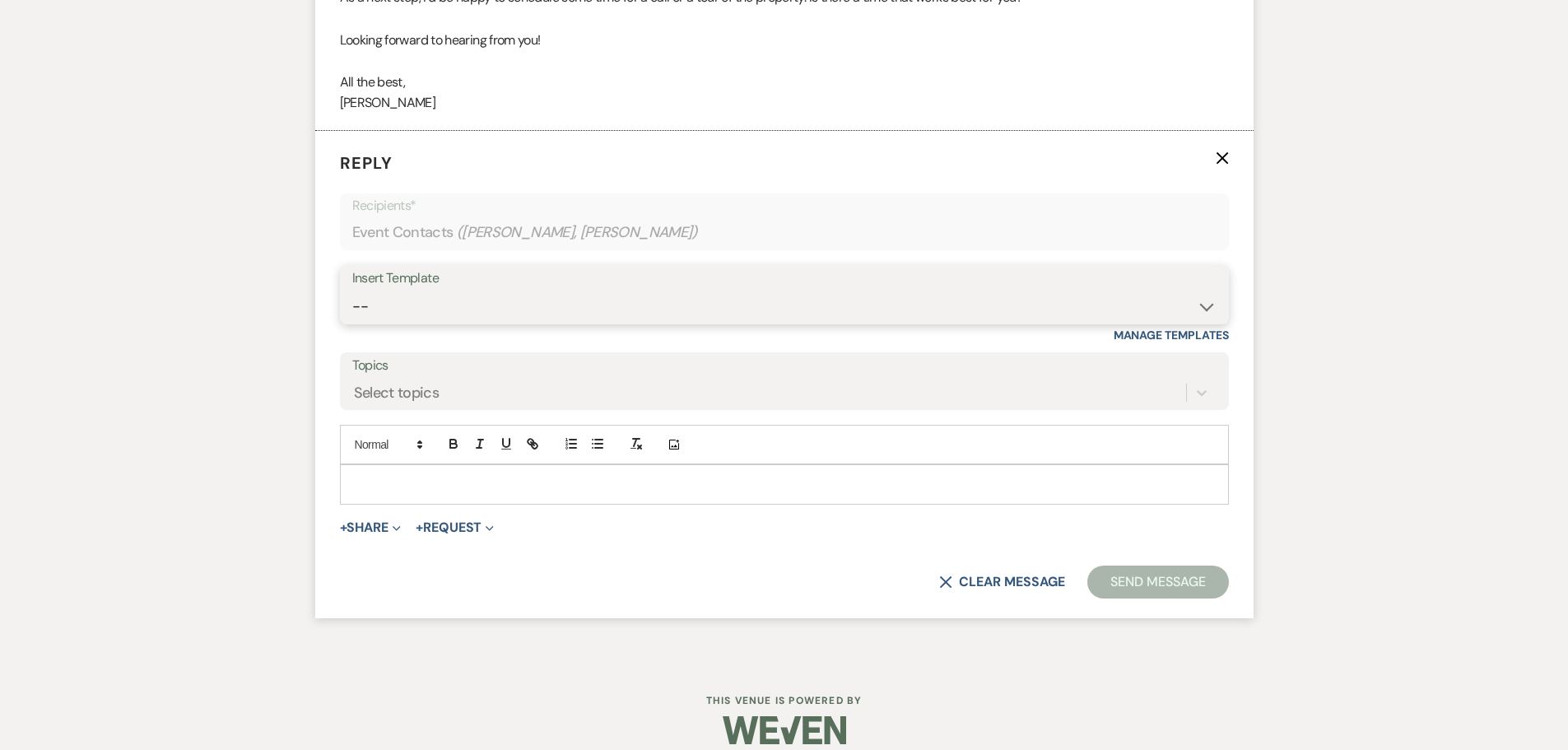
click at [1210, 307] on select "-- Weven Planning Portal Introduction (Booked Events) Follow up - After Tour Re…" at bounding box center [784, 306] width 864 height 32
click at [352, 290] on select "-- Weven Planning Portal Introduction (Booked Events) Follow up - After Tour Re…" at bounding box center [784, 306] width 864 height 32
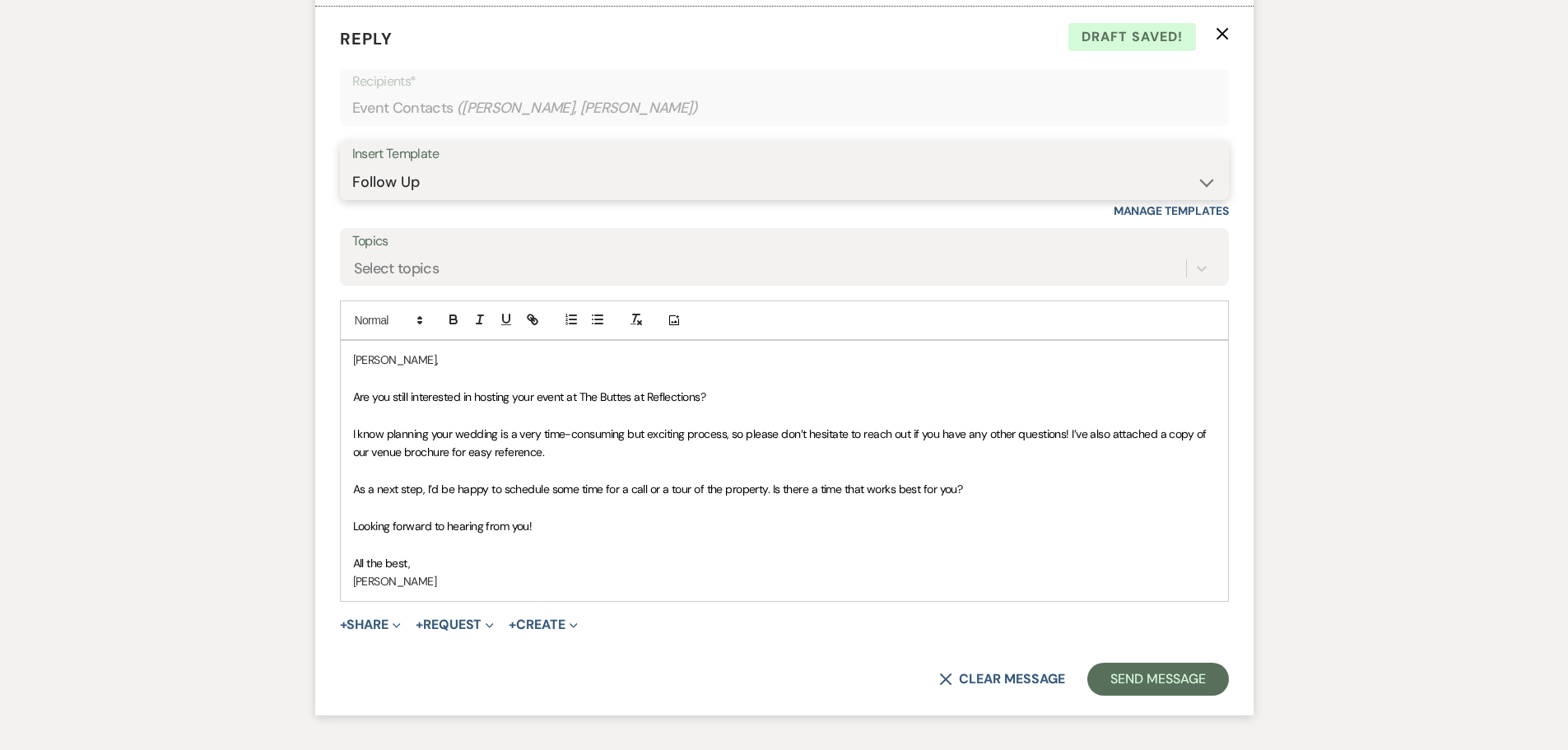
scroll to position [1798, 0]
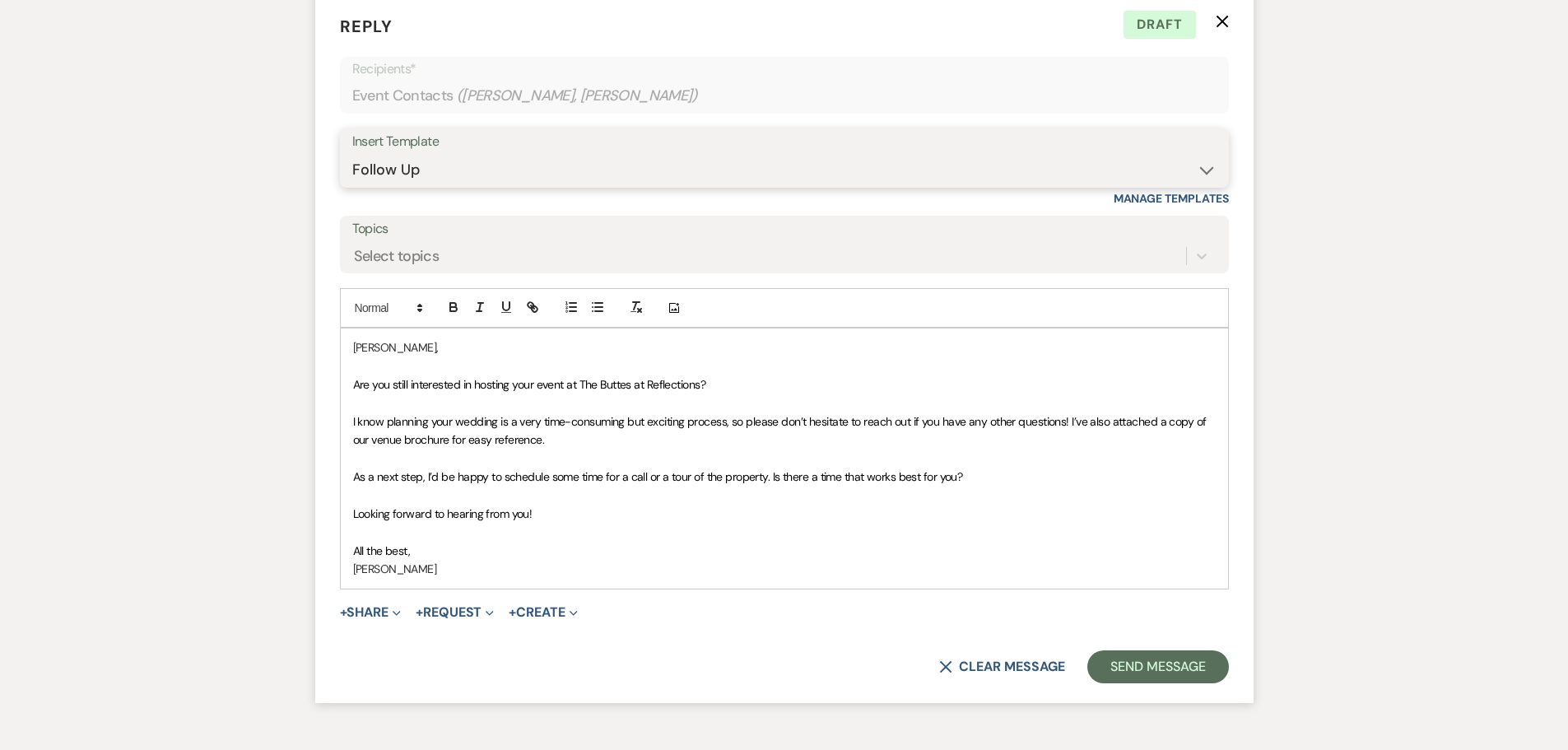
click at [1204, 165] on select "-- Weven Planning Portal Introduction (Booked Events) Follow up - After Tour Re…" at bounding box center [784, 170] width 864 height 32
select select "4334"
click at [352, 154] on select "-- Weven Planning Portal Introduction (Booked Events) Follow up - After Tour Re…" at bounding box center [784, 170] width 864 height 32
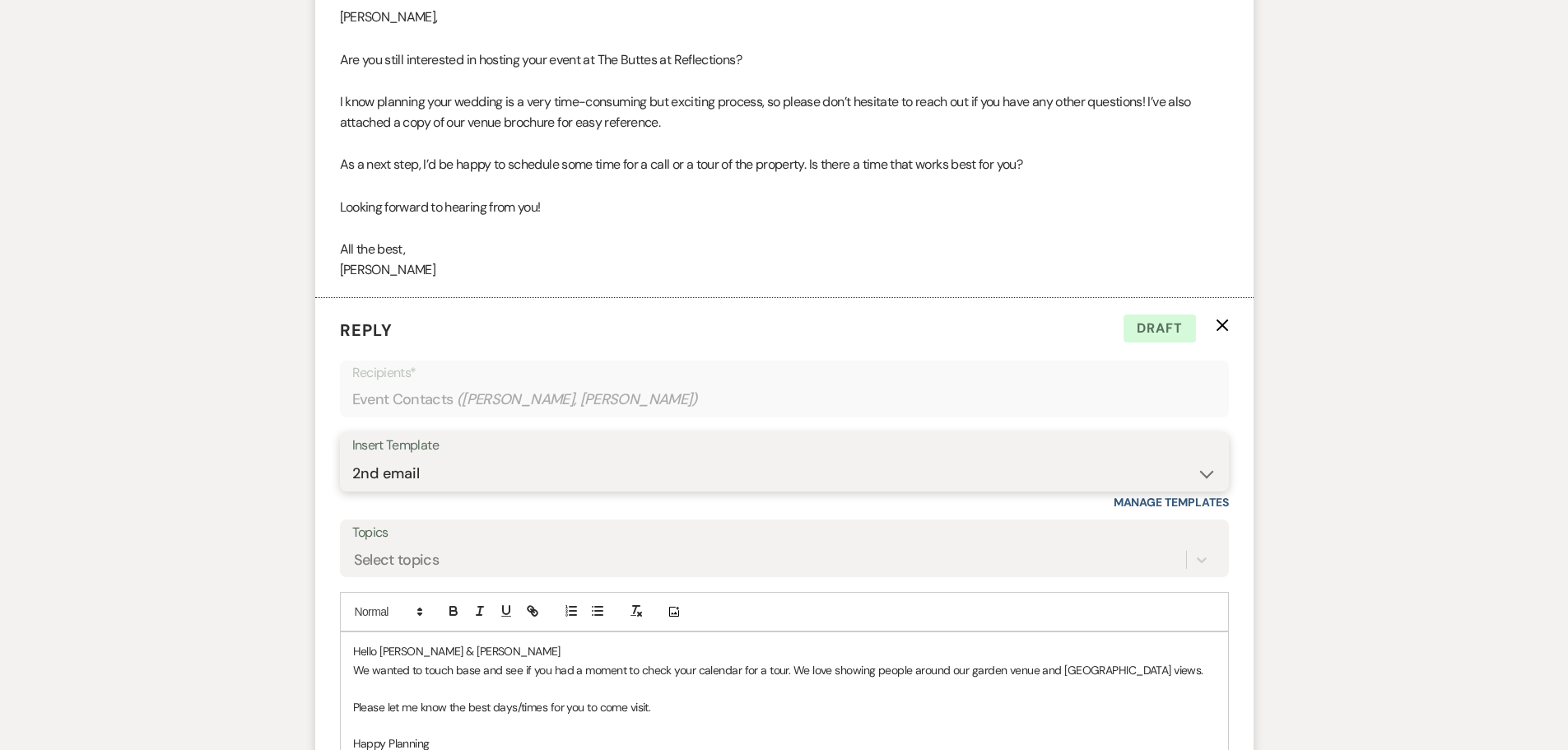
scroll to position [1808, 0]
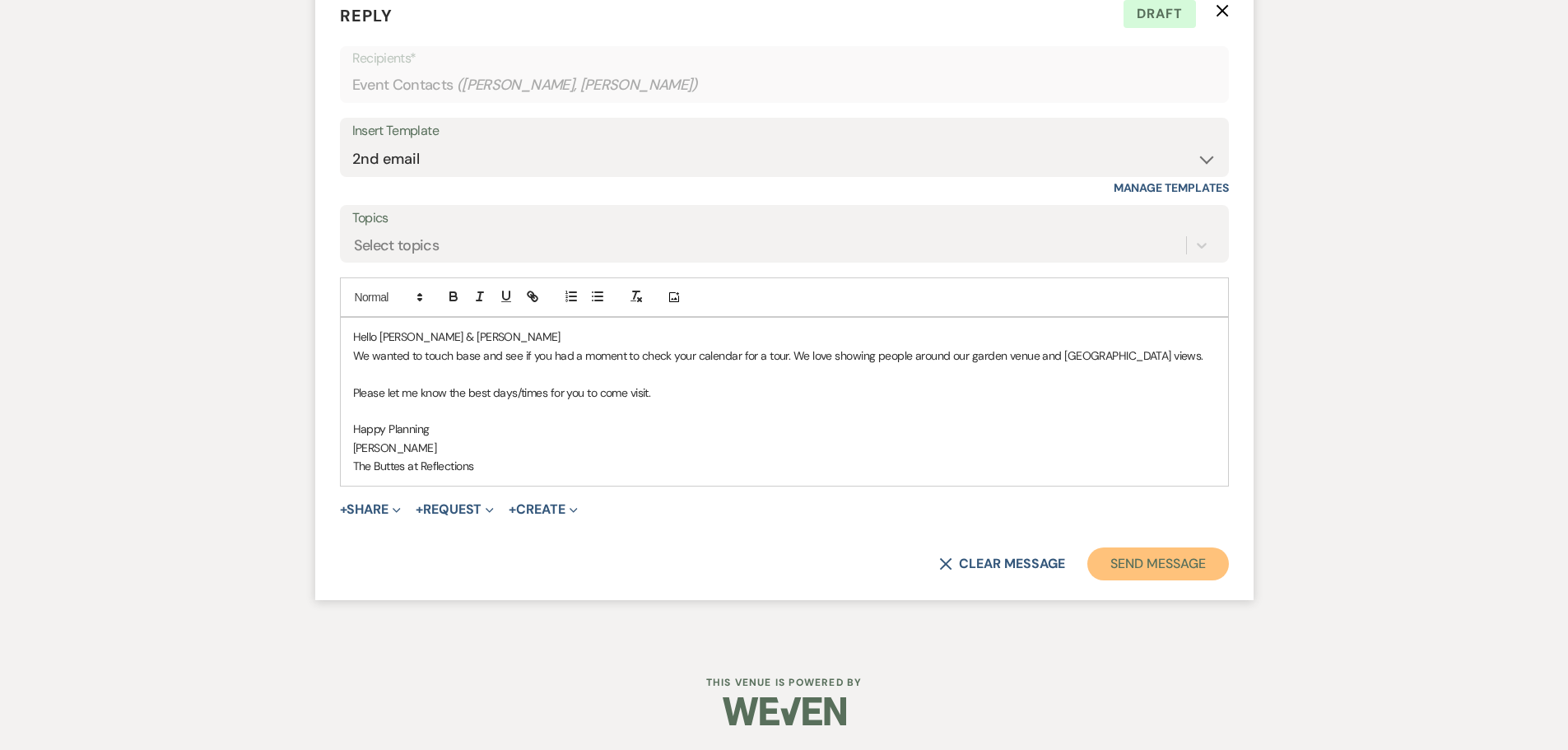
click at [1168, 561] on button "Send Message" at bounding box center [1158, 564] width 141 height 33
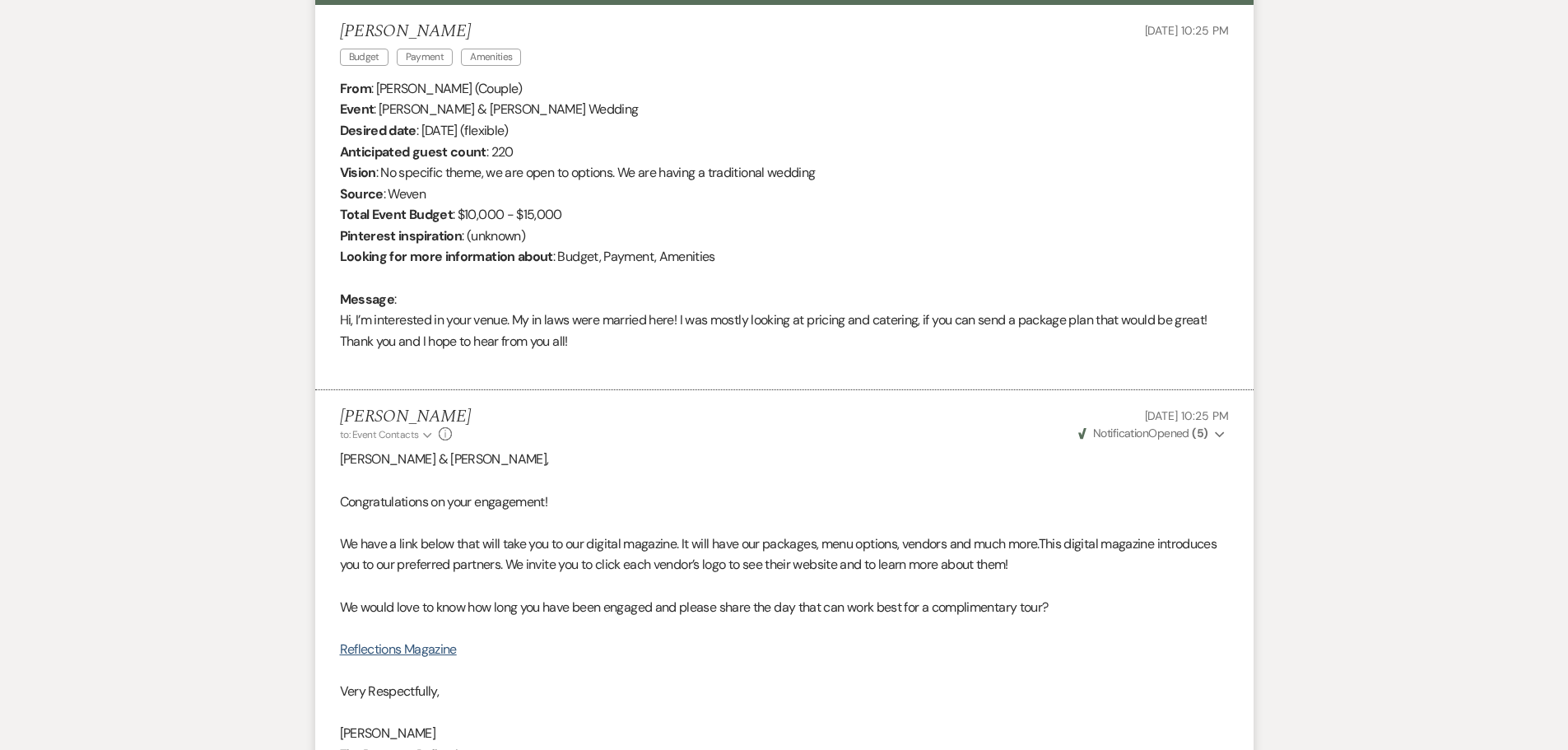
scroll to position [0, 0]
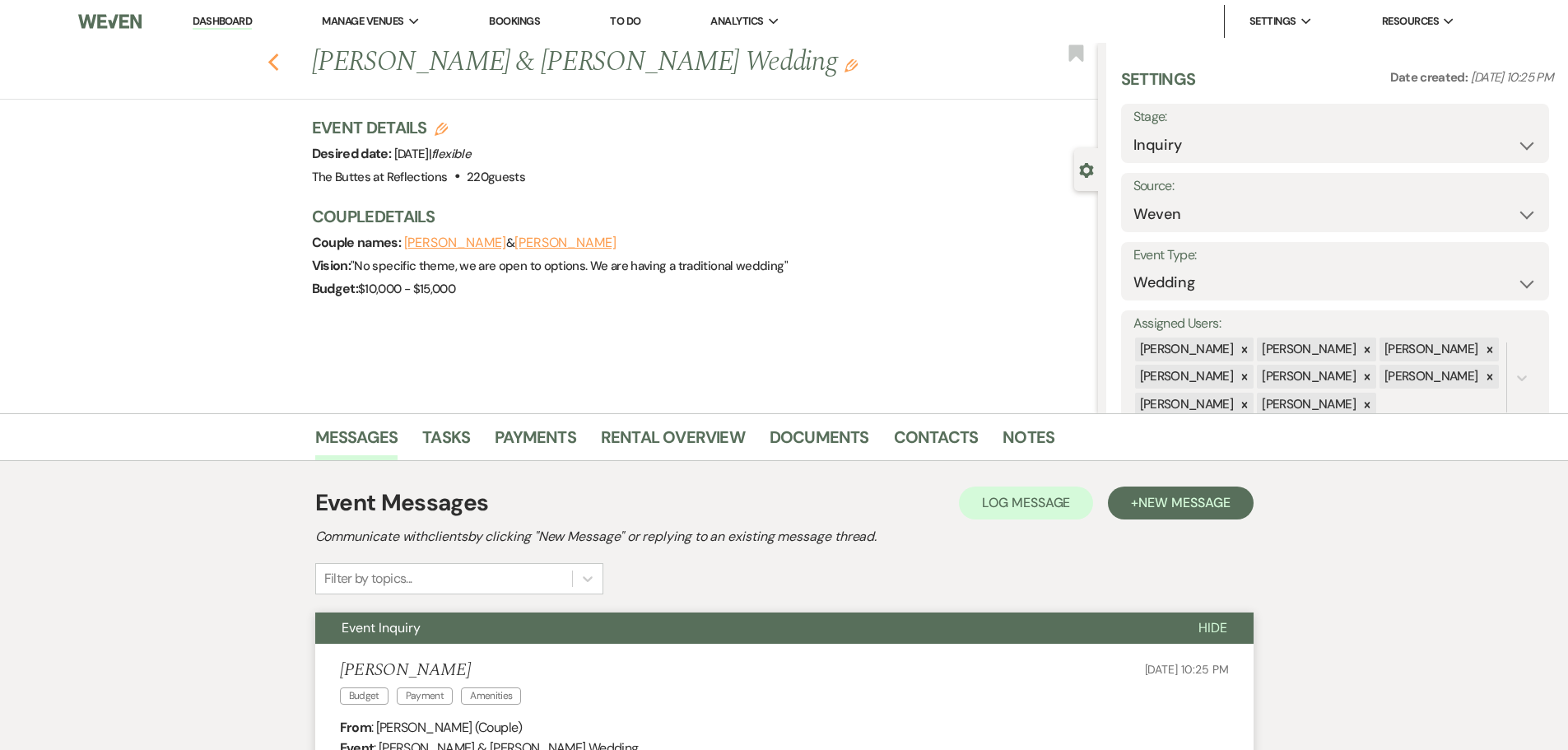
click at [276, 62] on use "button" at bounding box center [274, 63] width 11 height 19
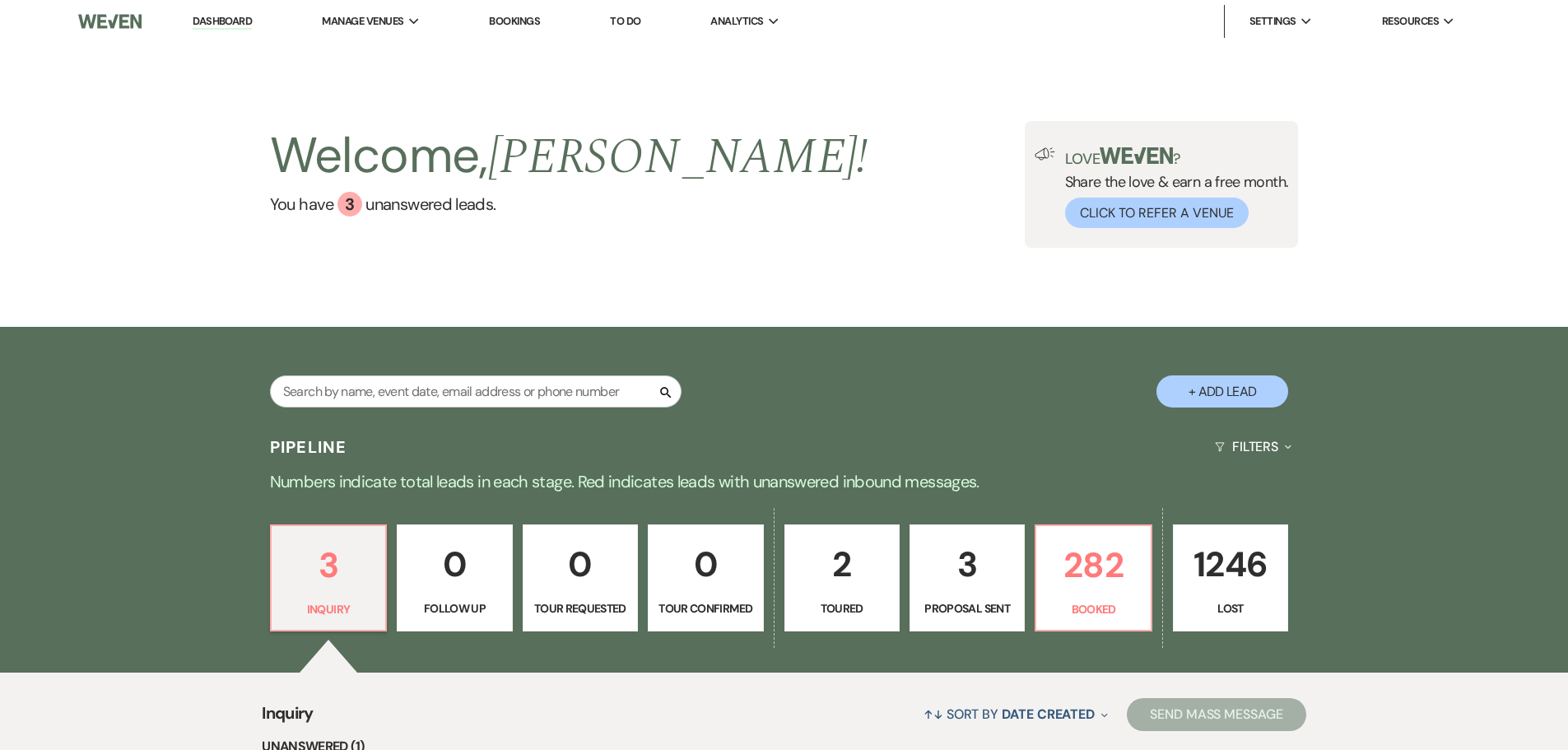
click at [839, 585] on p "2" at bounding box center [842, 564] width 94 height 55
select select "5"
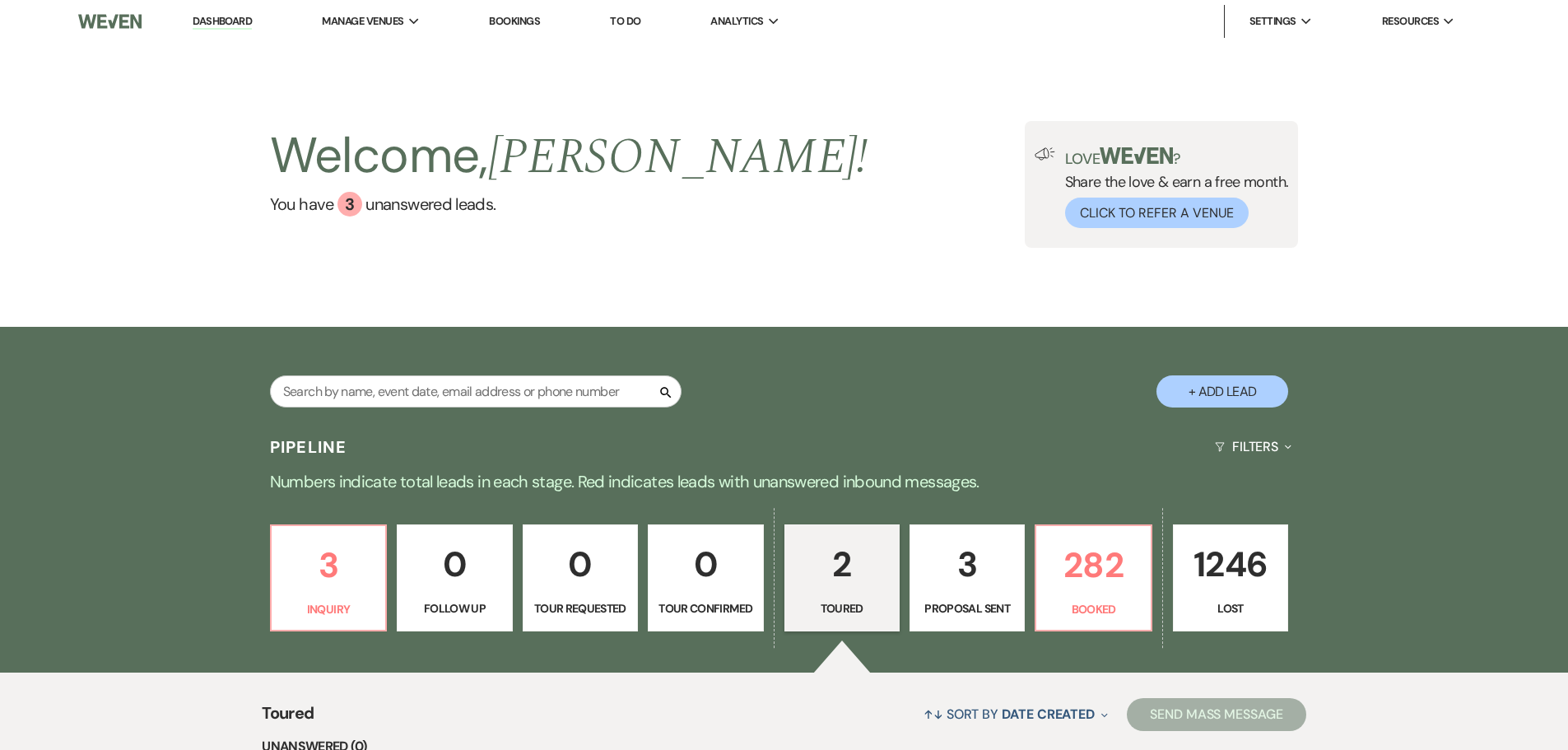
scroll to position [432, 0]
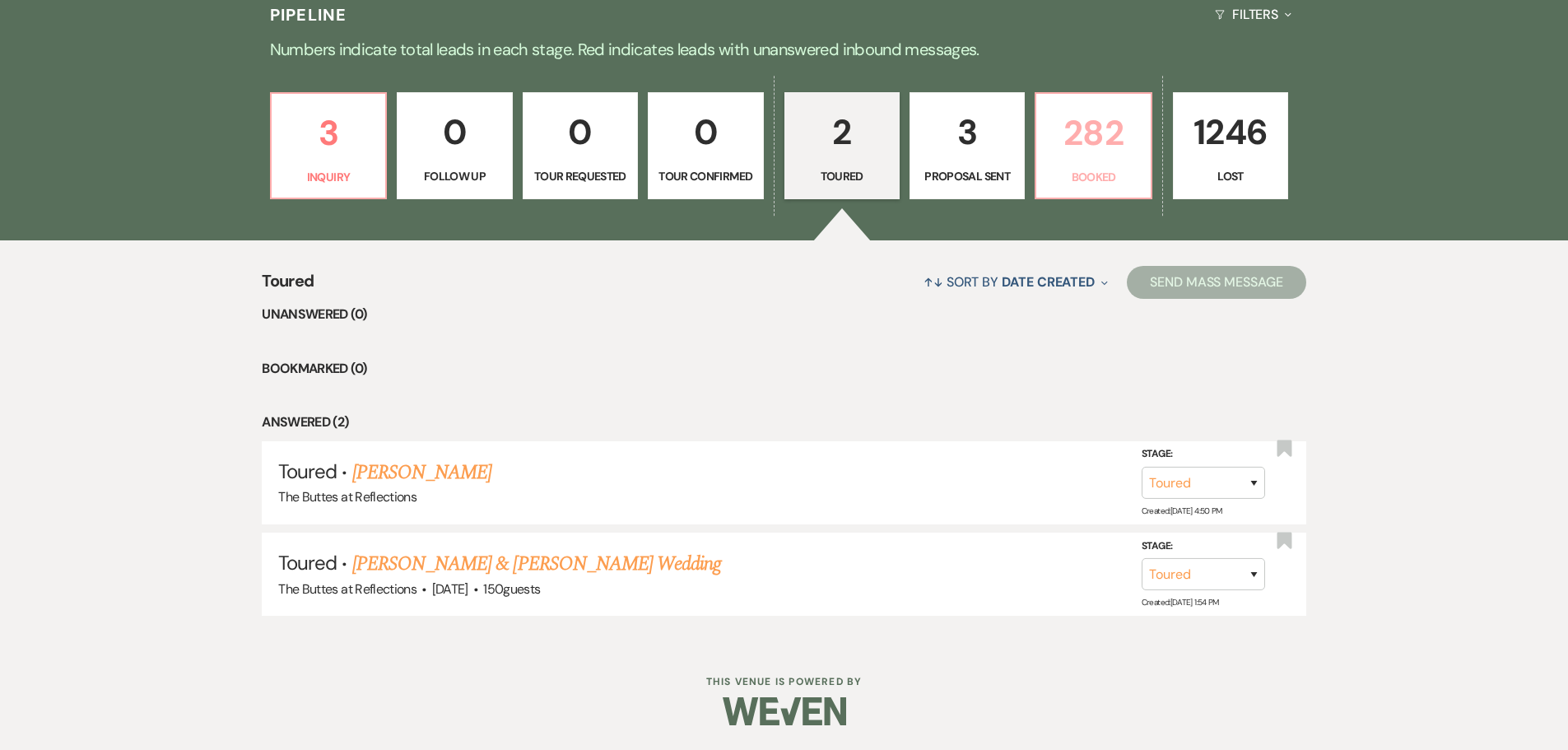
click at [1096, 142] on p "282" at bounding box center [1092, 133] width 94 height 55
